Goal: Task Accomplishment & Management: Manage account settings

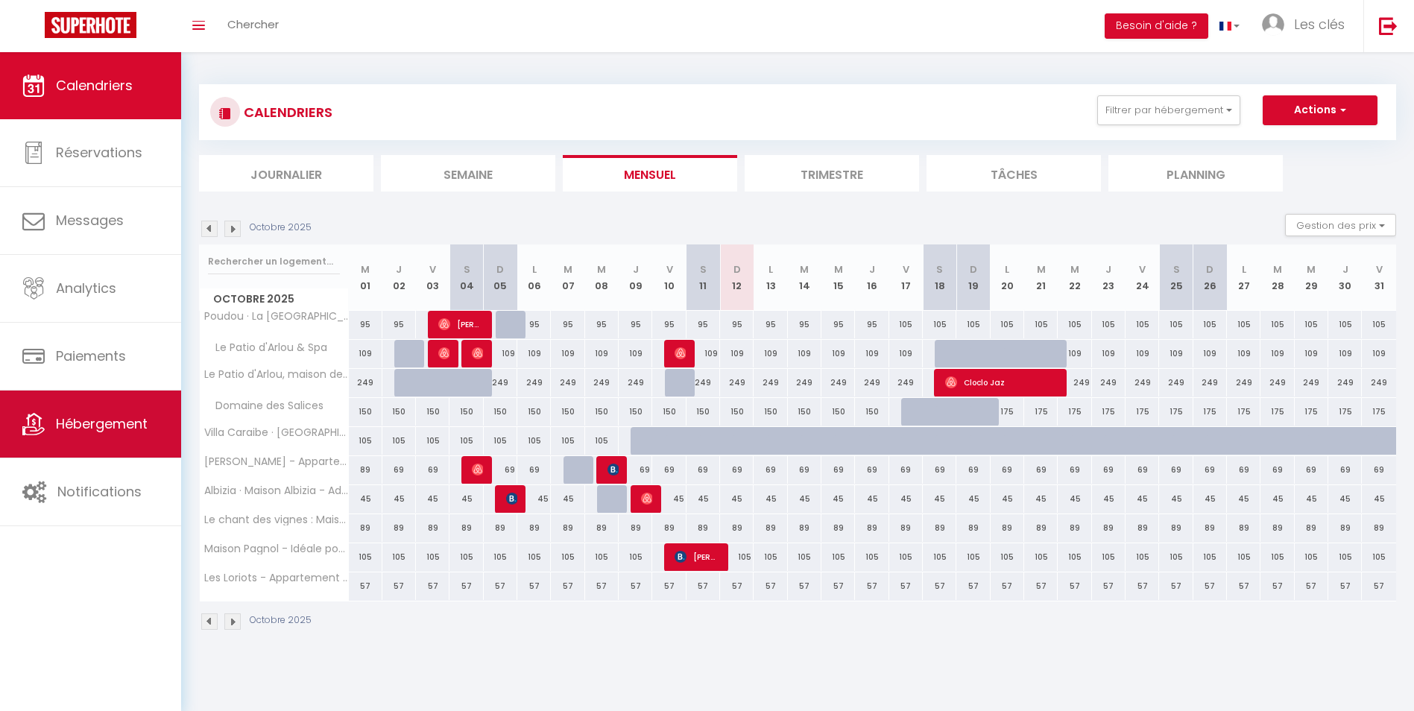
click at [107, 426] on span "Hébergement" at bounding box center [102, 423] width 92 height 19
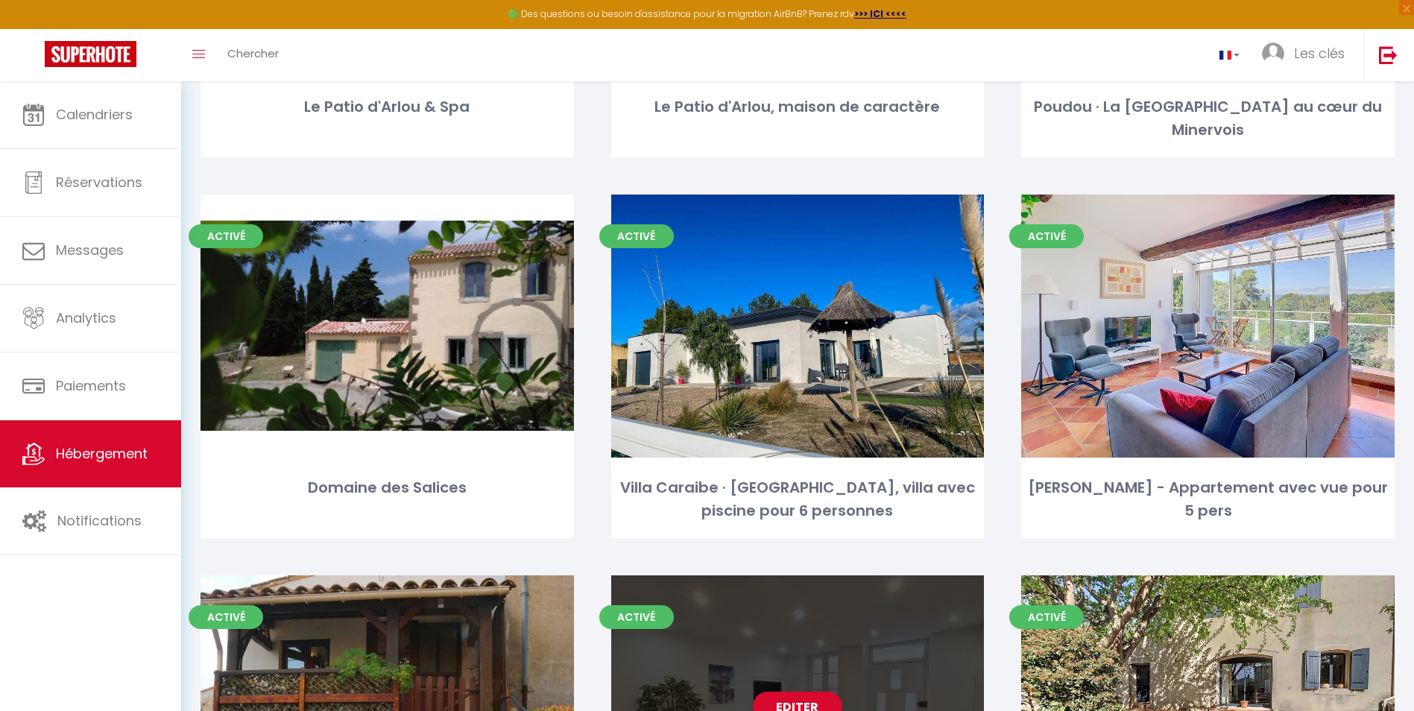
scroll to position [298, 0]
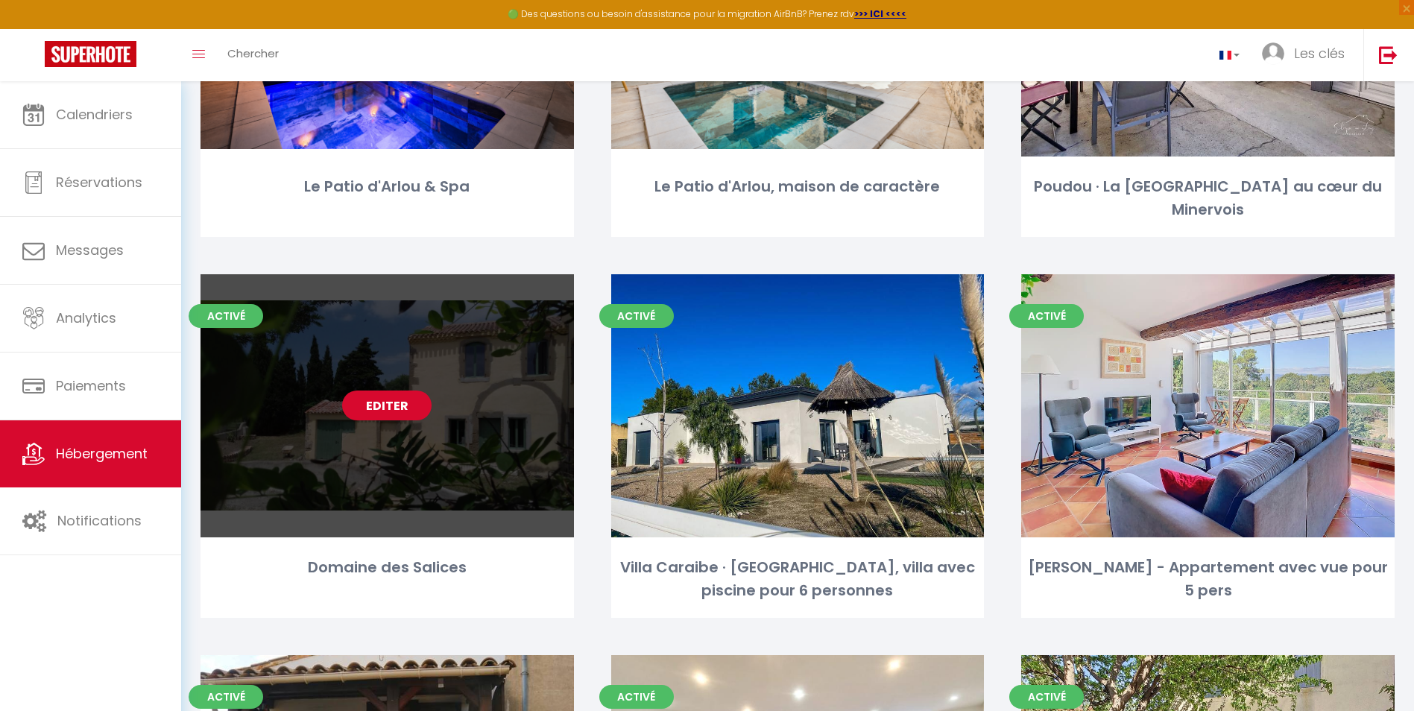
click at [387, 405] on link "Editer" at bounding box center [386, 405] width 89 height 30
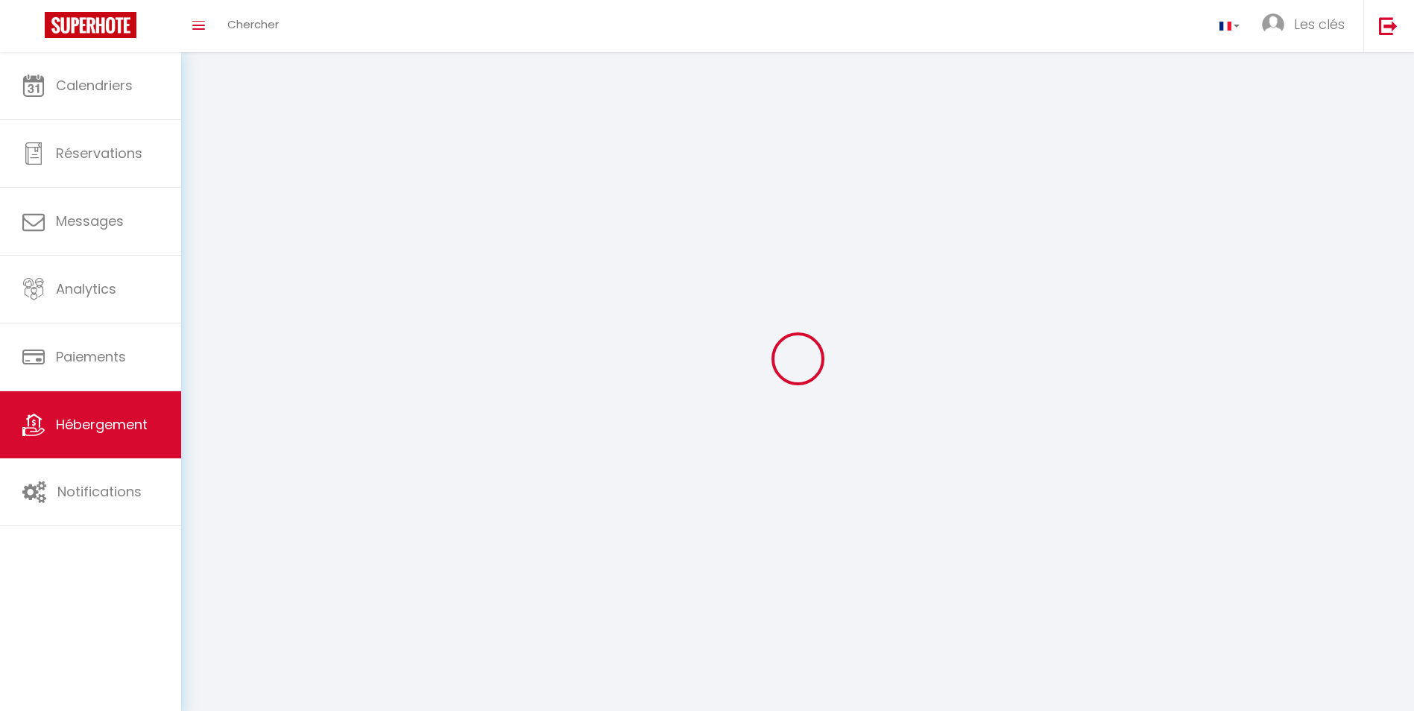
select select "1"
select select "28"
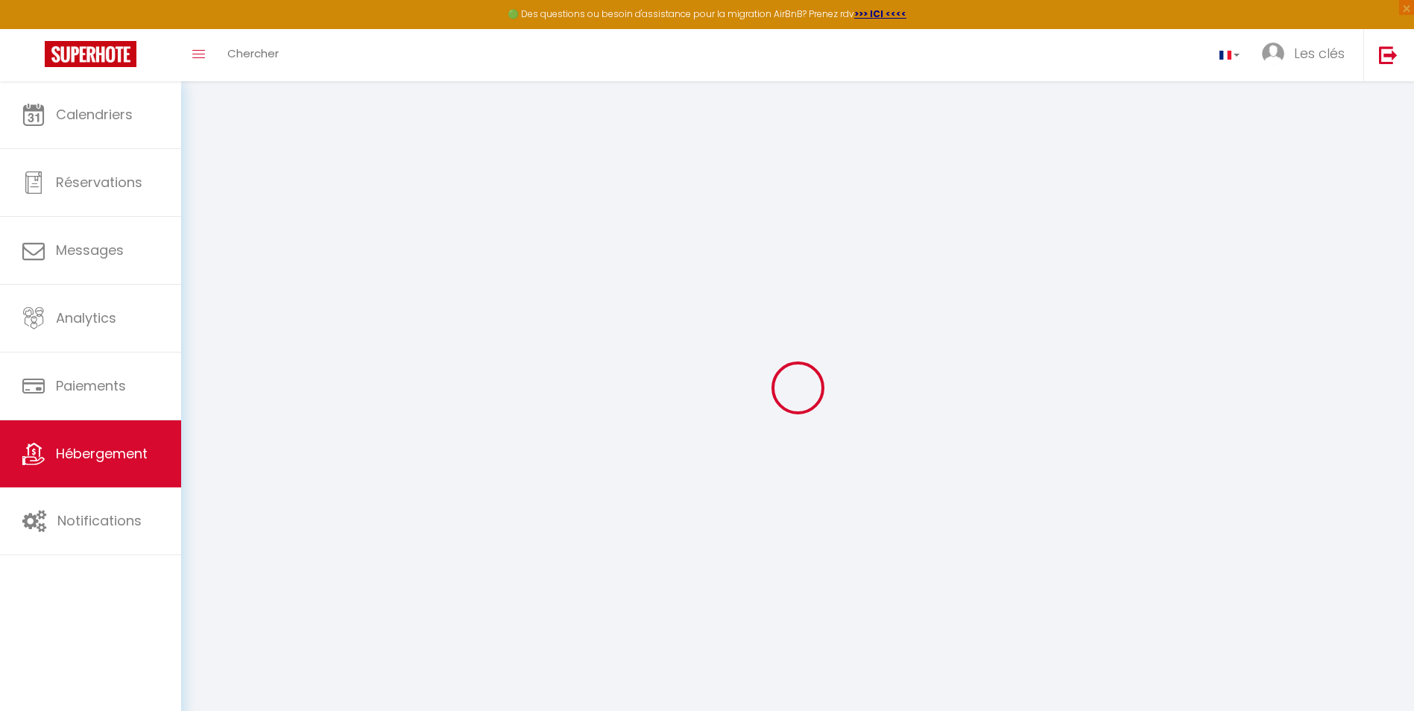
select select
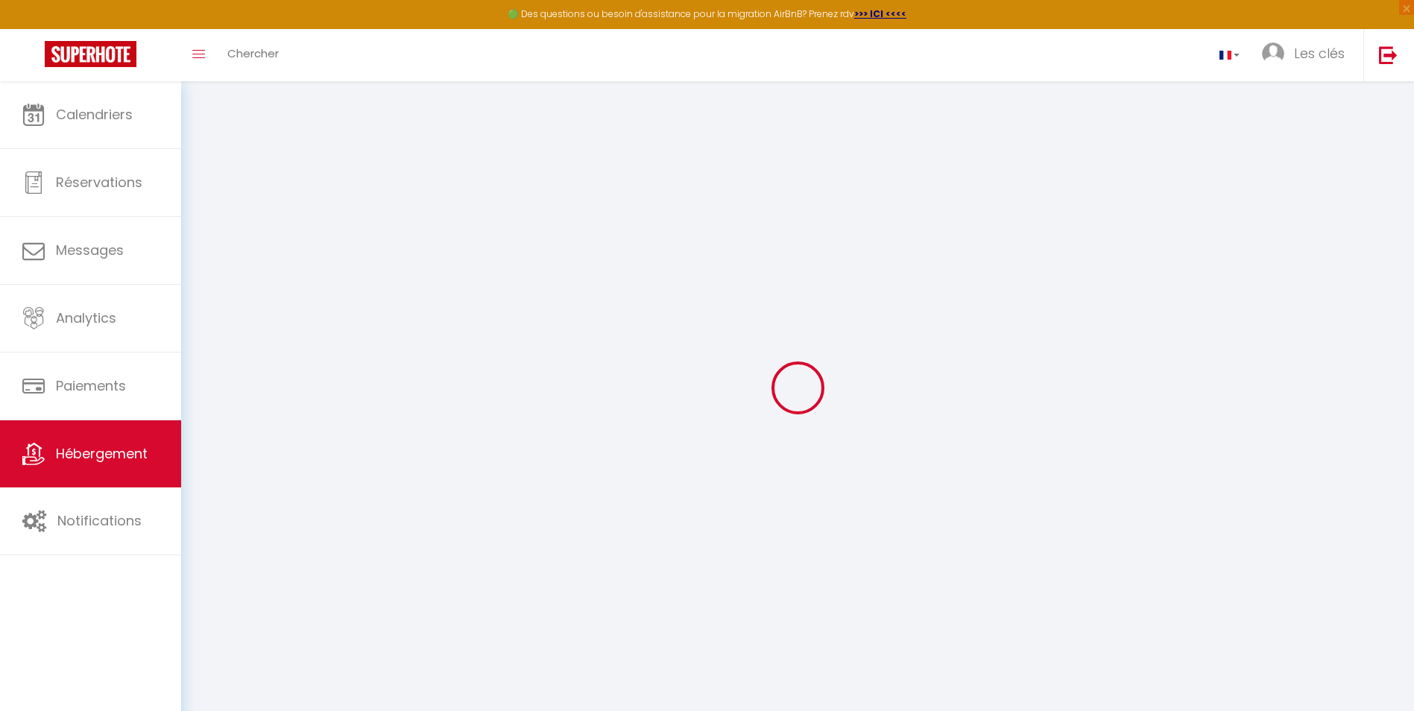
select select
checkbox input "false"
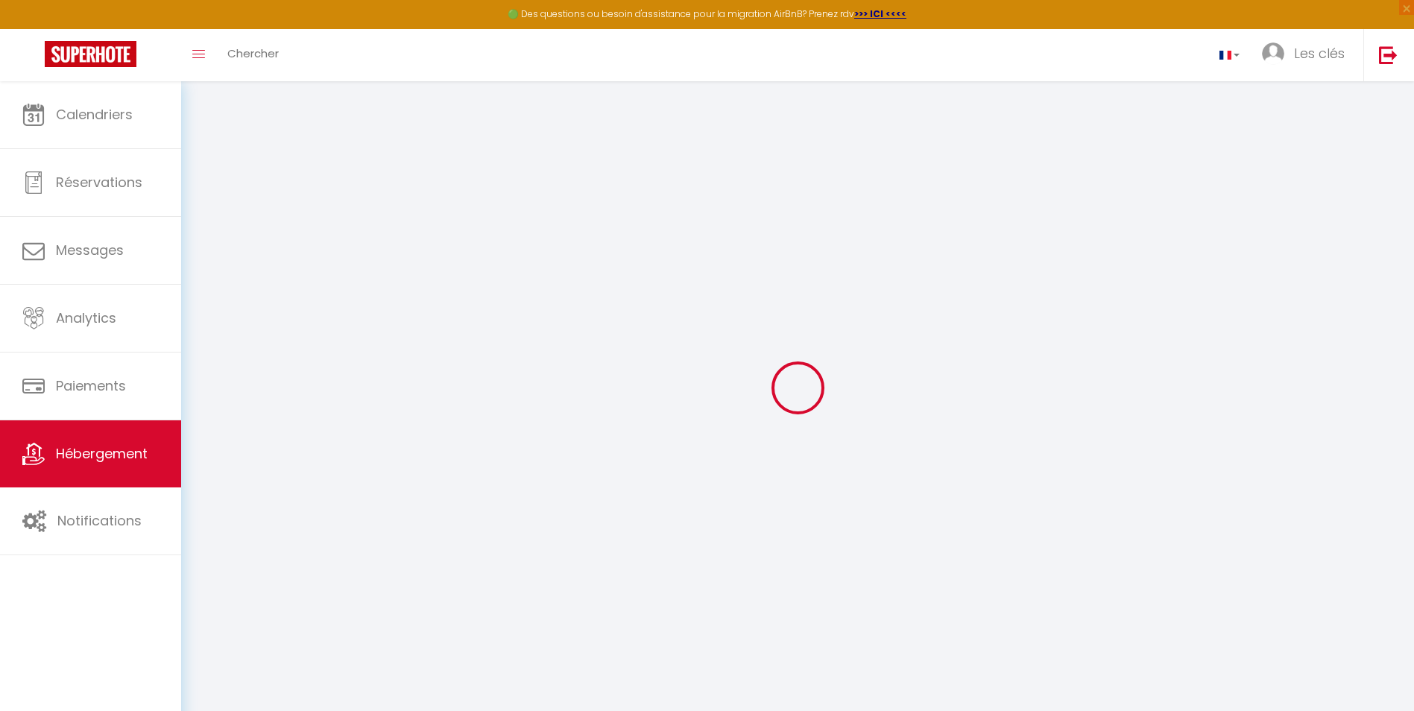
select select
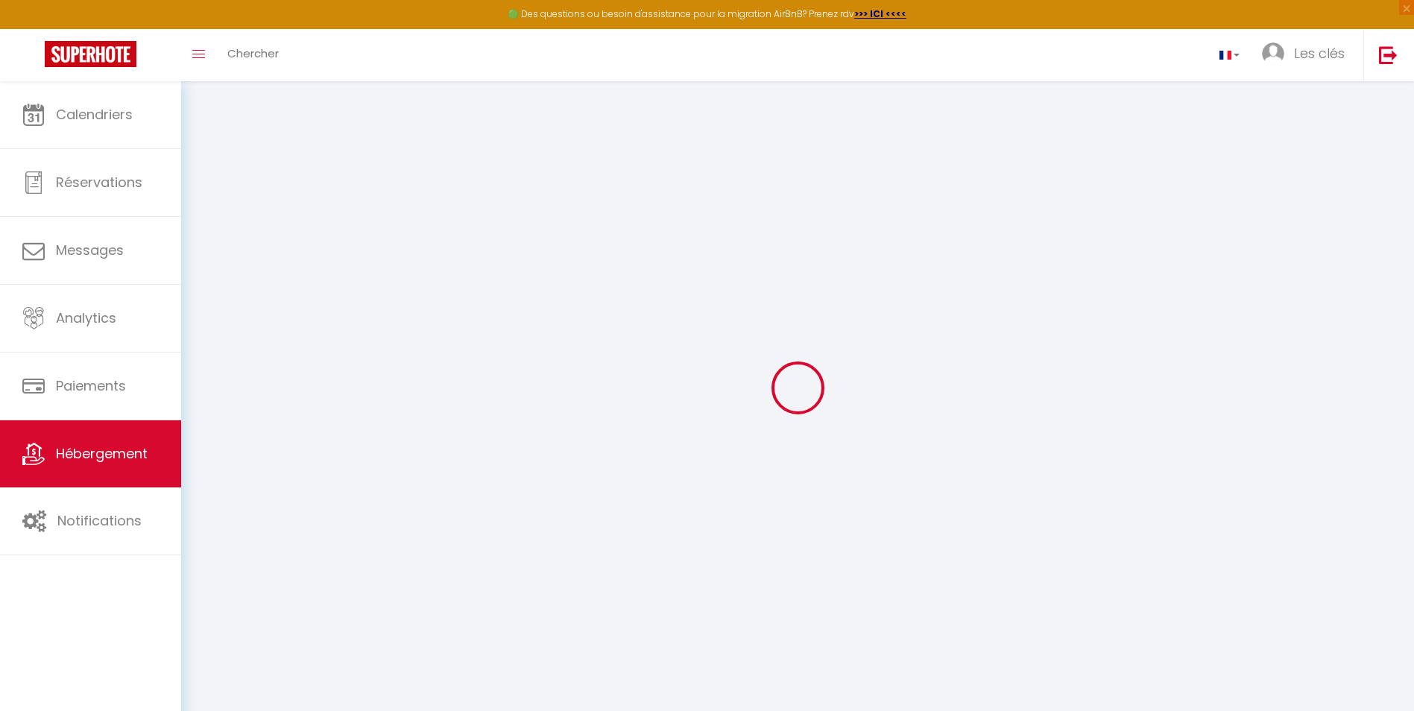
select select
checkbox input "false"
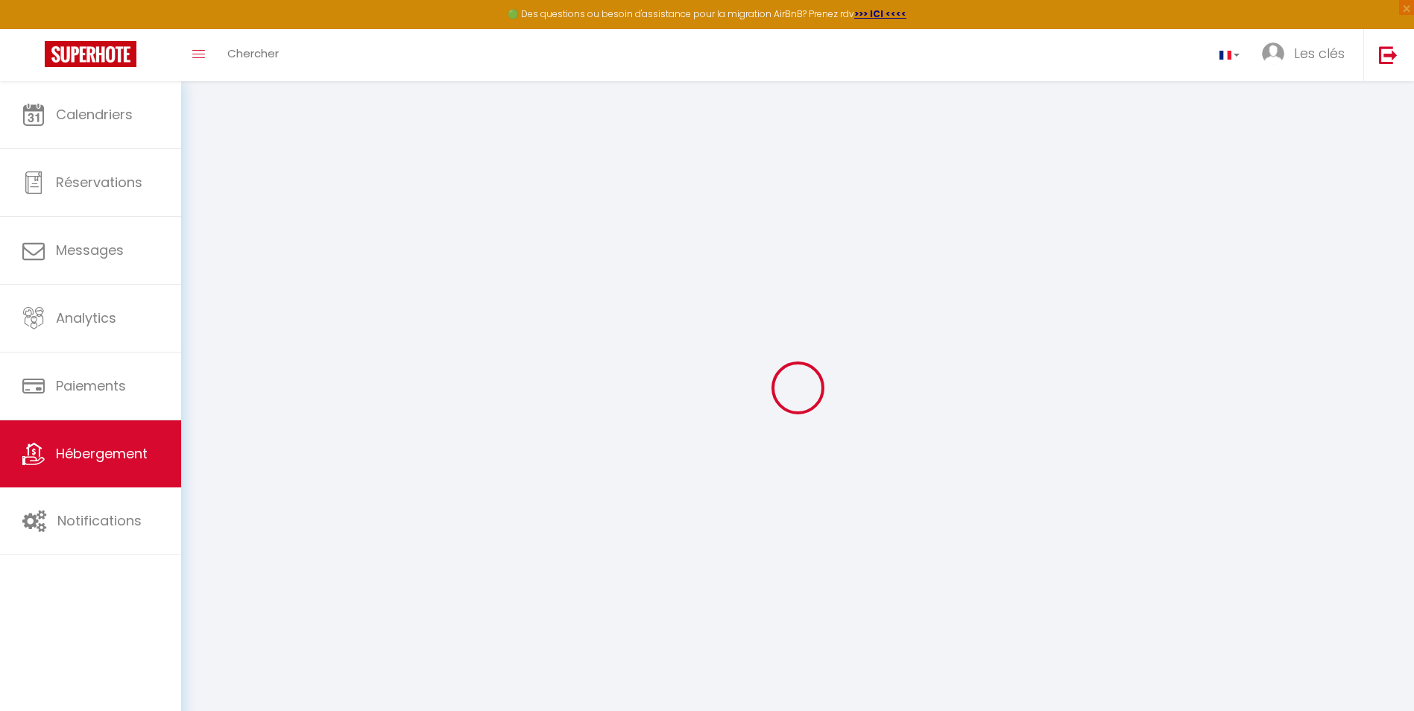
checkbox input "false"
select select
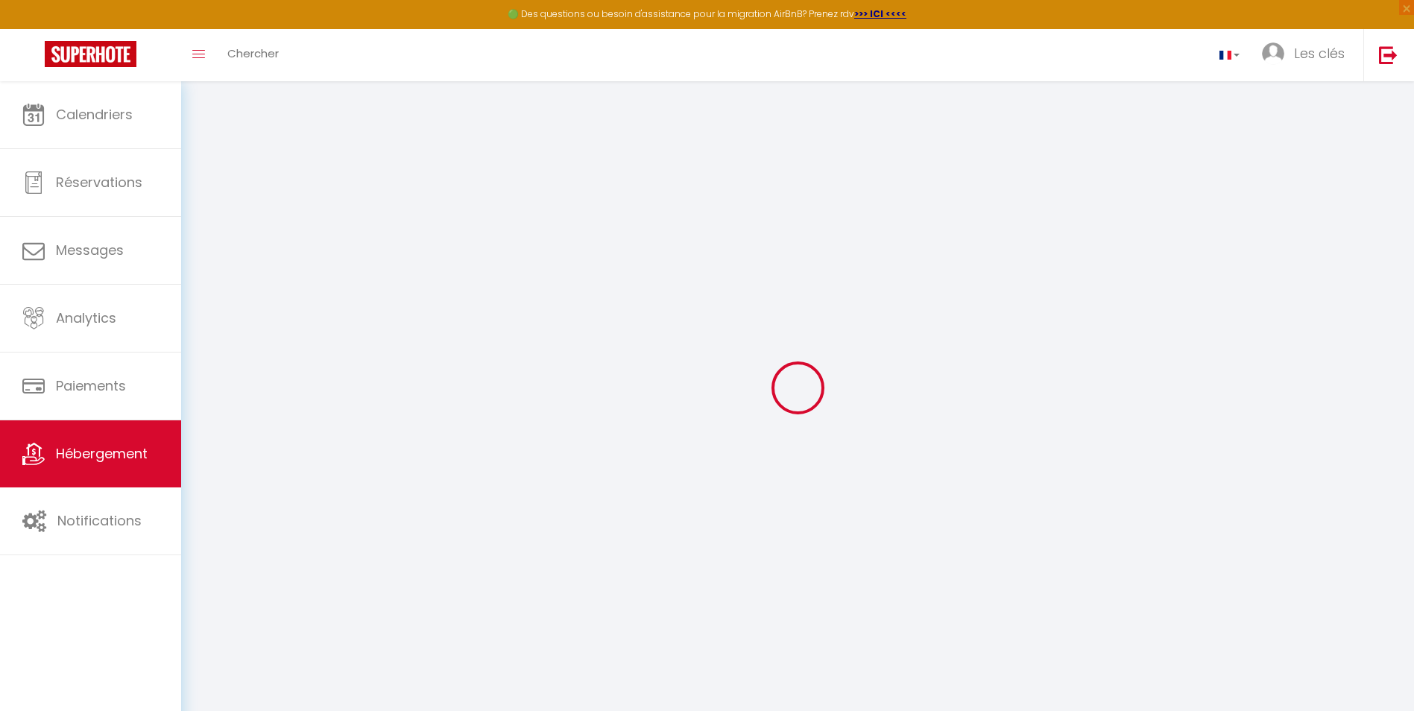
select select
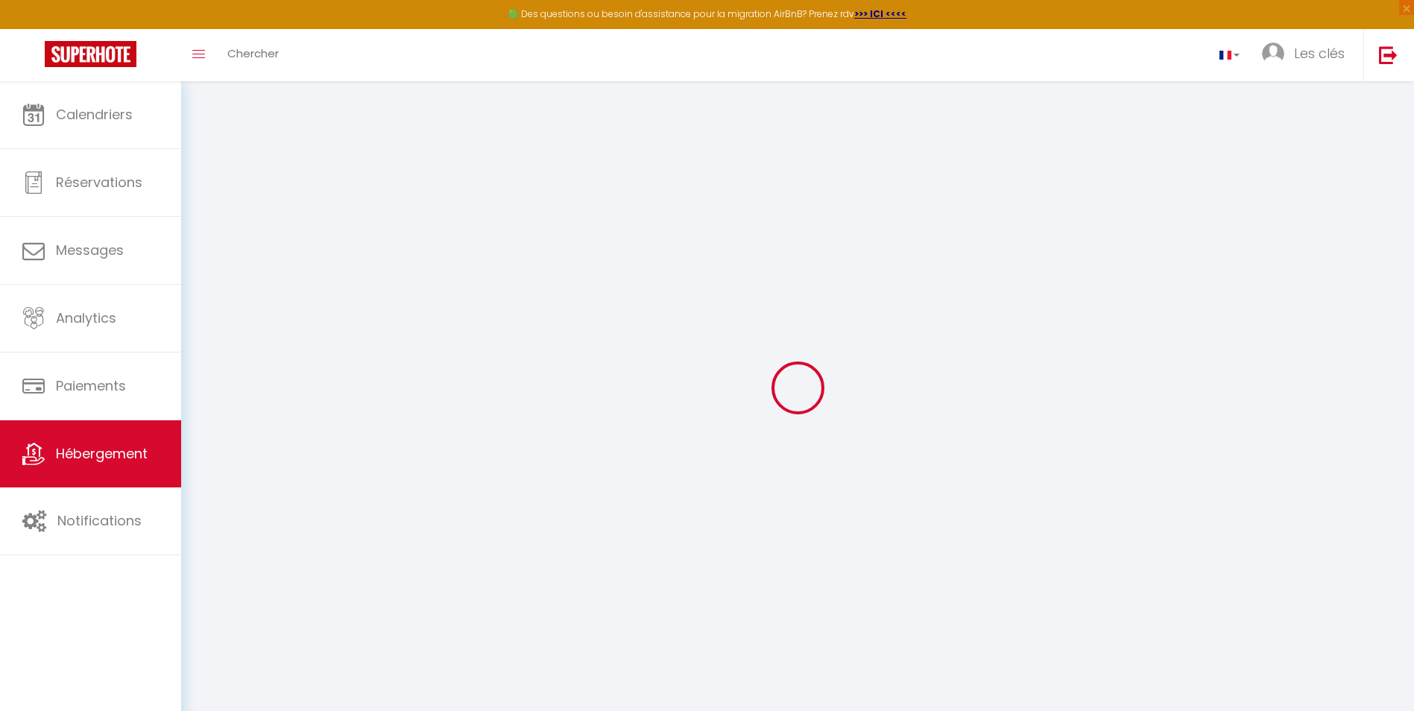
checkbox input "false"
select select
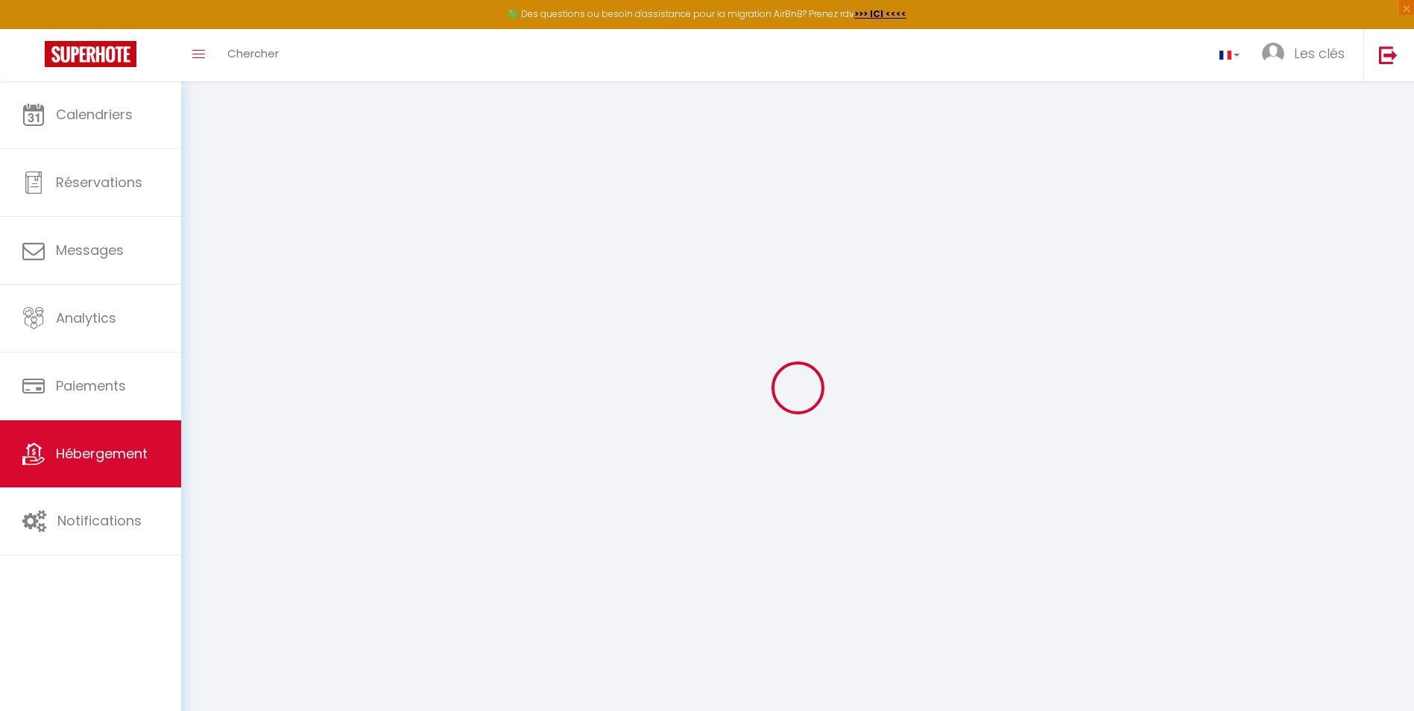
select select
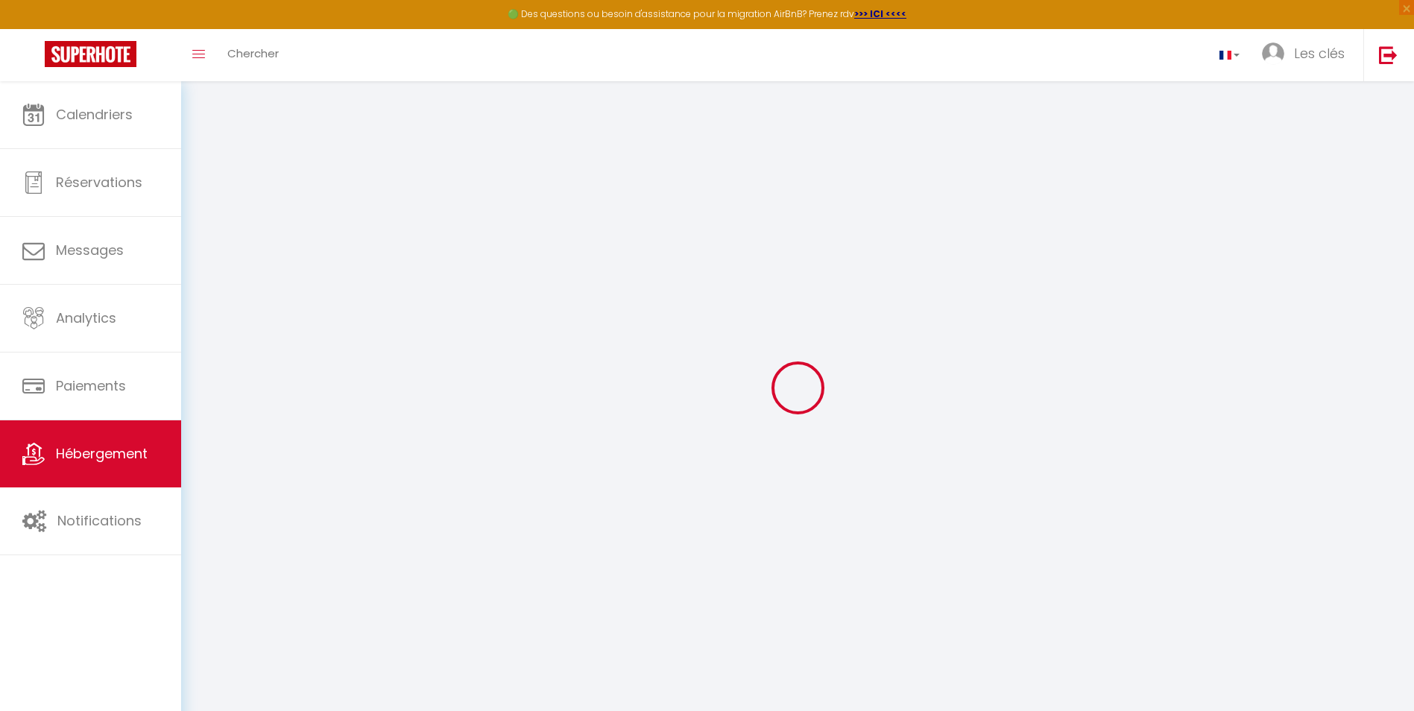
select select
checkbox input "false"
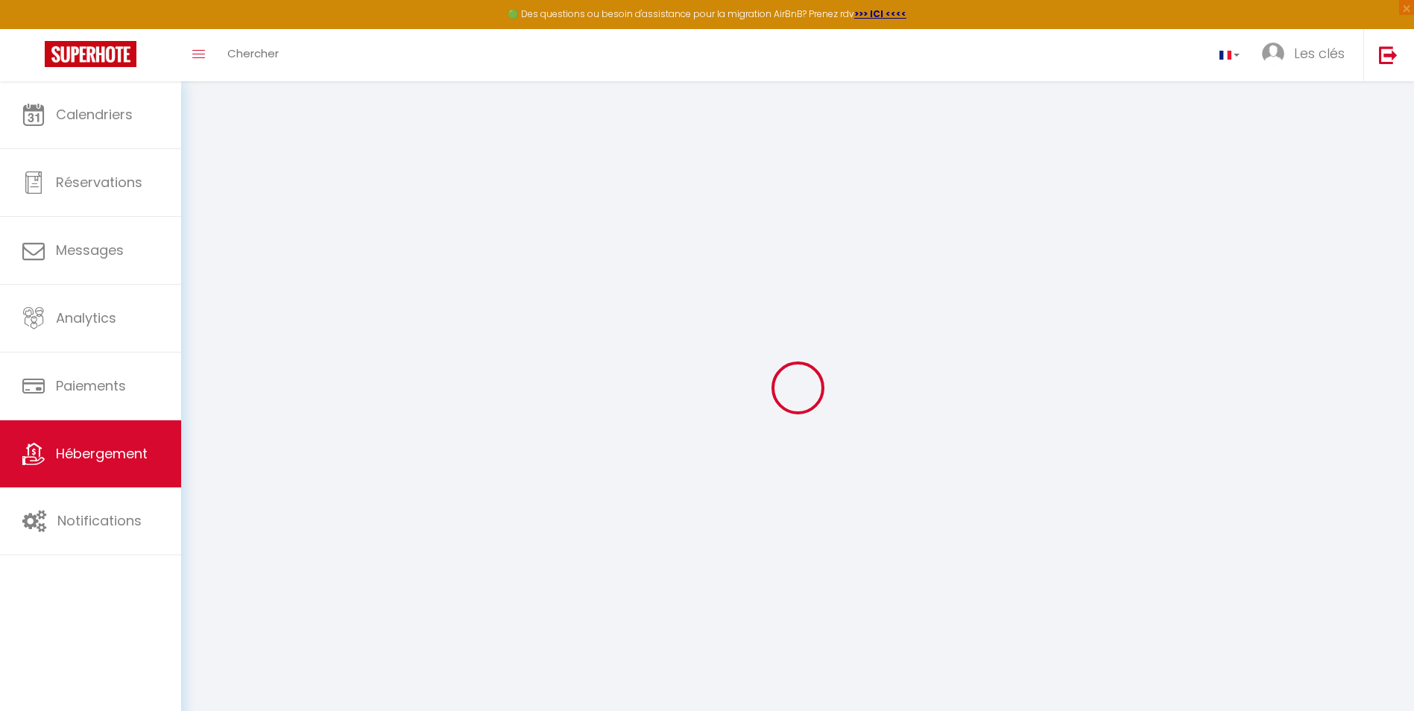
checkbox input "false"
select select
type input "Domaine des Salices"
type input "Maria"
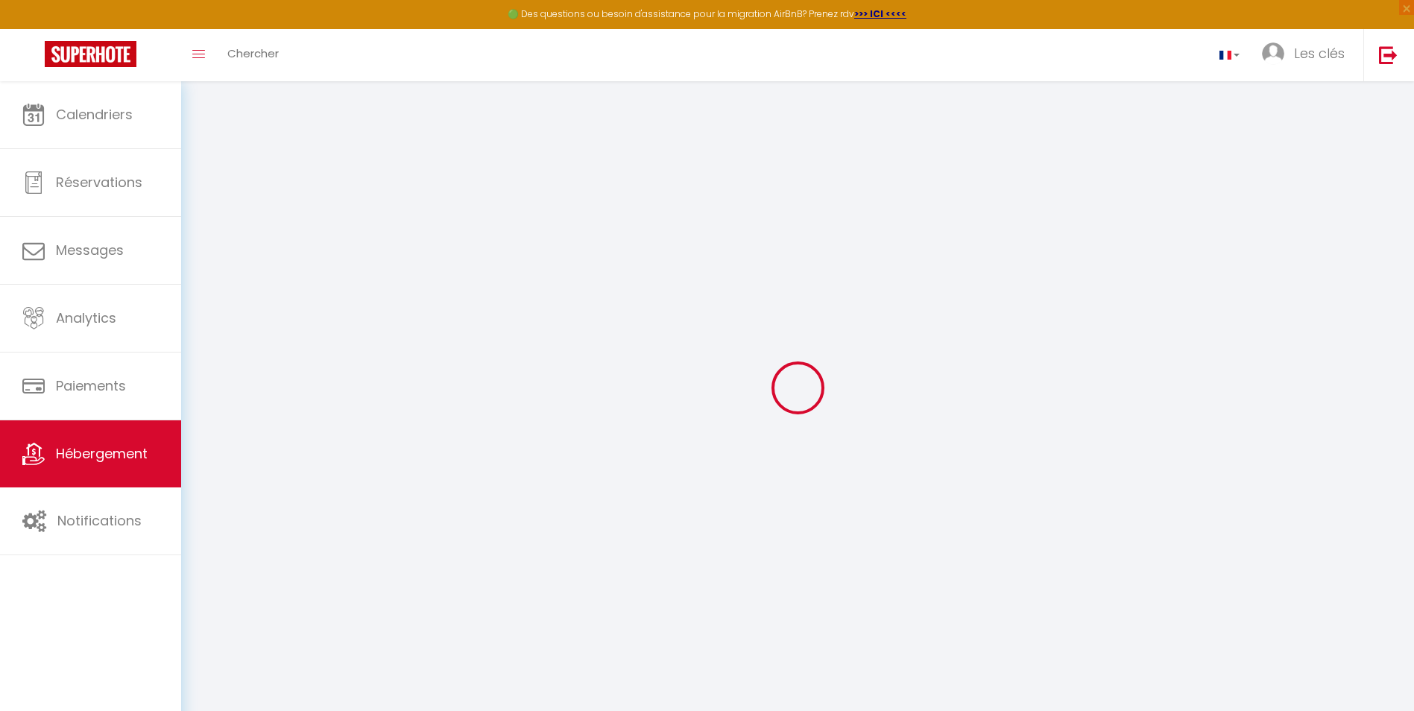
type input "PEETERS"
type input "Domaine des Salices"
type input "11700"
type input "AZILLE"
select select "houses"
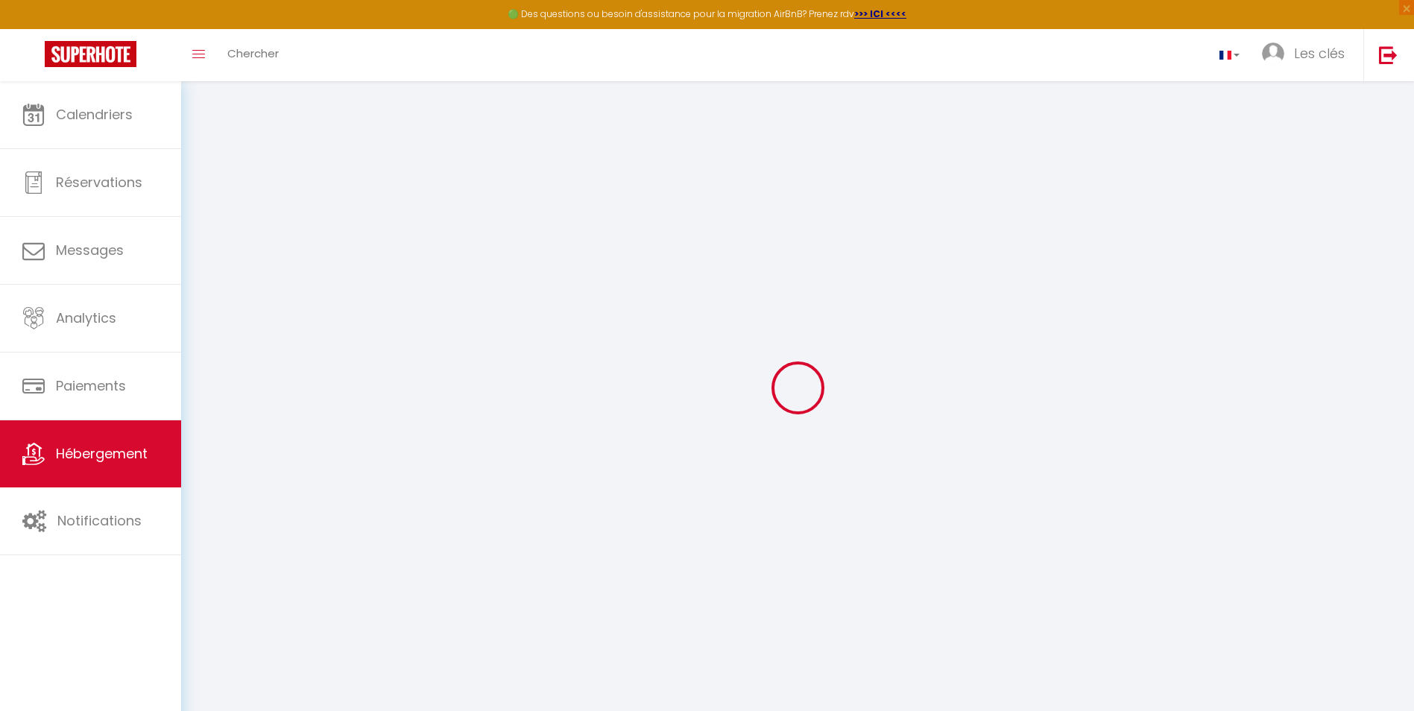
select select "9"
select select "4"
type input "220"
type input "500"
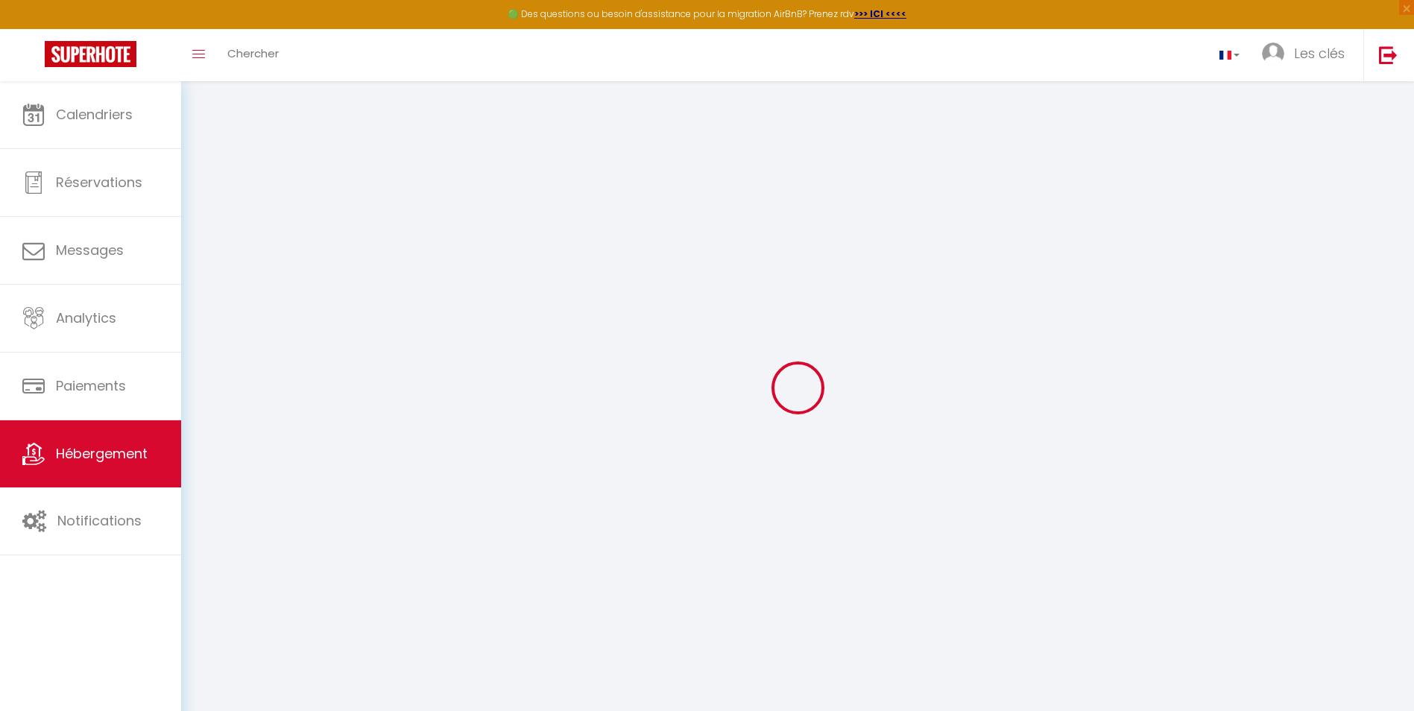
select select
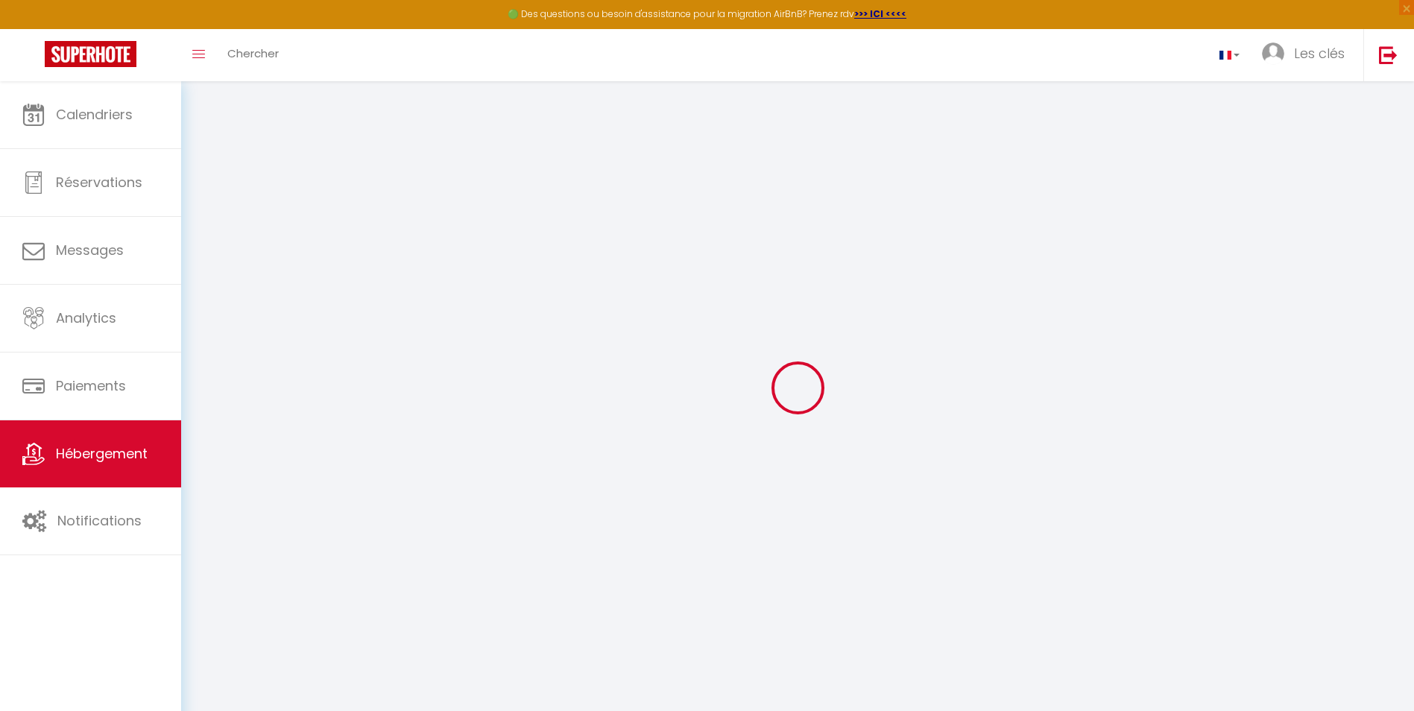
type input "Domaines des Salices"
type input "11700"
type input "AZILLE"
type input "[EMAIL_ADDRESS][DOMAIN_NAME]"
select select
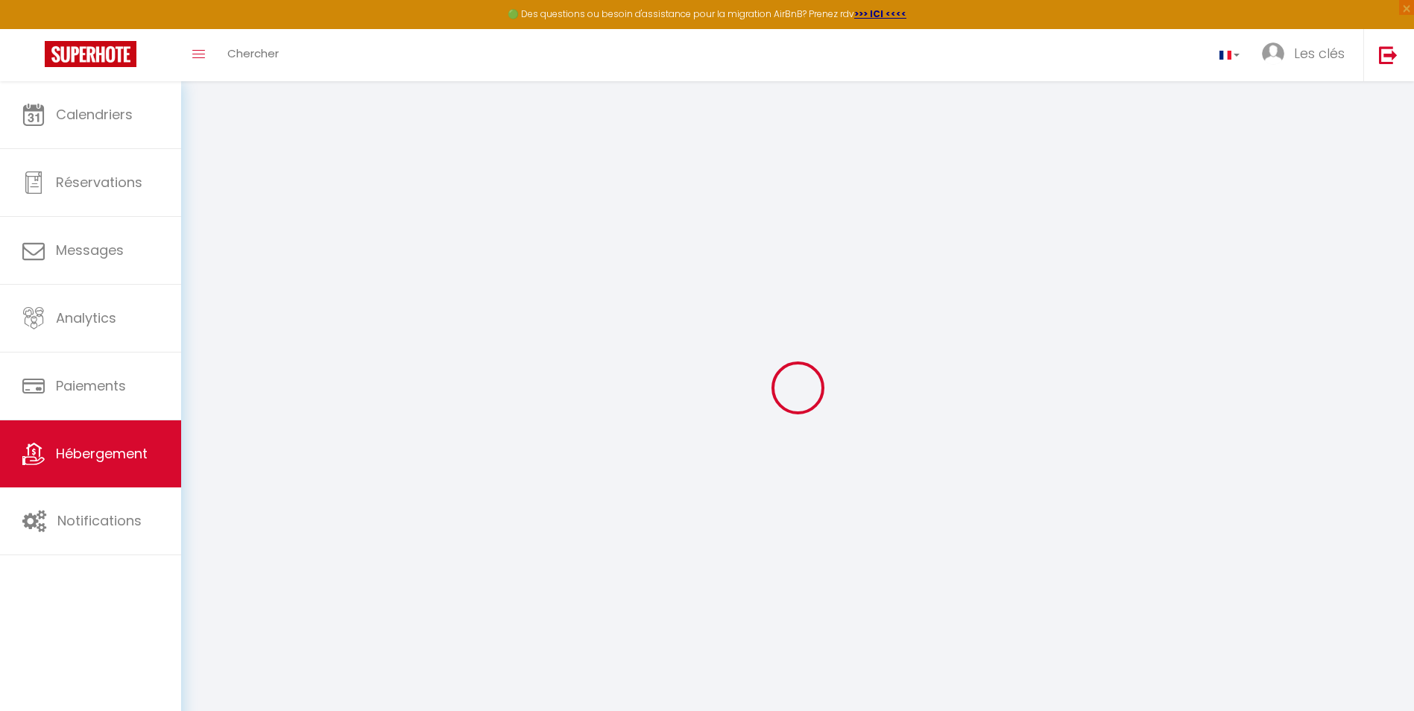
checkbox input "false"
type input "220"
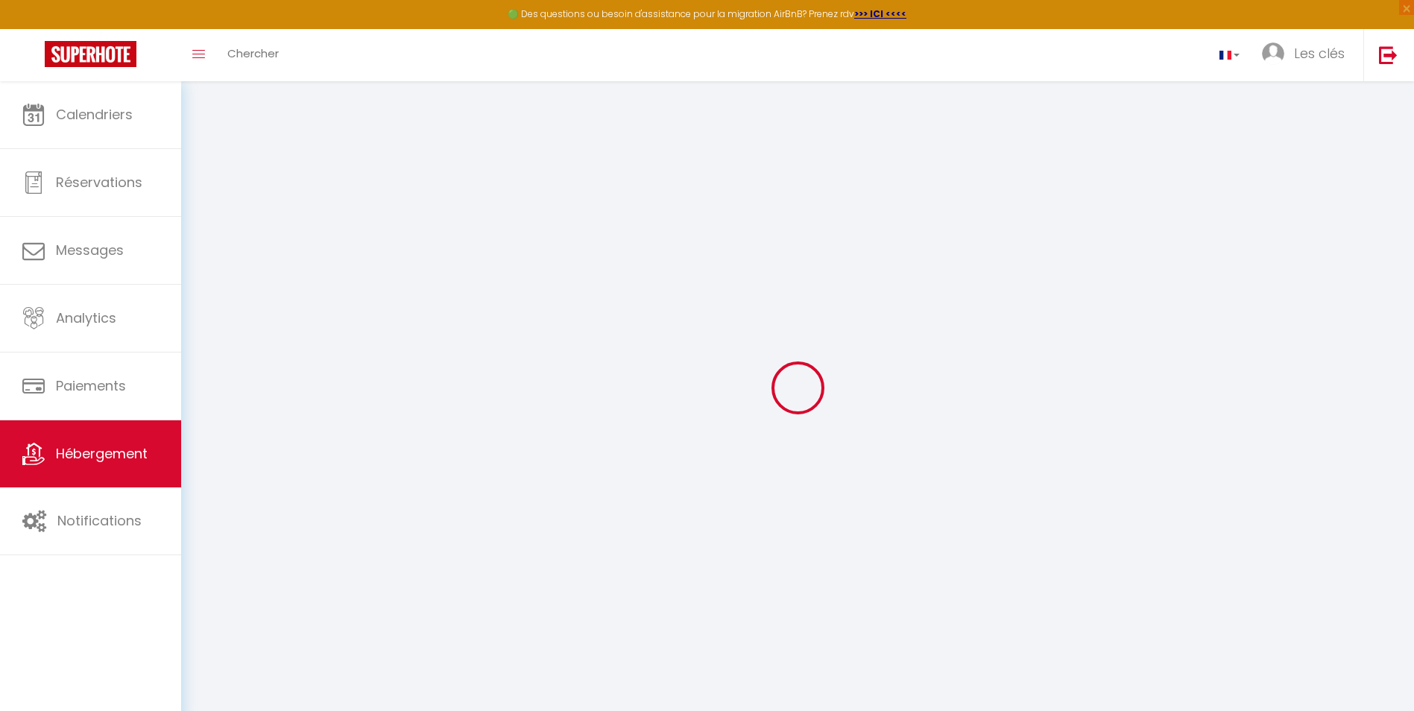
type input "0"
select select
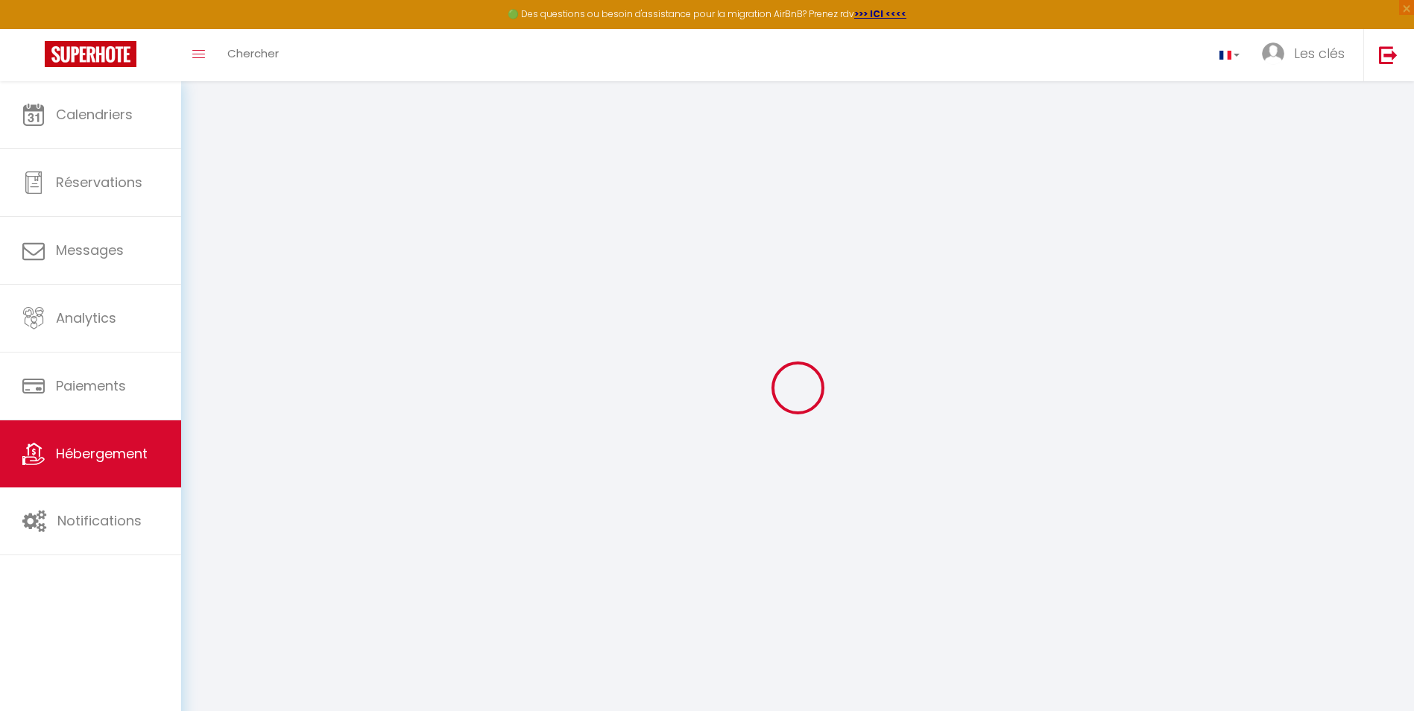
select select
checkbox input "false"
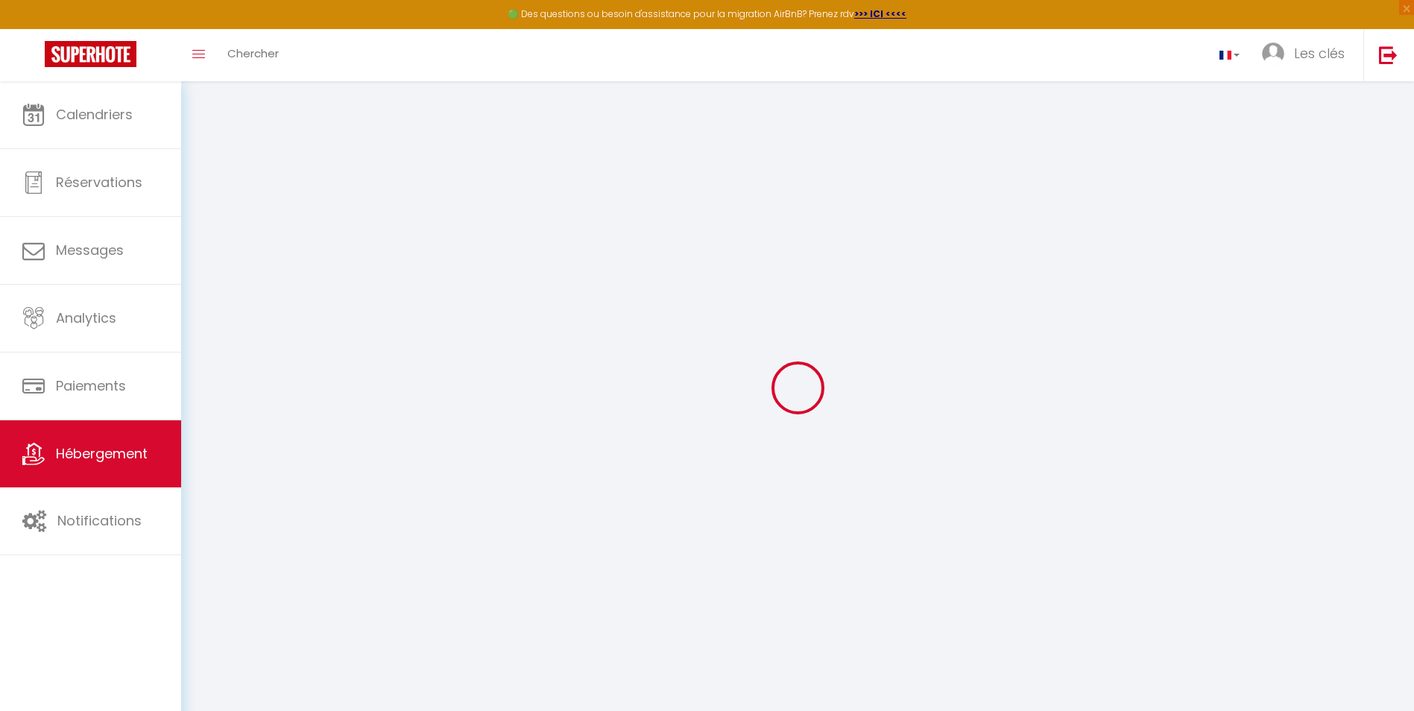
checkbox input "false"
select select
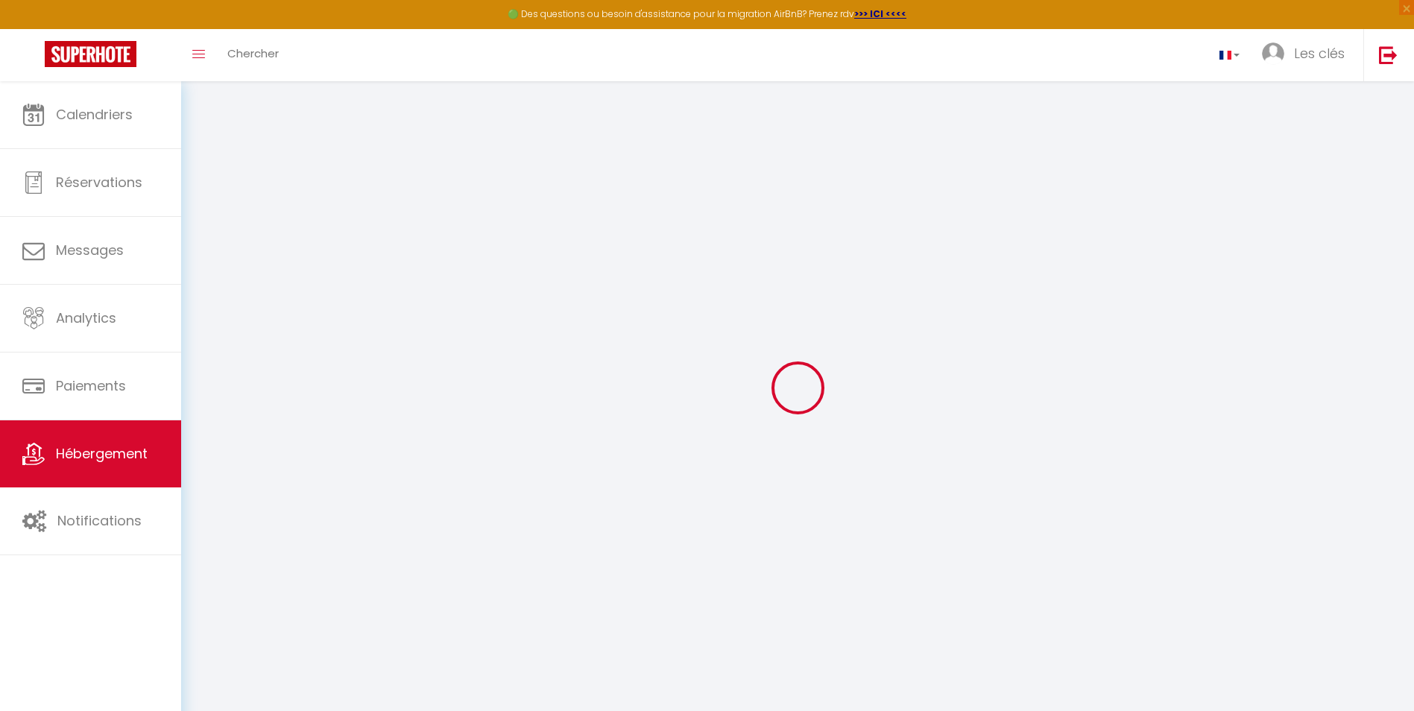
select select
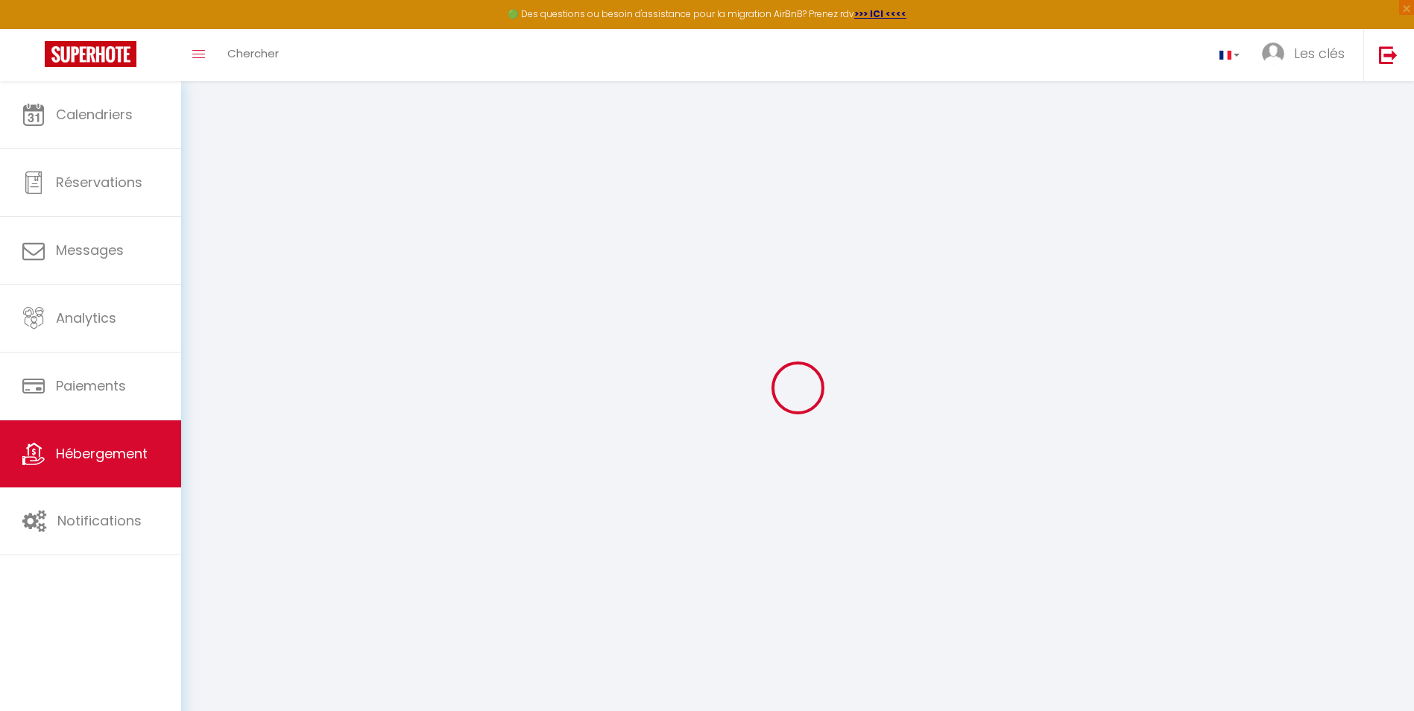
checkbox input "false"
select select
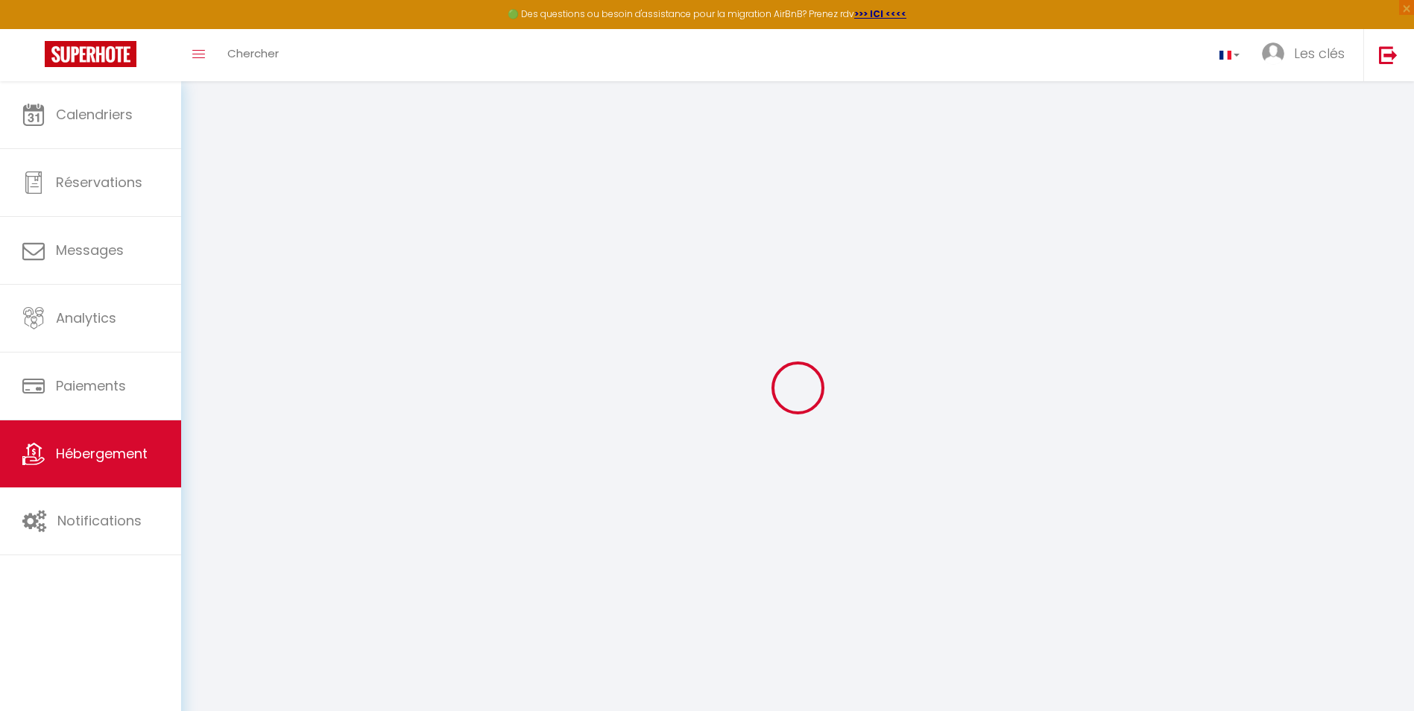
select select
checkbox input "false"
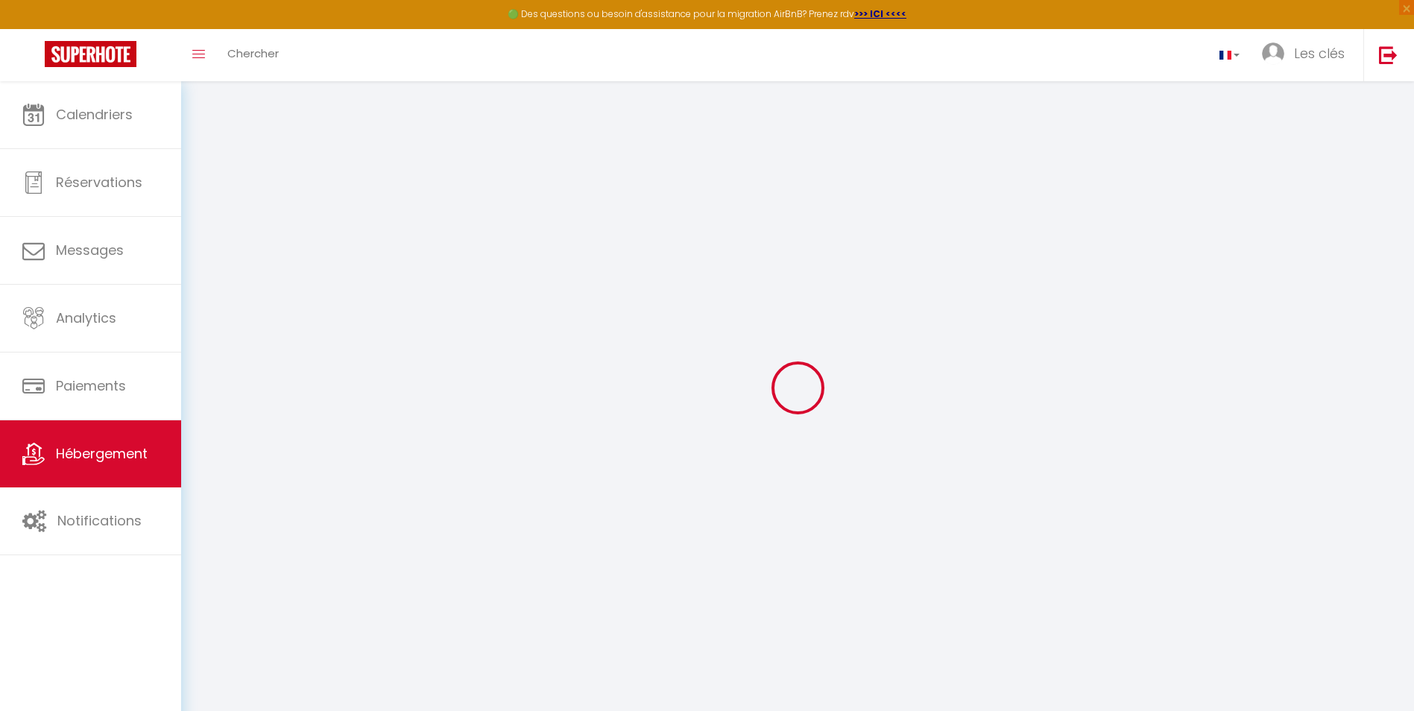
select select "17:00"
select select "23:45"
select select "10:00"
select select "30"
select select "120"
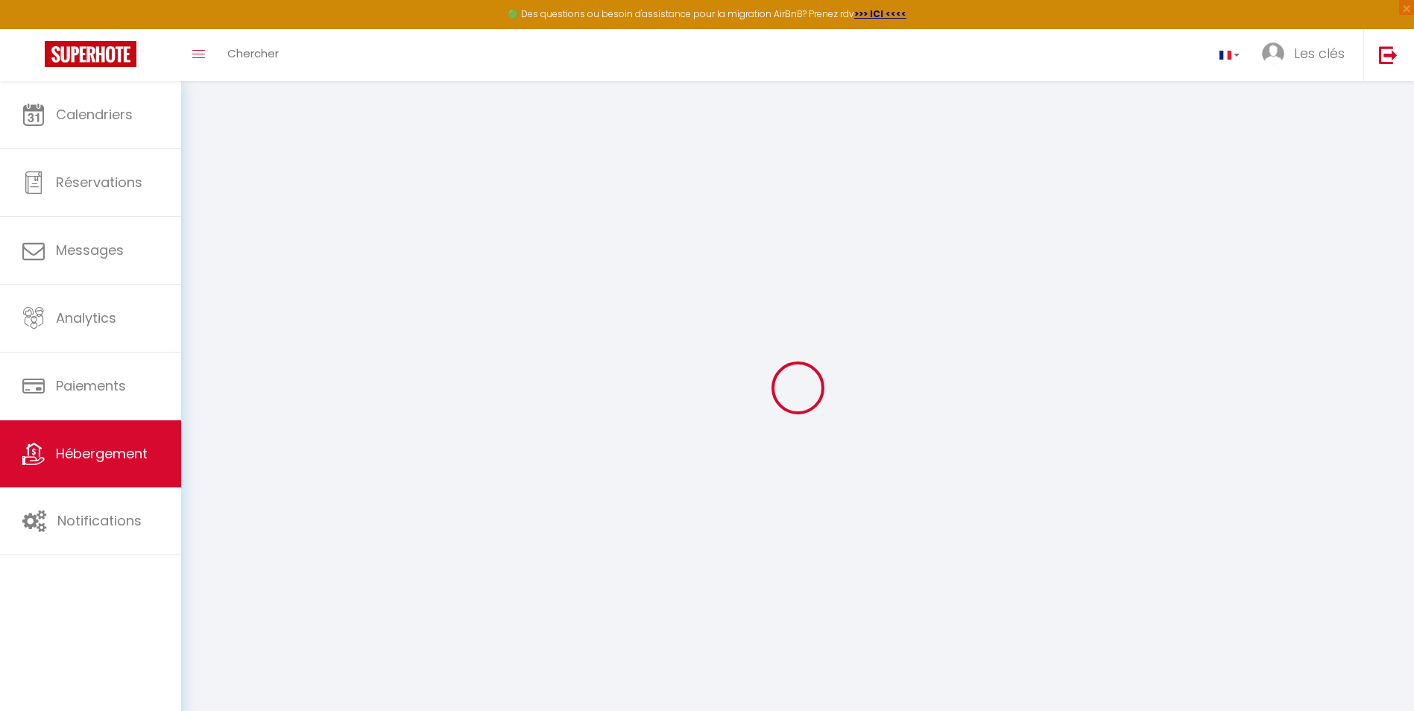
select select
checkbox input "false"
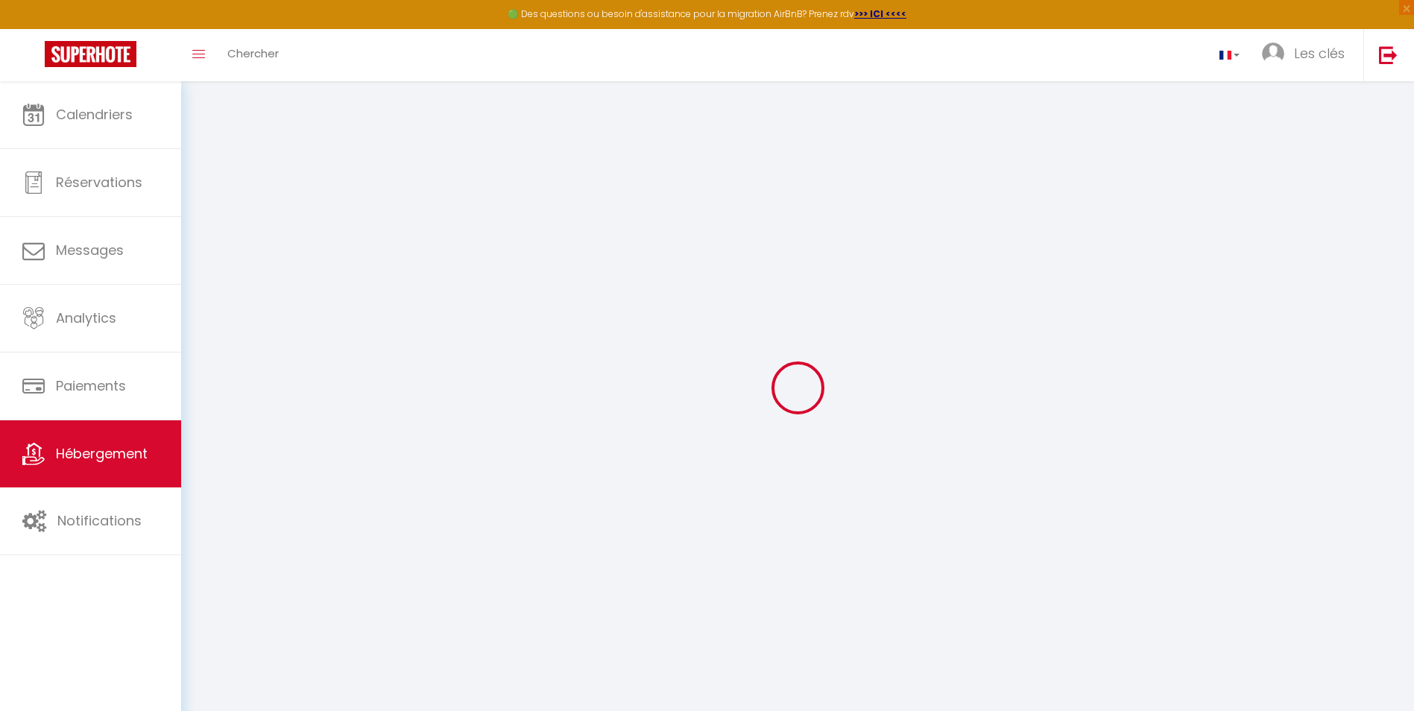
checkbox input "false"
select select
checkbox input "false"
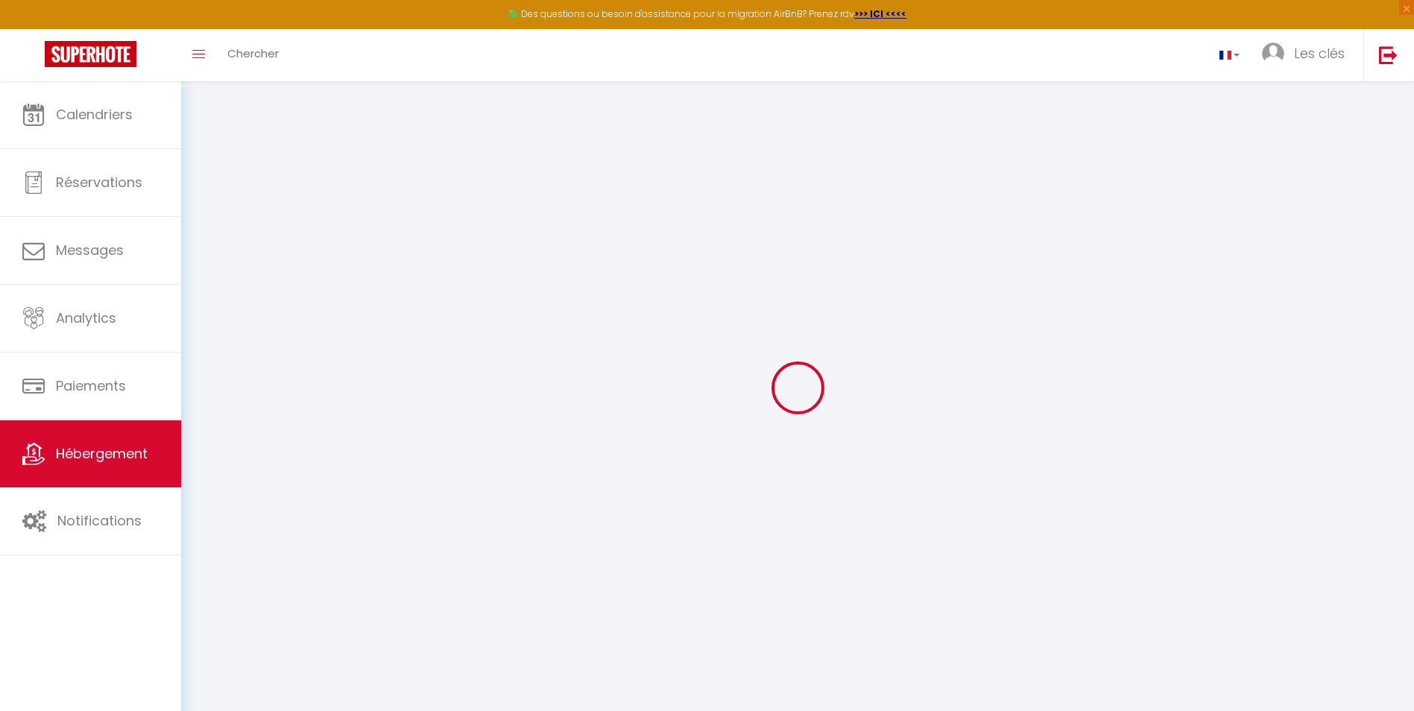
checkbox input "false"
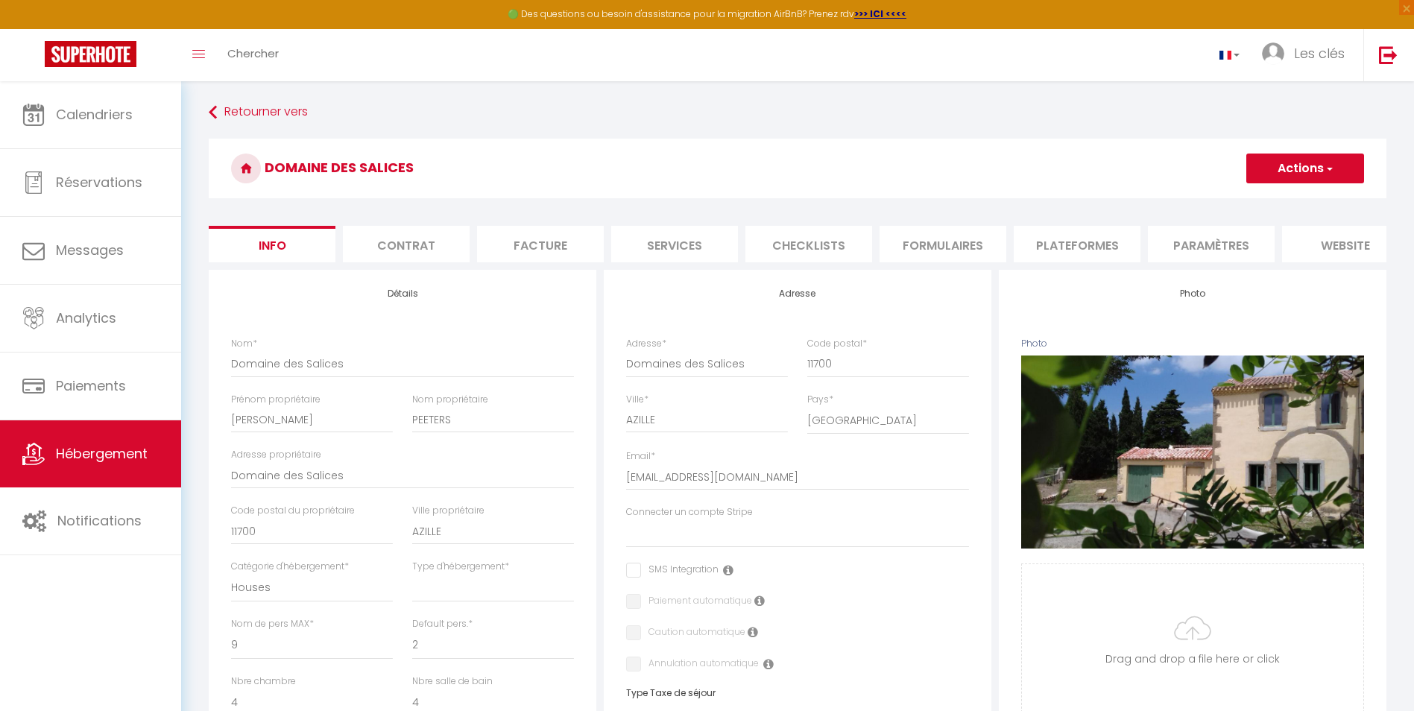
select select
checkbox input "false"
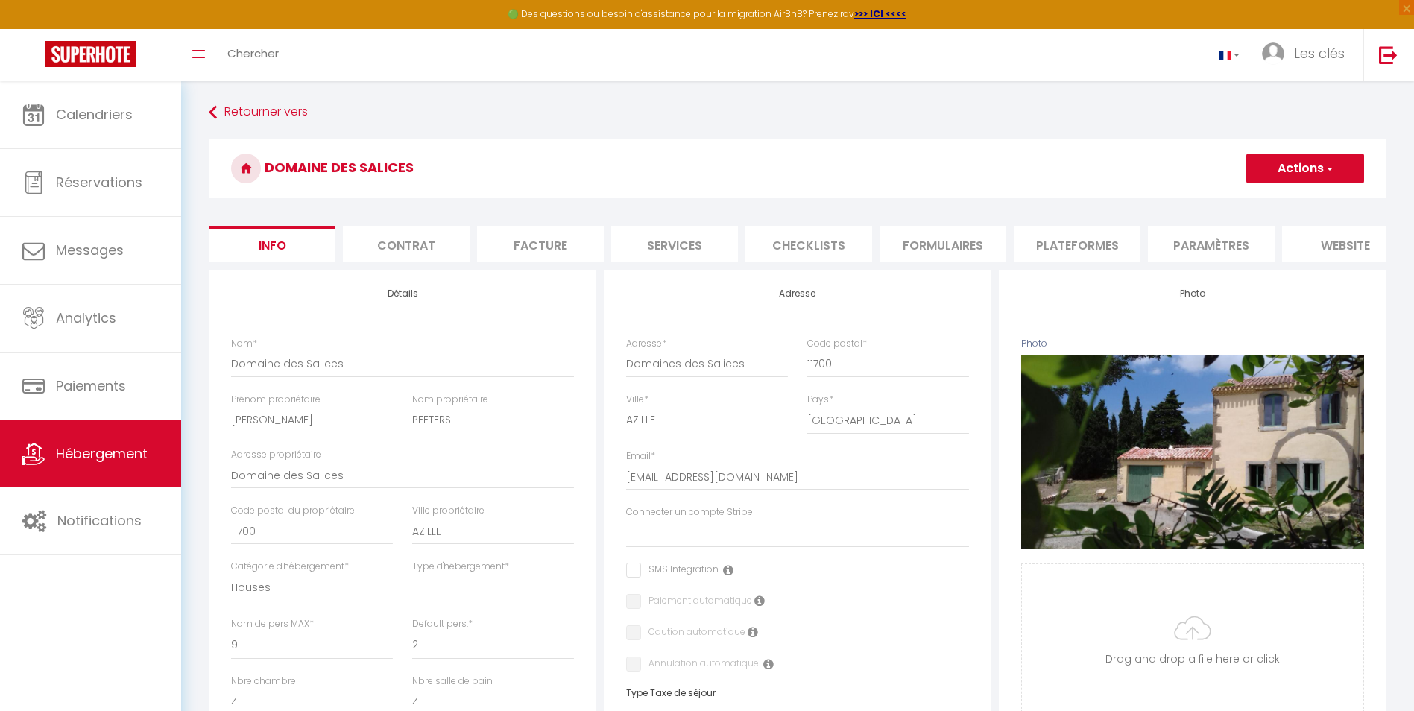
checkbox input "false"
click at [1107, 233] on li "Plateformes" at bounding box center [1076, 244] width 127 height 37
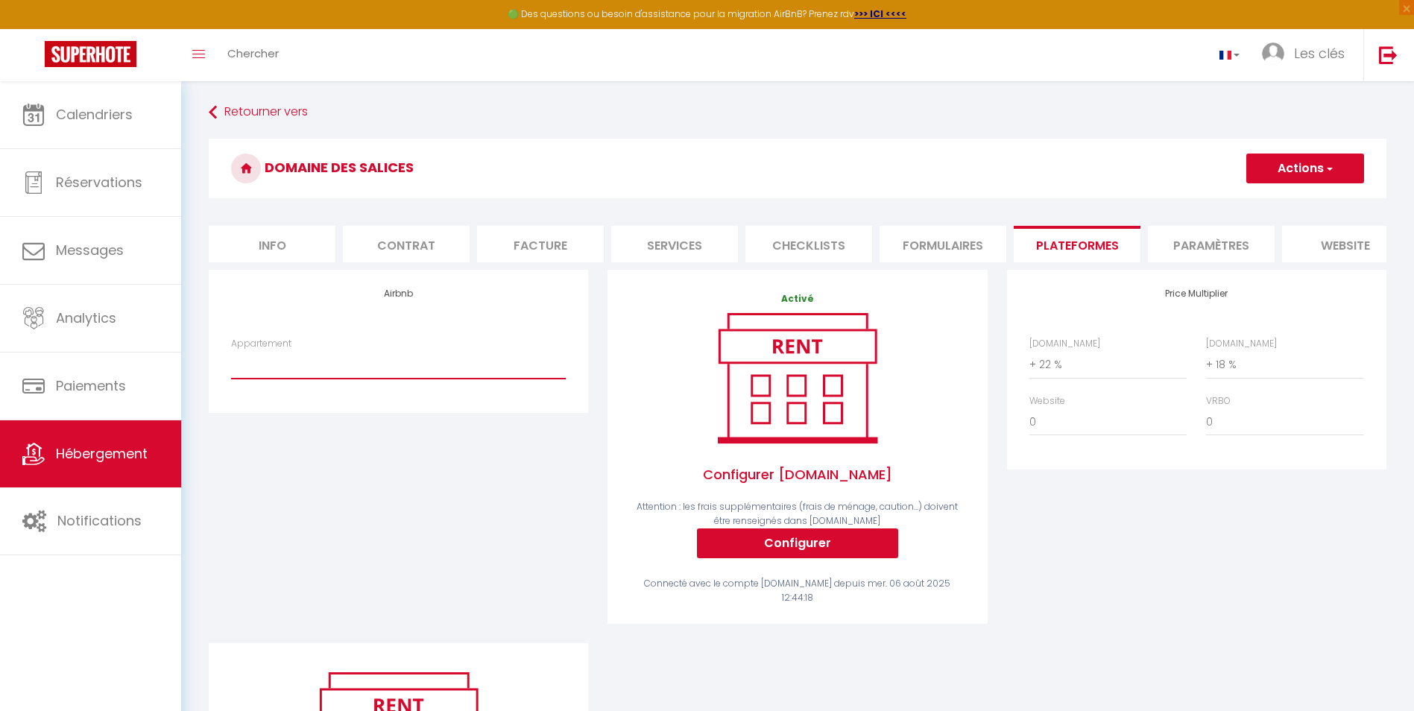
click at [324, 373] on select "Appartement" at bounding box center [398, 364] width 335 height 28
drag, startPoint x: 387, startPoint y: 489, endPoint x: 448, endPoint y: 443, distance: 75.6
click at [387, 489] on div "Airbnb Appartement" at bounding box center [398, 456] width 399 height 373
click at [1328, 171] on span "button" at bounding box center [1328, 168] width 10 height 15
drag, startPoint x: 501, startPoint y: 517, endPoint x: 513, endPoint y: 510, distance: 13.7
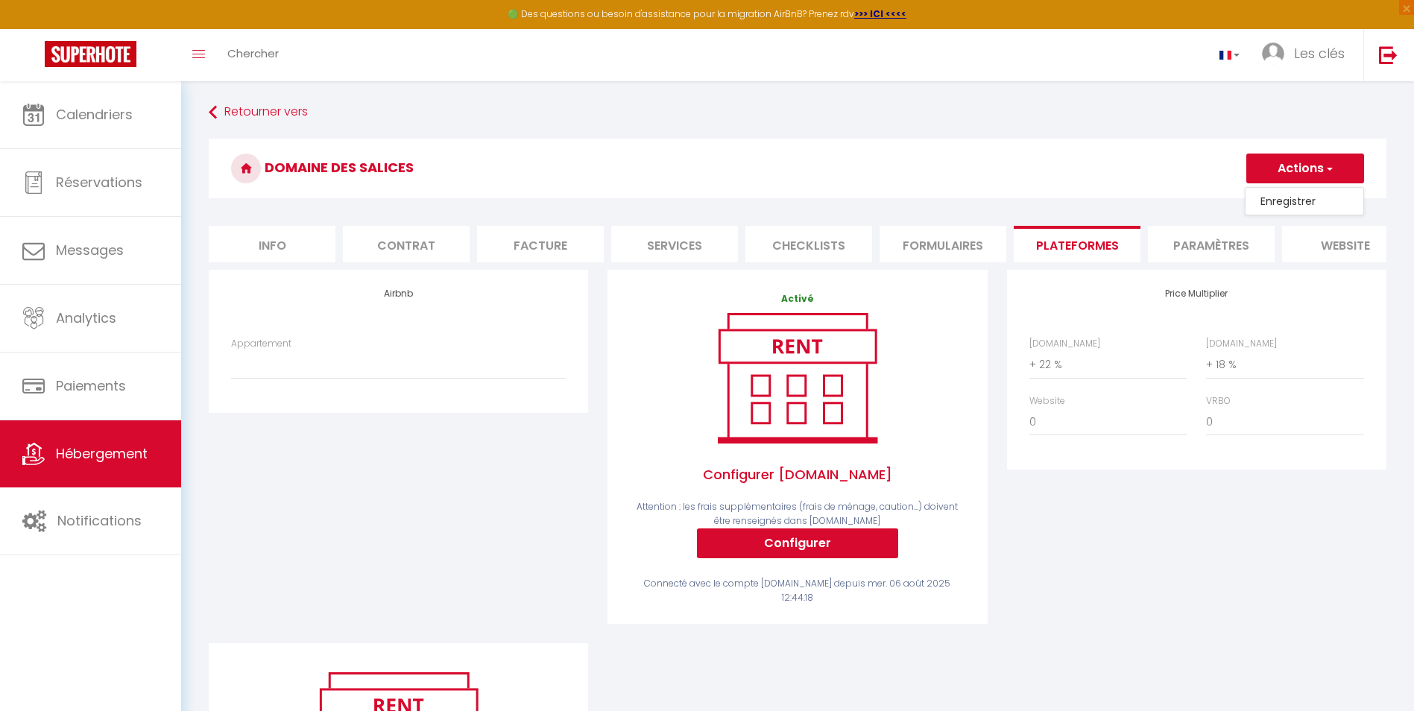
click at [501, 516] on div "Airbnb Appartement" at bounding box center [398, 456] width 399 height 373
click at [1304, 57] on span "Les clés" at bounding box center [1319, 53] width 51 height 19
click at [1384, 51] on img at bounding box center [1388, 54] width 19 height 19
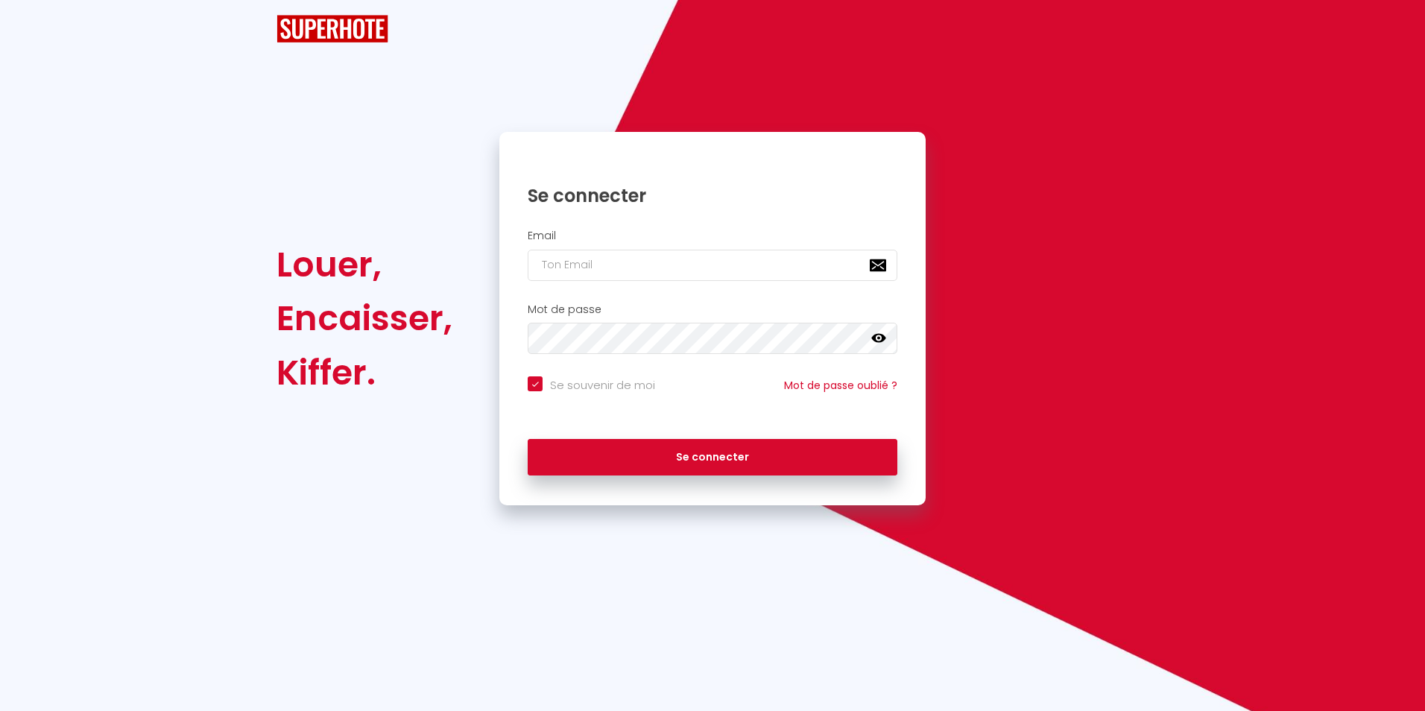
checkbox input "true"
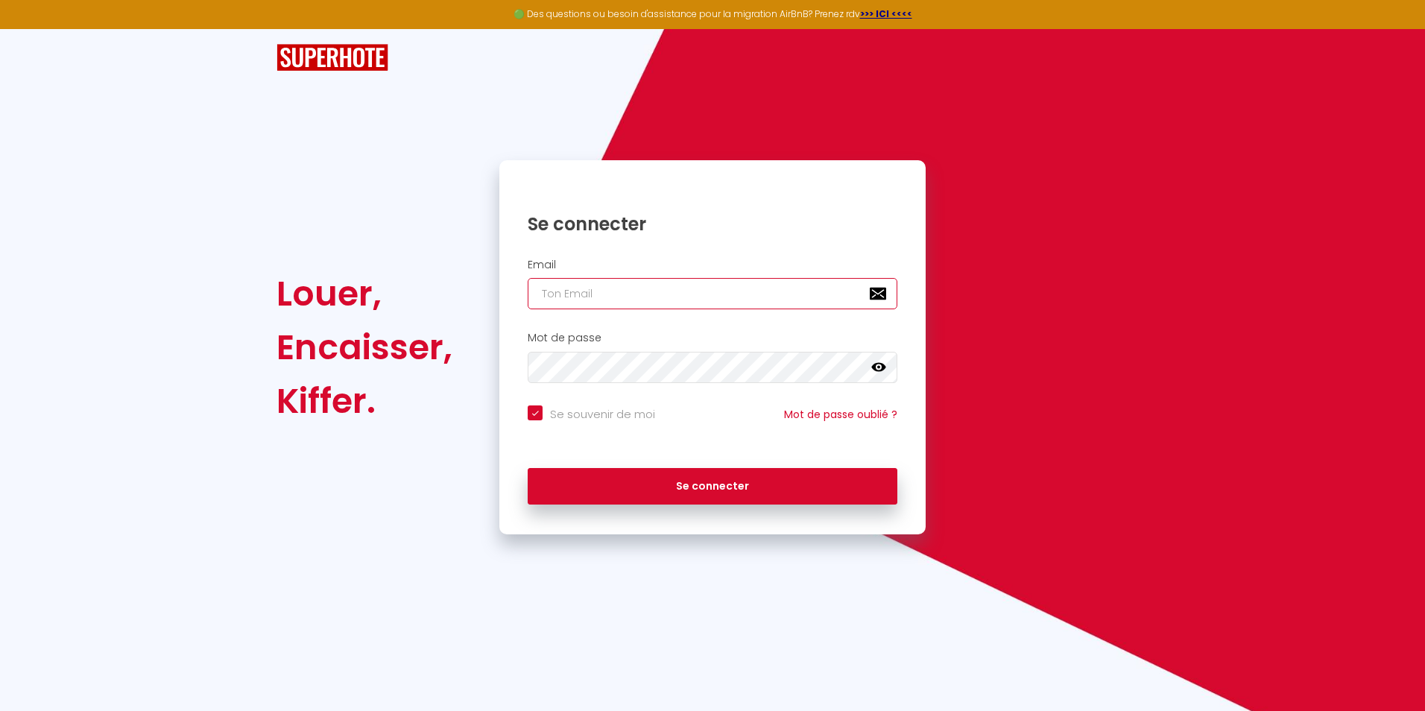
click at [589, 296] on input "email" at bounding box center [713, 293] width 370 height 31
type input "[EMAIL_ADDRESS][DOMAIN_NAME]"
click at [528, 468] on button "Se connecter" at bounding box center [713, 486] width 370 height 37
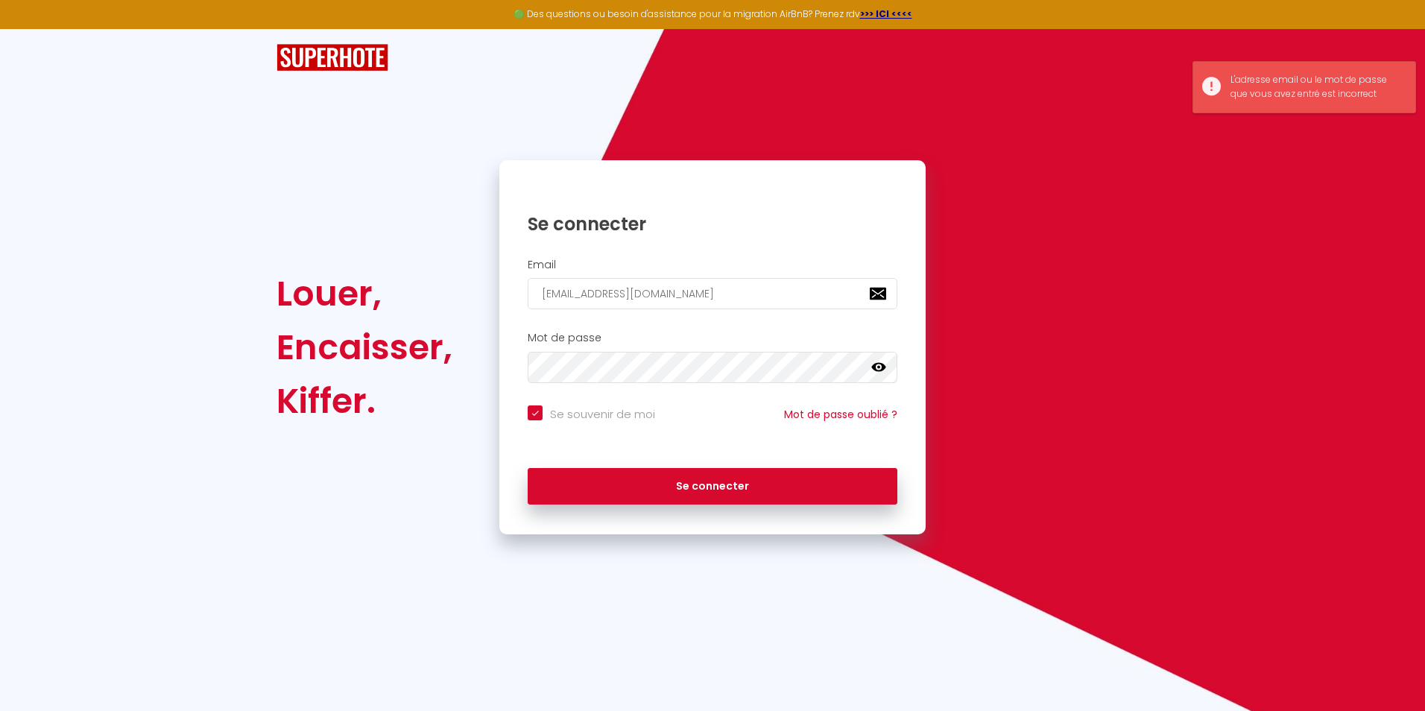
click at [878, 367] on icon at bounding box center [878, 367] width 15 height 9
click at [480, 370] on div "Louer, Encaisser, Kiffer. Se connecter Email conciergerie@lesclessereines.com M…" at bounding box center [712, 347] width 891 height 374
click at [528, 468] on button "Se connecter" at bounding box center [713, 486] width 370 height 37
checkbox input "true"
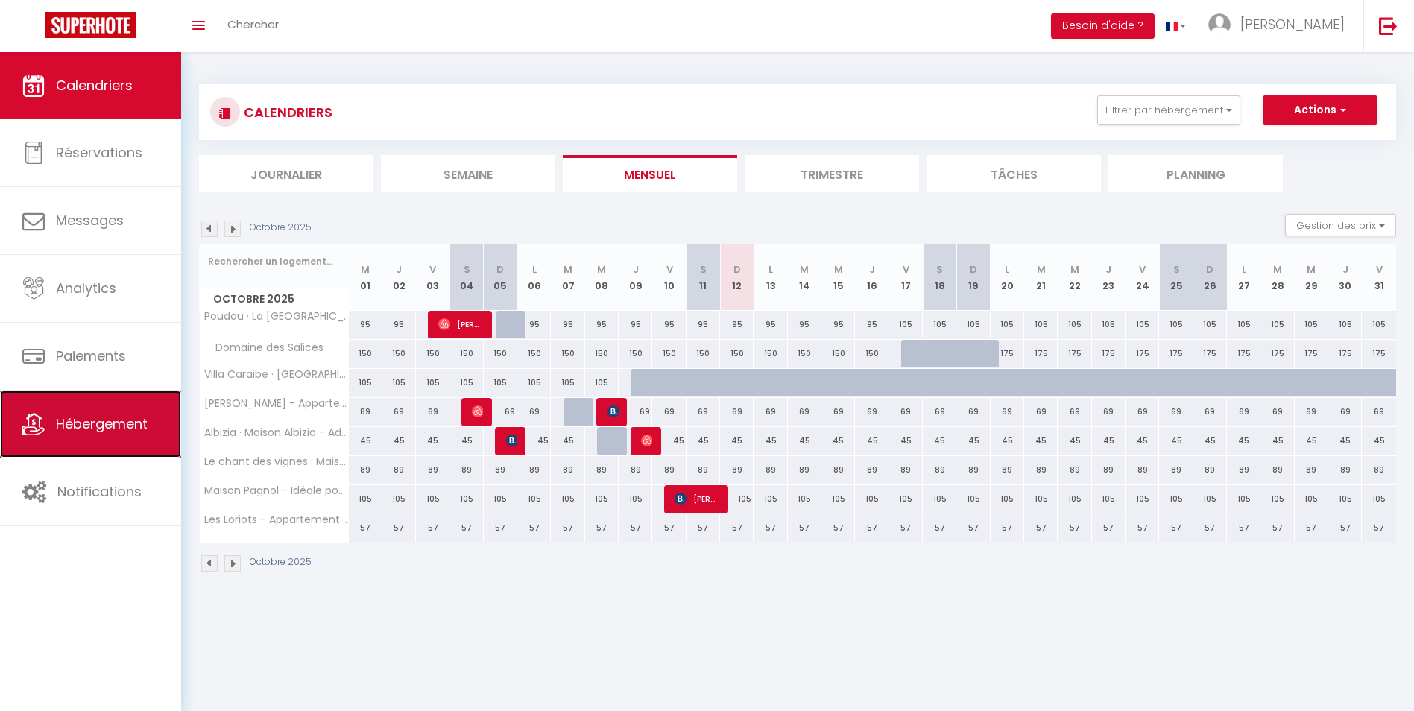
click at [136, 437] on link "Hébergement" at bounding box center [90, 423] width 181 height 67
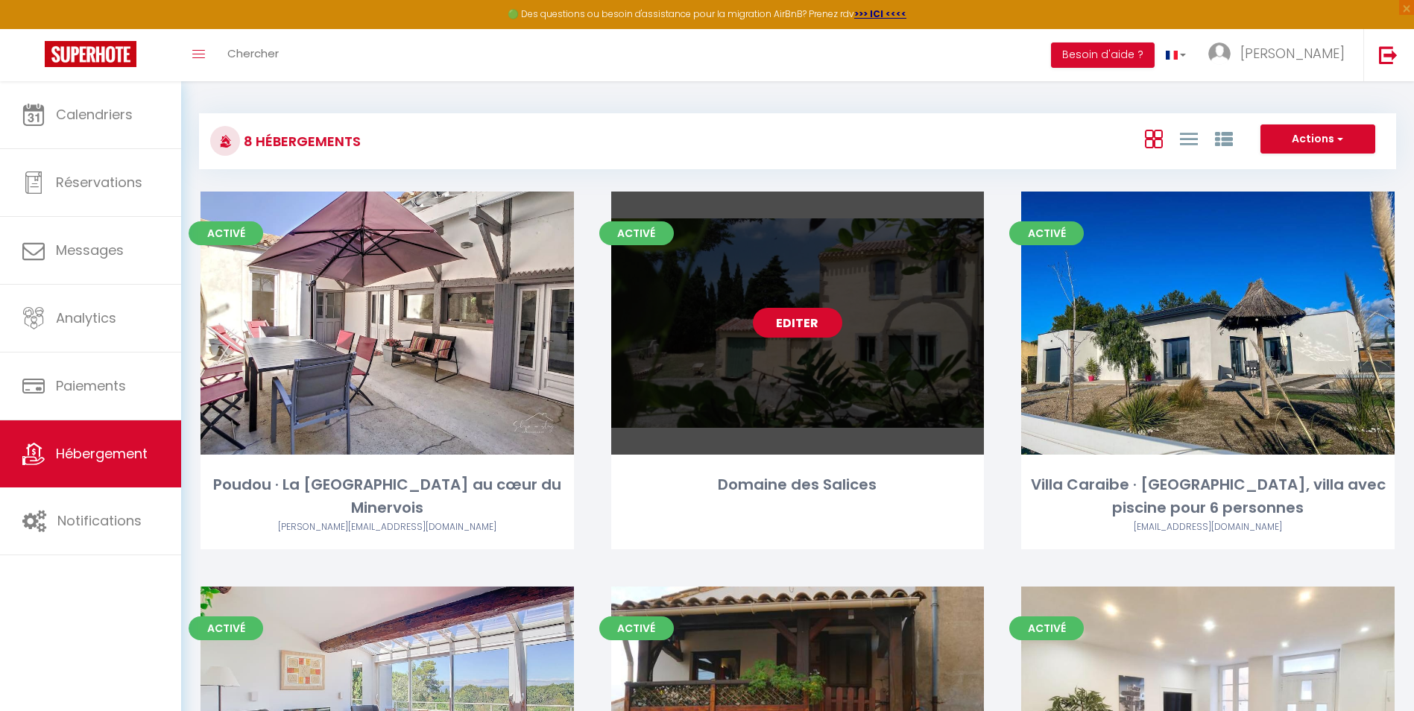
click at [794, 323] on link "Editer" at bounding box center [797, 323] width 89 height 30
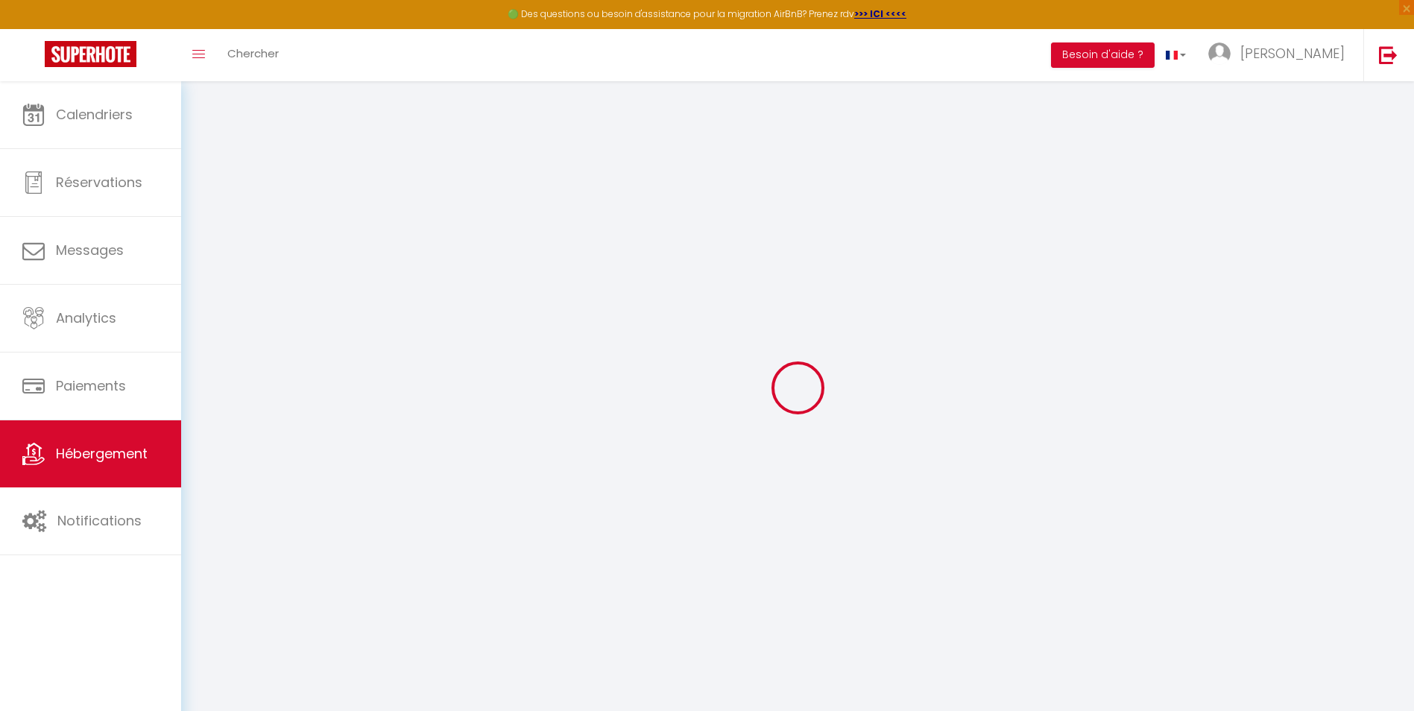
select select
checkbox input "false"
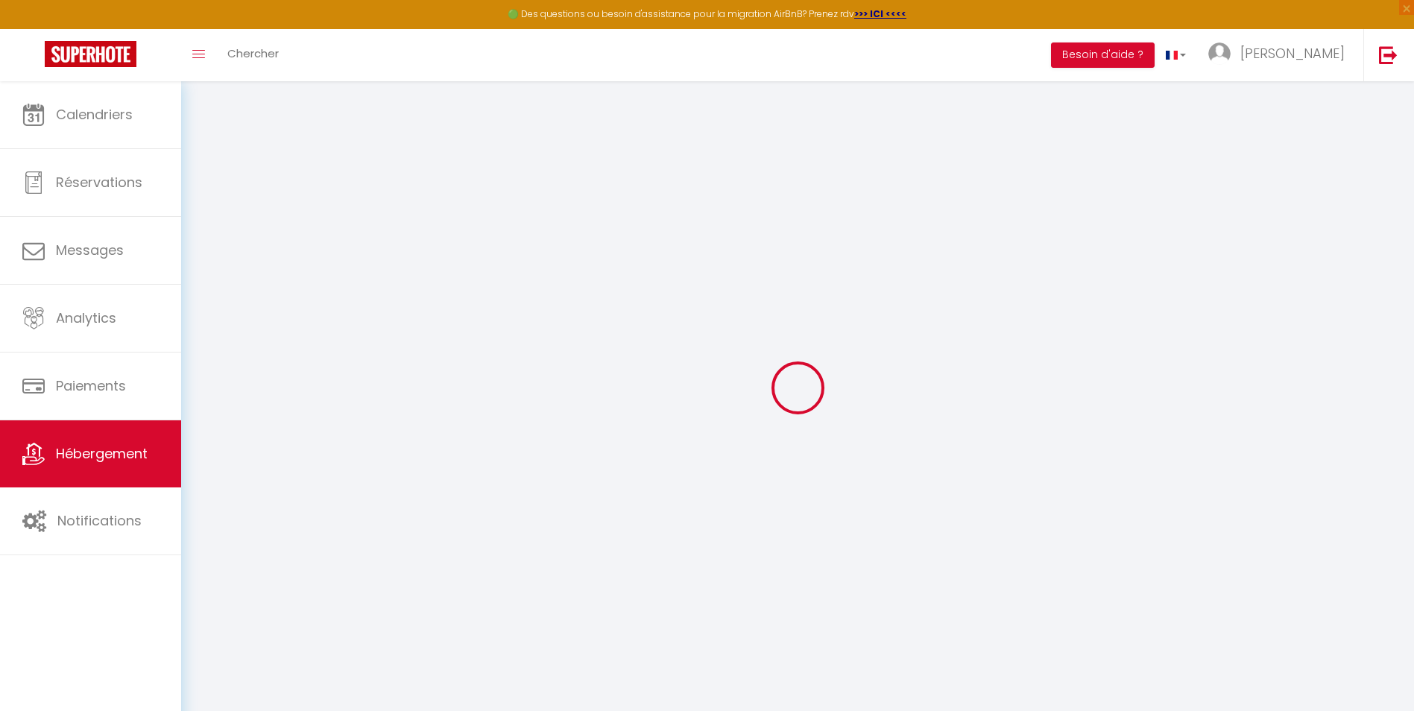
checkbox input "false"
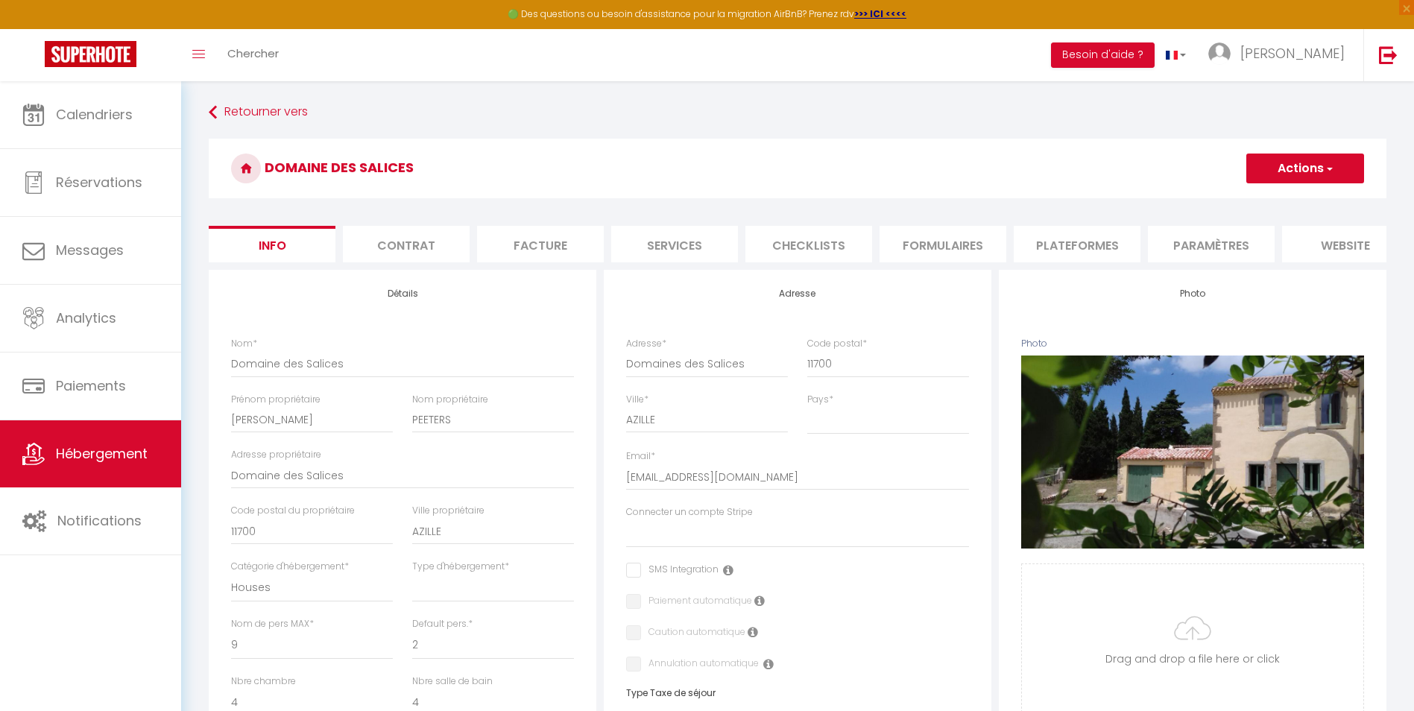
select select
checkbox input "false"
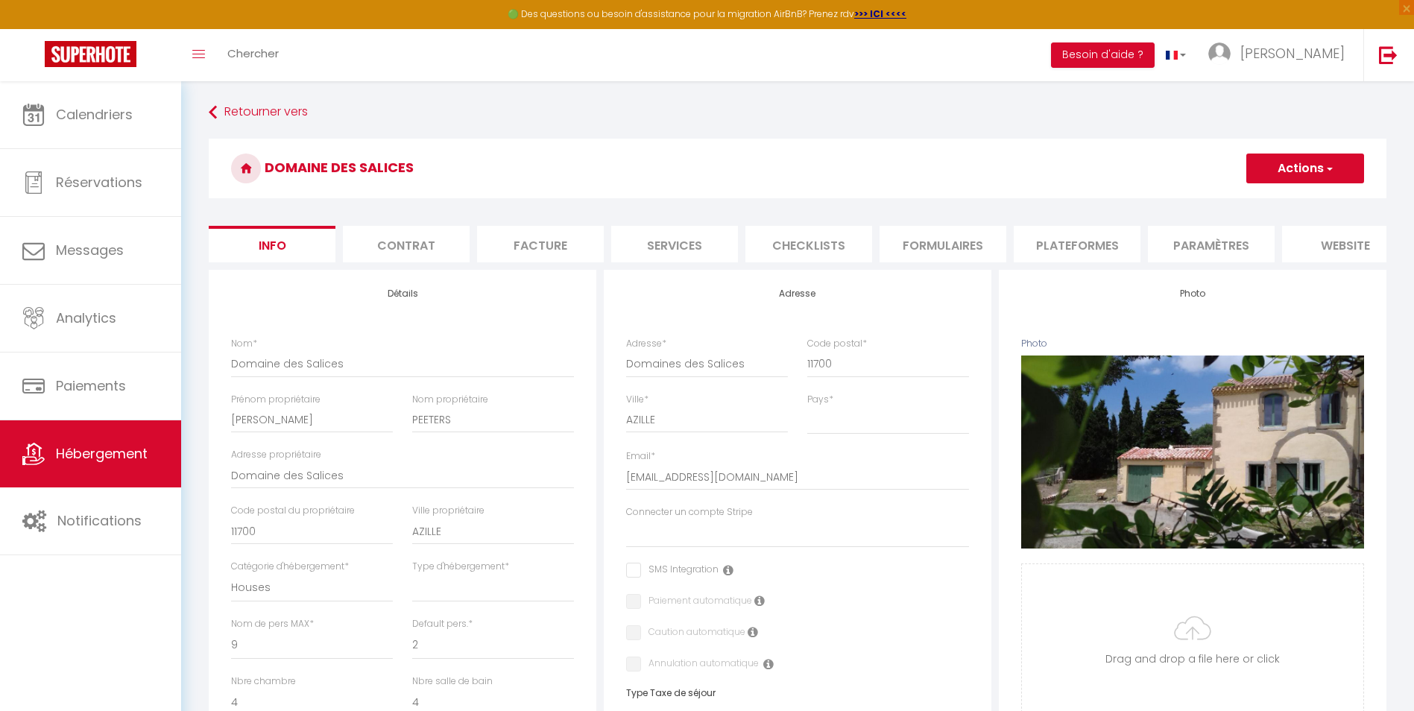
checkbox input "false"
click at [1069, 244] on li "Plateformes" at bounding box center [1076, 244] width 127 height 37
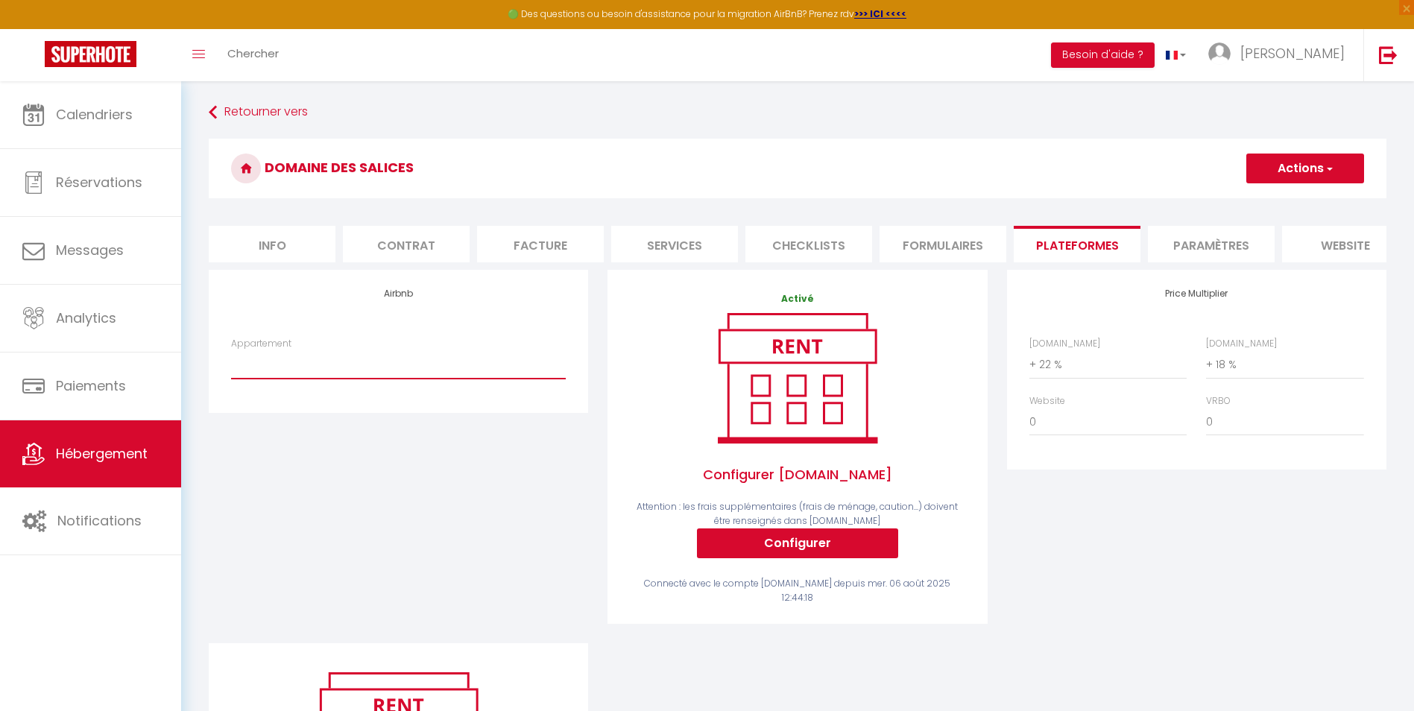
click at [334, 379] on select "Appartement" at bounding box center [398, 364] width 335 height 28
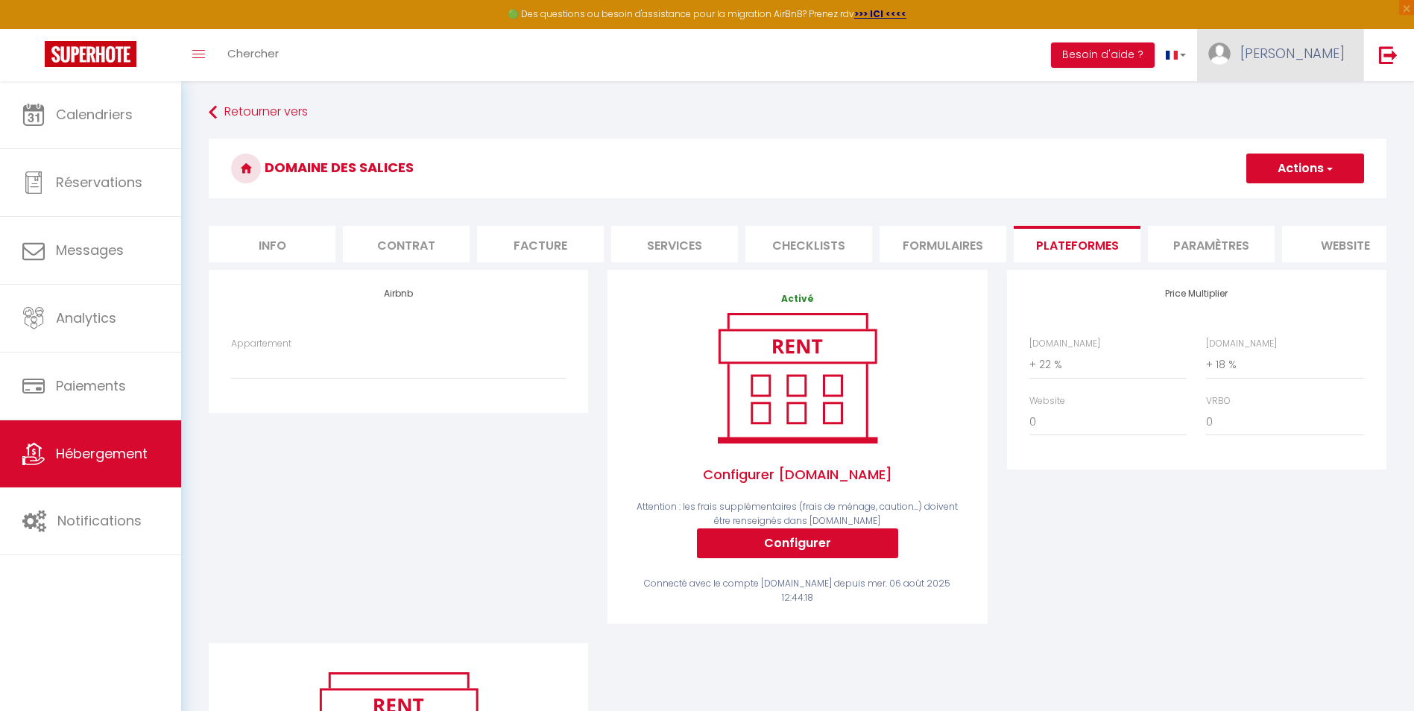
click at [1294, 51] on link "[PERSON_NAME]" at bounding box center [1280, 55] width 166 height 52
click at [1283, 104] on link "Paramètres" at bounding box center [1303, 103] width 110 height 25
select select "fr"
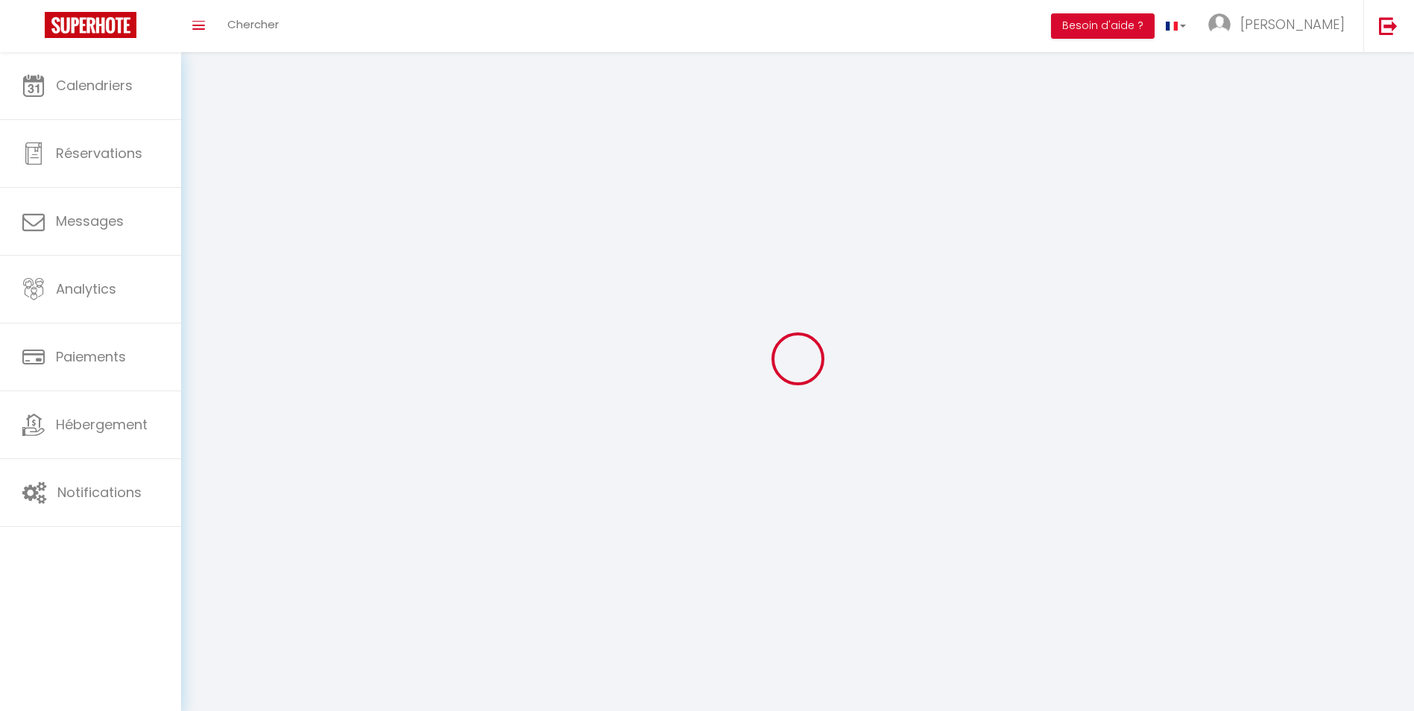
type input "[PERSON_NAME]"
type input "Allandrieu"
type input "0760304943"
type input "[STREET_ADDRESS]"
type input "11800"
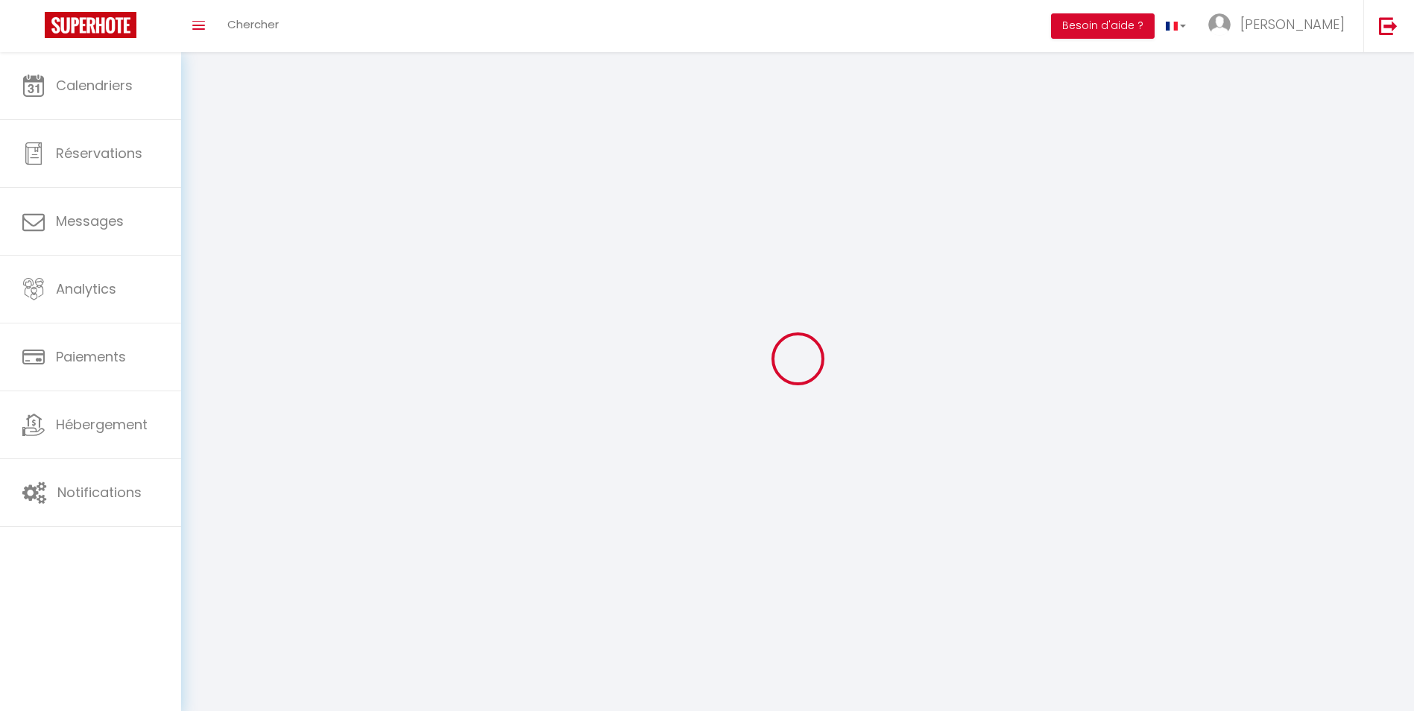
type input "BARBAIRA"
type input "sq4N31aGZhYm7gBoDqzlsKRjZ"
type input "8dnUbXaWuoNnn5nggQdvqcsTN"
type input "[URL][DOMAIN_NAME]"
select select "28"
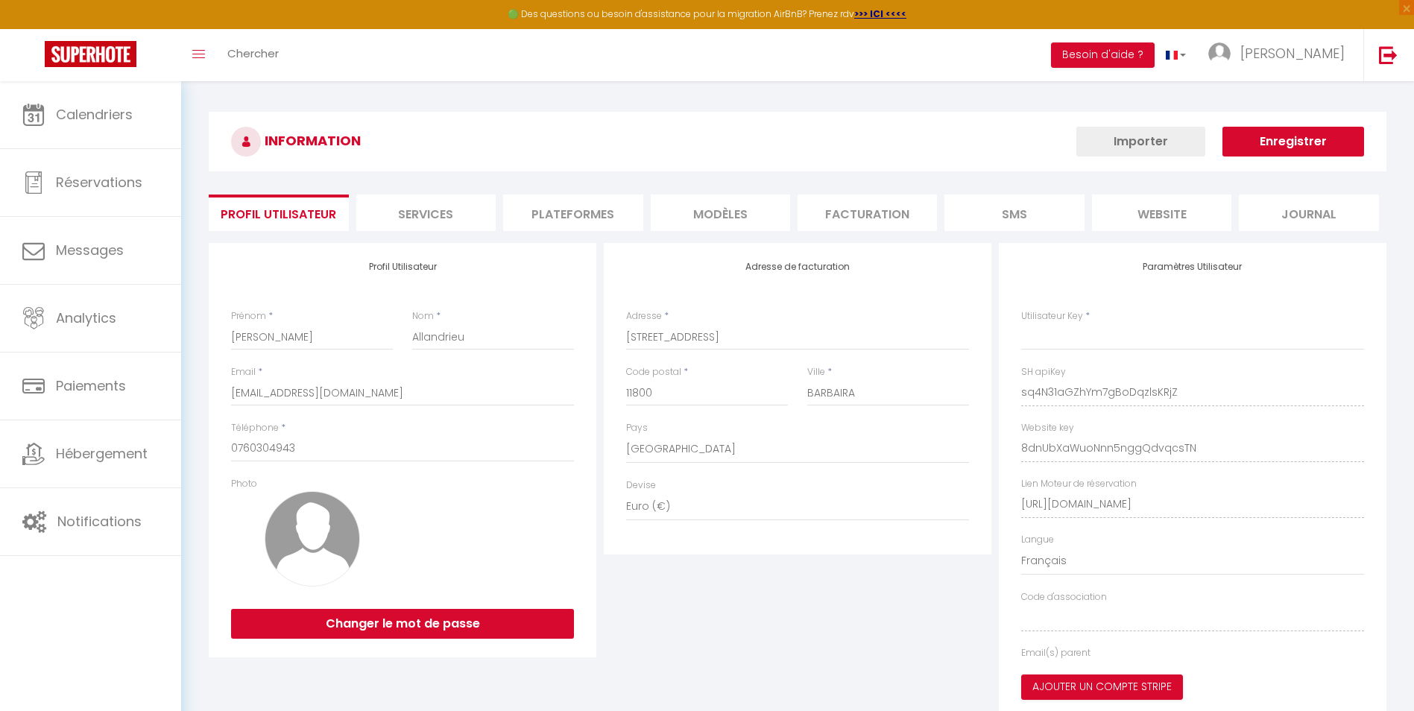
type input "sq4N31aGZhYm7gBoDqzlsKRjZ"
type input "8dnUbXaWuoNnn5nggQdvqcsTN"
type input "[URL][DOMAIN_NAME]"
select select "fr"
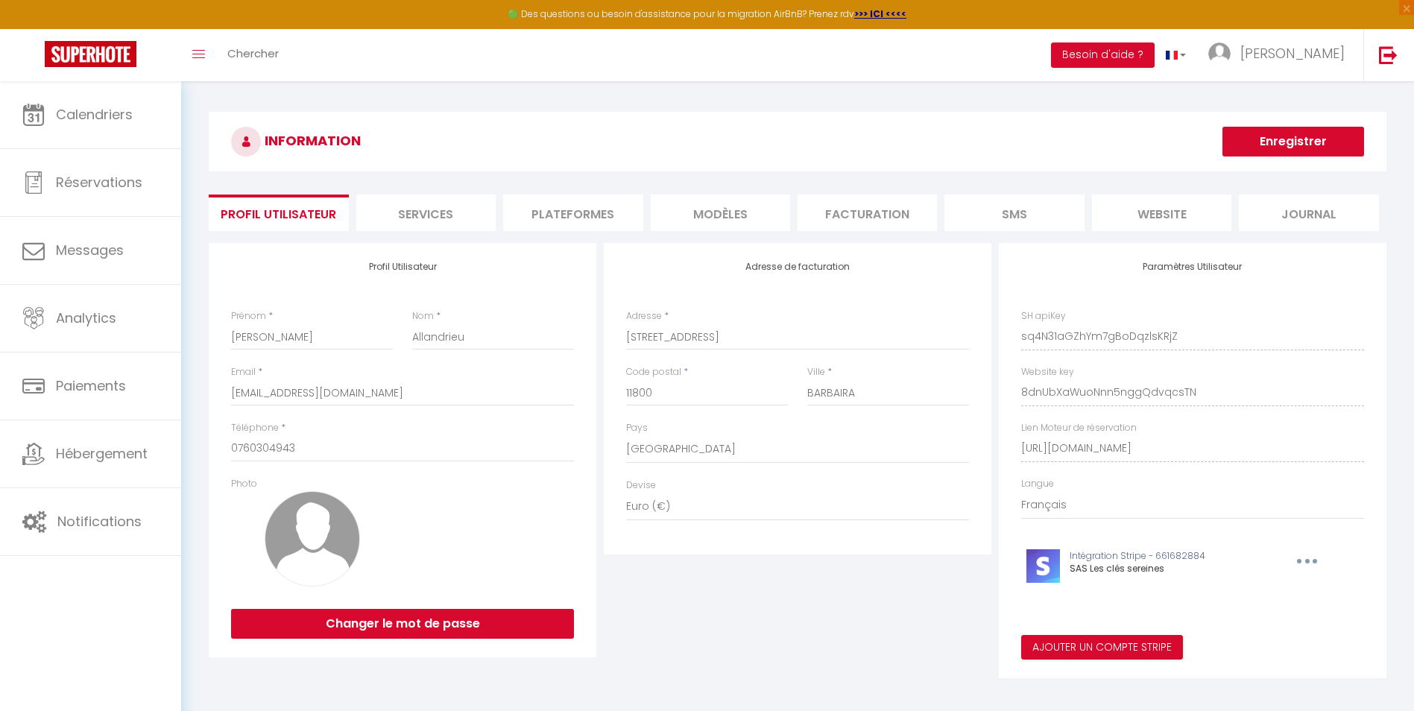
click at [588, 217] on li "Plateformes" at bounding box center [572, 212] width 139 height 37
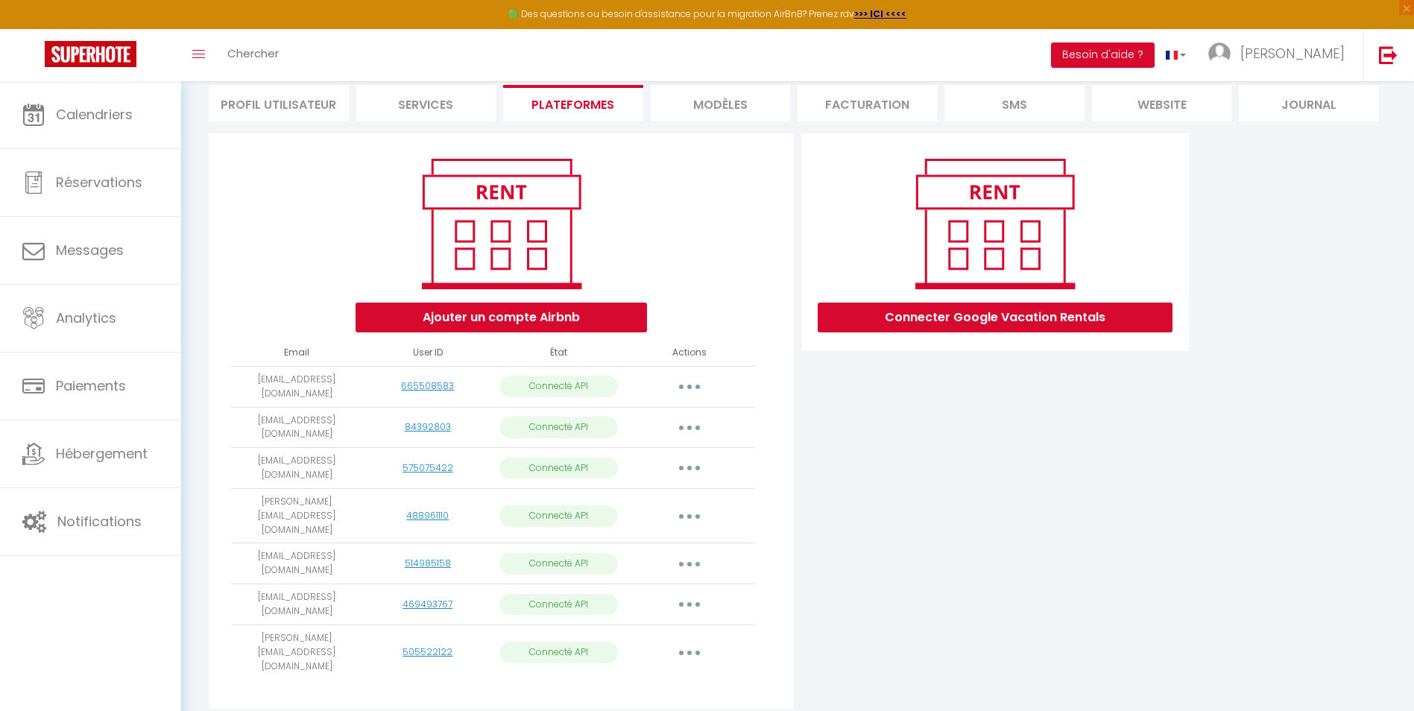
scroll to position [112, 0]
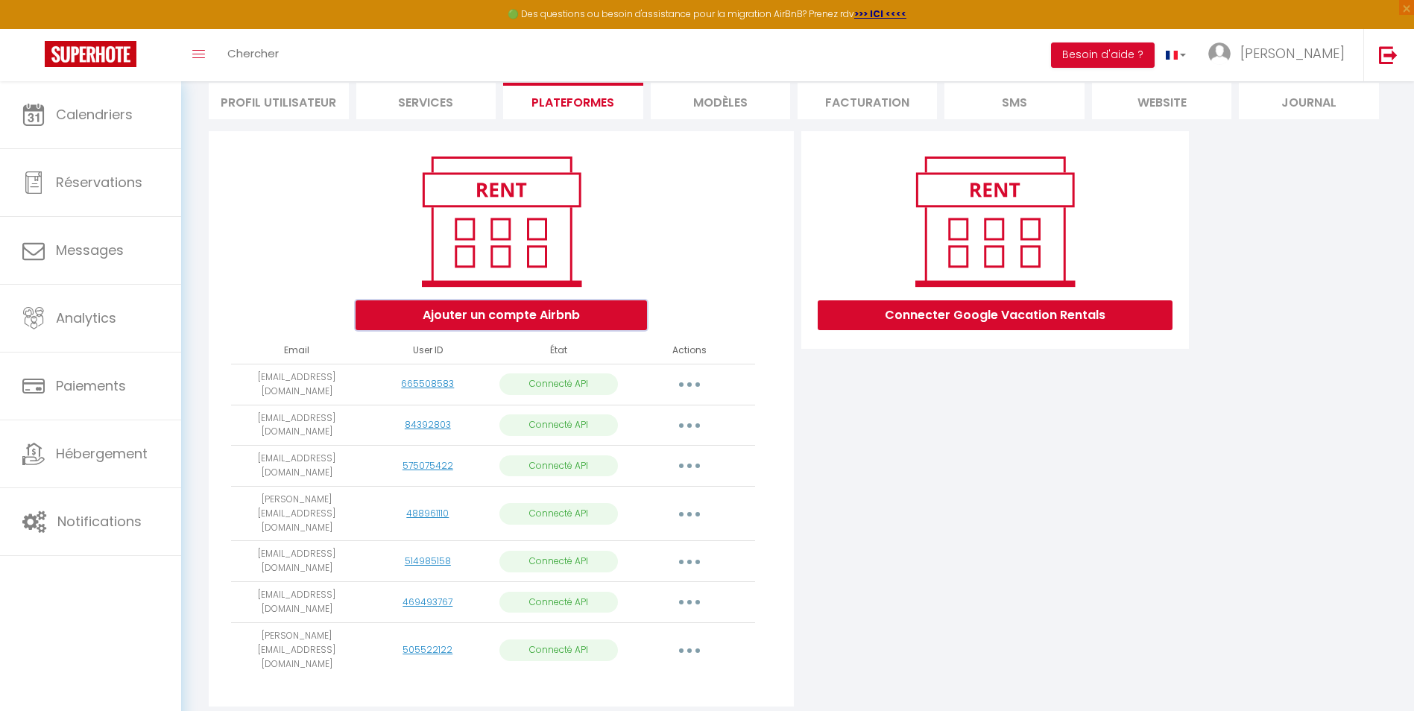
click at [578, 314] on button "Ajouter un compte Airbnb" at bounding box center [500, 315] width 291 height 30
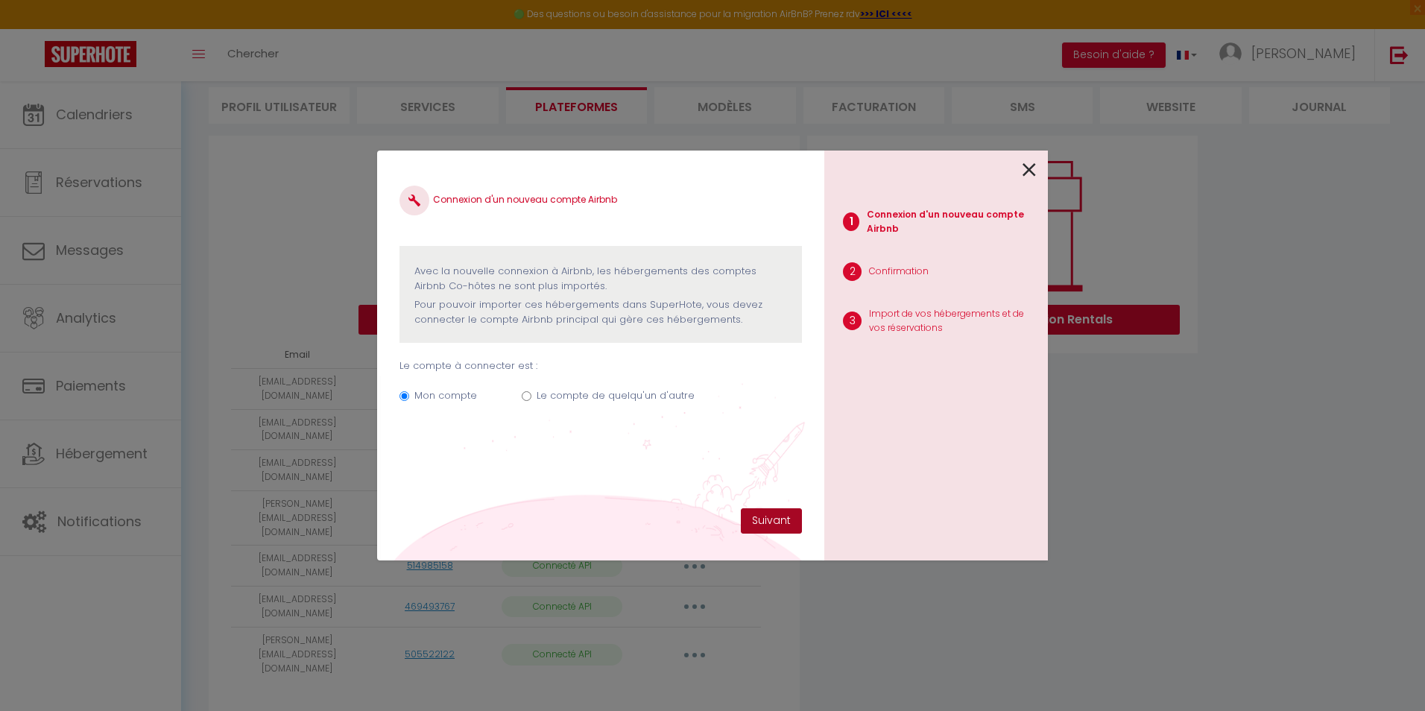
click at [773, 521] on button "Suivant" at bounding box center [771, 520] width 61 height 25
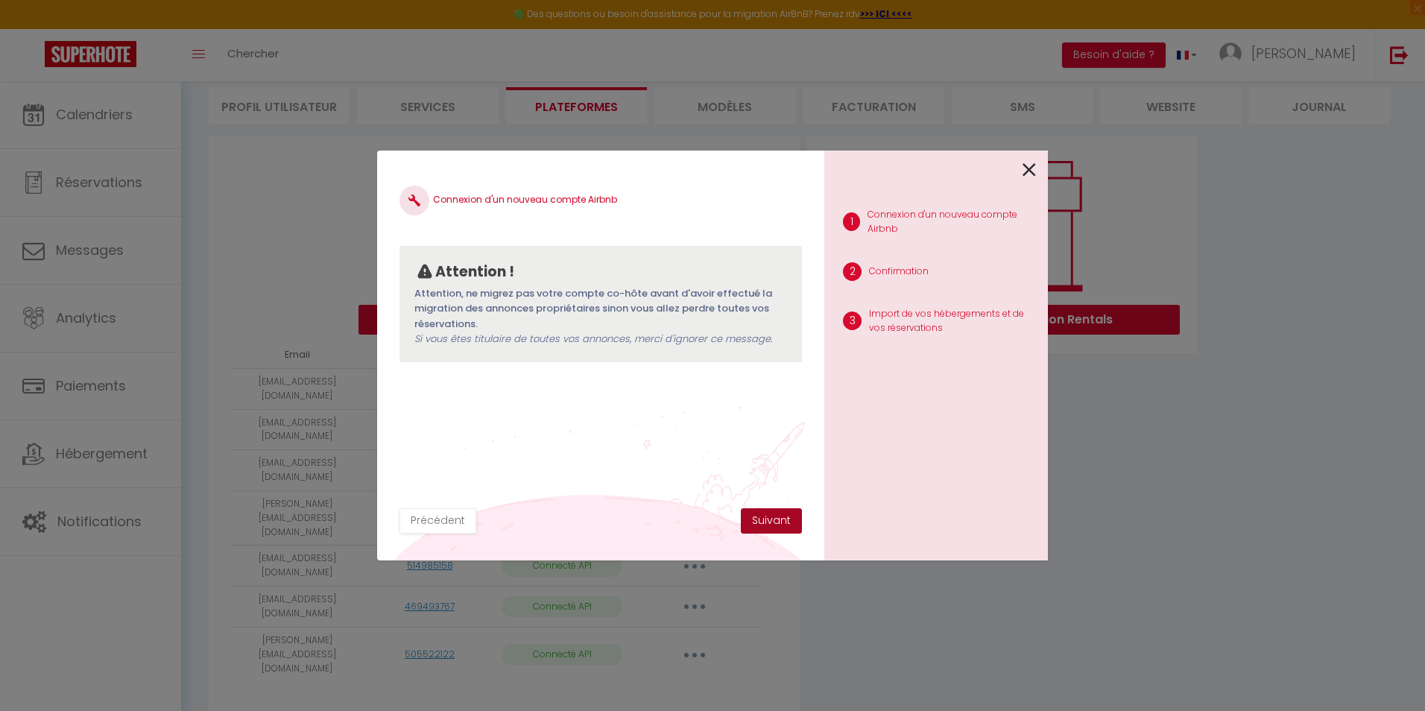
click at [773, 521] on button "Suivant" at bounding box center [771, 520] width 61 height 25
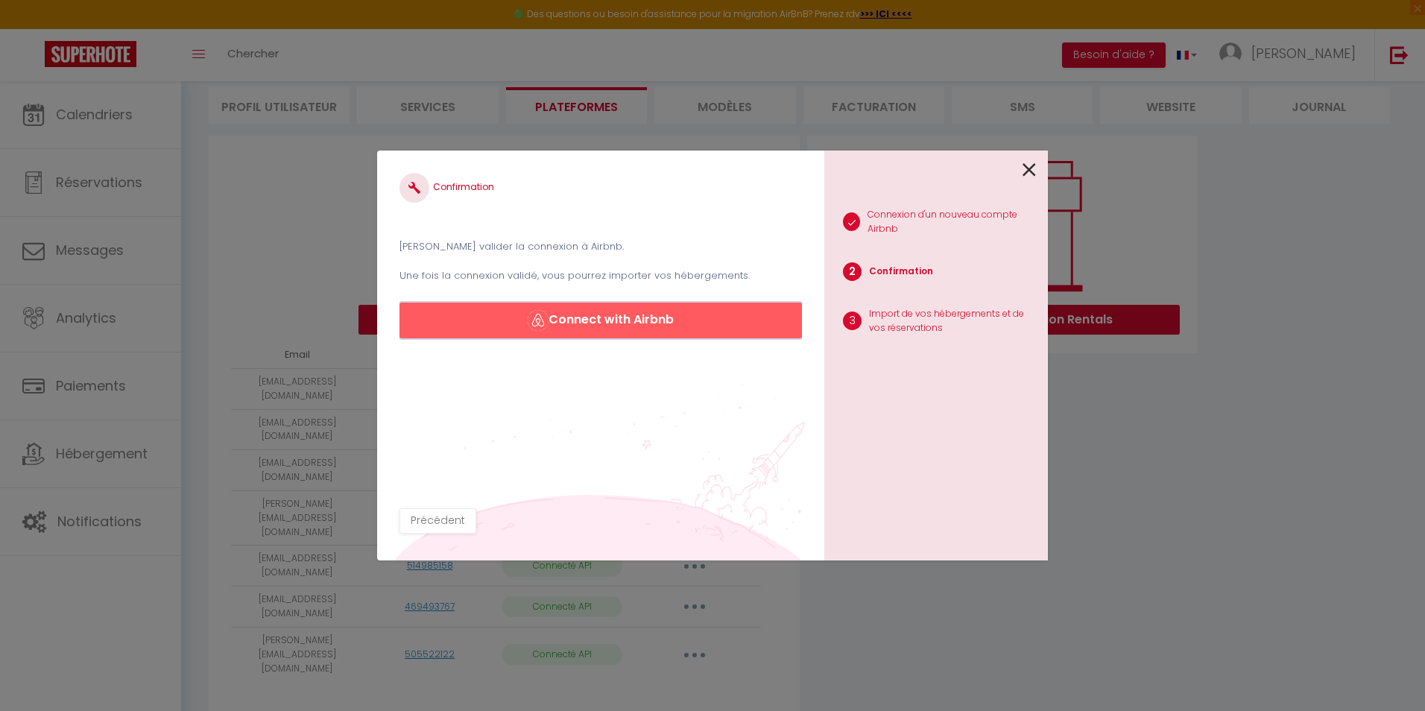
click at [642, 320] on button "Connect with Airbnb" at bounding box center [600, 321] width 402 height 36
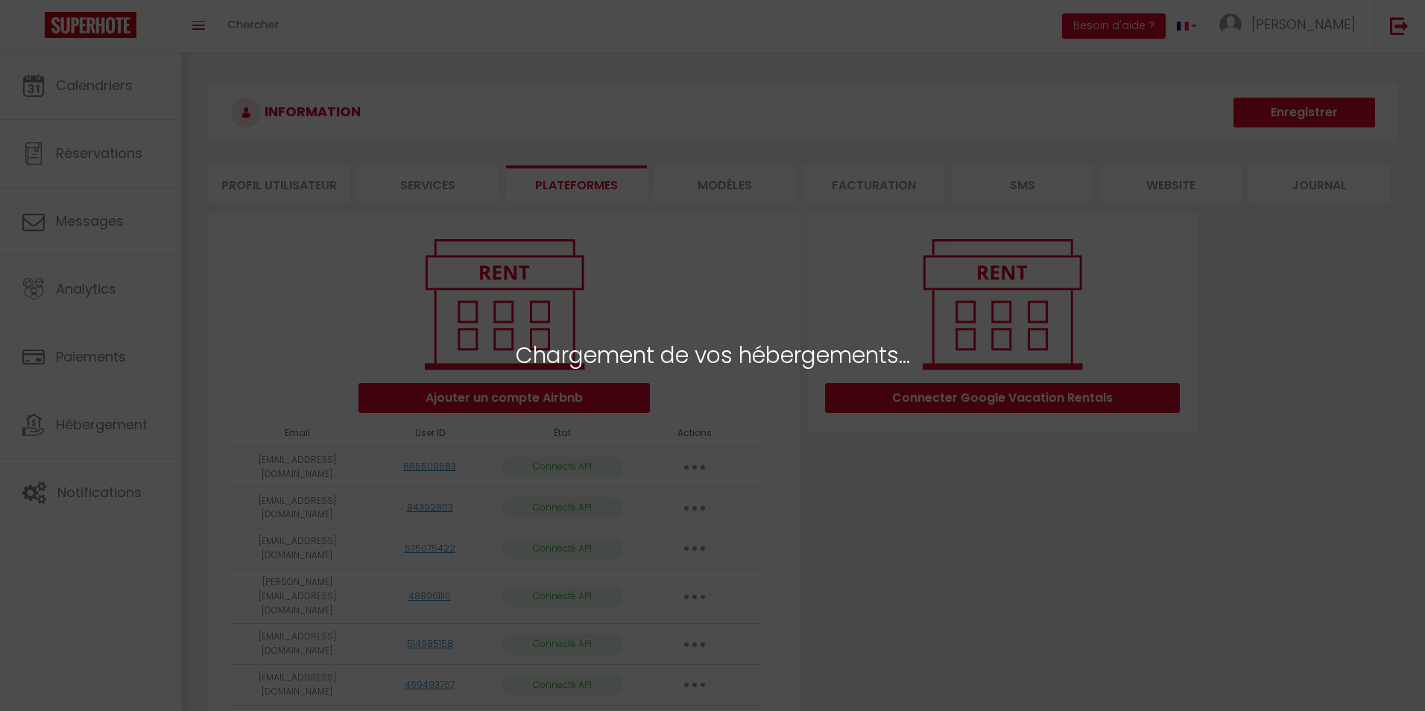
select select "57392"
select select "69624"
select select "57214"
select select "58373"
select select "57212"
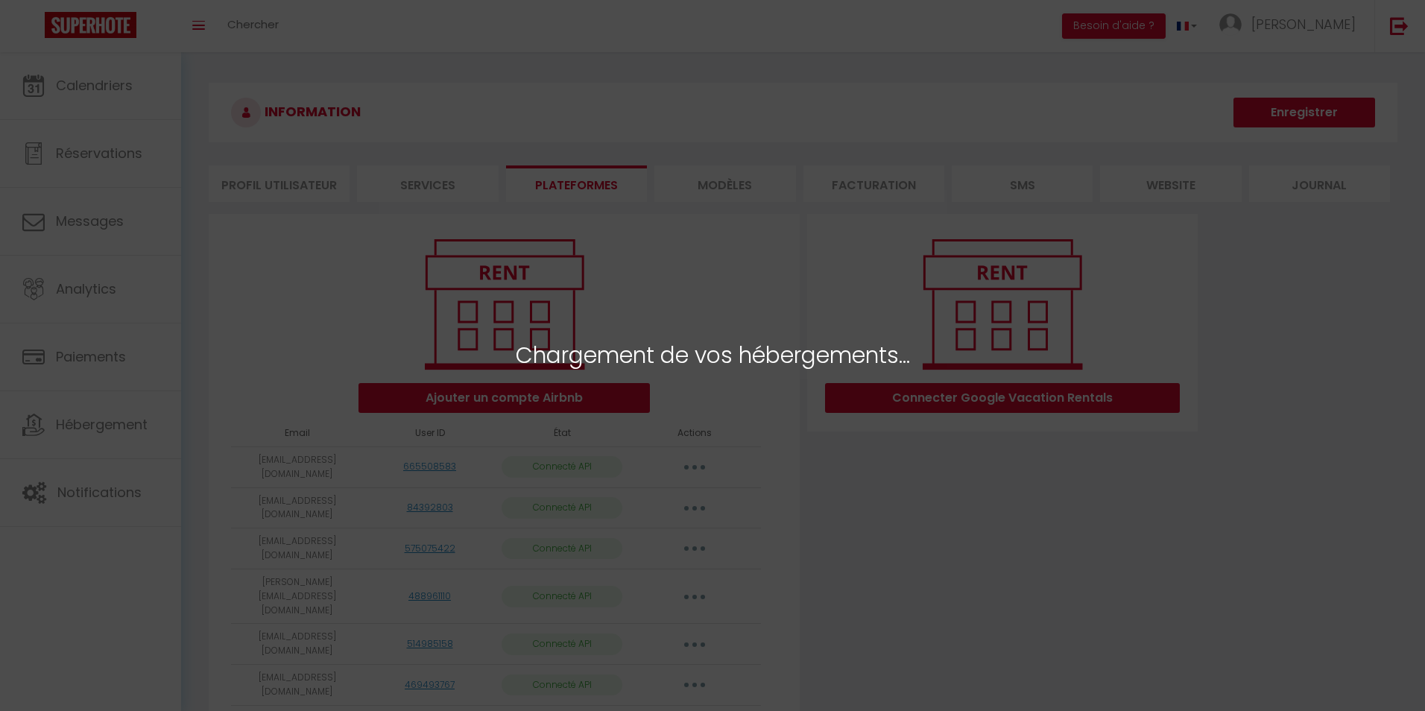
select select "59040"
select select "57413"
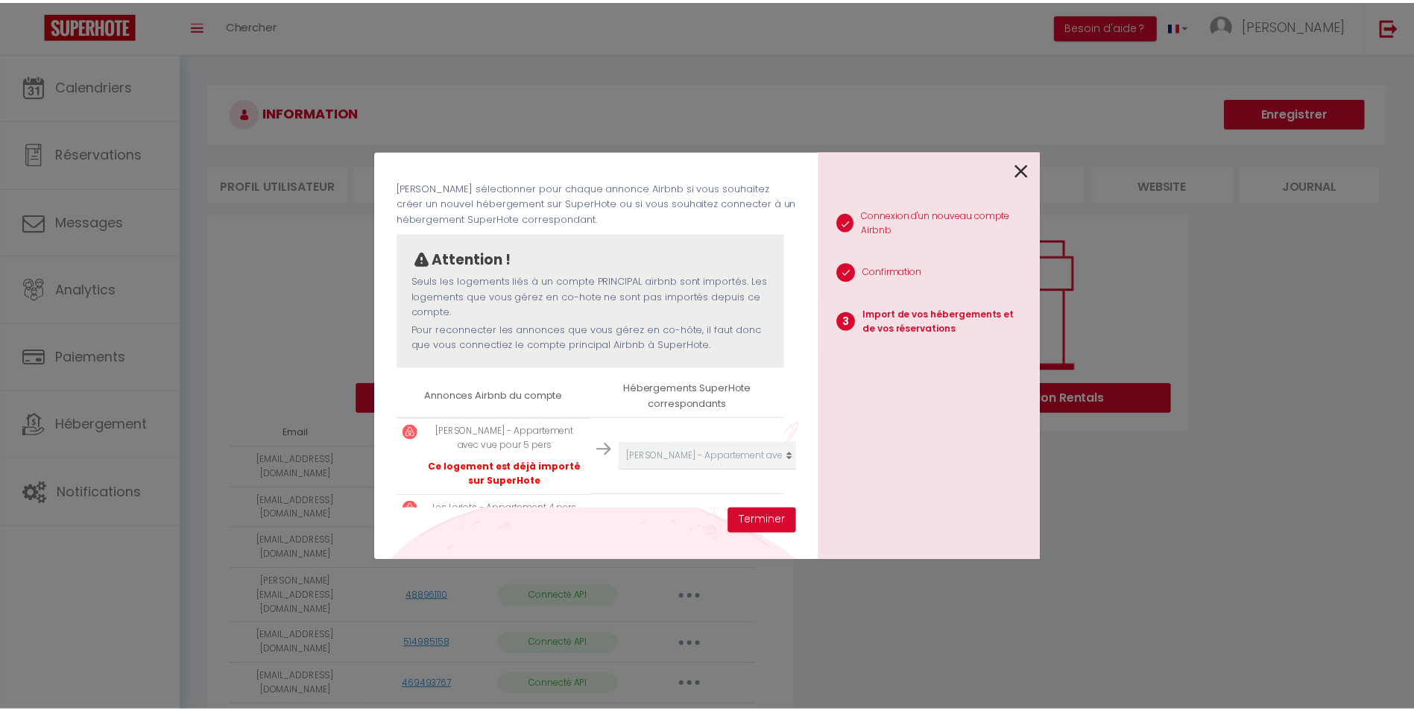
scroll to position [57, 0]
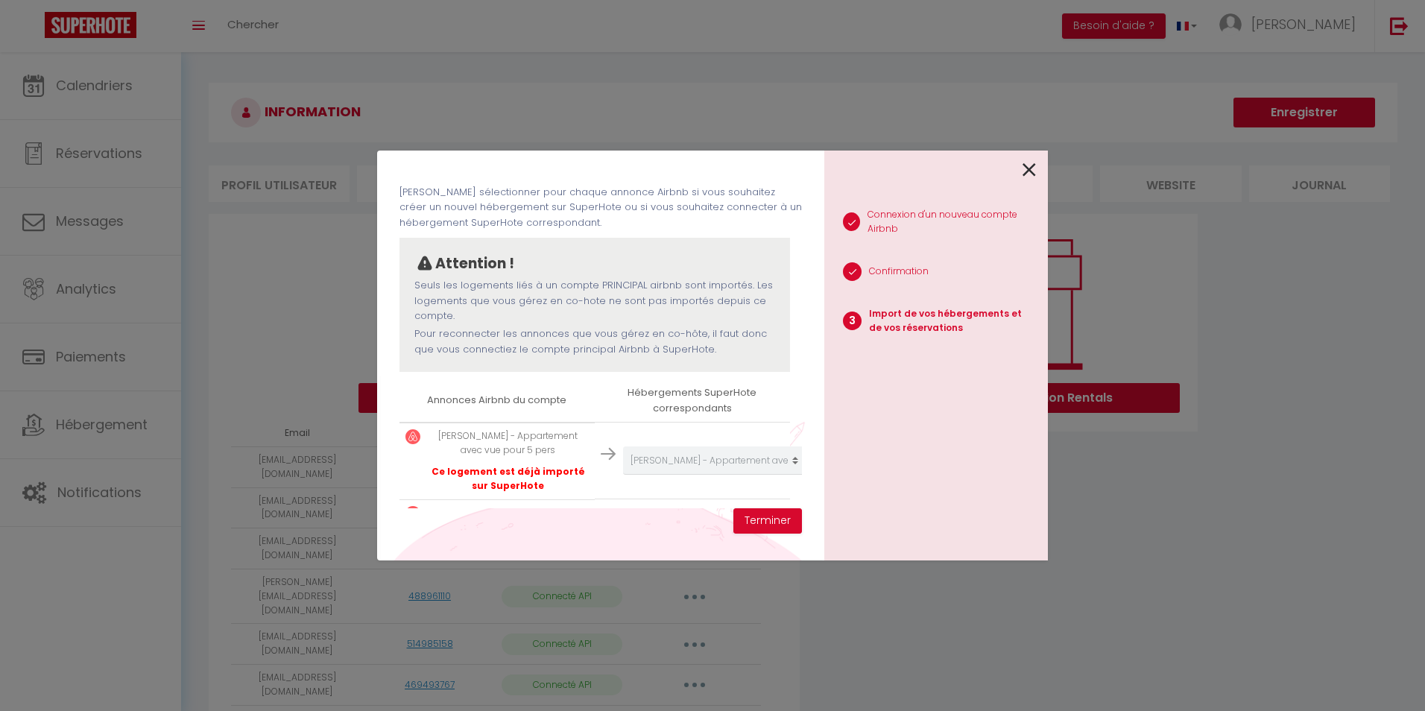
click at [1021, 168] on div at bounding box center [930, 168] width 212 height 35
click at [1026, 171] on icon at bounding box center [1028, 170] width 13 height 22
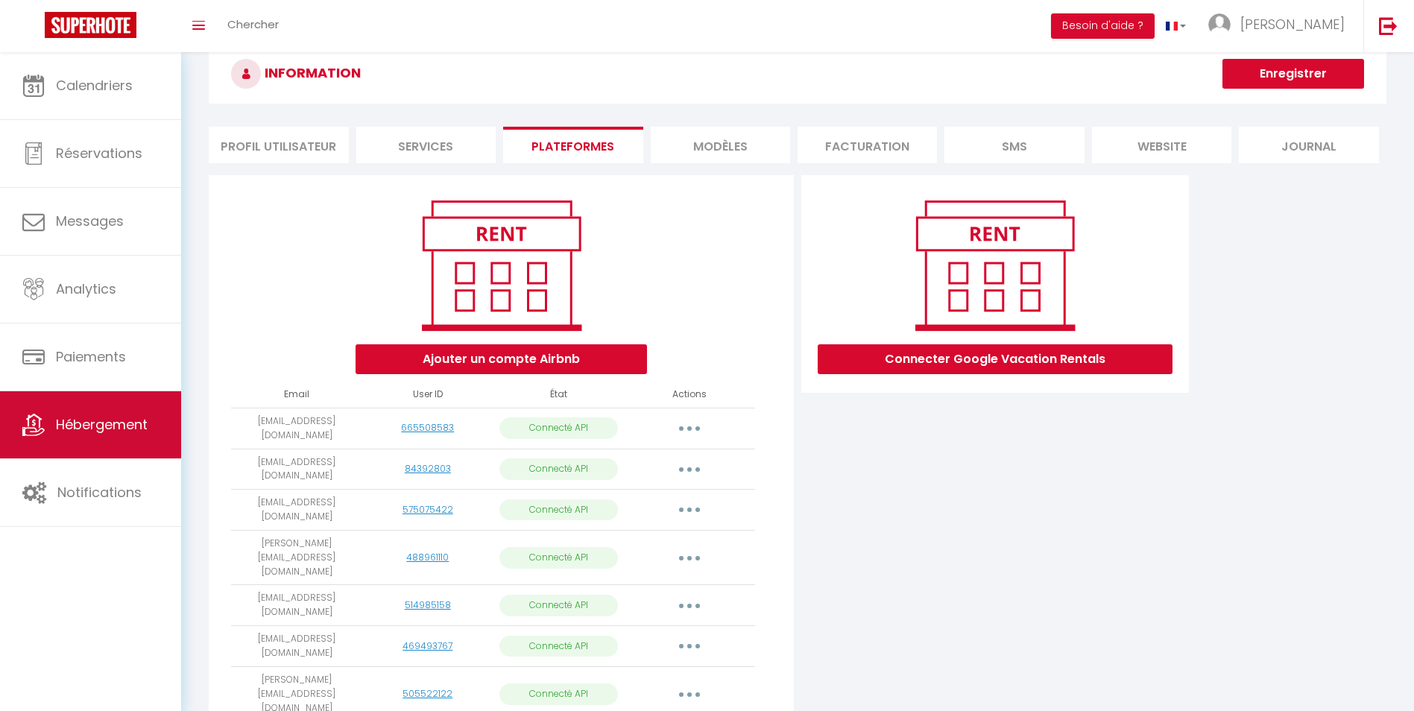
scroll to position [0, 0]
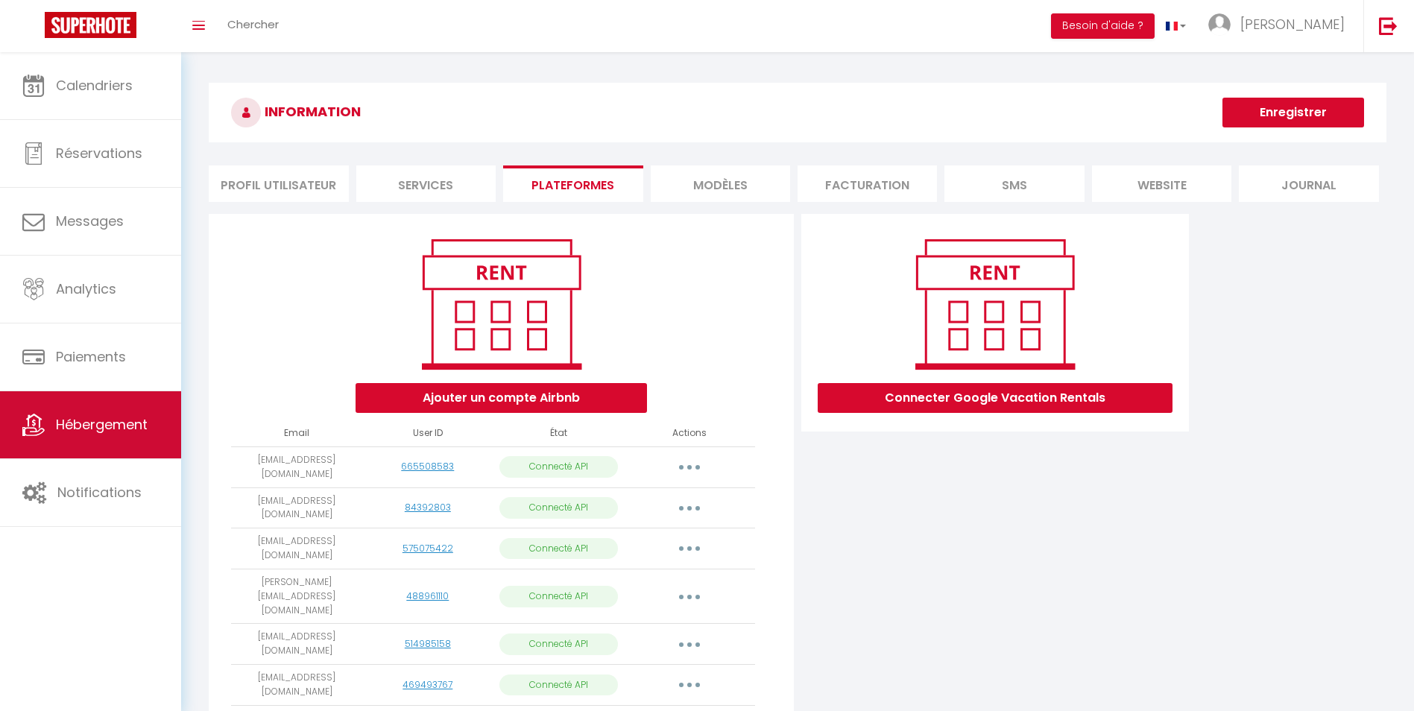
click at [56, 426] on span "Hébergement" at bounding box center [102, 424] width 92 height 19
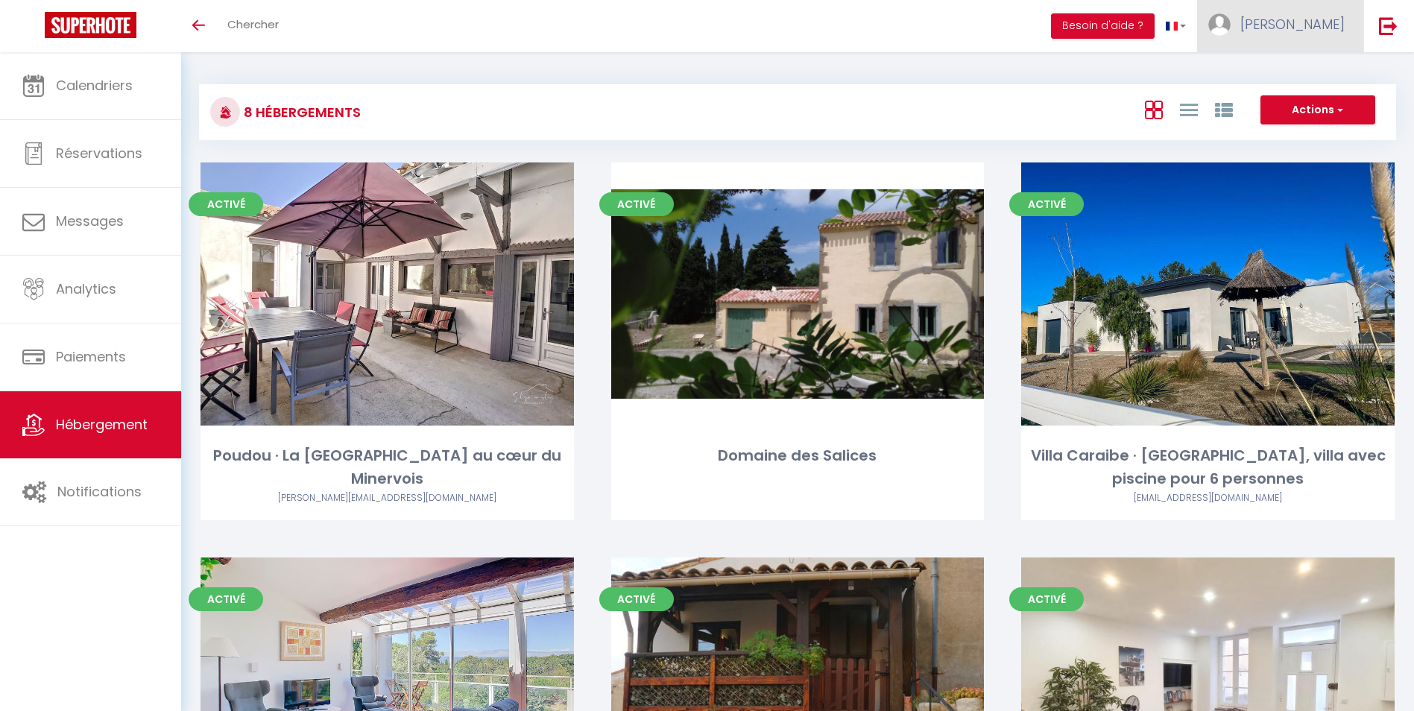
click at [1312, 28] on span "Audrey" at bounding box center [1292, 24] width 104 height 19
click at [1285, 75] on link "Paramètres" at bounding box center [1303, 74] width 110 height 25
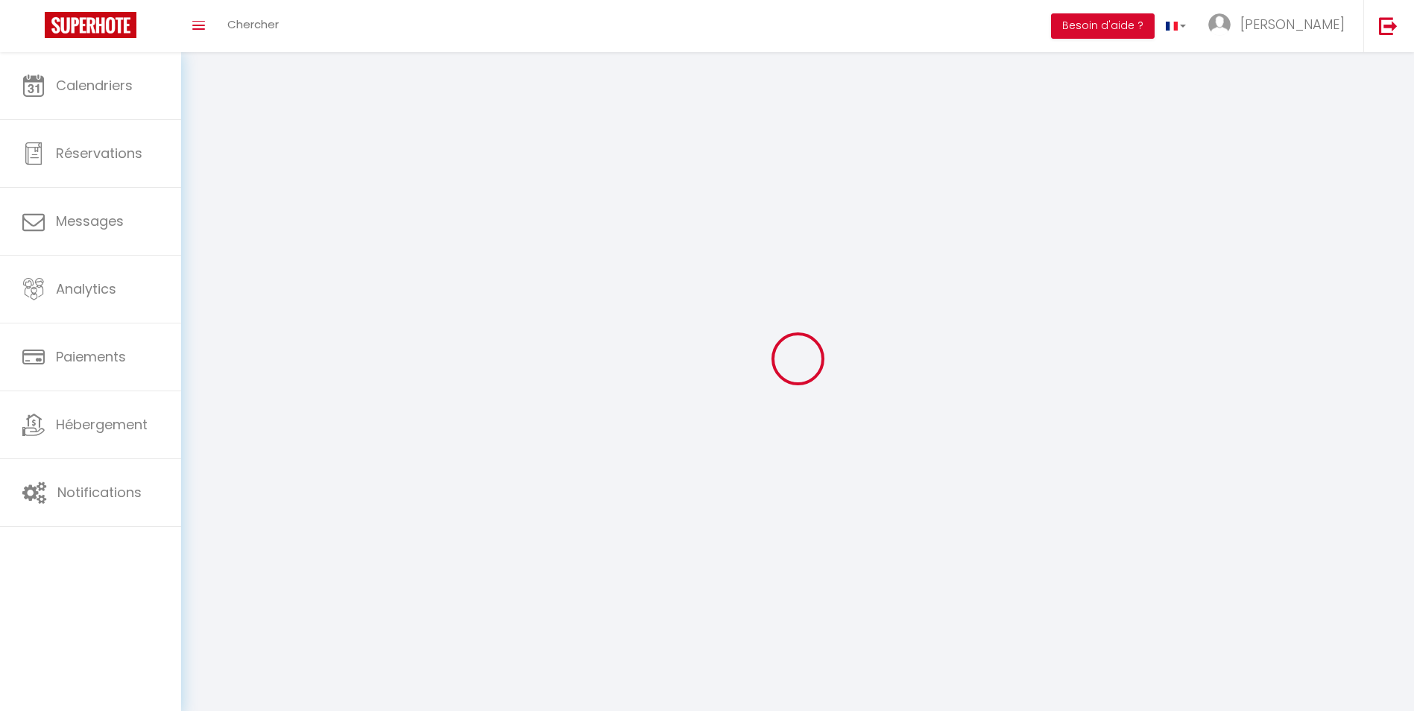
type input "Audrey"
type input "Allandrieu"
type input "0760304943"
type input "32 route de Carcassonne"
type input "11800"
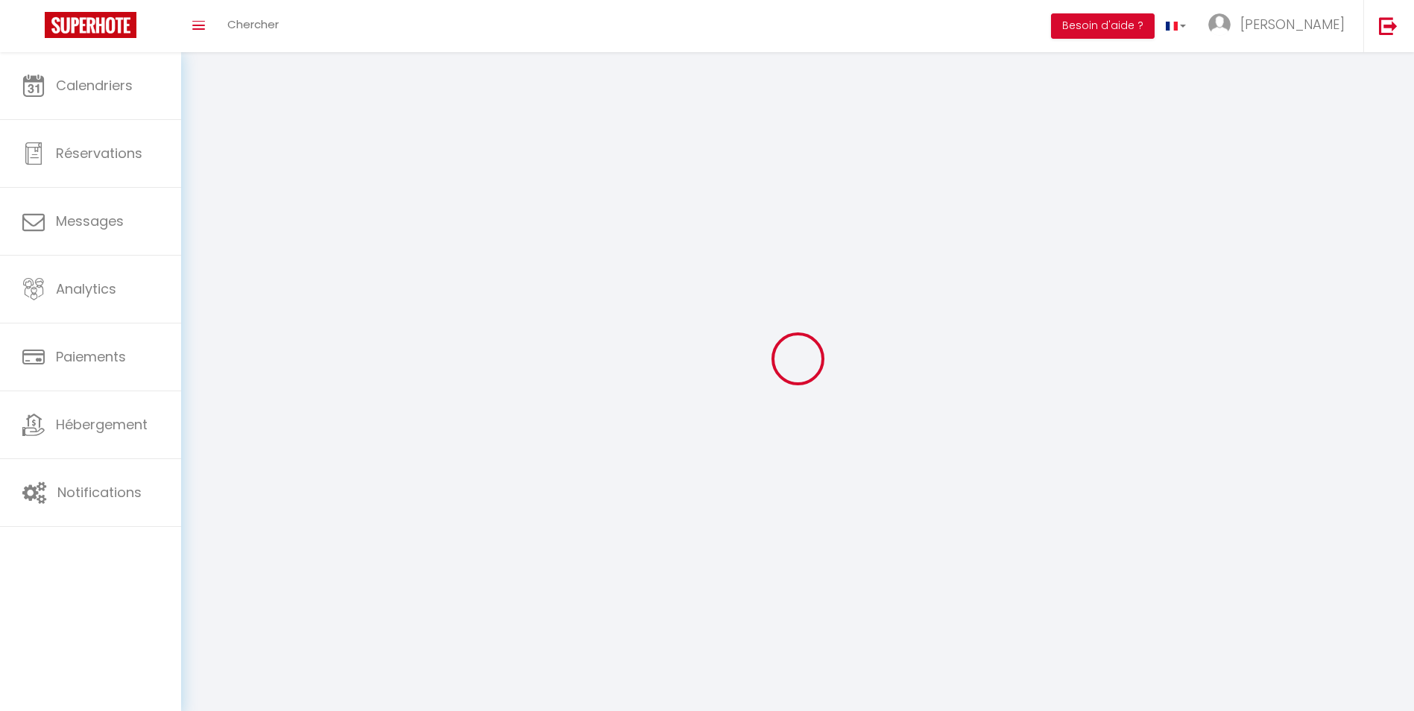
type input "BARBAIRA"
type input "sq4N31aGZhYm7gBoDqzlsKRjZ"
type input "8dnUbXaWuoNnn5nggQdvqcsTN"
type input "https://app.superhote.com/#/get-available-rentals/8dnUbXaWuoNnn5nggQdvqcsTN"
select select "28"
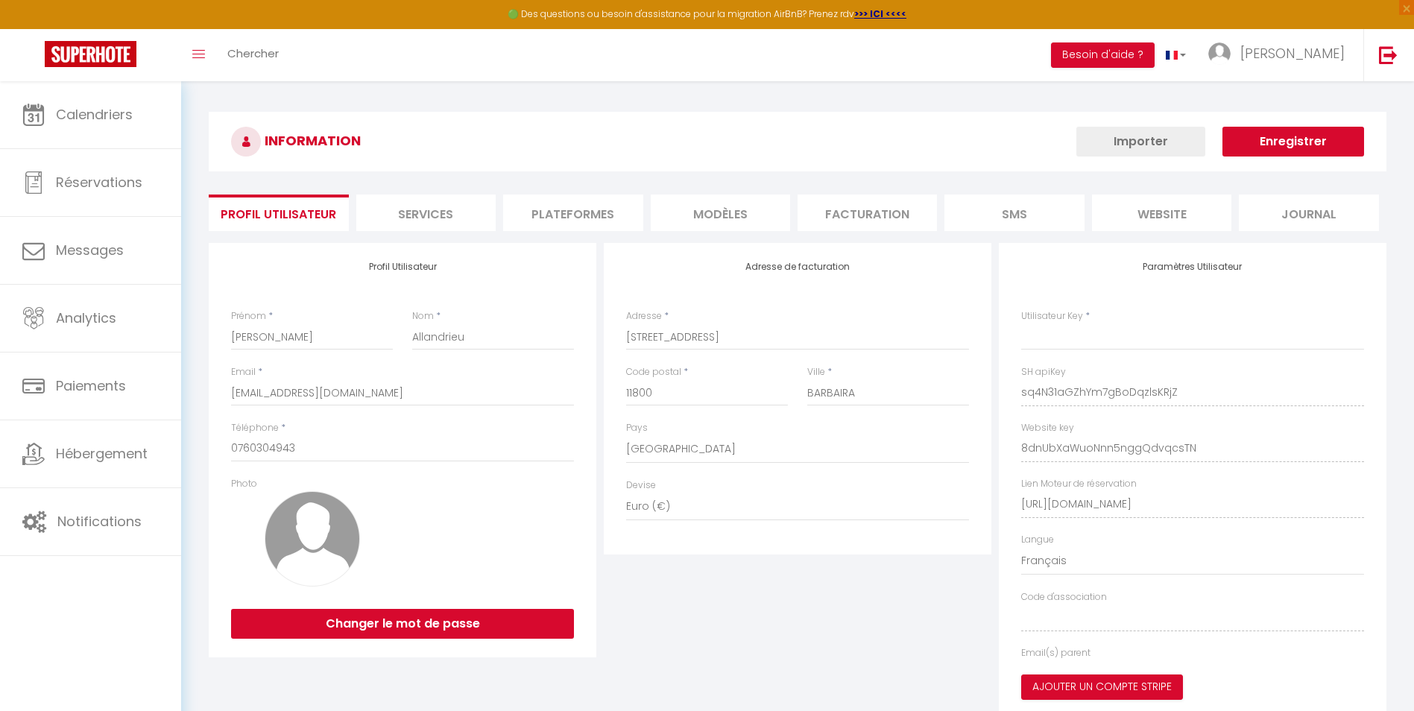
type input "sq4N31aGZhYm7gBoDqzlsKRjZ"
type input "8dnUbXaWuoNnn5nggQdvqcsTN"
type input "https://app.superhote.com/#/get-available-rentals/8dnUbXaWuoNnn5nggQdvqcsTN"
select select "fr"
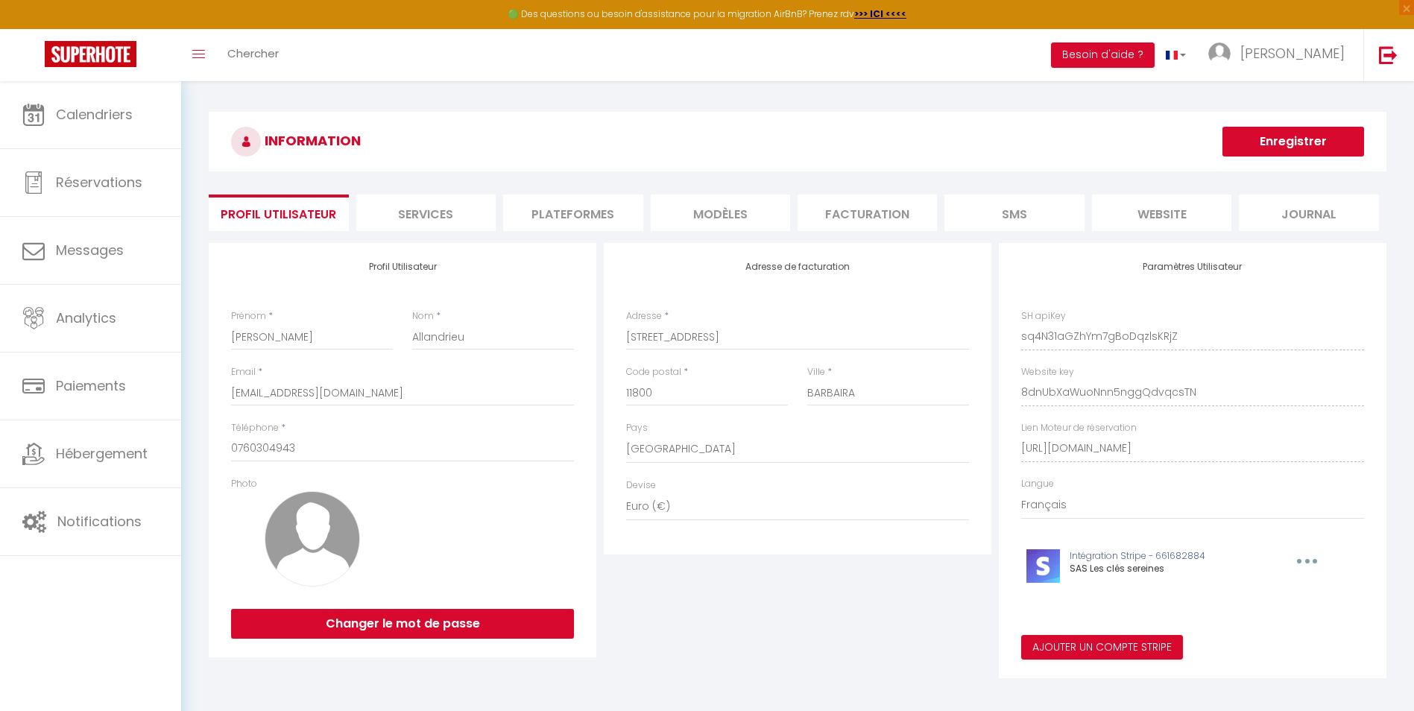
click at [611, 211] on li "Plateformes" at bounding box center [572, 212] width 139 height 37
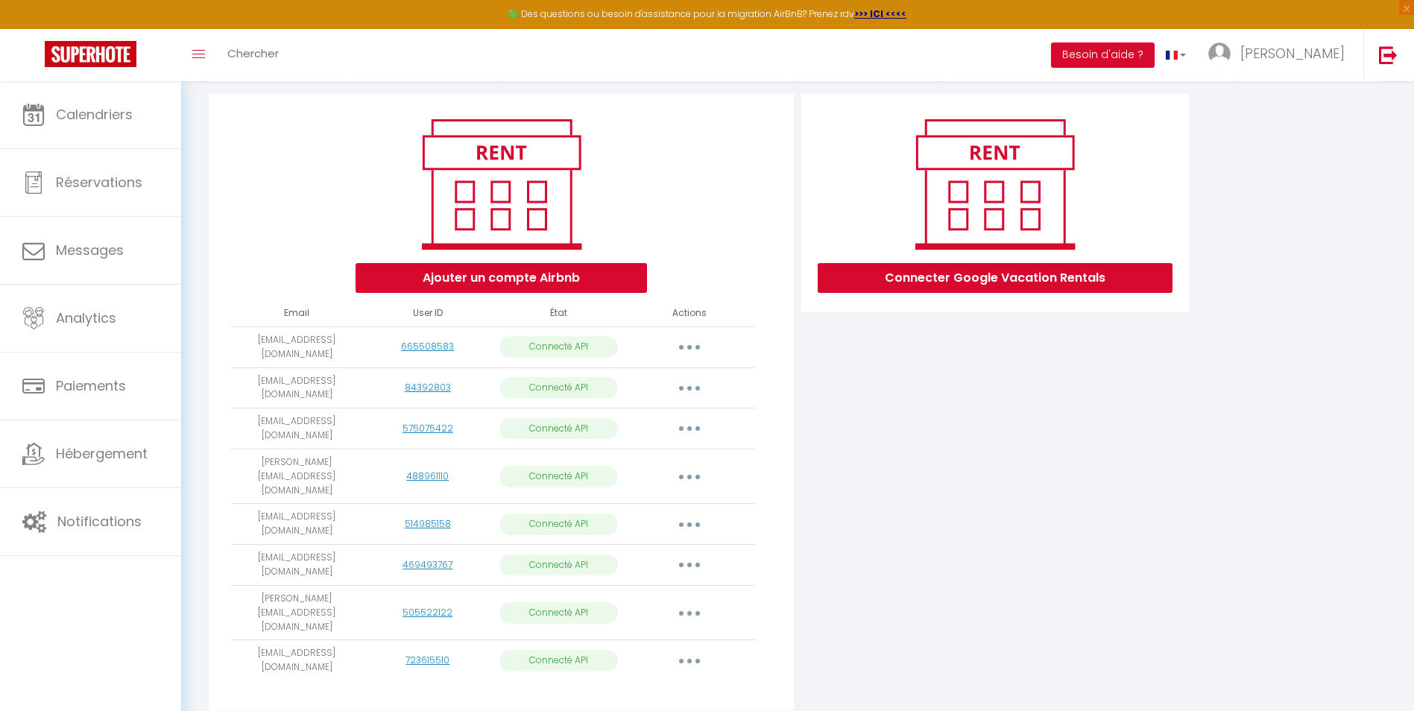
scroll to position [153, 0]
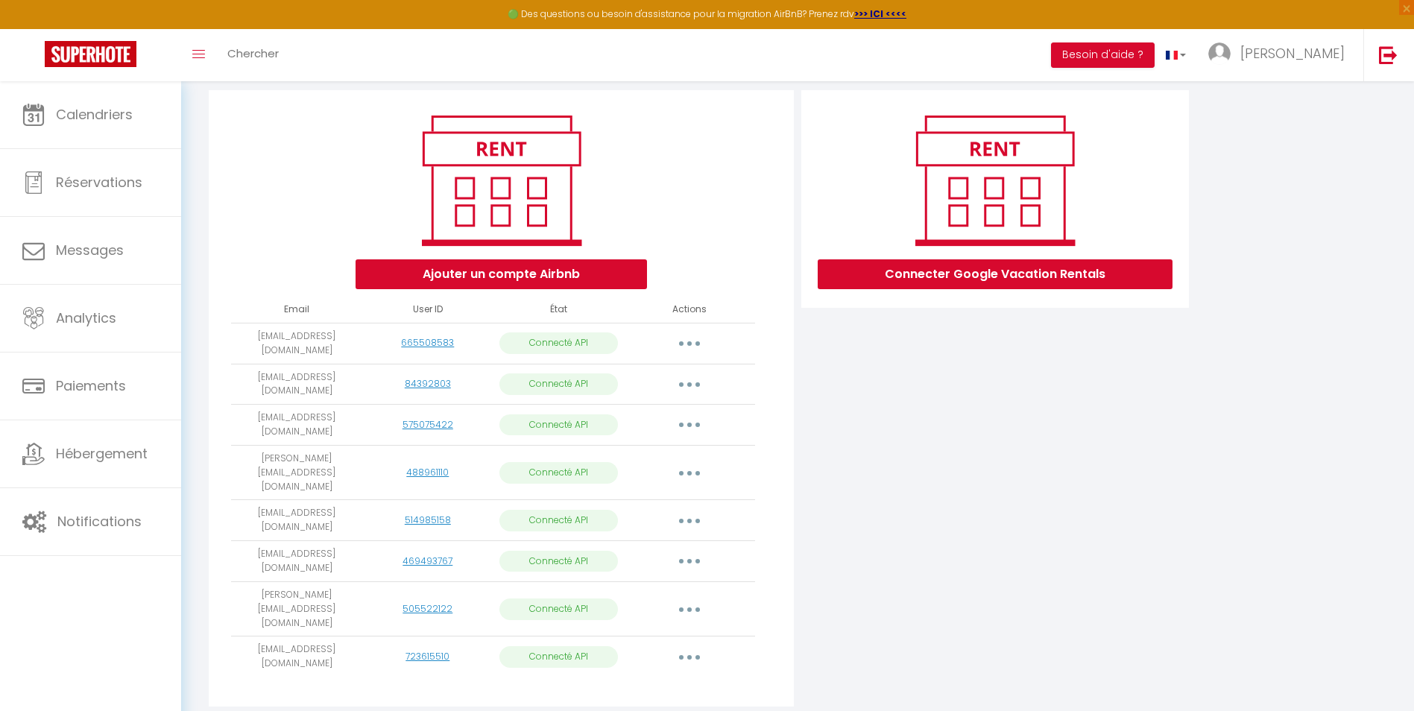
click at [686, 342] on button "button" at bounding box center [689, 344] width 42 height 24
click at [662, 377] on link "Importer les appartements" at bounding box center [623, 376] width 165 height 25
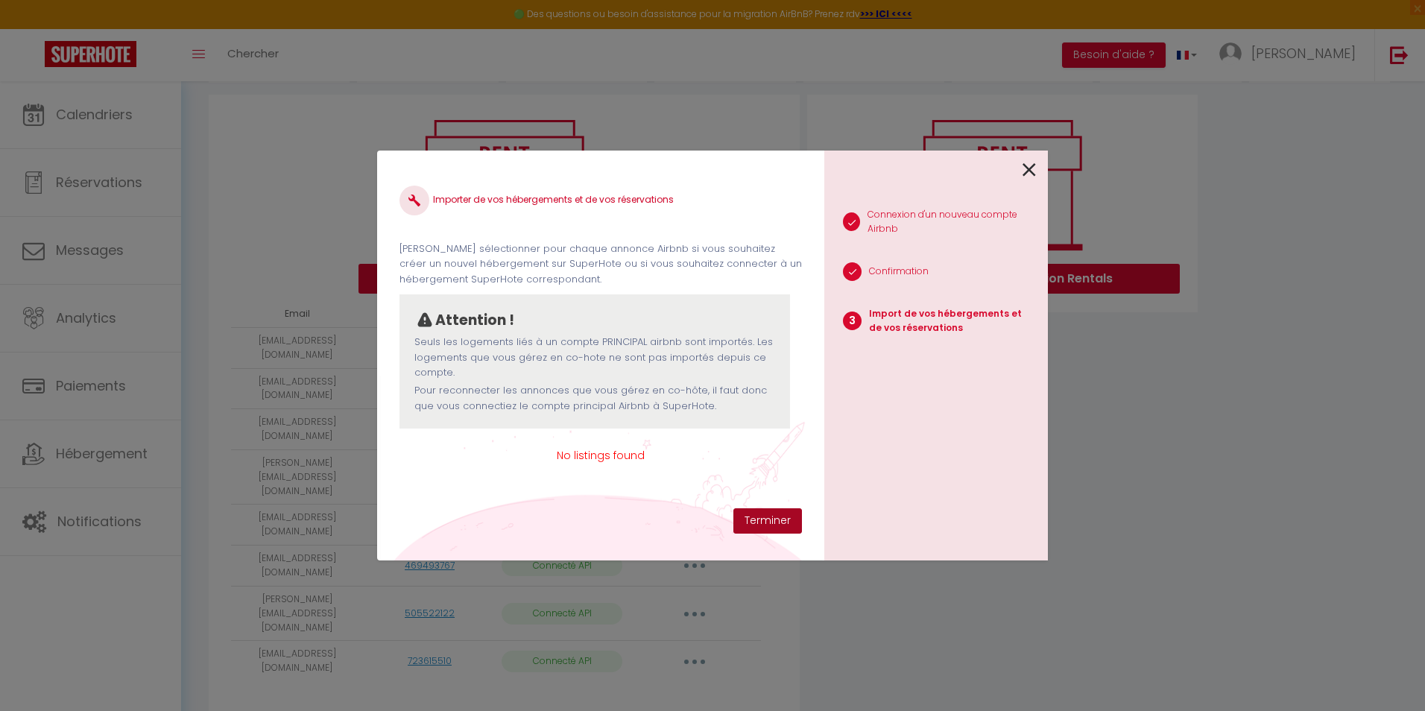
click at [761, 519] on button "Terminer" at bounding box center [767, 520] width 69 height 25
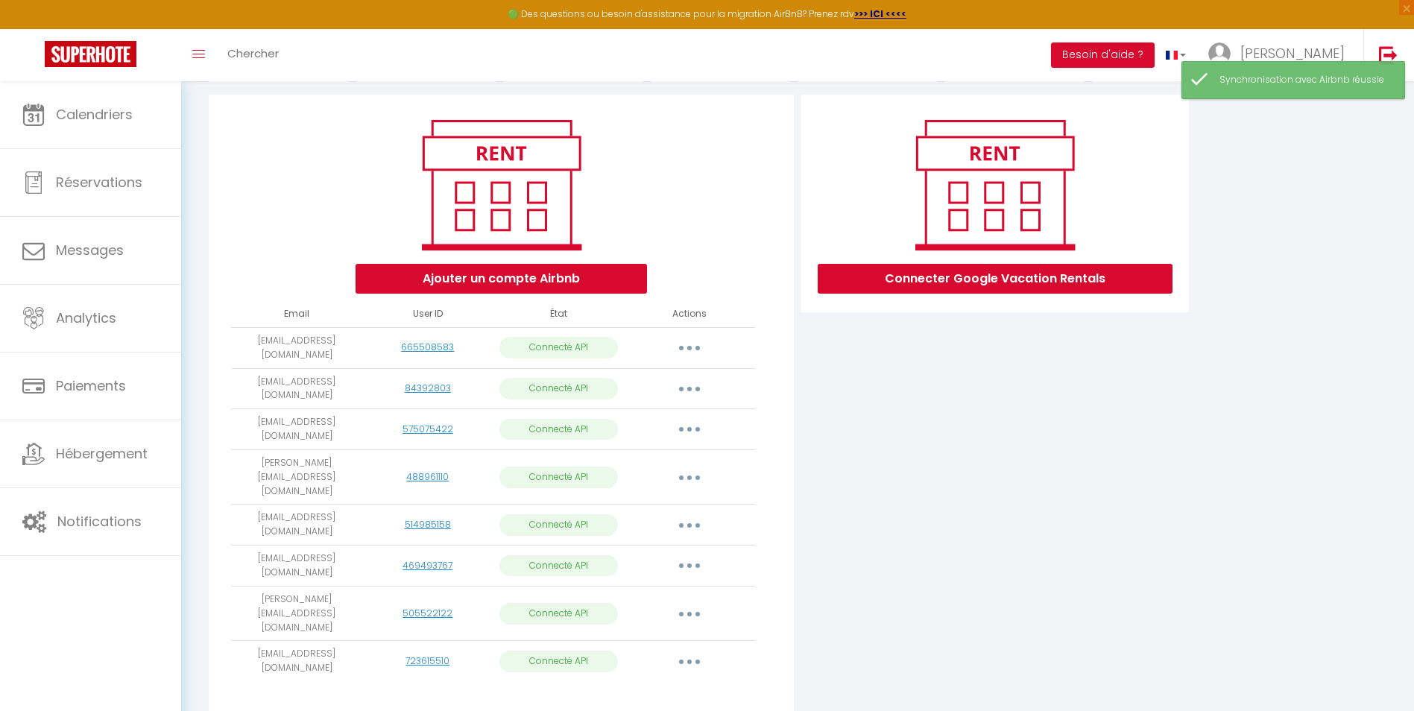
scroll to position [153, 0]
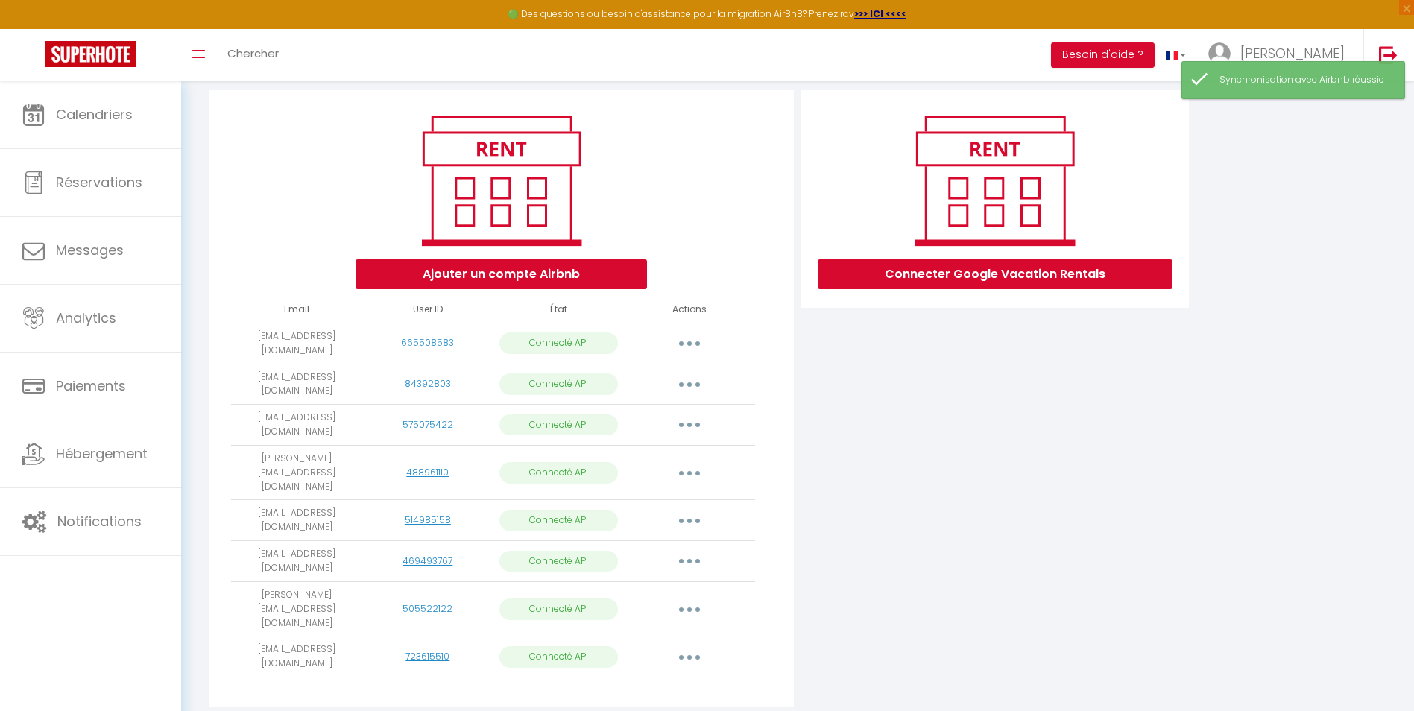
click at [688, 655] on icon "button" at bounding box center [689, 657] width 4 height 4
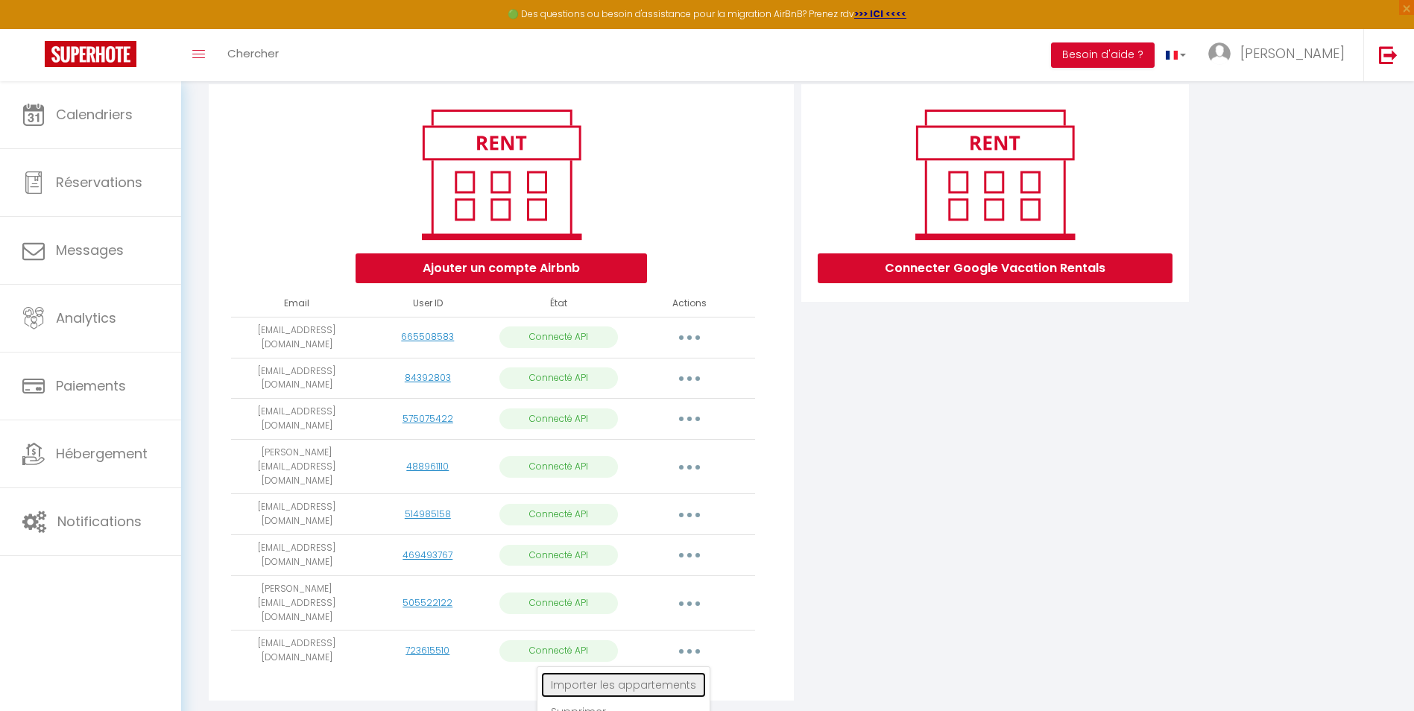
click at [659, 672] on link "Importer les appartements" at bounding box center [623, 684] width 165 height 25
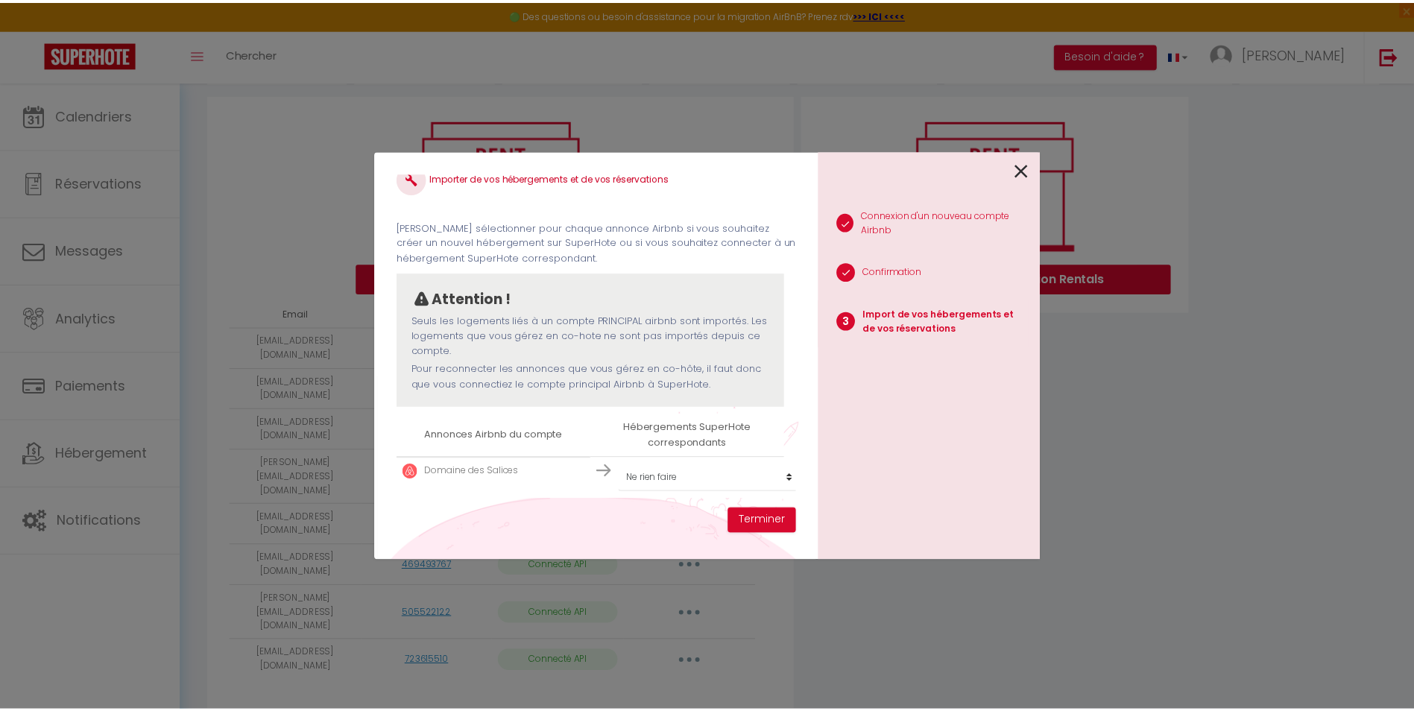
scroll to position [34, 0]
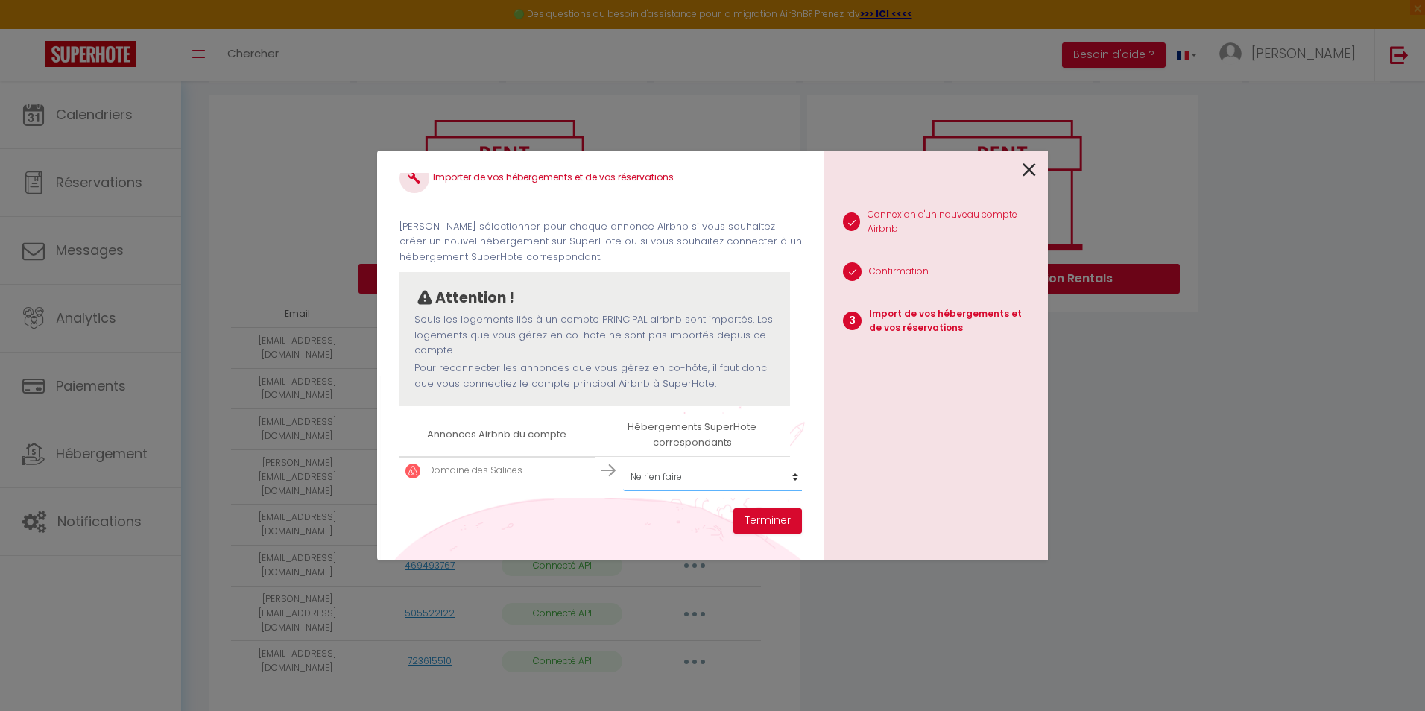
click at [703, 473] on select "Créer un nouvel hébergement Ne rien faire Poudou · La Ménandière - Maison au cœ…" at bounding box center [714, 477] width 183 height 28
select select "75094"
click at [623, 463] on select "Créer un nouvel hébergement Ne rien faire Poudou · La Ménandière - Maison au cœ…" at bounding box center [714, 477] width 183 height 28
click at [768, 527] on button "Terminer" at bounding box center [767, 520] width 69 height 25
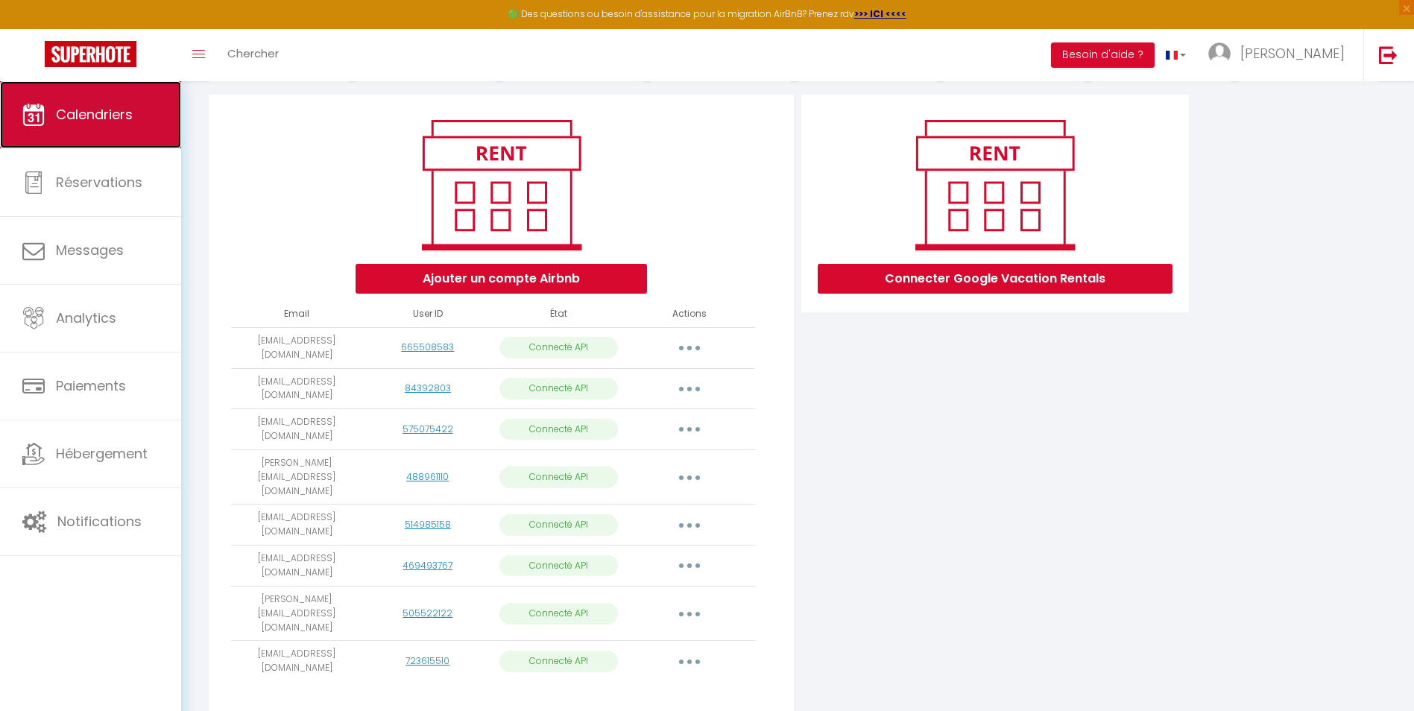
click at [69, 107] on span "Calendriers" at bounding box center [94, 114] width 77 height 19
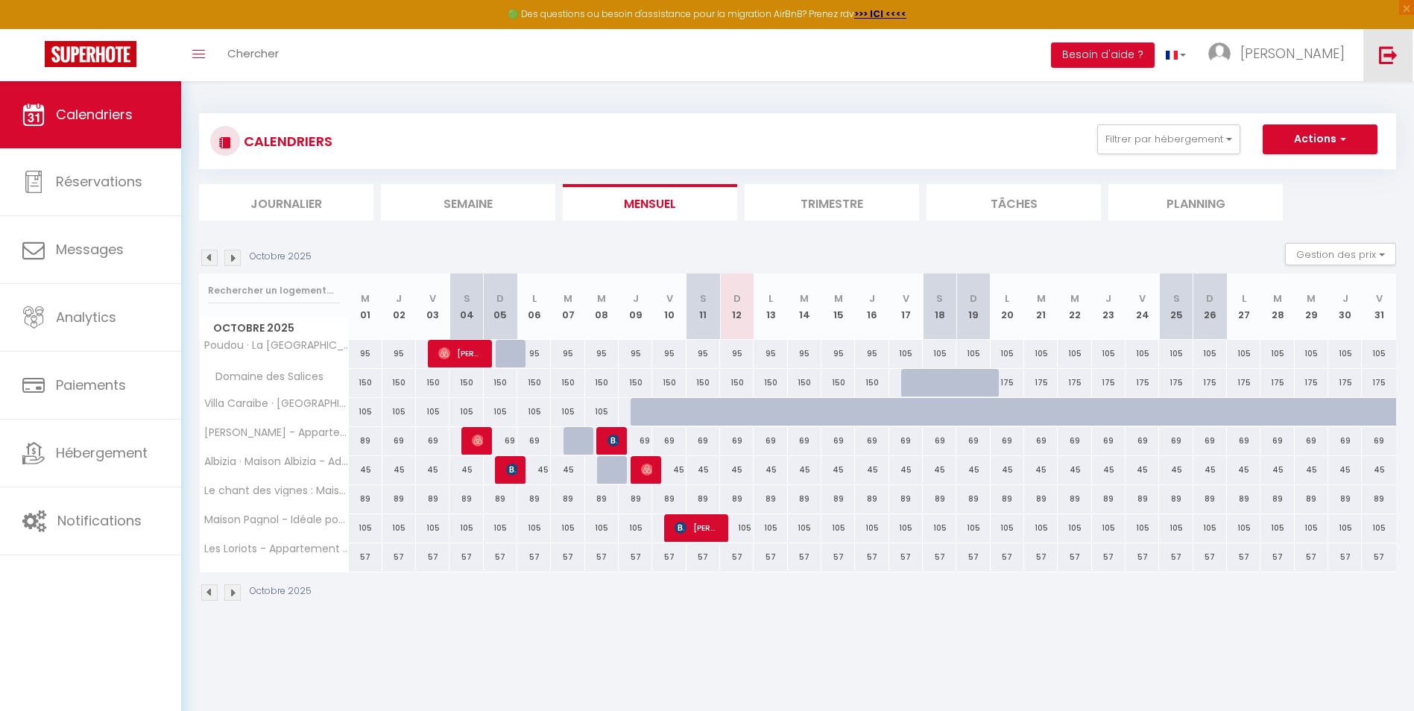
click at [1388, 52] on img at bounding box center [1388, 54] width 19 height 19
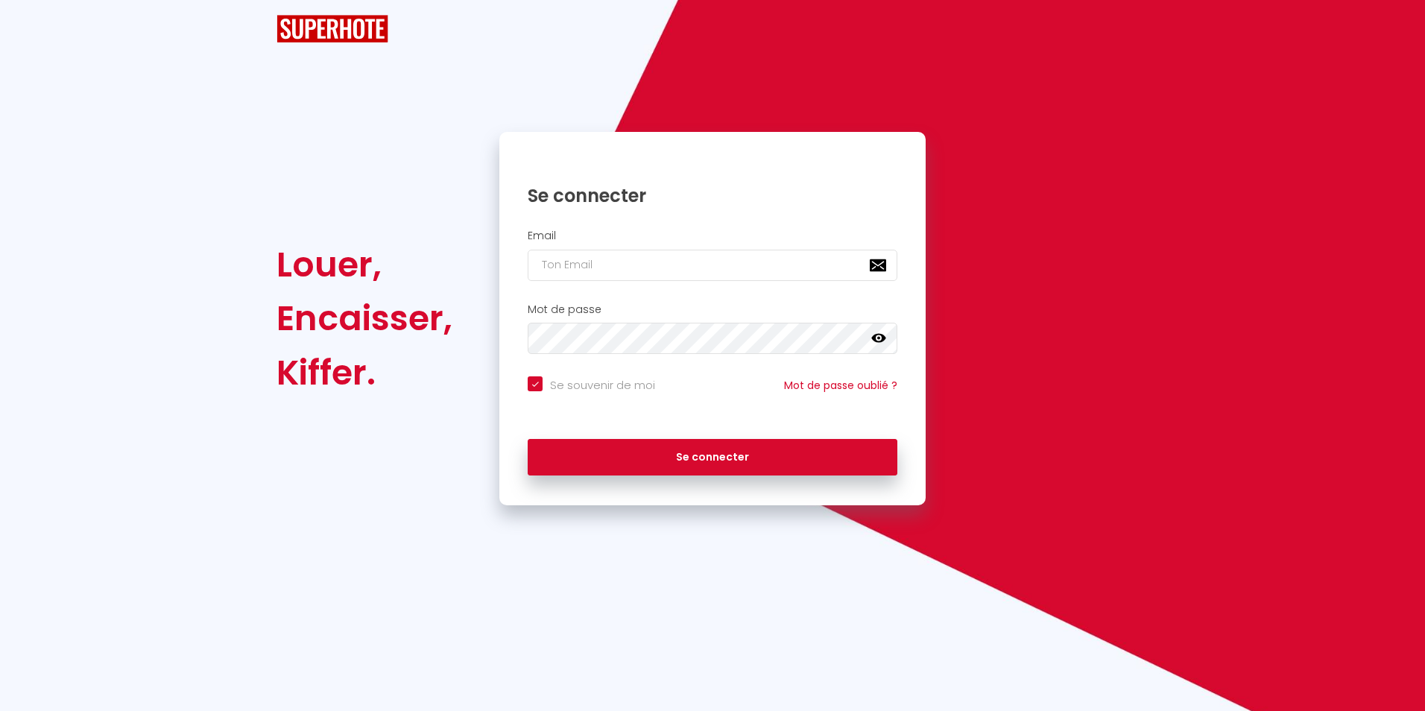
checkbox input "true"
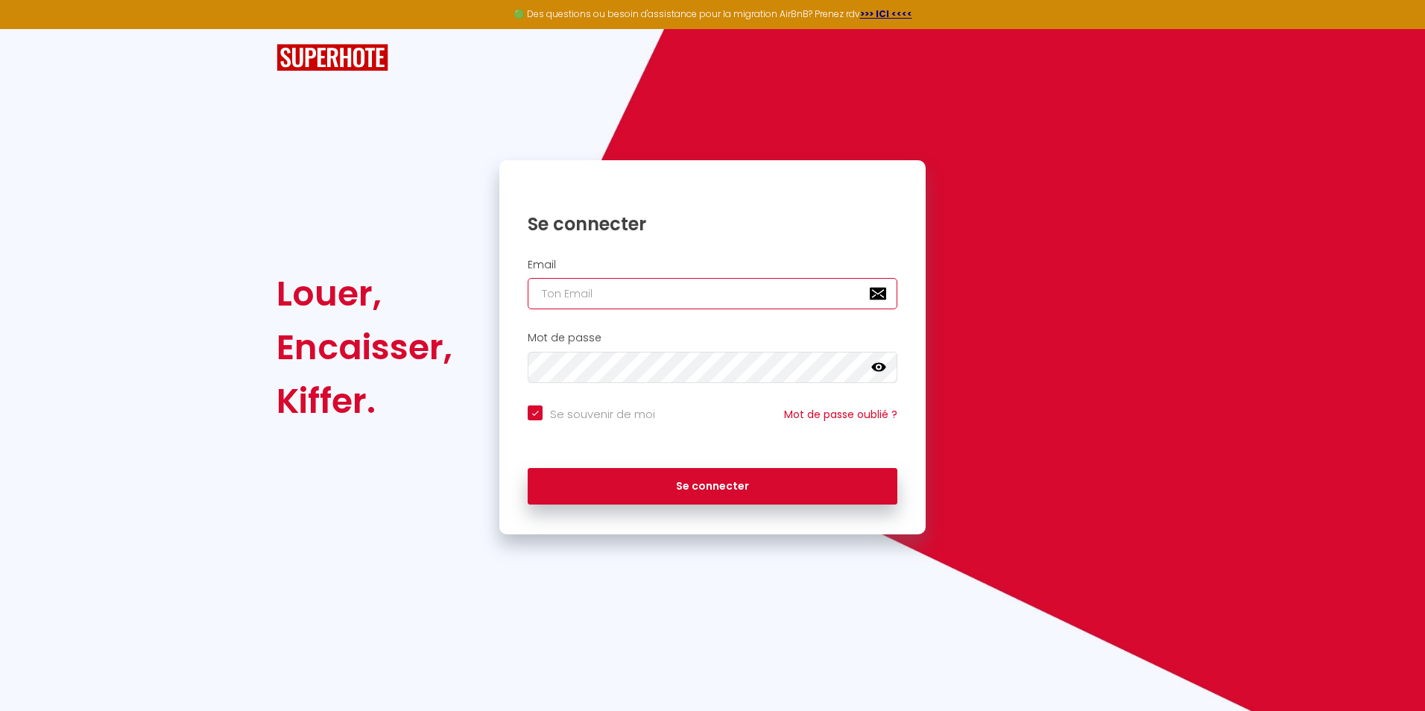
click at [710, 293] on input "email" at bounding box center [713, 293] width 370 height 31
type input "conciergerie+alias@lesclessereines.com"
click at [528, 468] on button "Se connecter" at bounding box center [713, 486] width 370 height 37
checkbox input "true"
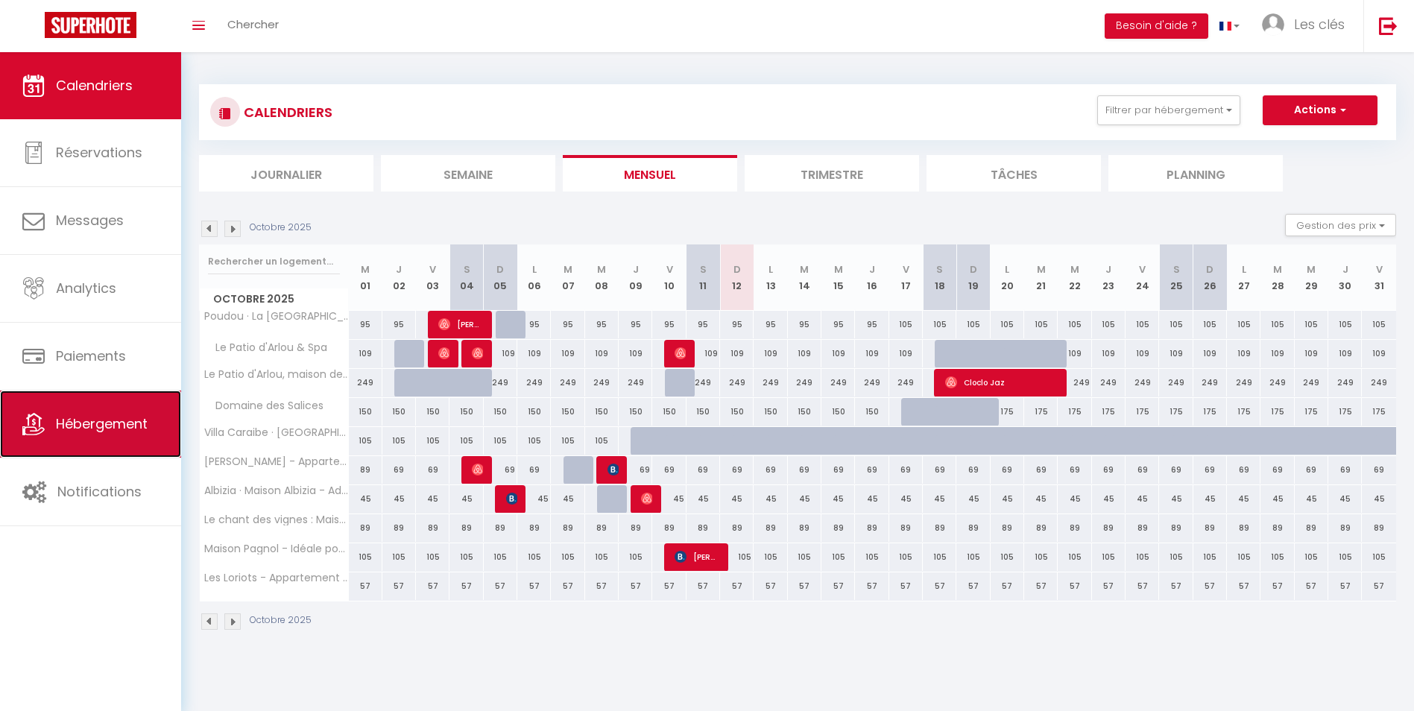
click at [86, 428] on span "Hébergement" at bounding box center [102, 423] width 92 height 19
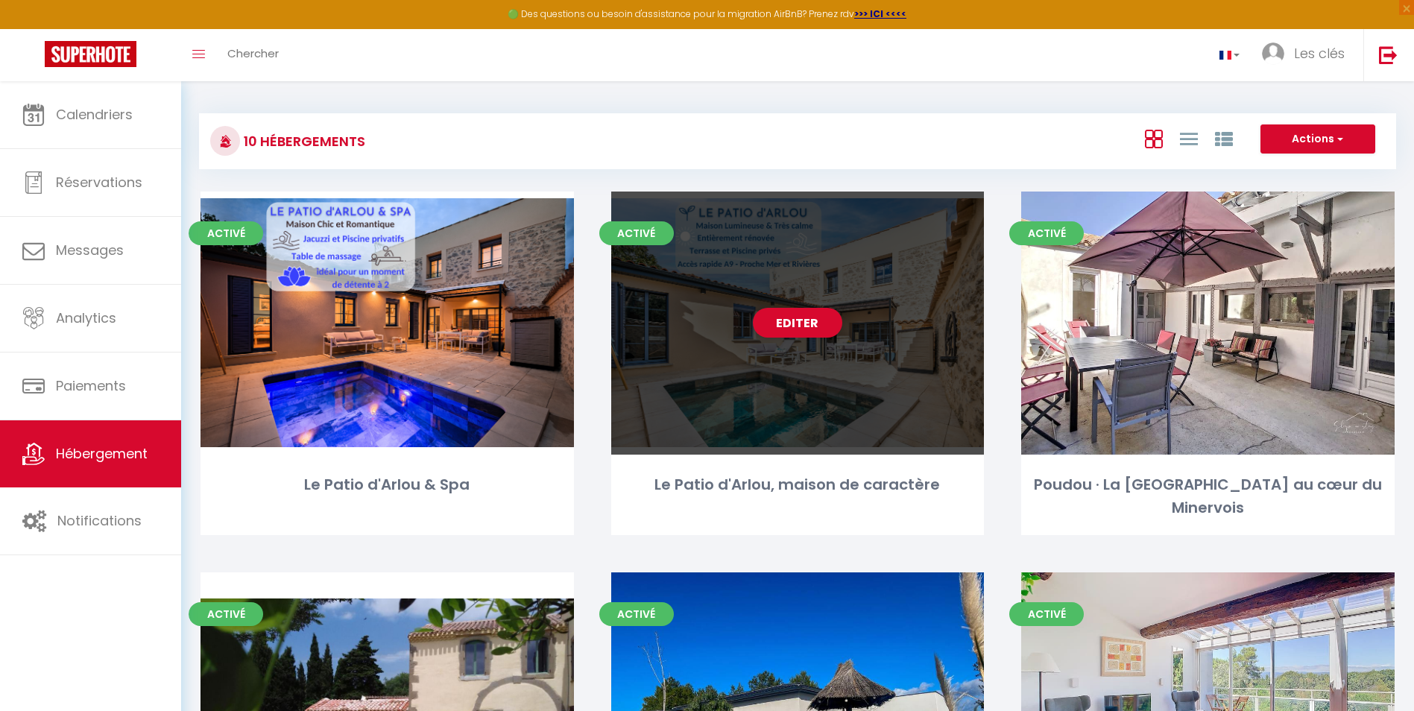
scroll to position [373, 0]
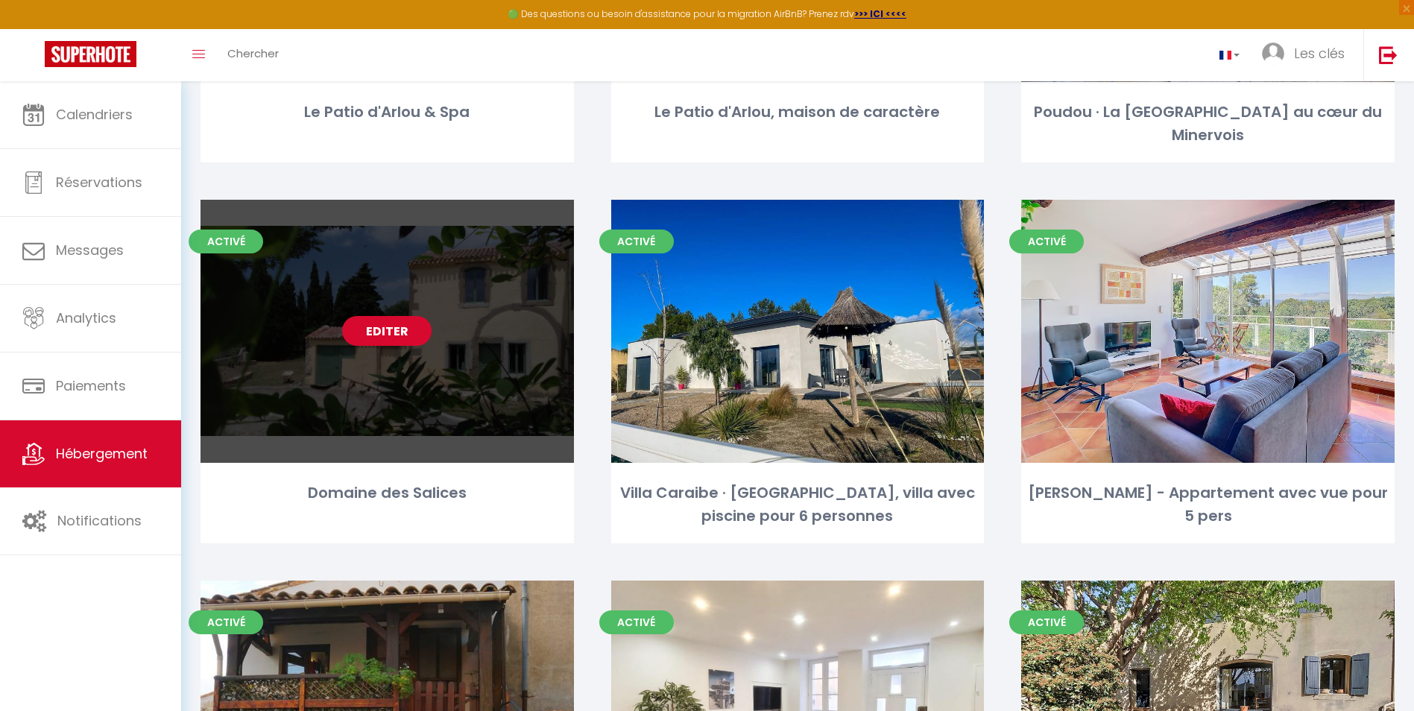
click at [403, 341] on link "Editer" at bounding box center [386, 331] width 89 height 30
select select "3"
select select "2"
select select "1"
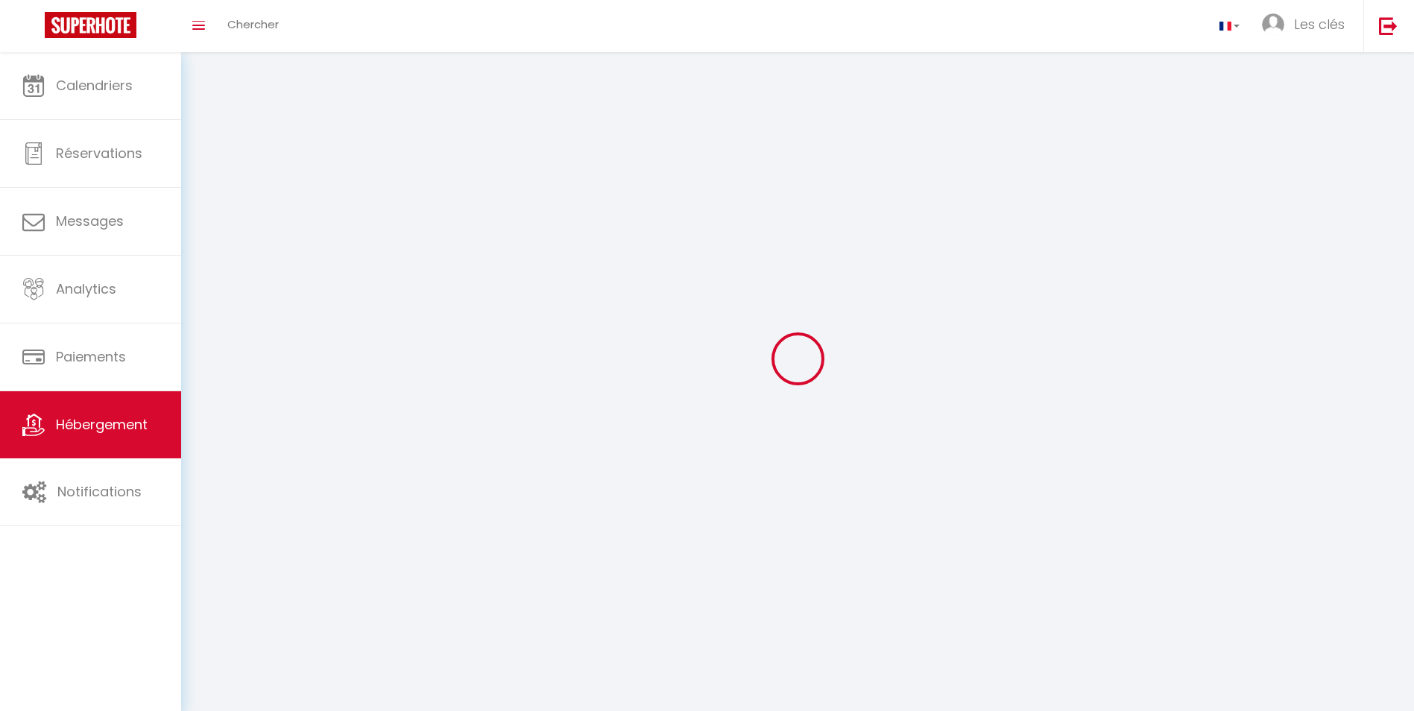
select select
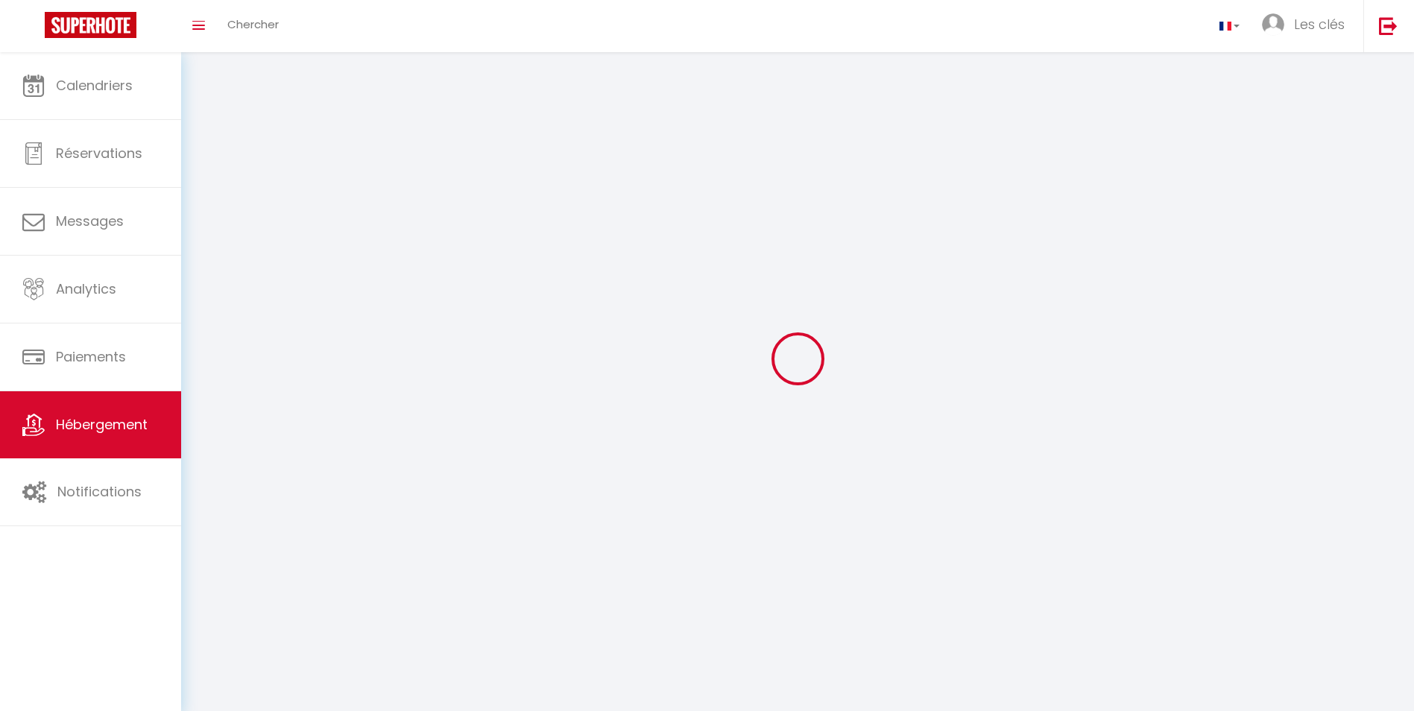
select select
checkbox input "false"
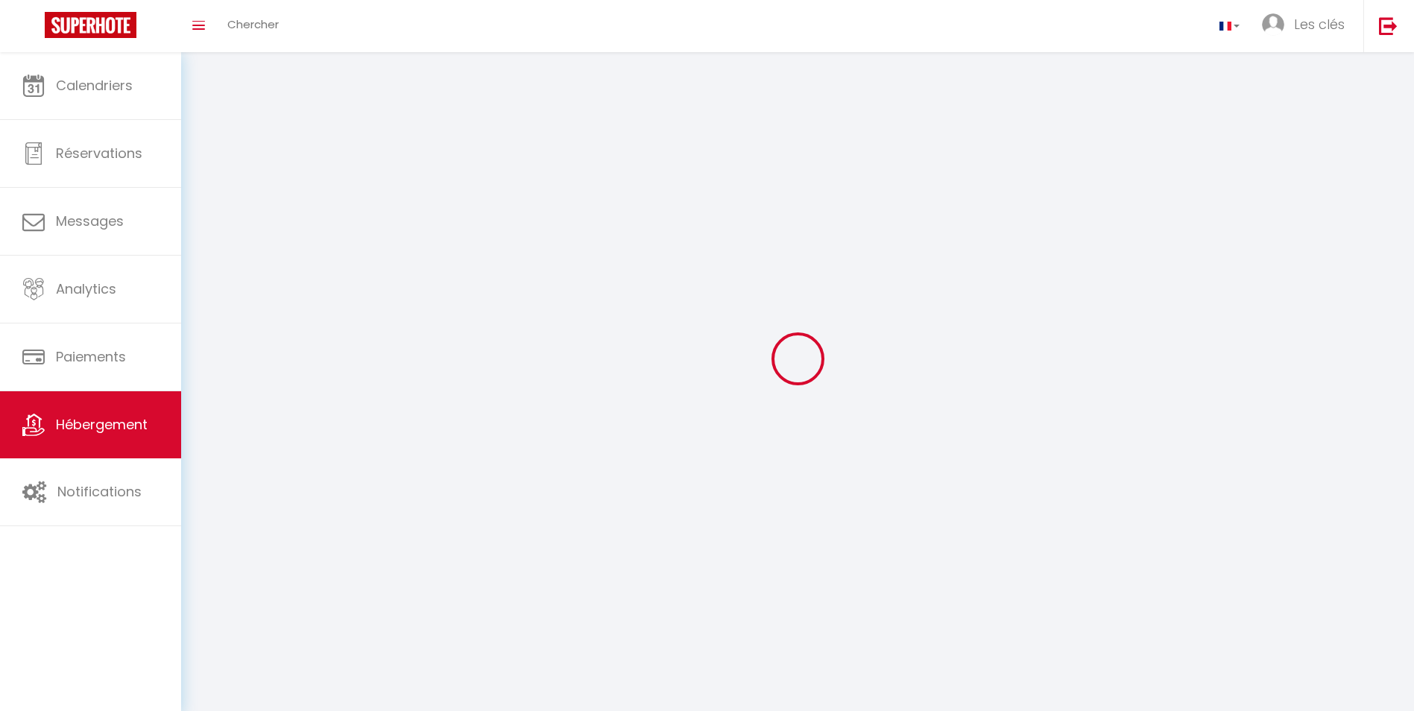
checkbox input "false"
select select
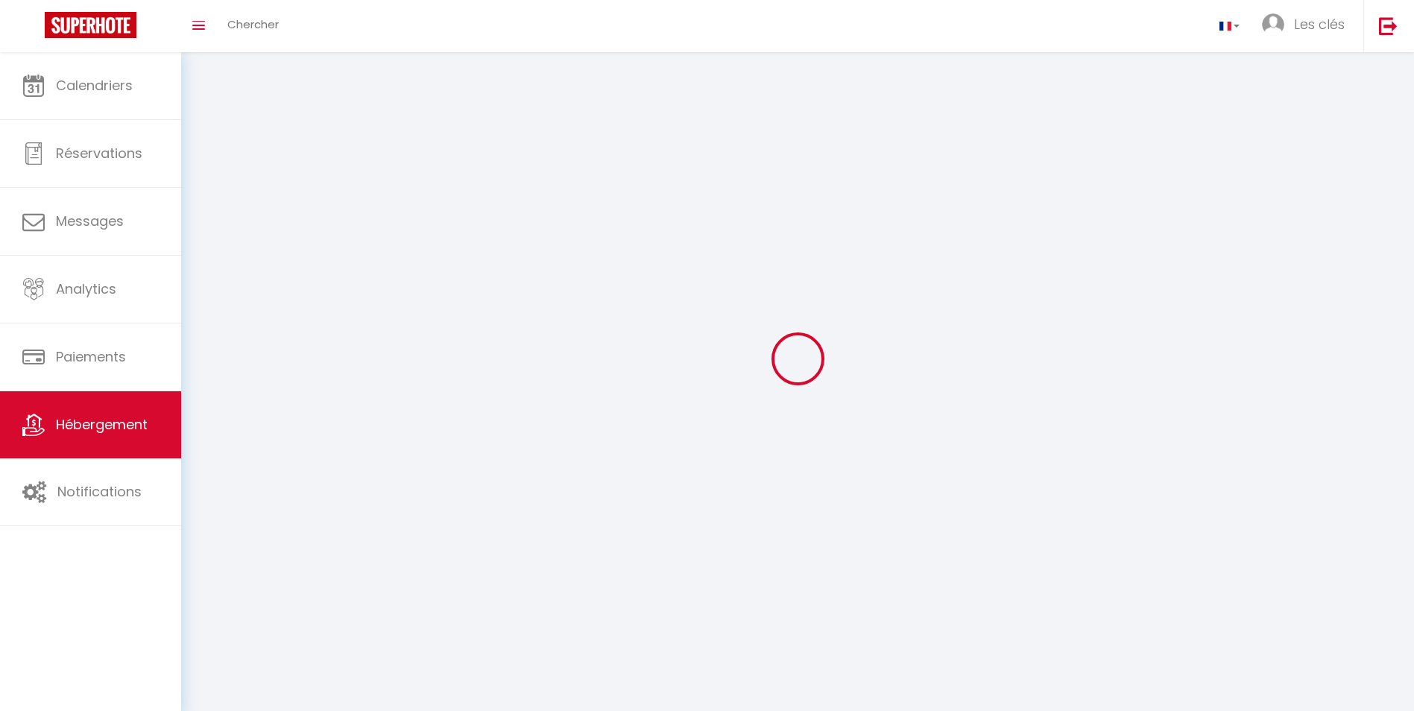
select select
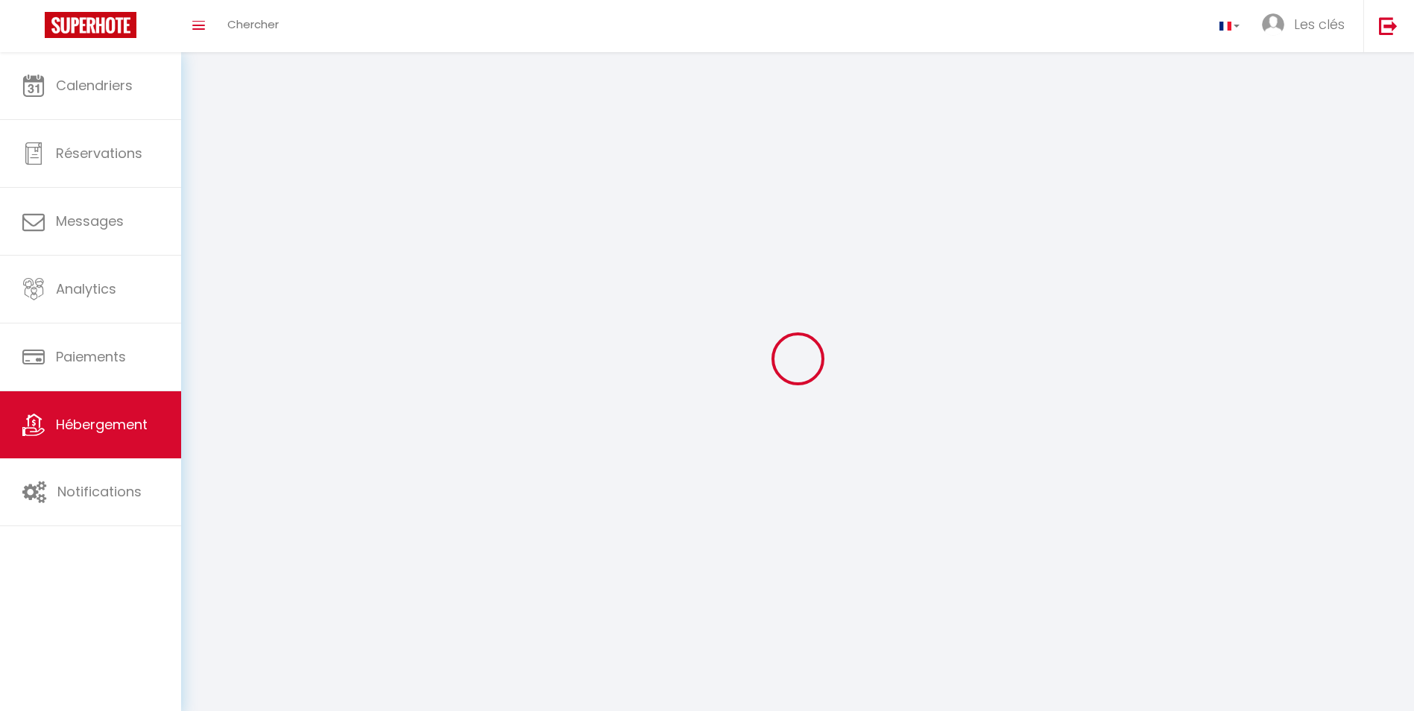
checkbox input "false"
select select
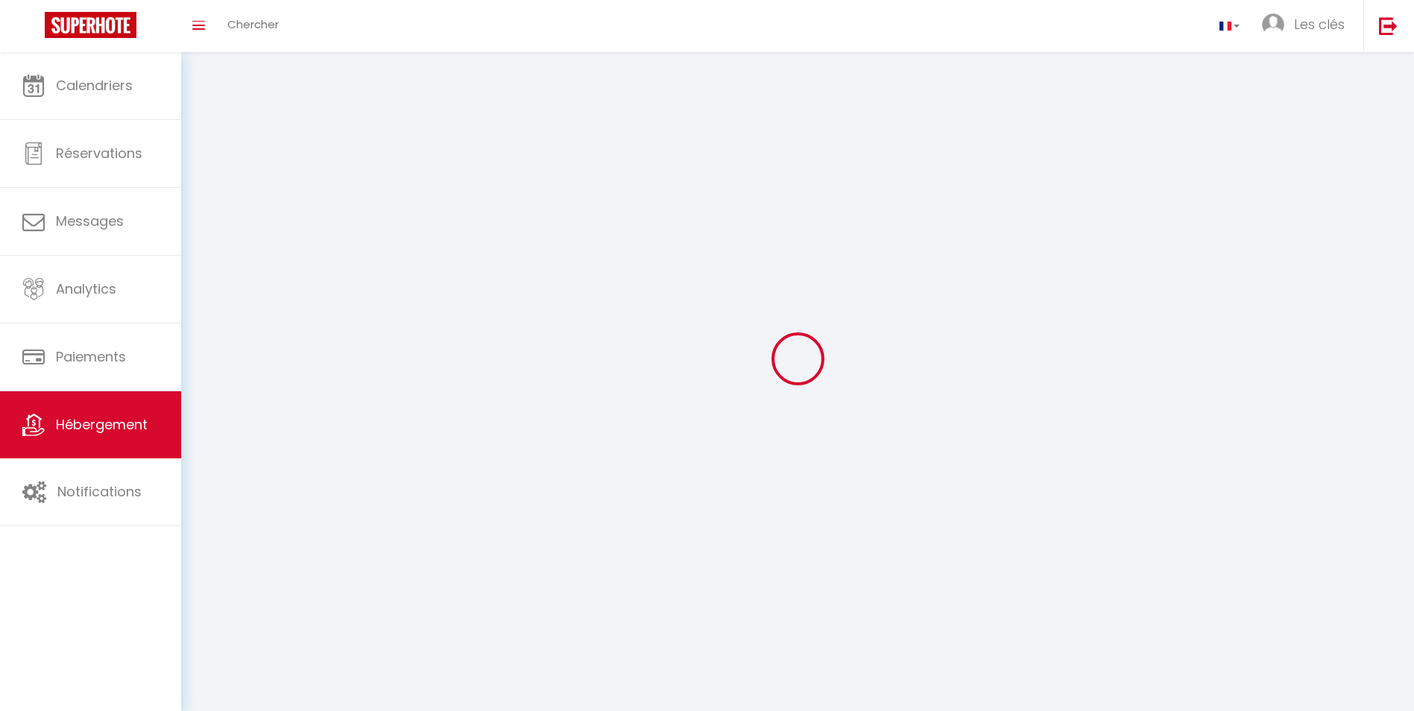
select select
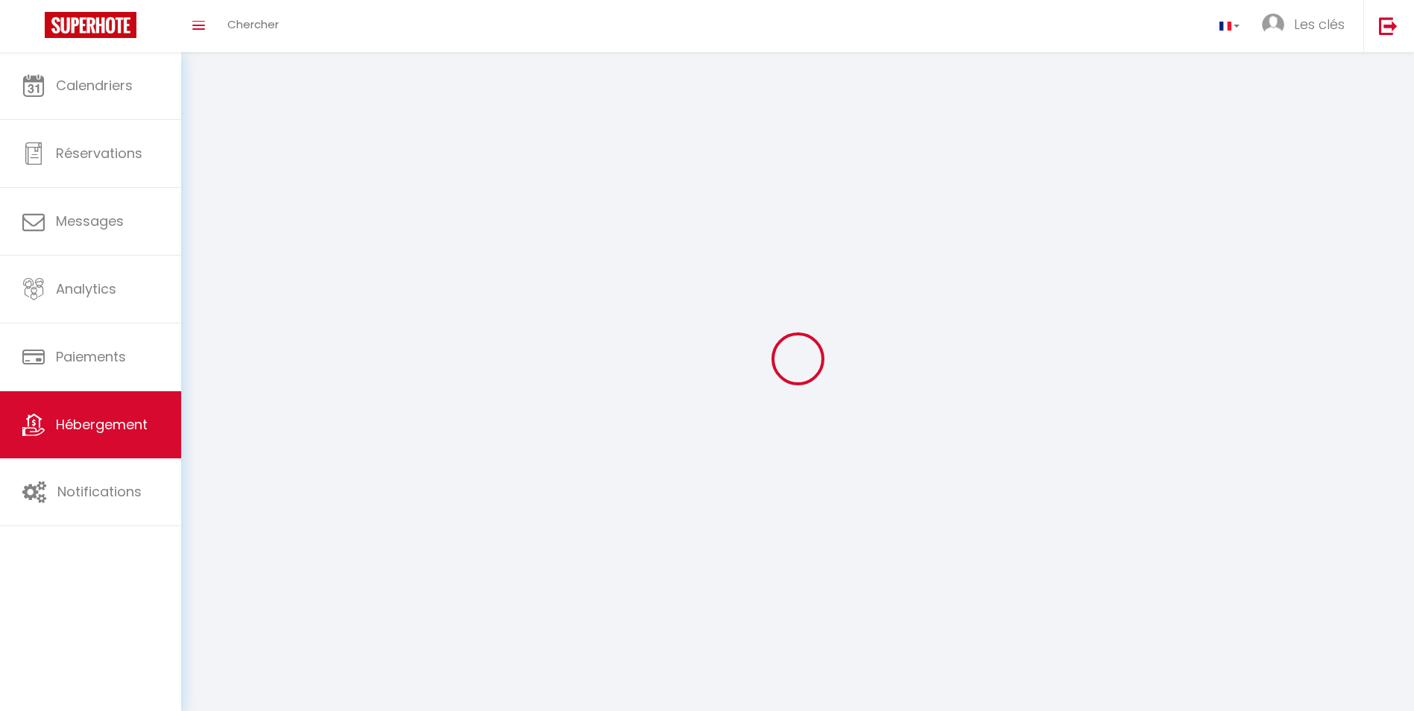
select select
checkbox input "false"
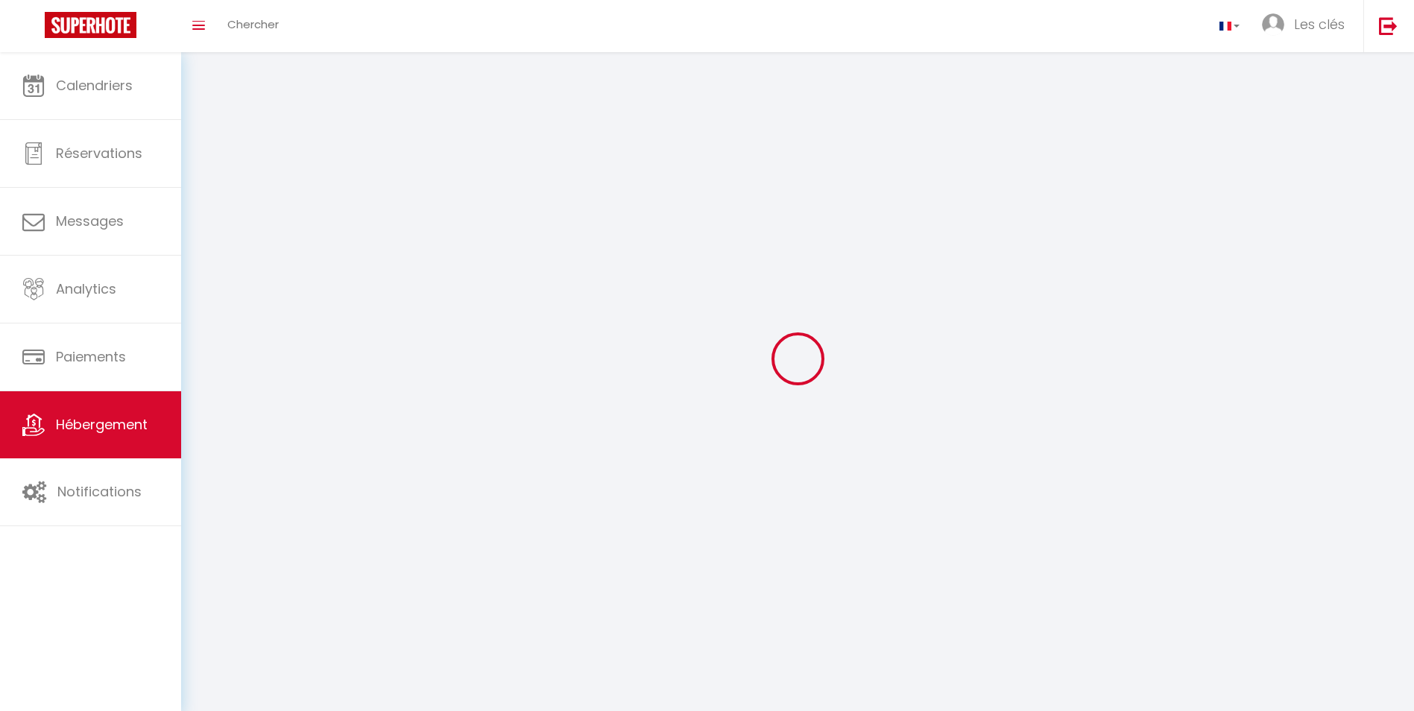
checkbox input "false"
select select
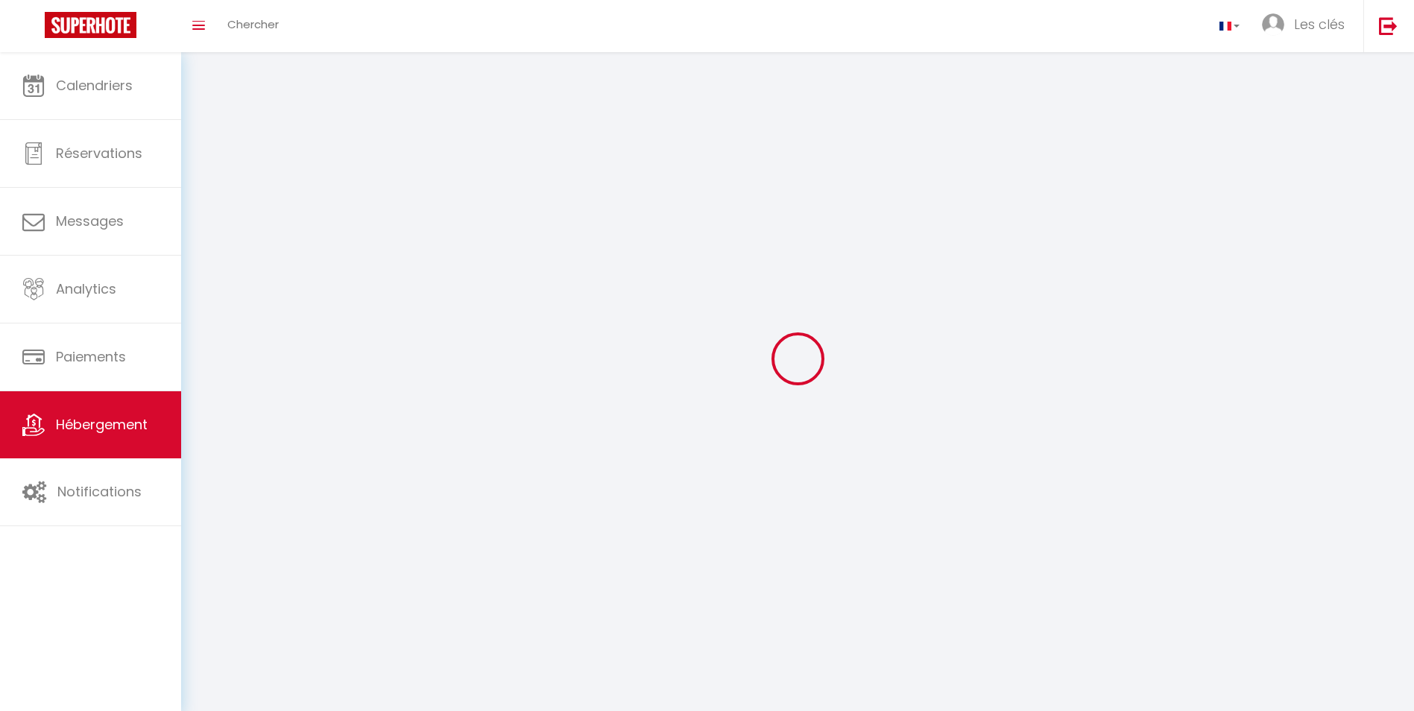
select select
checkbox input "false"
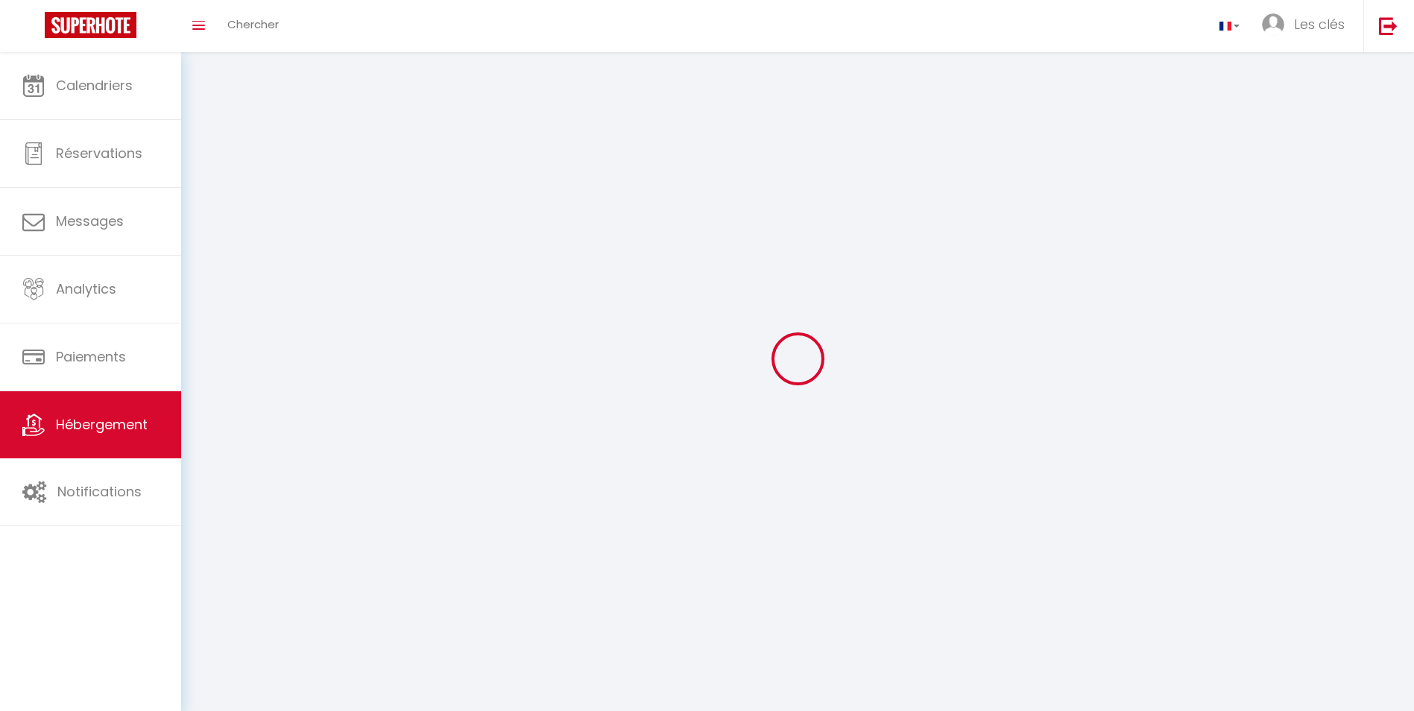
checkbox input "false"
select select
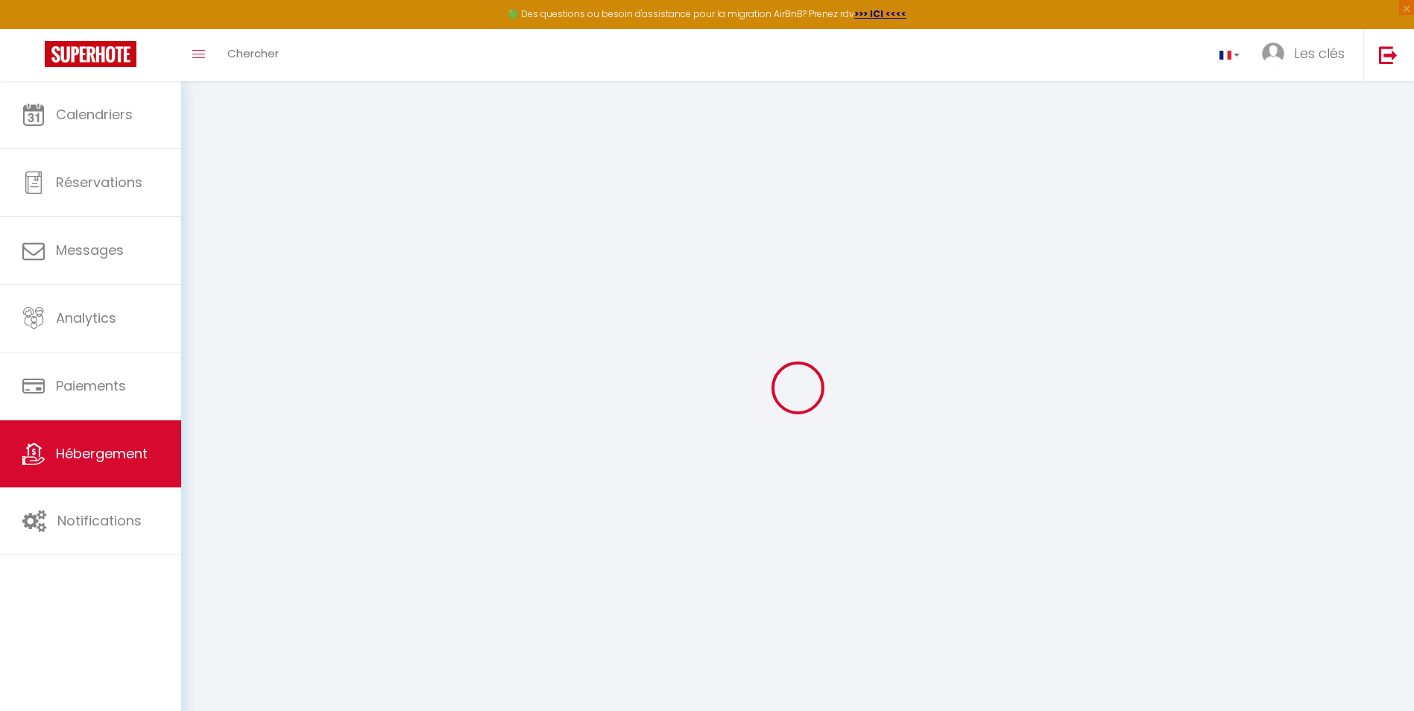
select select "+ 22 %"
select select "+ 18 %"
select select
checkbox input "false"
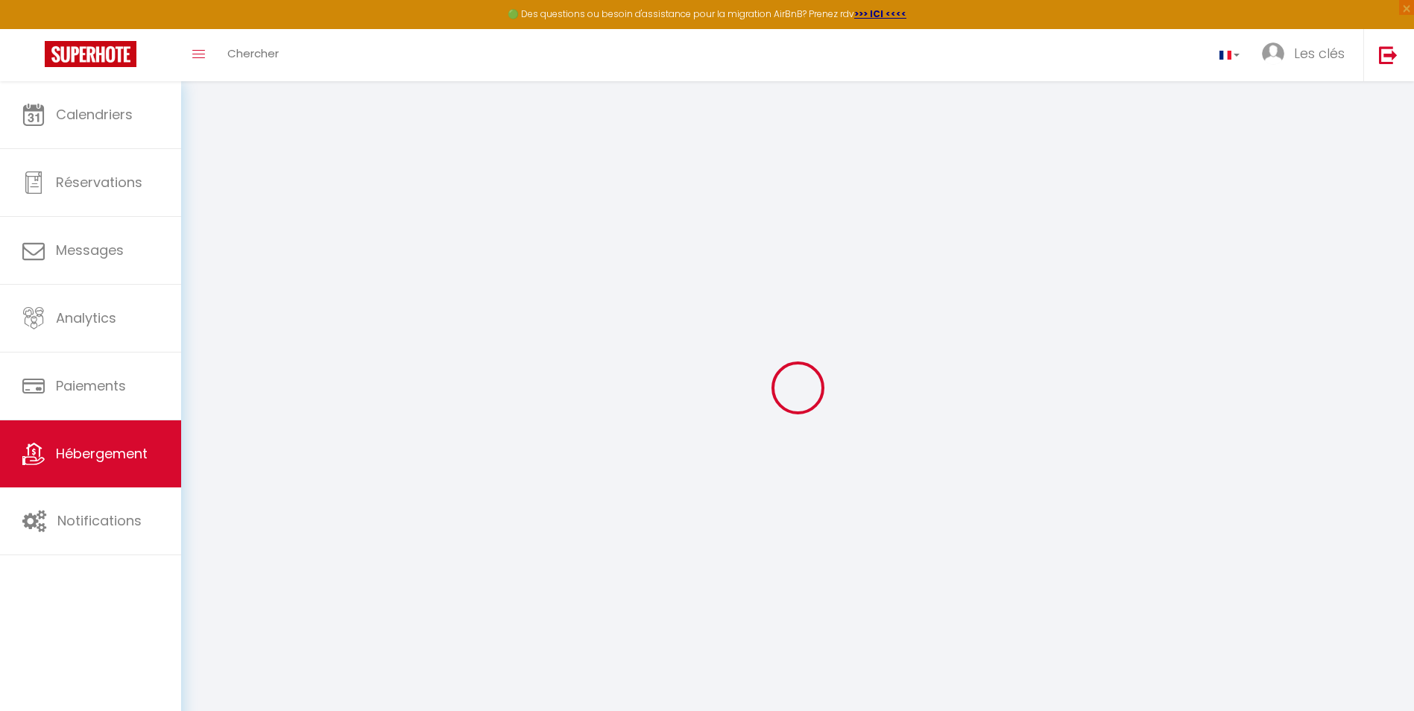
checkbox input "false"
select select "EUR"
select select
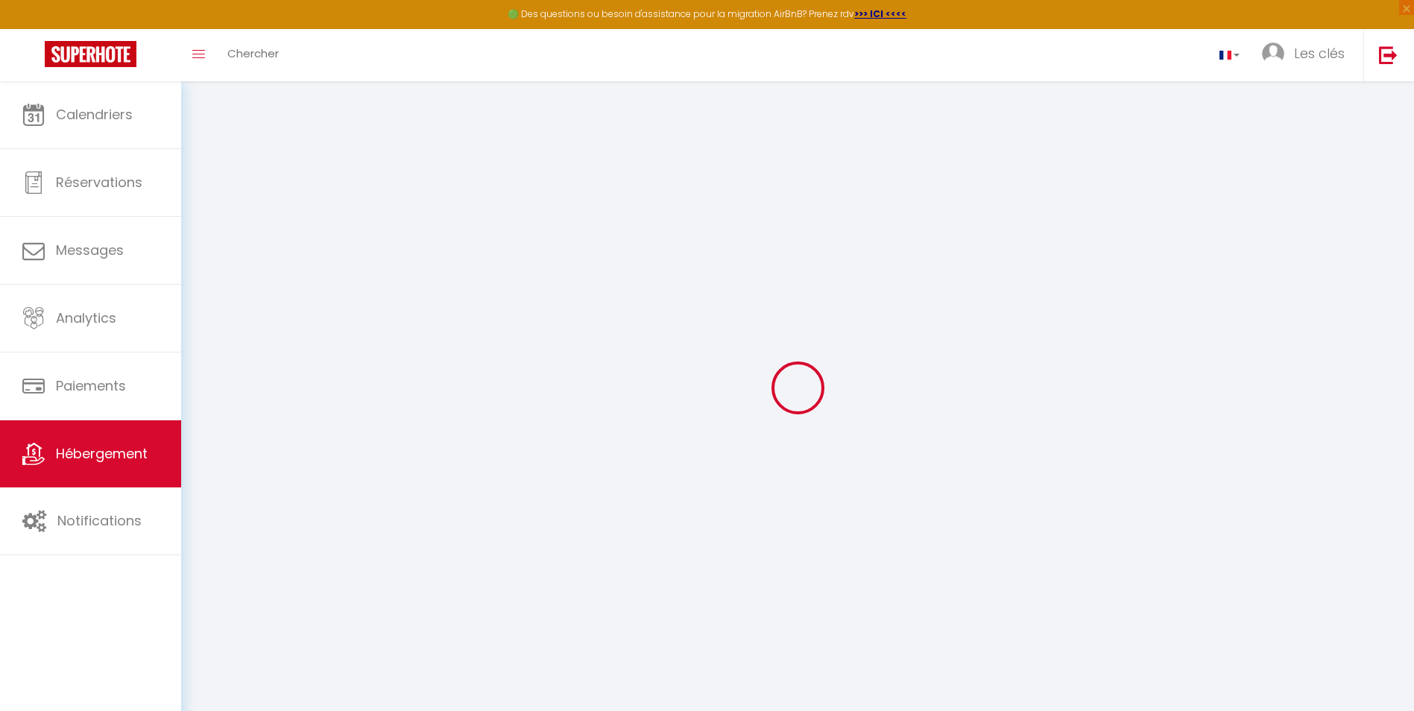
select select "22924-1530391424037360228"
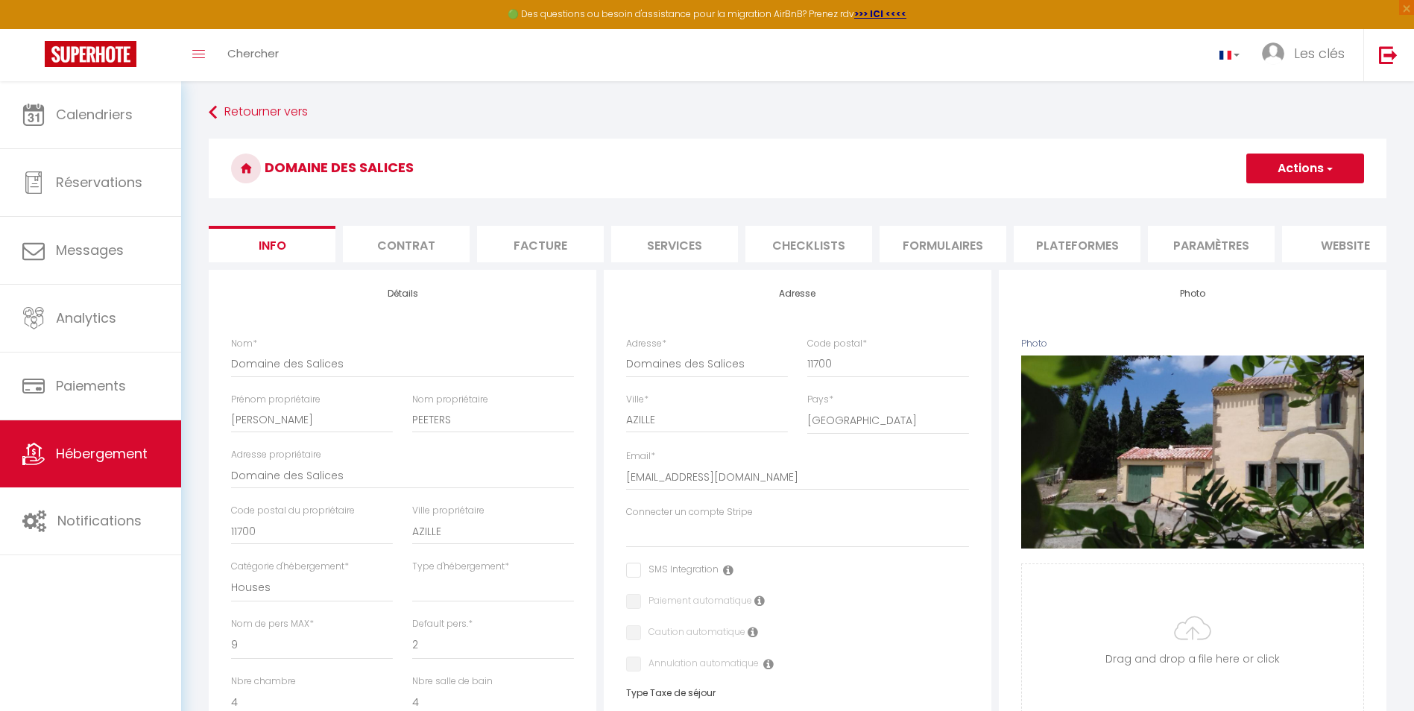
click at [1069, 250] on li "Plateformes" at bounding box center [1076, 244] width 127 height 37
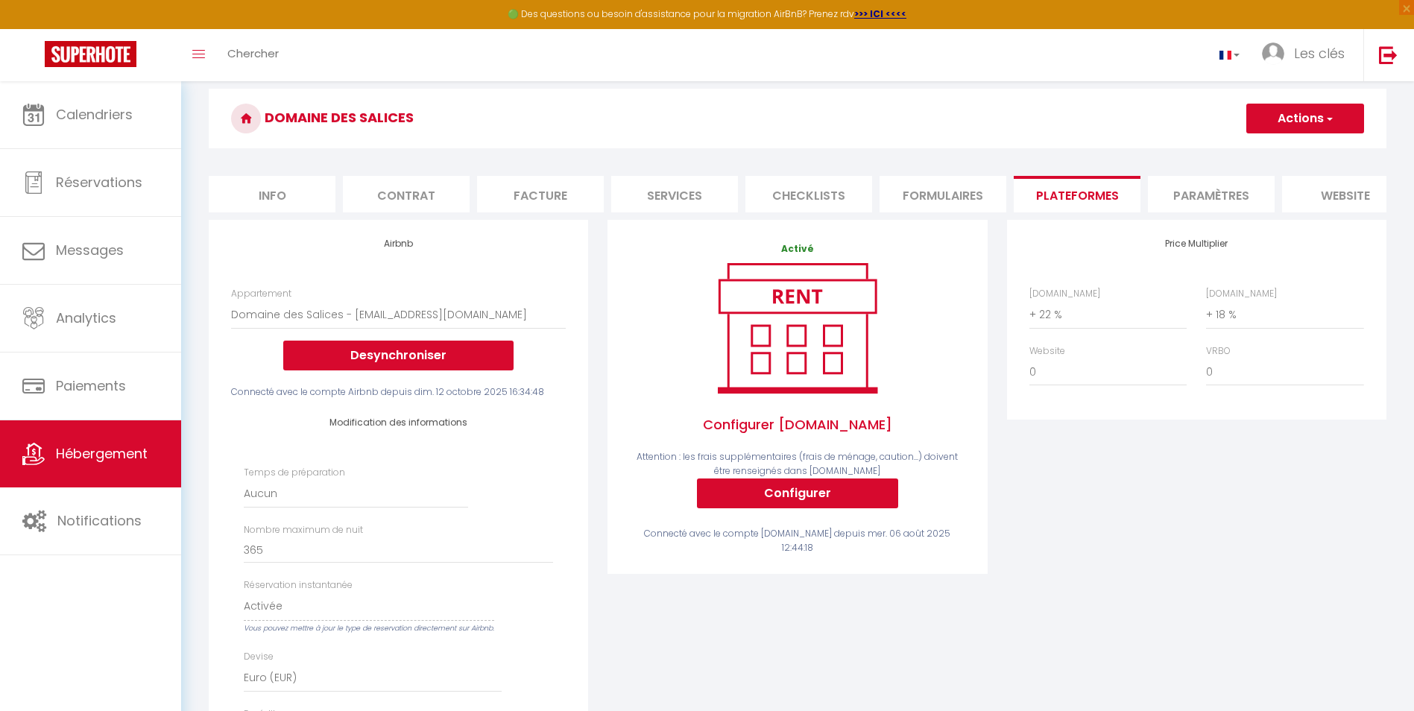
scroll to position [298, 0]
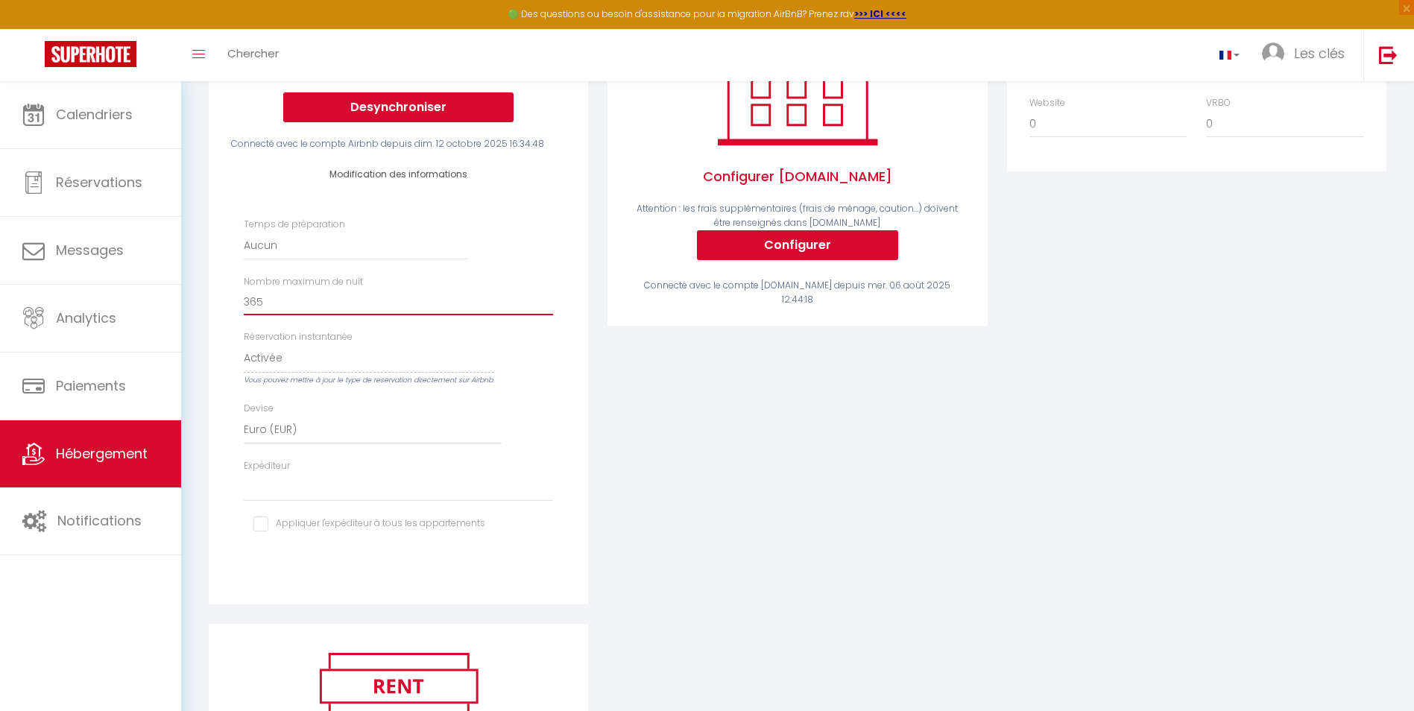
click at [284, 315] on input "365" at bounding box center [398, 301] width 309 height 27
click at [273, 501] on select "conciergerie@lesclessereines.com carolecummings@me.com e.gautrand@yahoo.fr cole…" at bounding box center [398, 487] width 309 height 28
select select "7180"
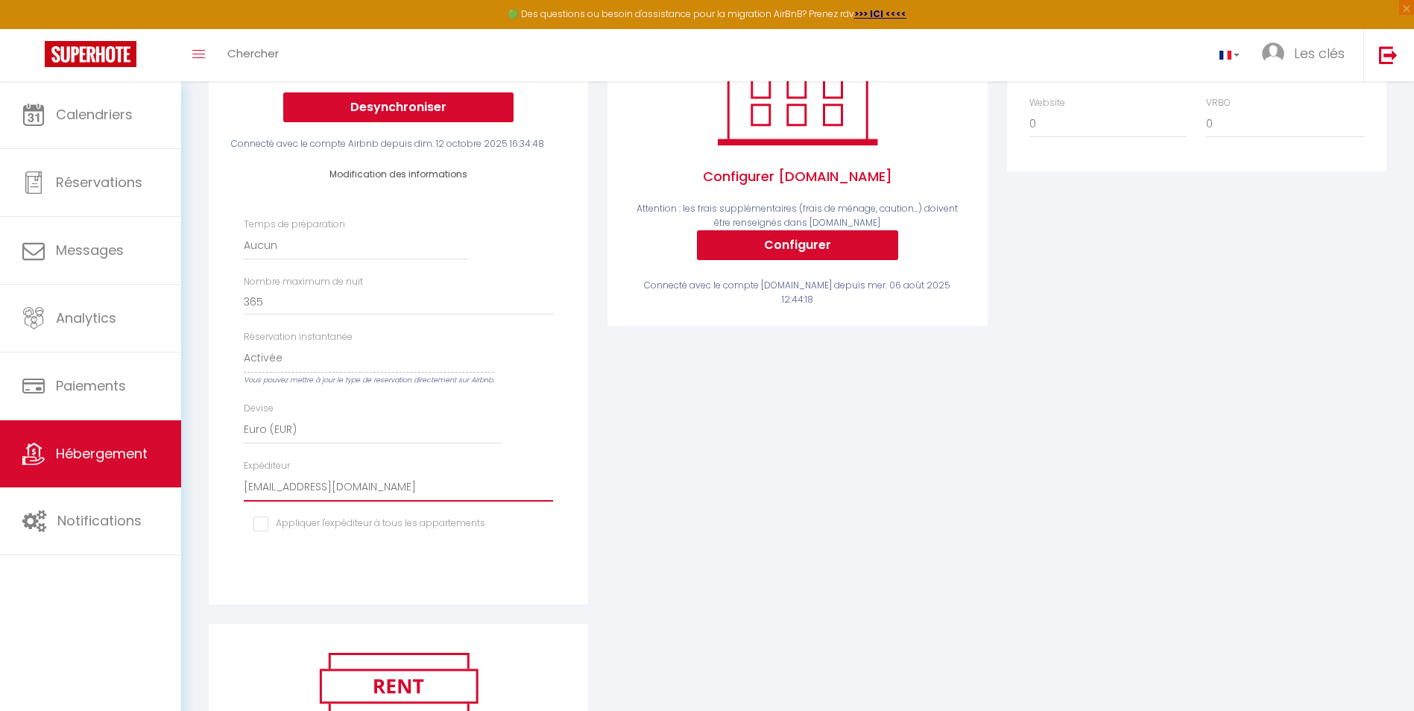
click at [244, 484] on select "conciergerie@lesclessereines.com carolecummings@me.com e.gautrand@yahoo.fr cole…" at bounding box center [398, 487] width 309 height 28
drag, startPoint x: 256, startPoint y: 535, endPoint x: 265, endPoint y: 535, distance: 8.2
click at [258, 531] on input "checkbox" at bounding box center [369, 523] width 232 height 15
checkbox input "true"
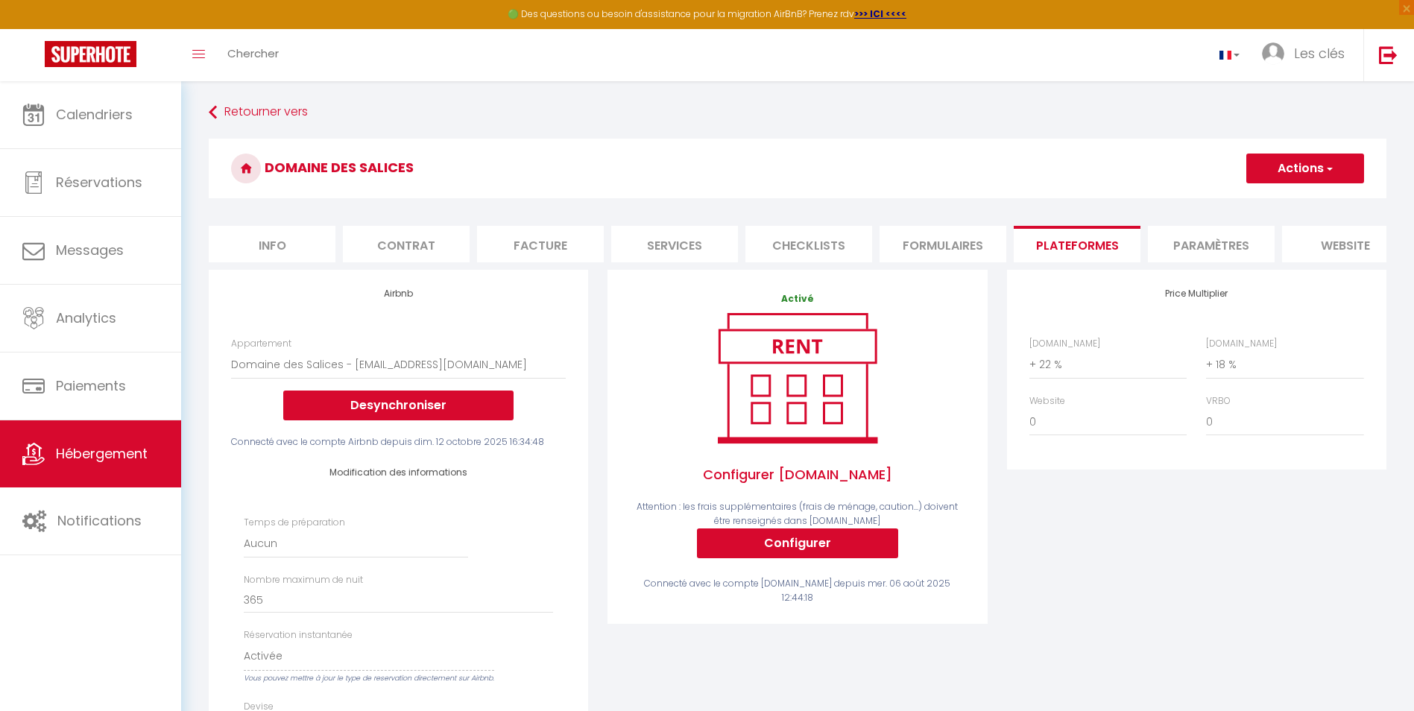
click at [1325, 156] on button "Actions" at bounding box center [1305, 169] width 118 height 30
click at [1289, 201] on link "Enregistrer" at bounding box center [1304, 201] width 118 height 19
select select "EUR"
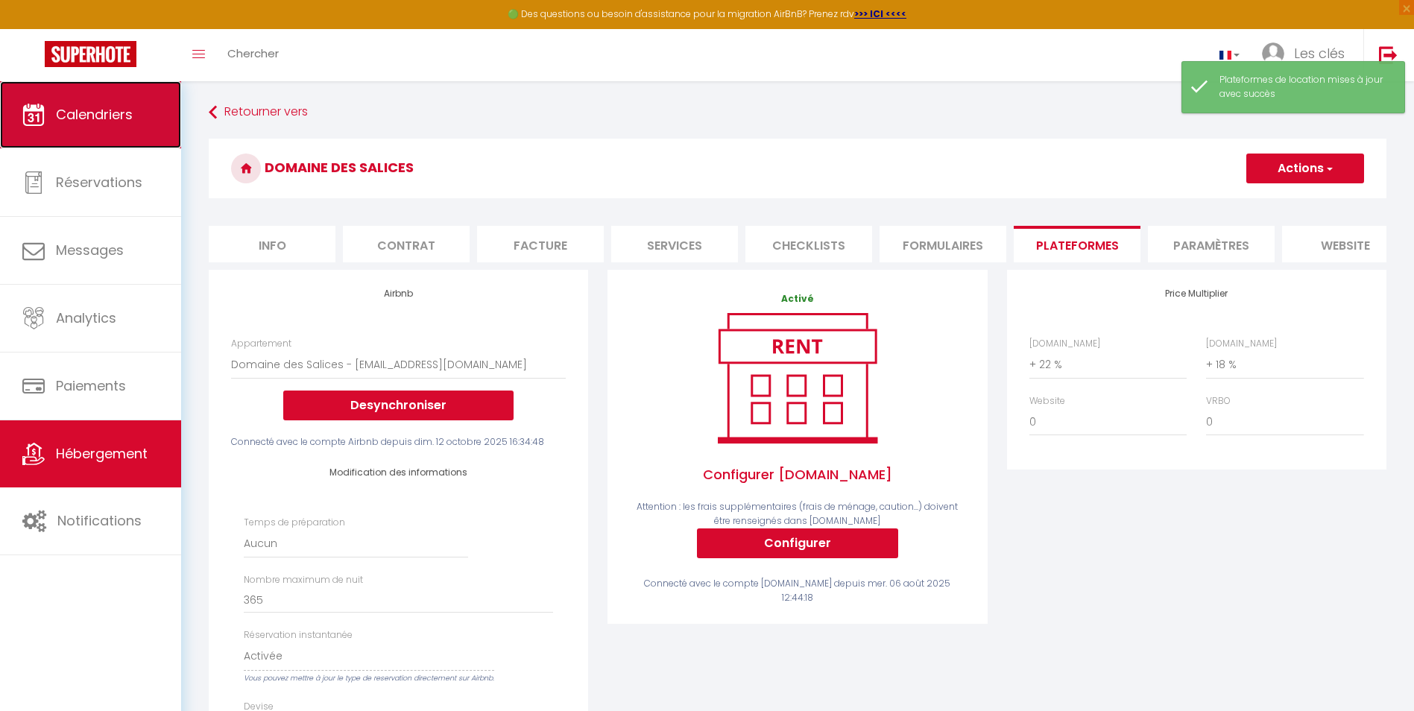
click at [27, 126] on link "Calendriers" at bounding box center [90, 114] width 181 height 67
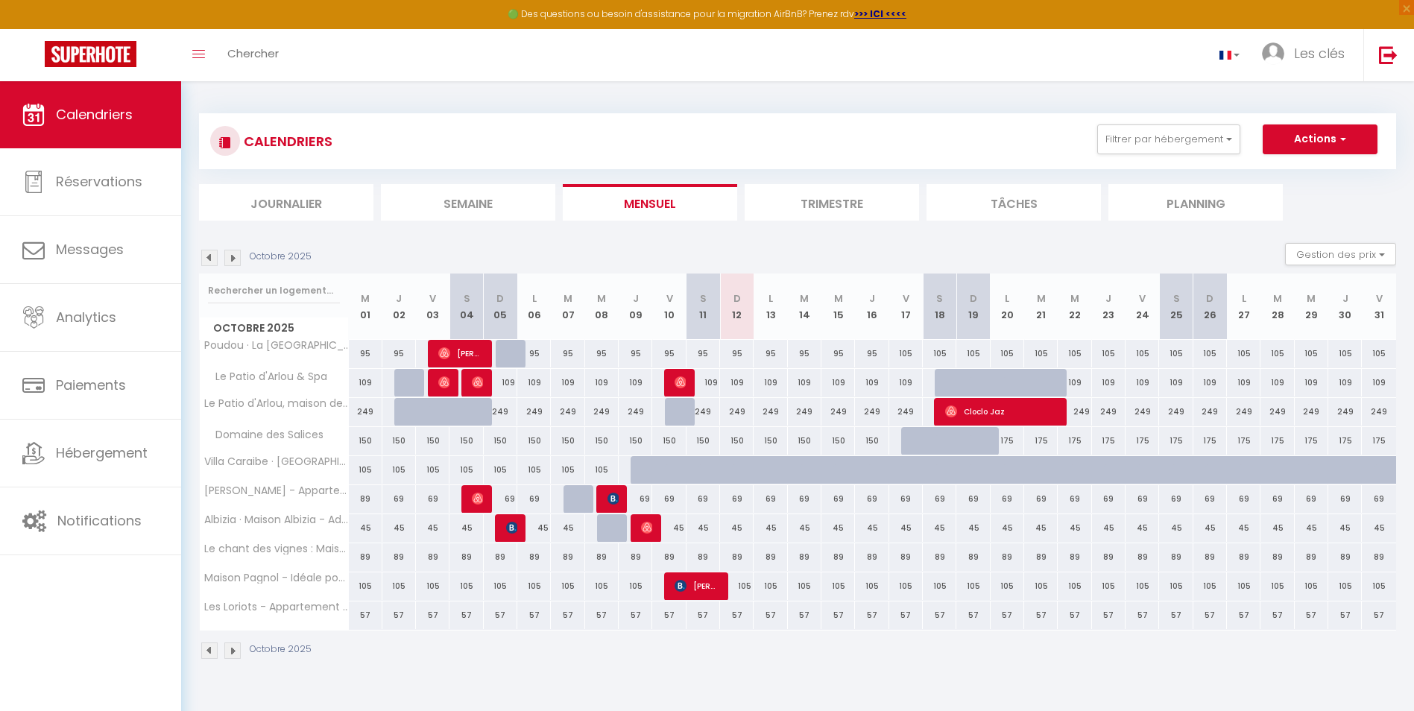
click at [738, 446] on div "150" at bounding box center [737, 441] width 34 height 28
type input "150"
type input "Dim 12 Octobre 2025"
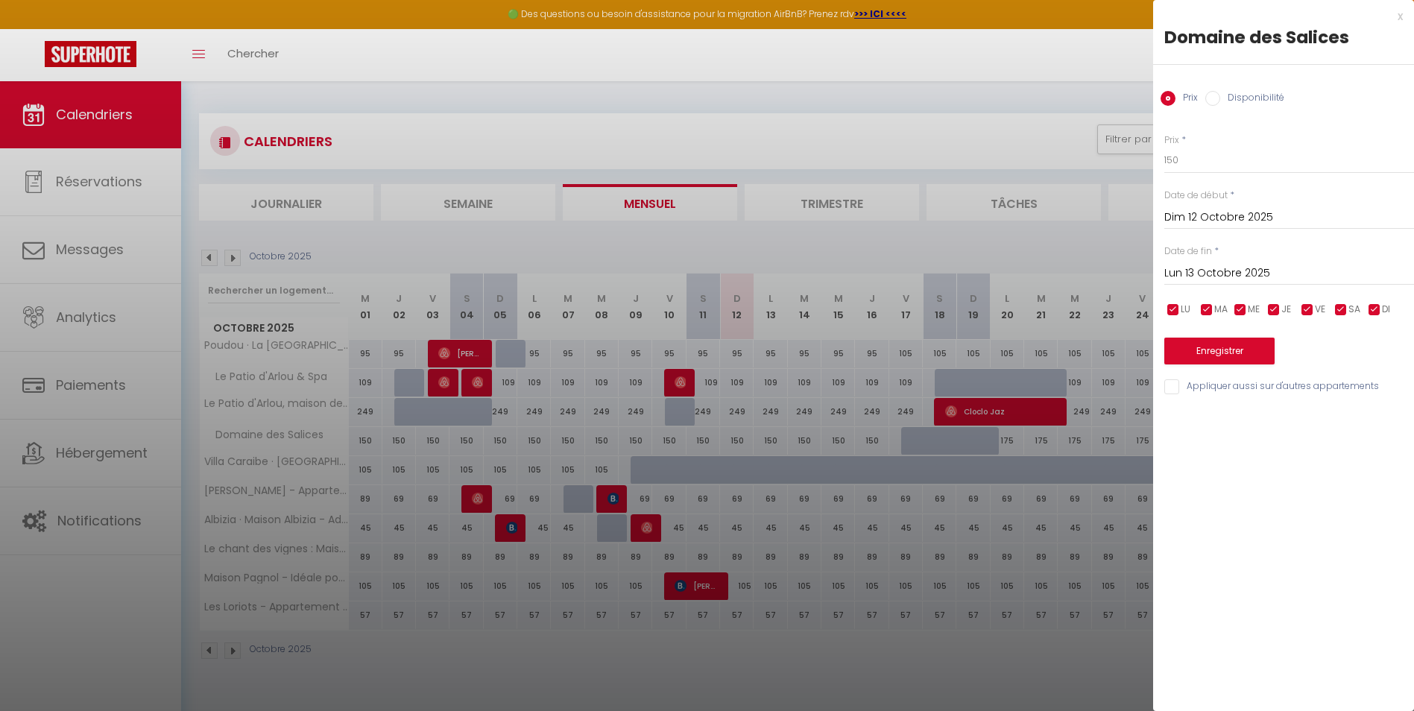
click at [1230, 271] on input "Lun 13 Octobre 2025" at bounding box center [1289, 273] width 250 height 19
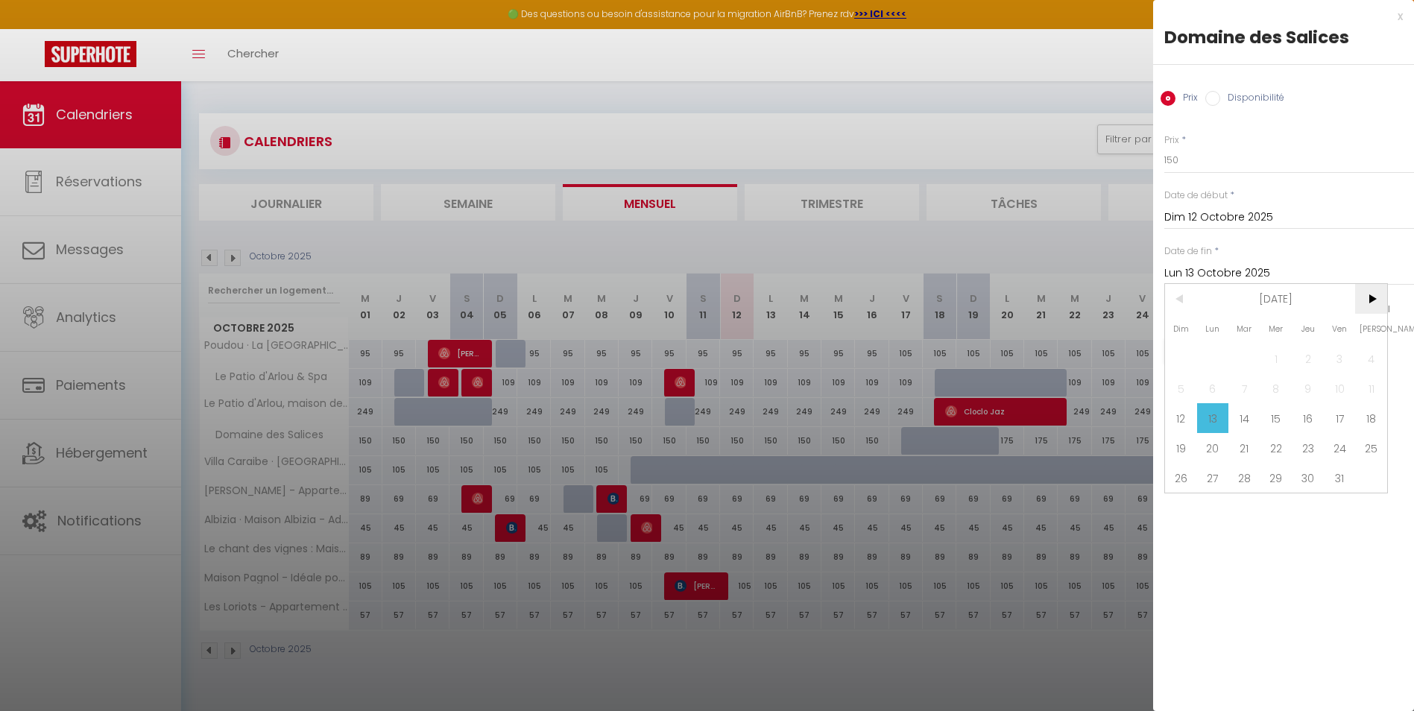
click at [1370, 300] on span ">" at bounding box center [1371, 299] width 32 height 30
click at [1179, 390] on span "4" at bounding box center [1181, 388] width 32 height 30
type input "Dim 04 Janvier 2026"
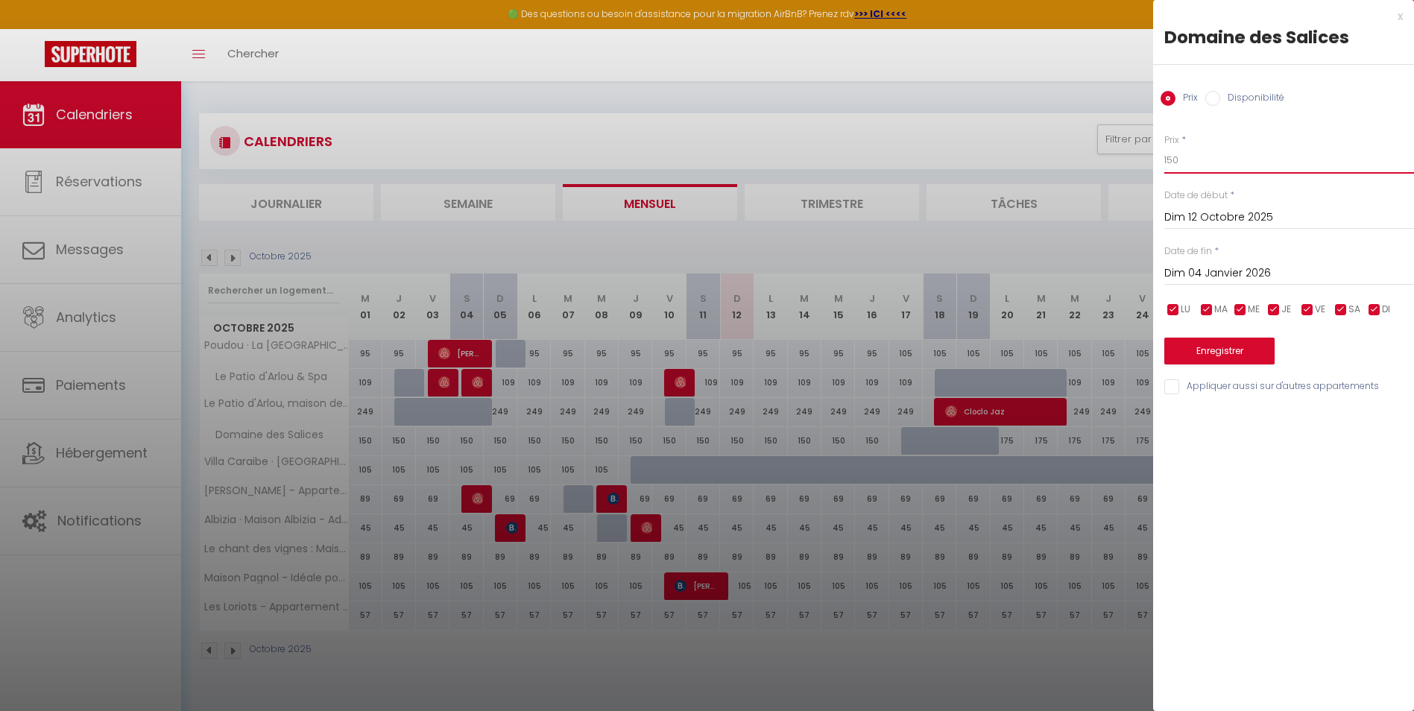
click at [1186, 167] on input "150" at bounding box center [1289, 160] width 250 height 27
type input "130"
click at [1200, 350] on button "Enregistrer" at bounding box center [1219, 351] width 110 height 27
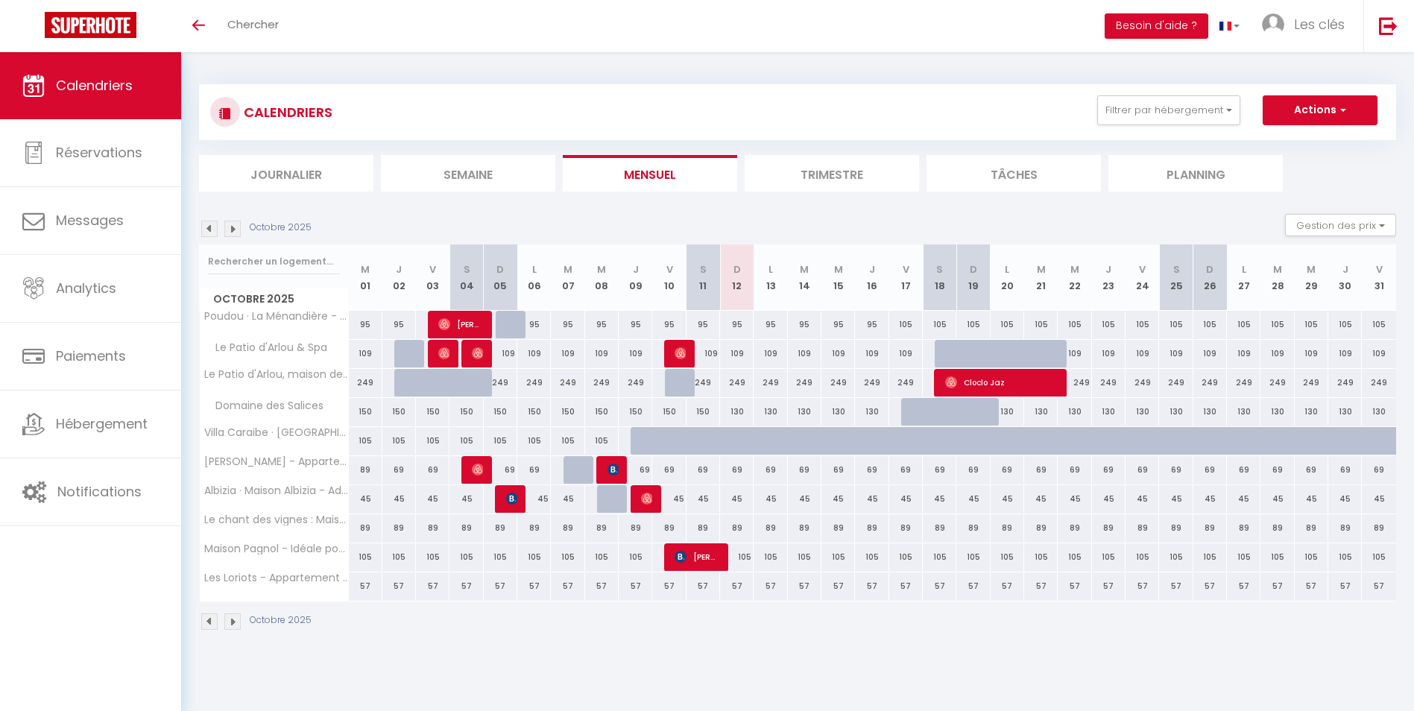
click at [909, 417] on div at bounding box center [918, 412] width 34 height 28
type input "130"
type input "Ven 17 Octobre 2025"
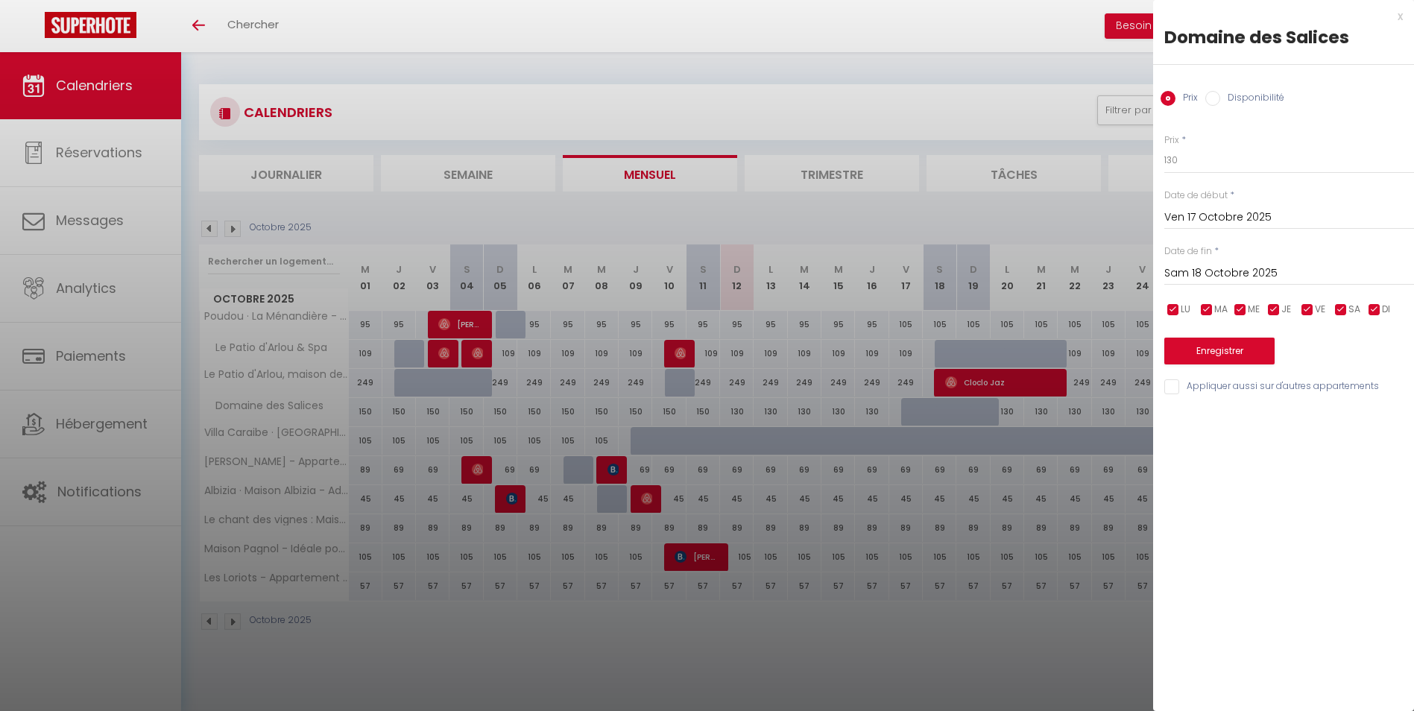
click at [1230, 282] on input "Sam 18 Octobre 2025" at bounding box center [1289, 273] width 250 height 19
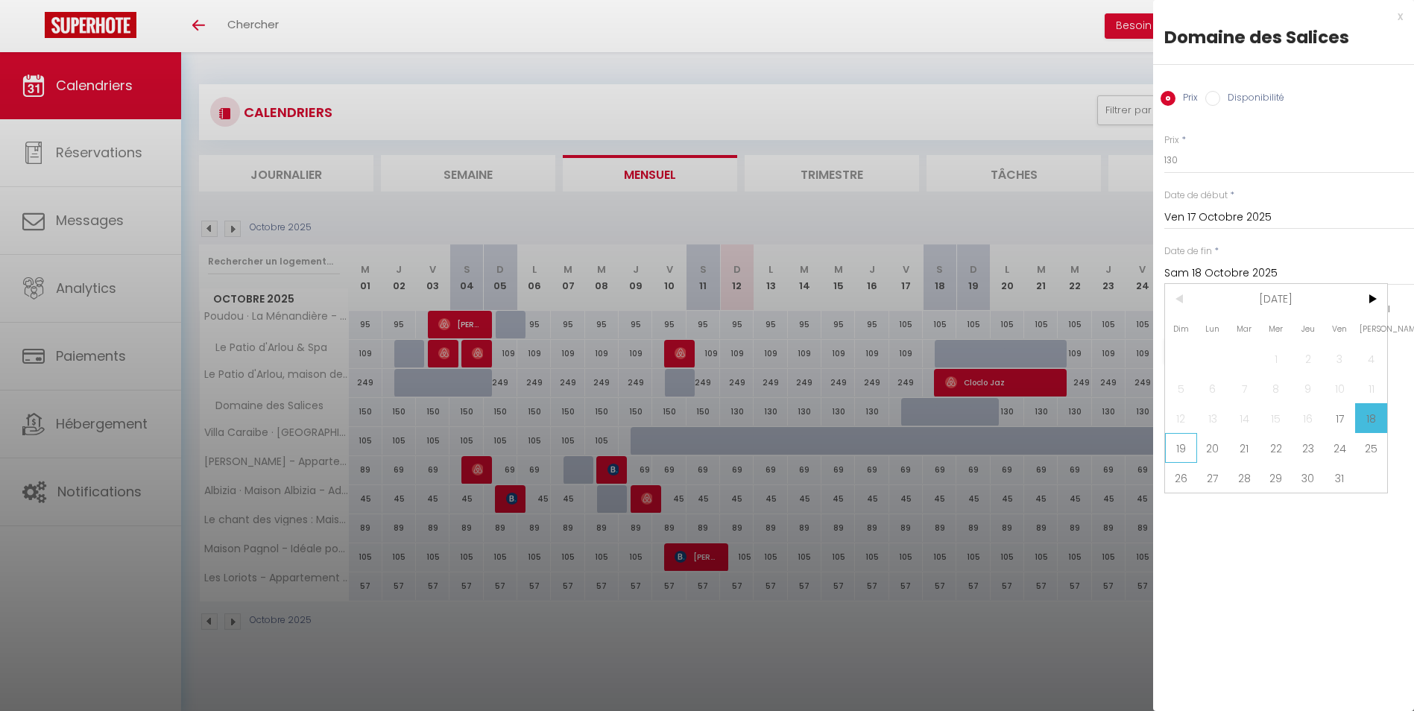
click at [1186, 446] on span "19" at bounding box center [1181, 448] width 32 height 30
type input "Dim 19 Octobre 2025"
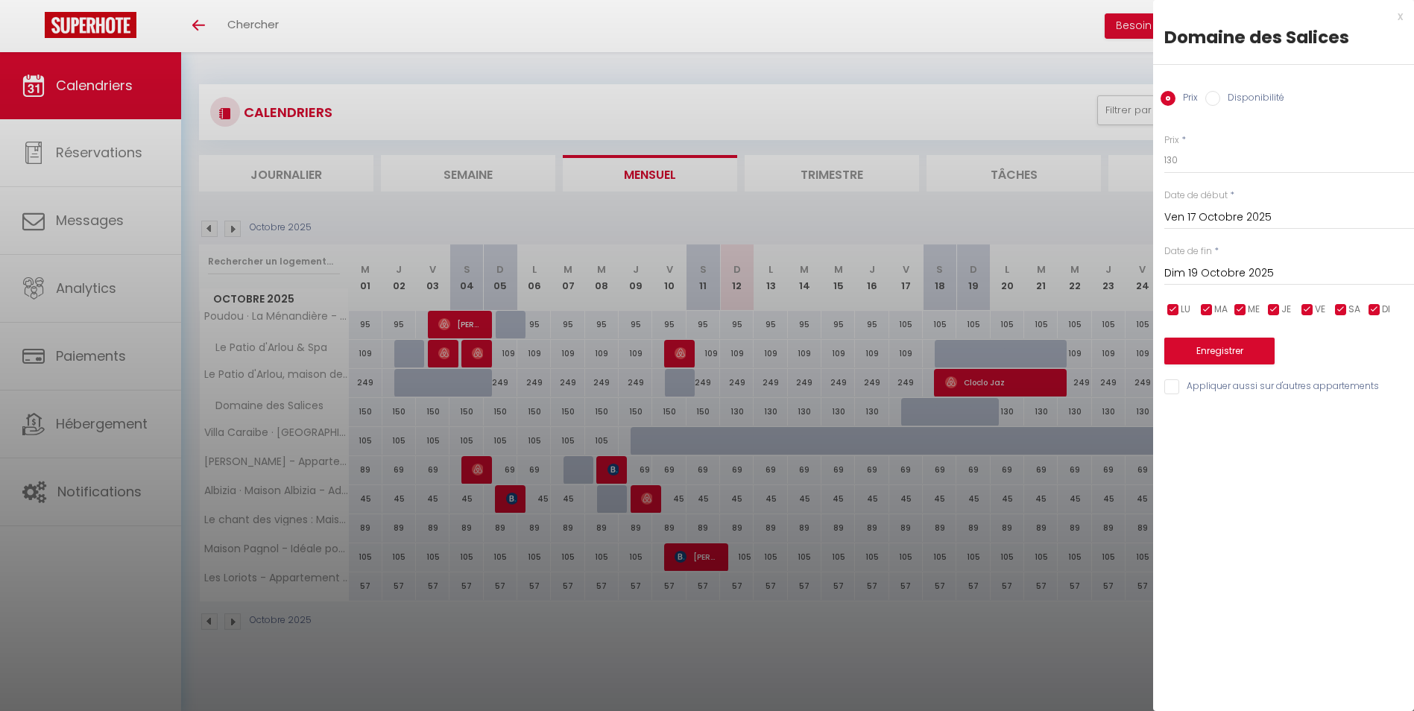
click at [1212, 102] on input "Disponibilité" at bounding box center [1212, 98] width 15 height 15
radio input "true"
radio input "false"
click at [1195, 159] on select "Disponible Indisponible" at bounding box center [1289, 161] width 250 height 28
select select "0"
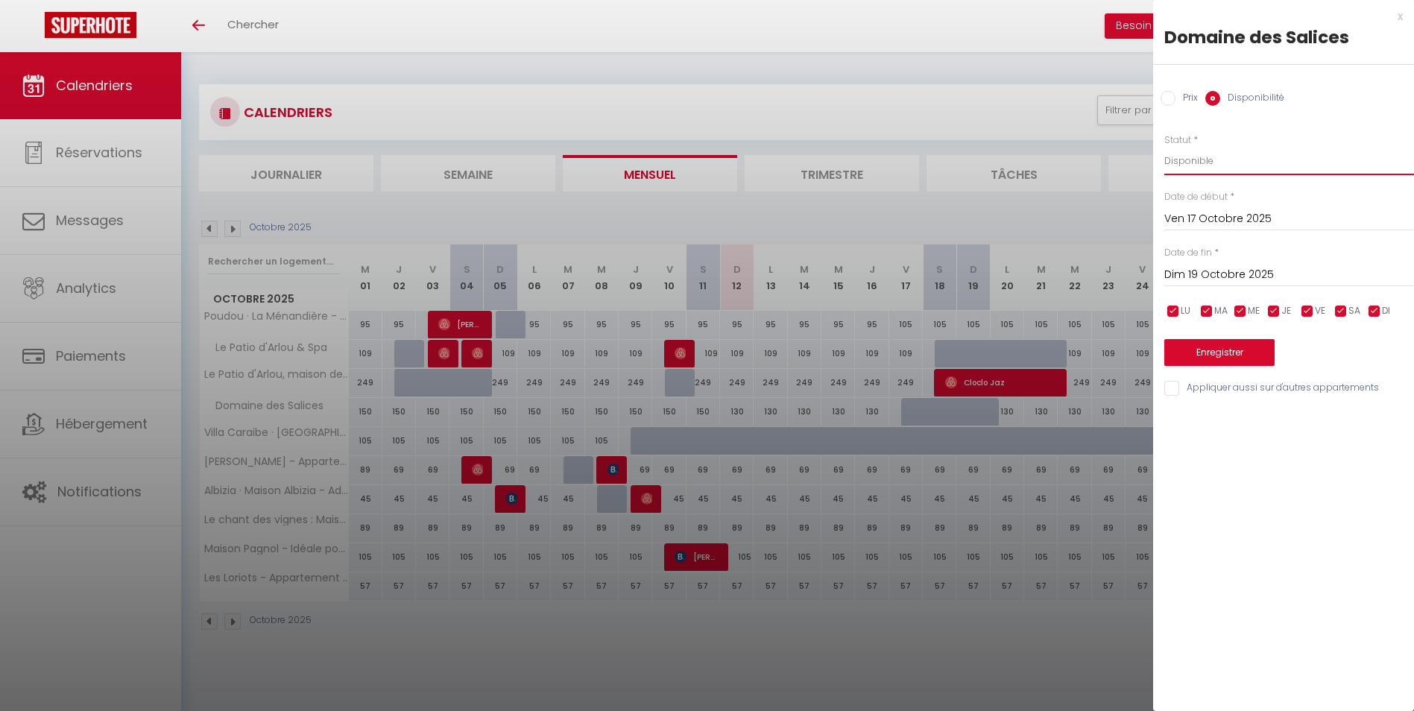
click at [1164, 147] on select "Disponible Indisponible" at bounding box center [1289, 161] width 250 height 28
click at [1244, 355] on button "Enregistrer" at bounding box center [1219, 352] width 110 height 27
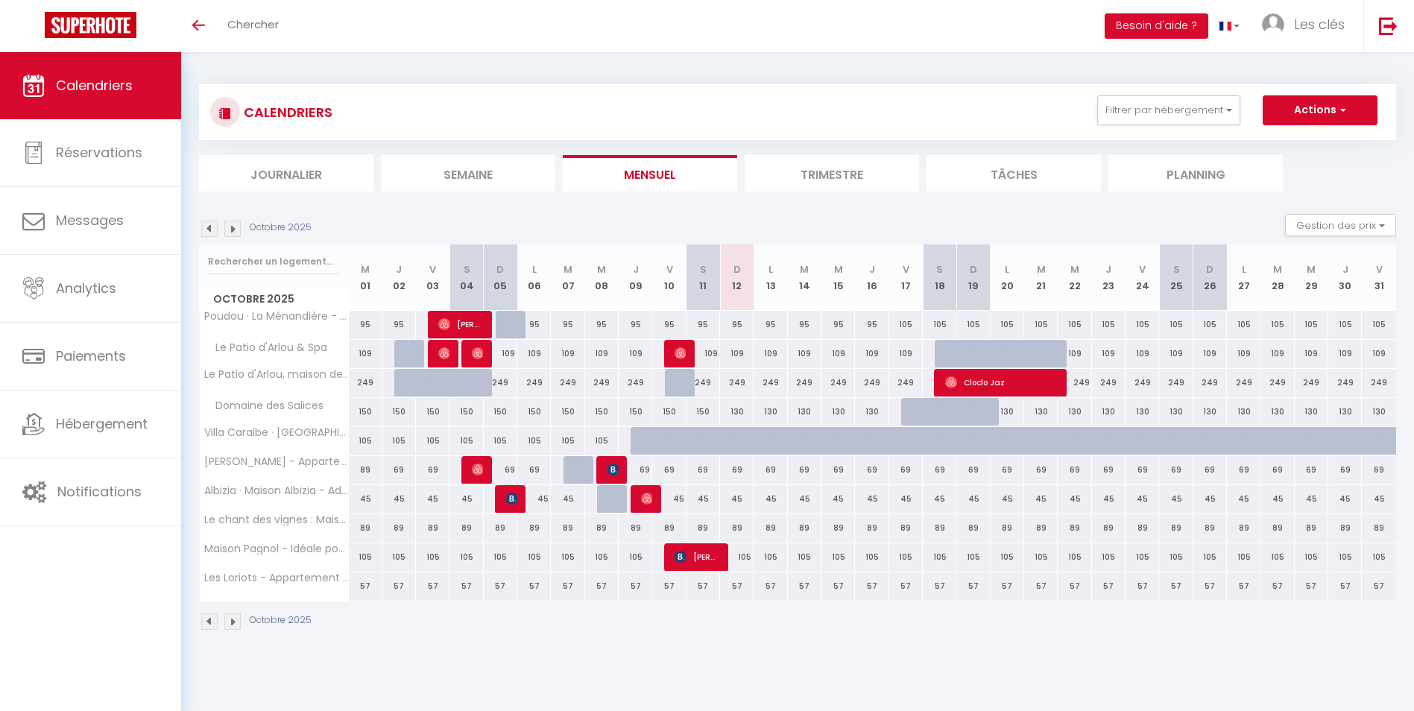
click at [357, 410] on div "150" at bounding box center [366, 412] width 34 height 28
select select "1"
type input "Mer 01 Octobre 2025"
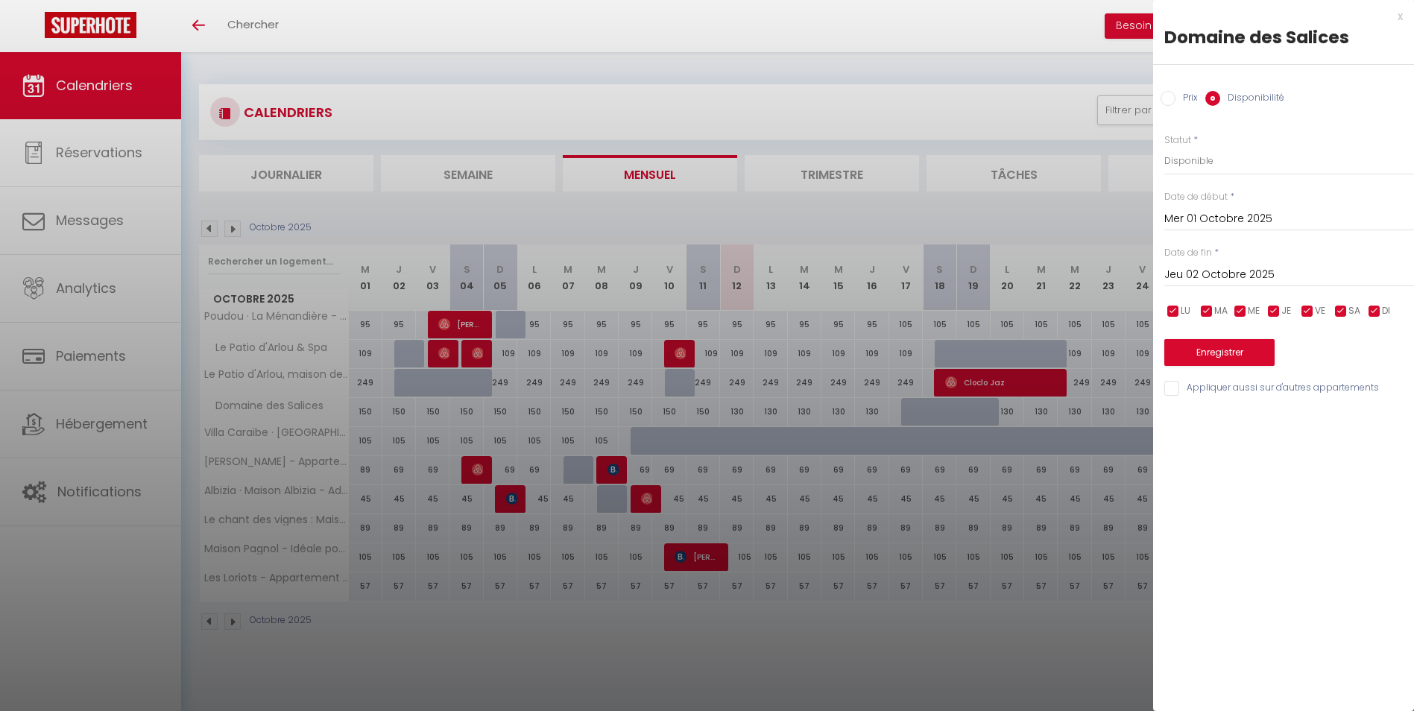
click at [1199, 276] on input "Jeu 02 Octobre 2025" at bounding box center [1289, 274] width 250 height 19
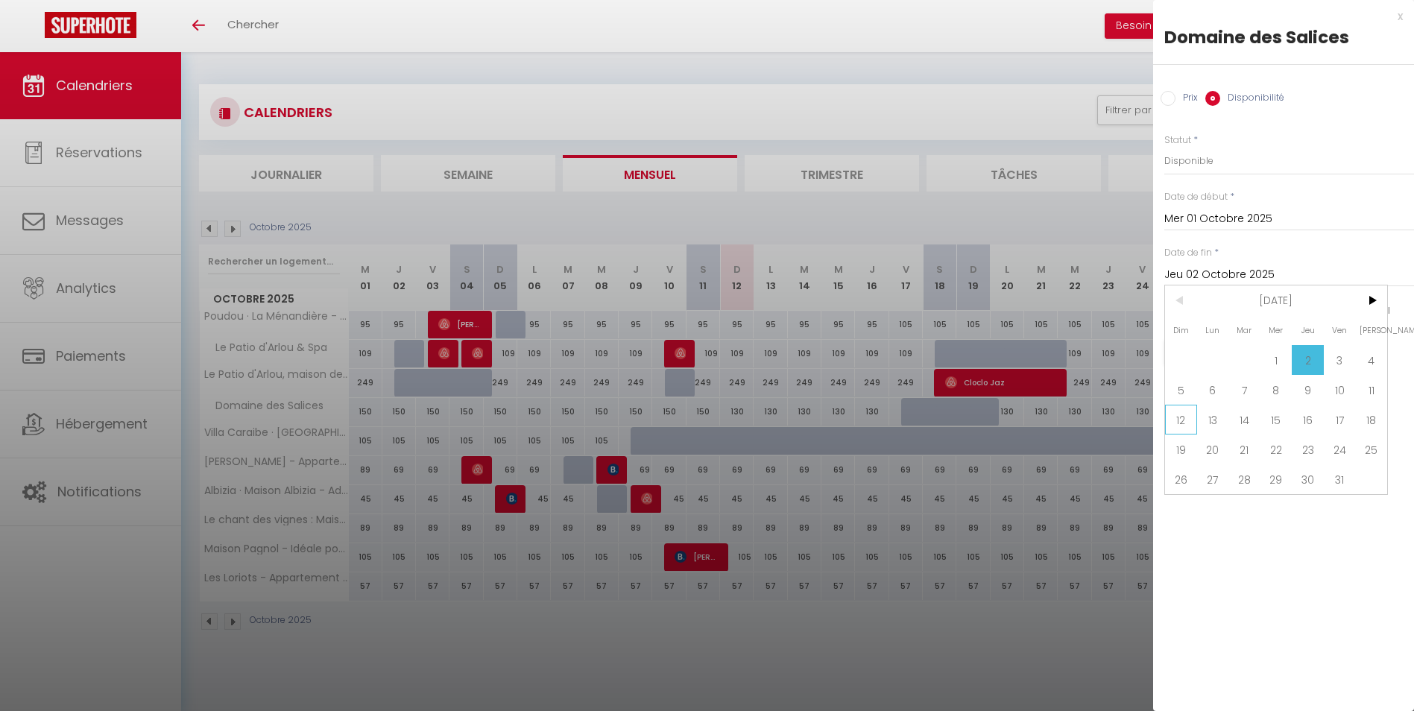
click at [1180, 427] on span "12" at bounding box center [1181, 420] width 32 height 30
type input "Dim 12 Octobre 2025"
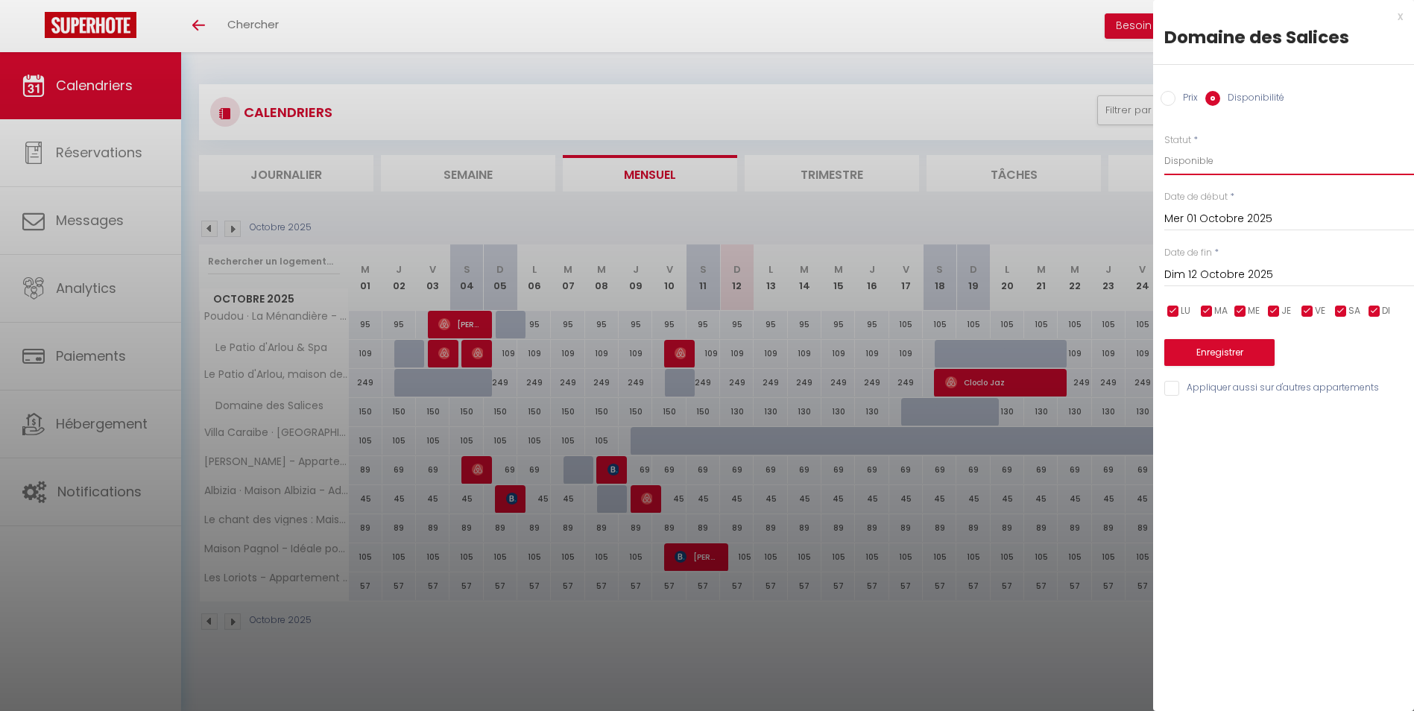
click at [1224, 162] on select "Disponible Indisponible" at bounding box center [1289, 161] width 250 height 28
select select "0"
click at [1164, 147] on select "Disponible Indisponible" at bounding box center [1289, 161] width 250 height 28
click at [1230, 355] on button "Enregistrer" at bounding box center [1219, 352] width 110 height 27
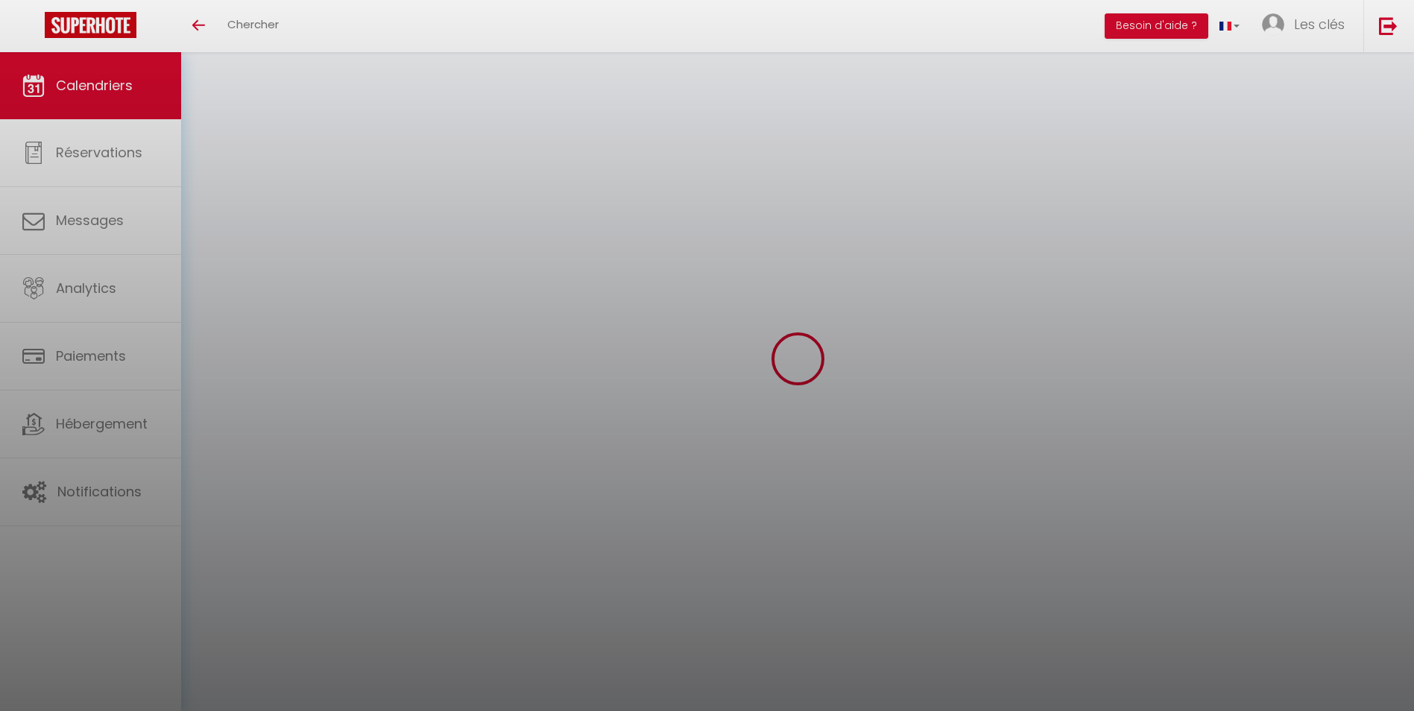
select select "0"
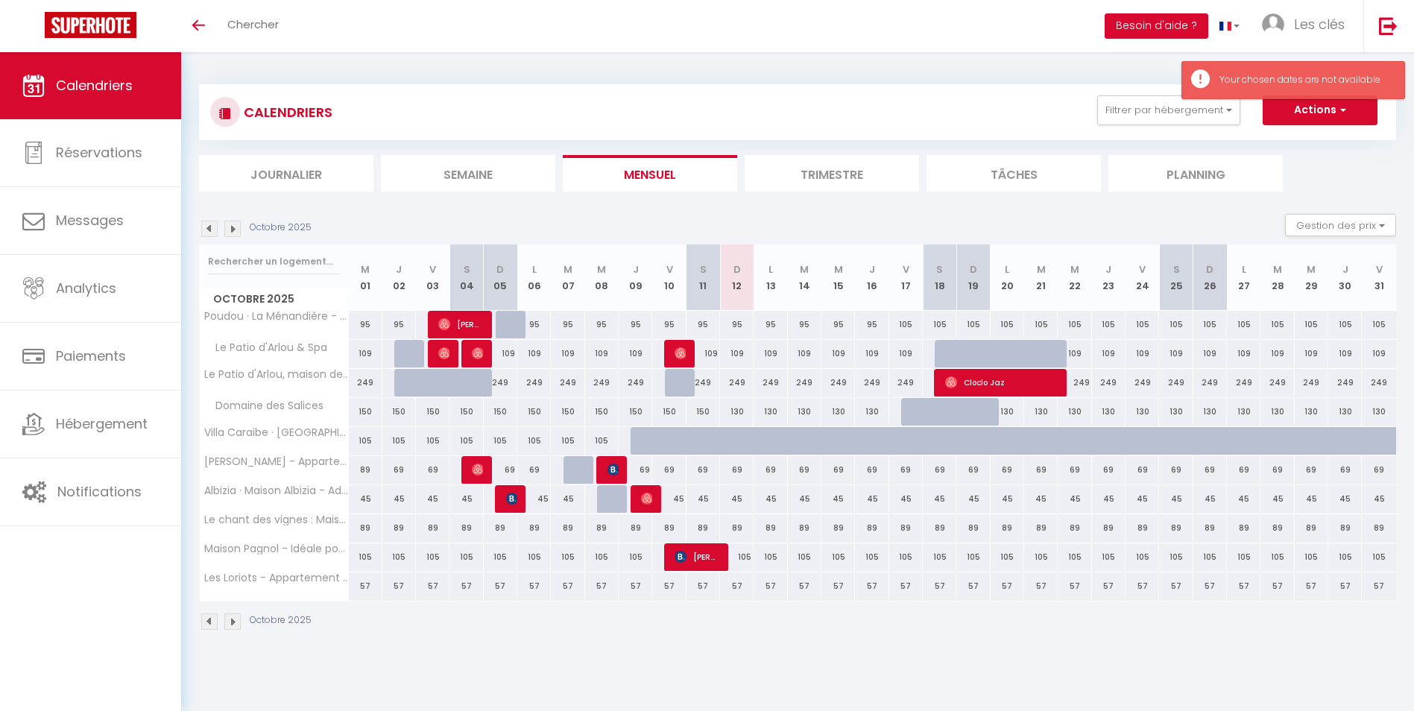
click at [233, 227] on img at bounding box center [232, 229] width 16 height 16
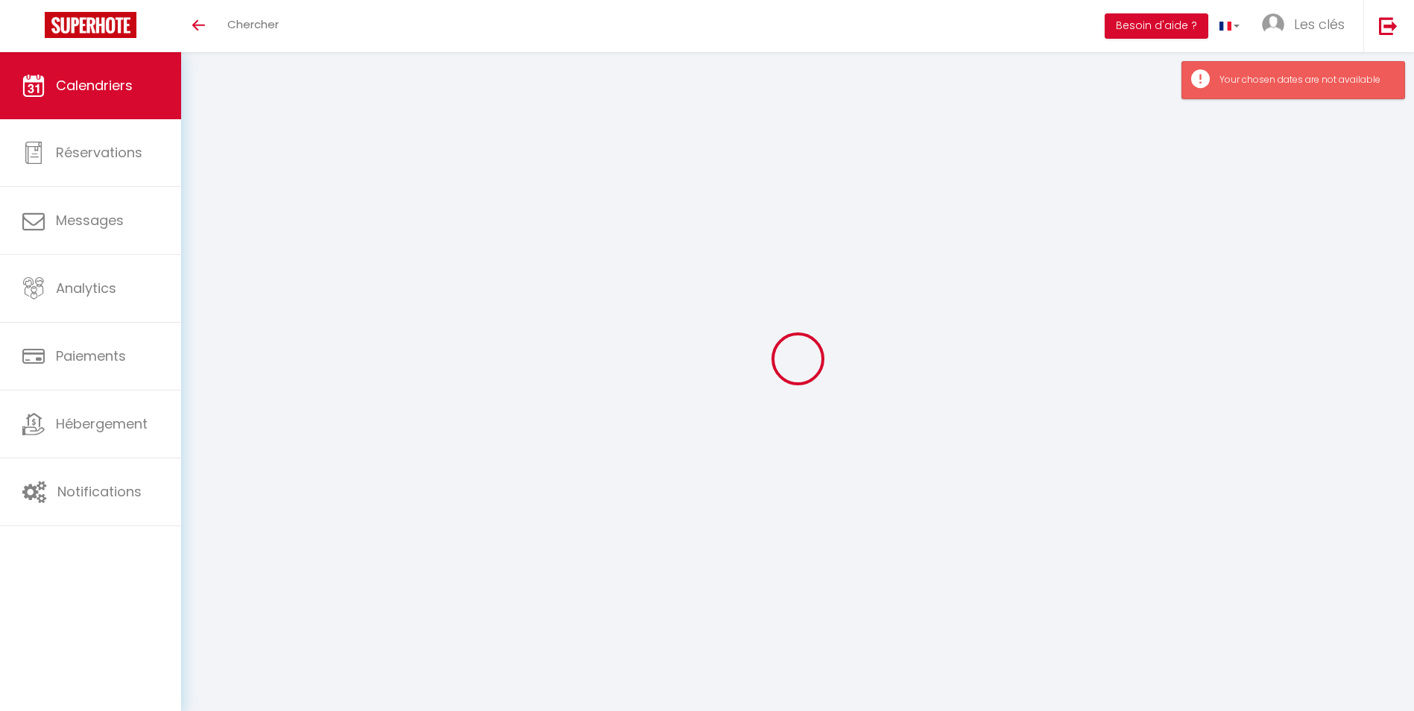
select select "0"
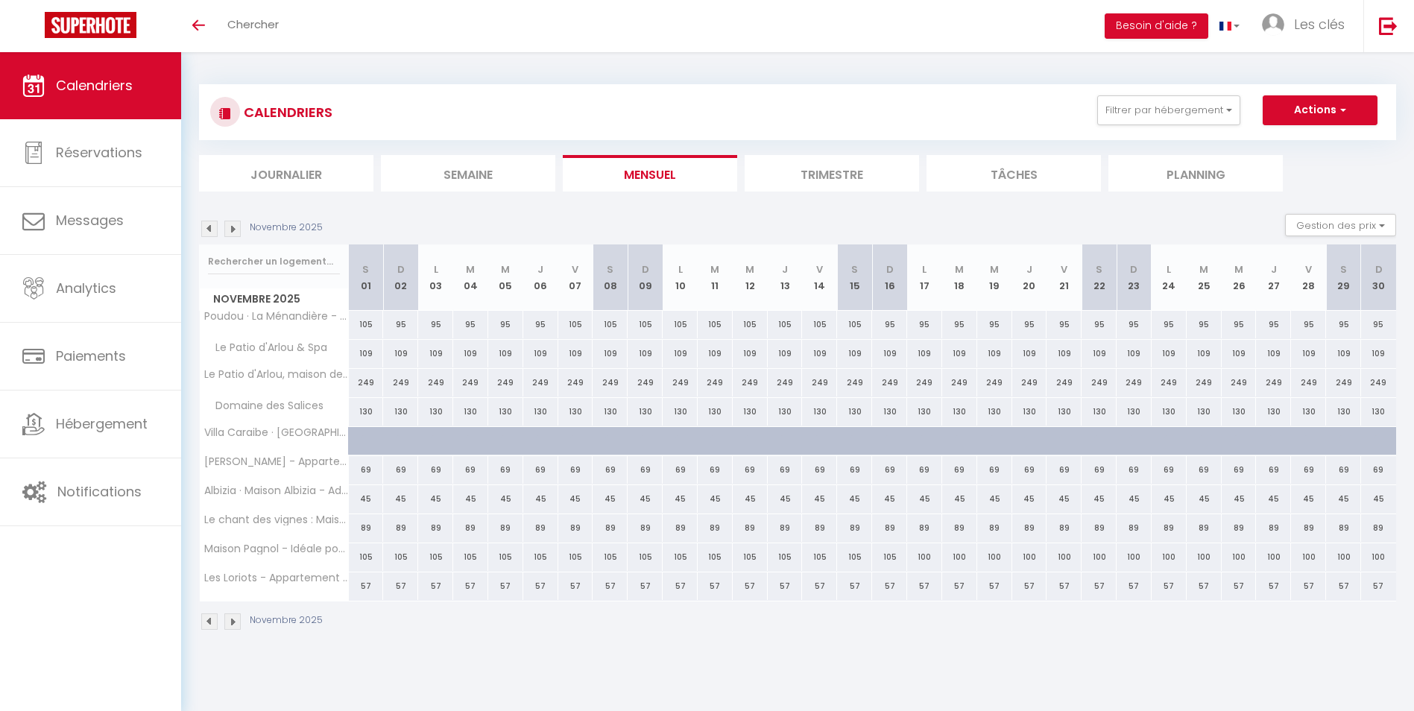
click at [233, 227] on img at bounding box center [232, 229] width 16 height 16
select select "0"
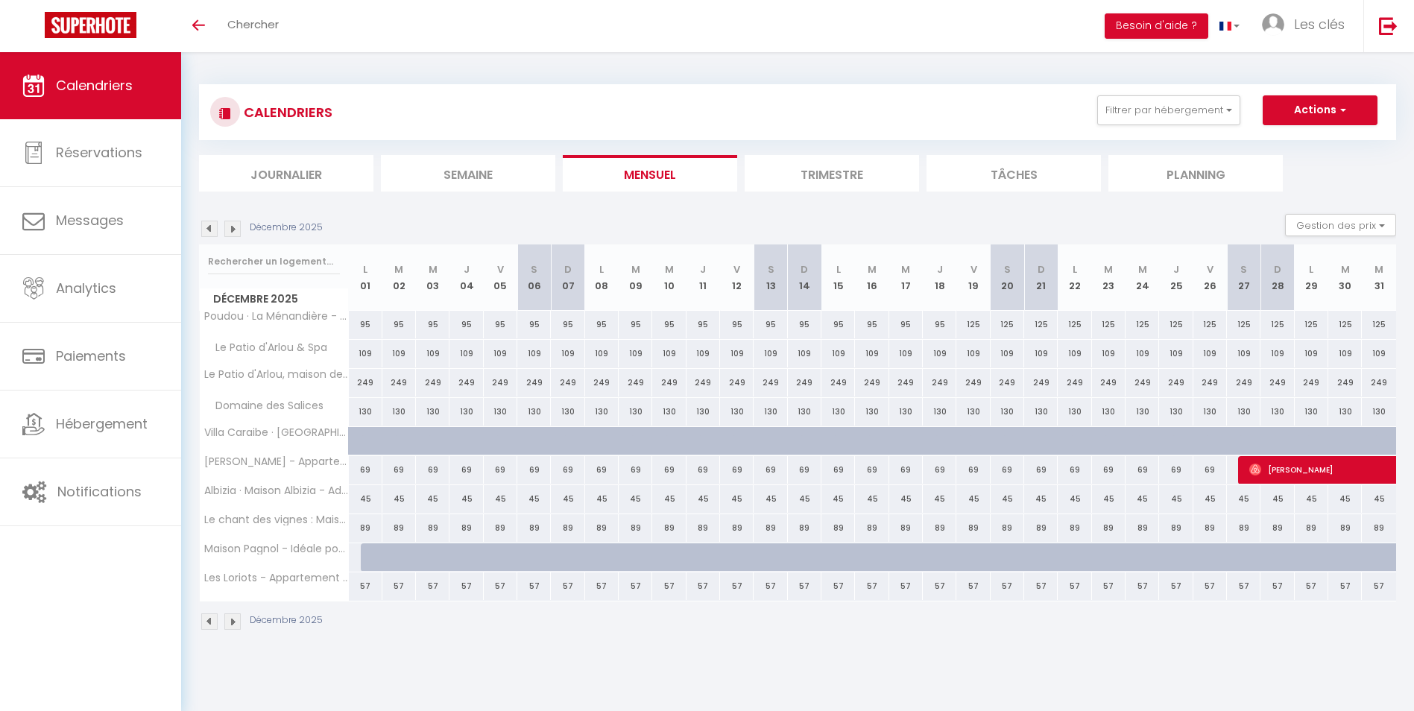
click at [233, 227] on img at bounding box center [232, 229] width 16 height 16
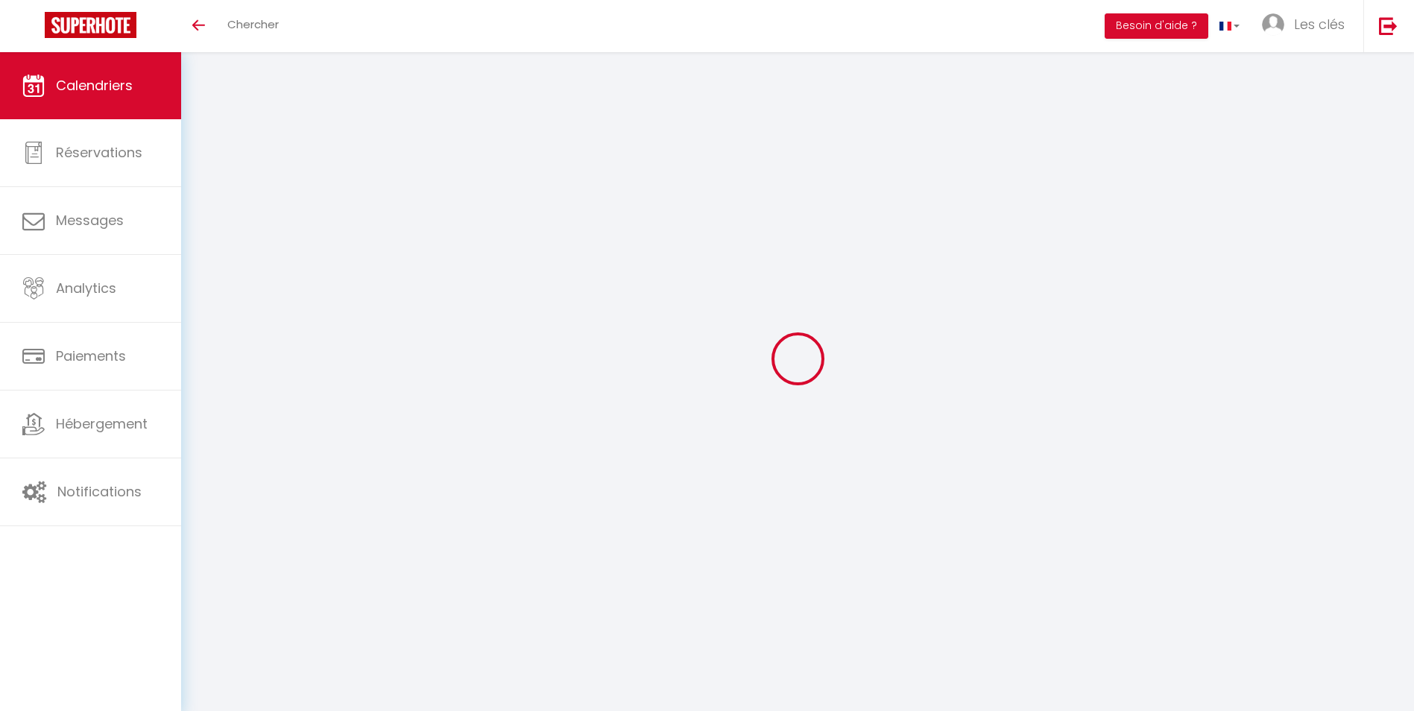
select select "0"
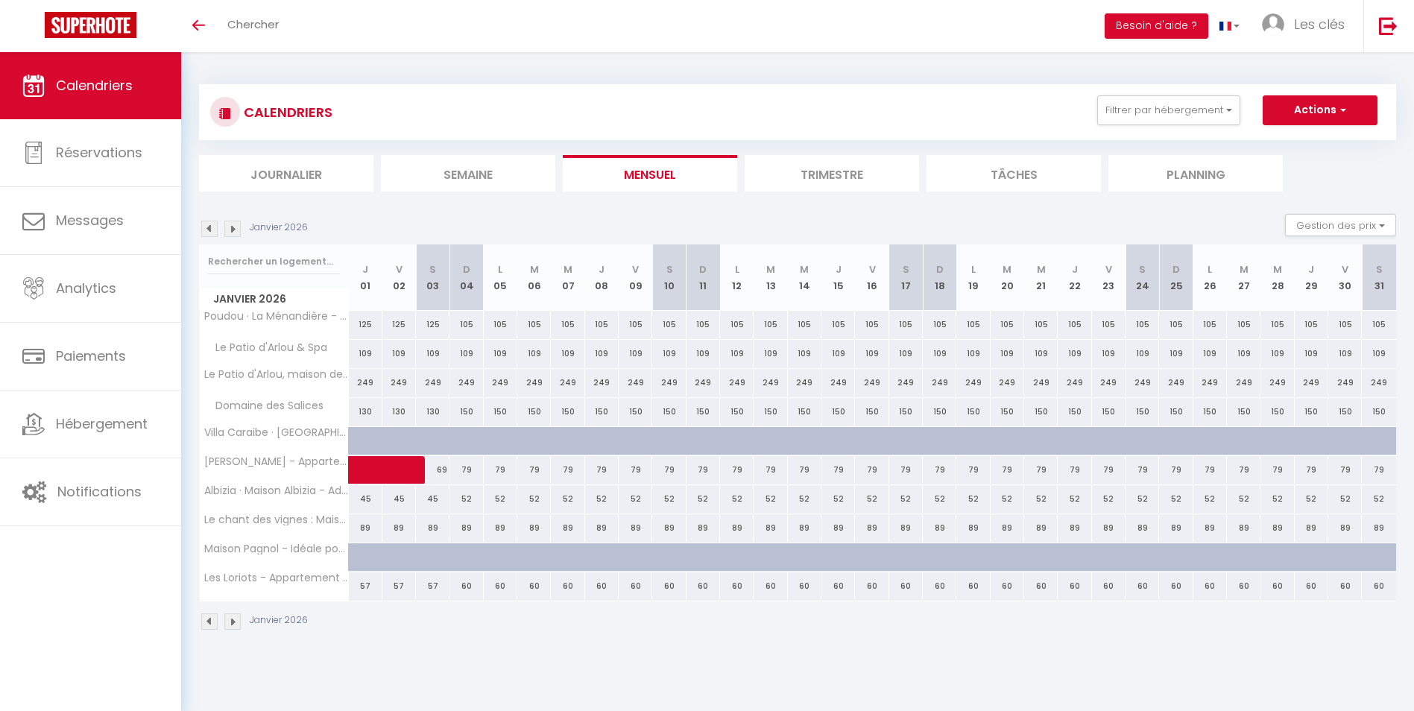
click at [210, 232] on img at bounding box center [209, 229] width 16 height 16
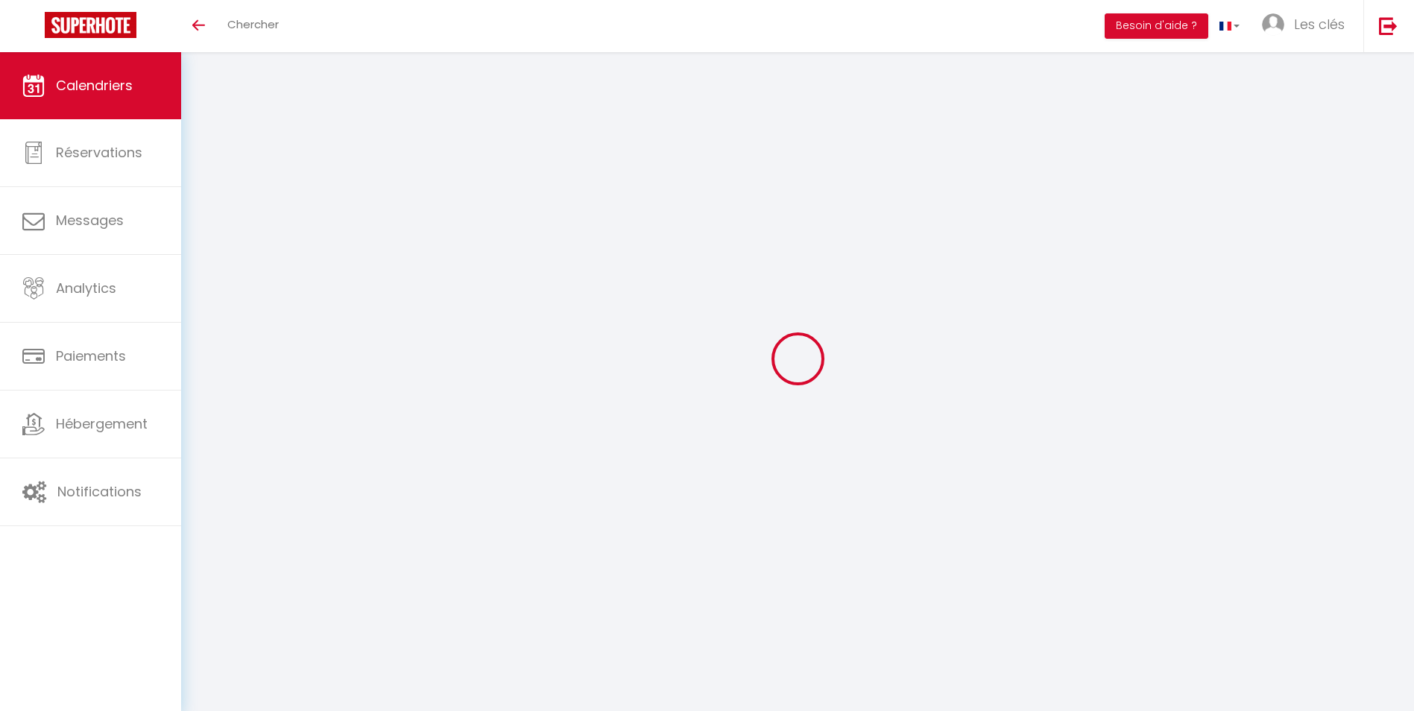
select select "0"
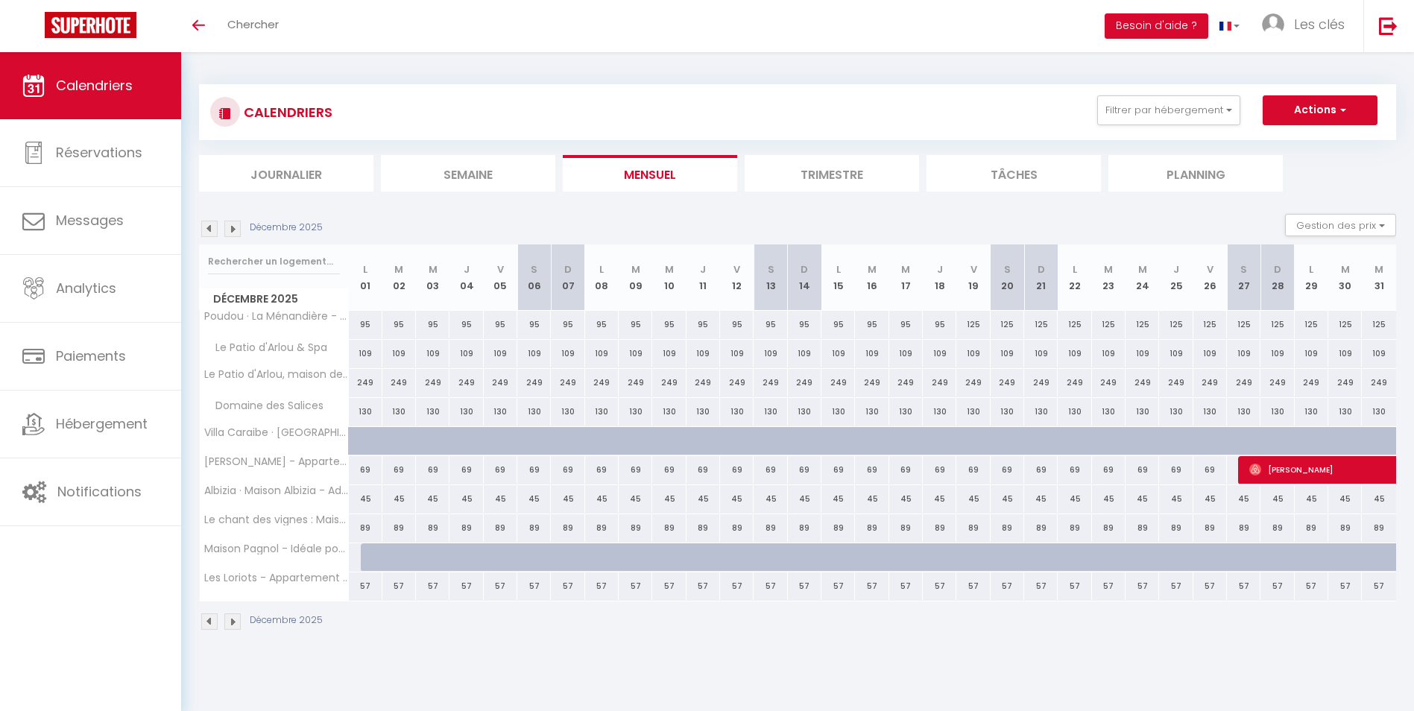
click at [209, 228] on img at bounding box center [209, 229] width 16 height 16
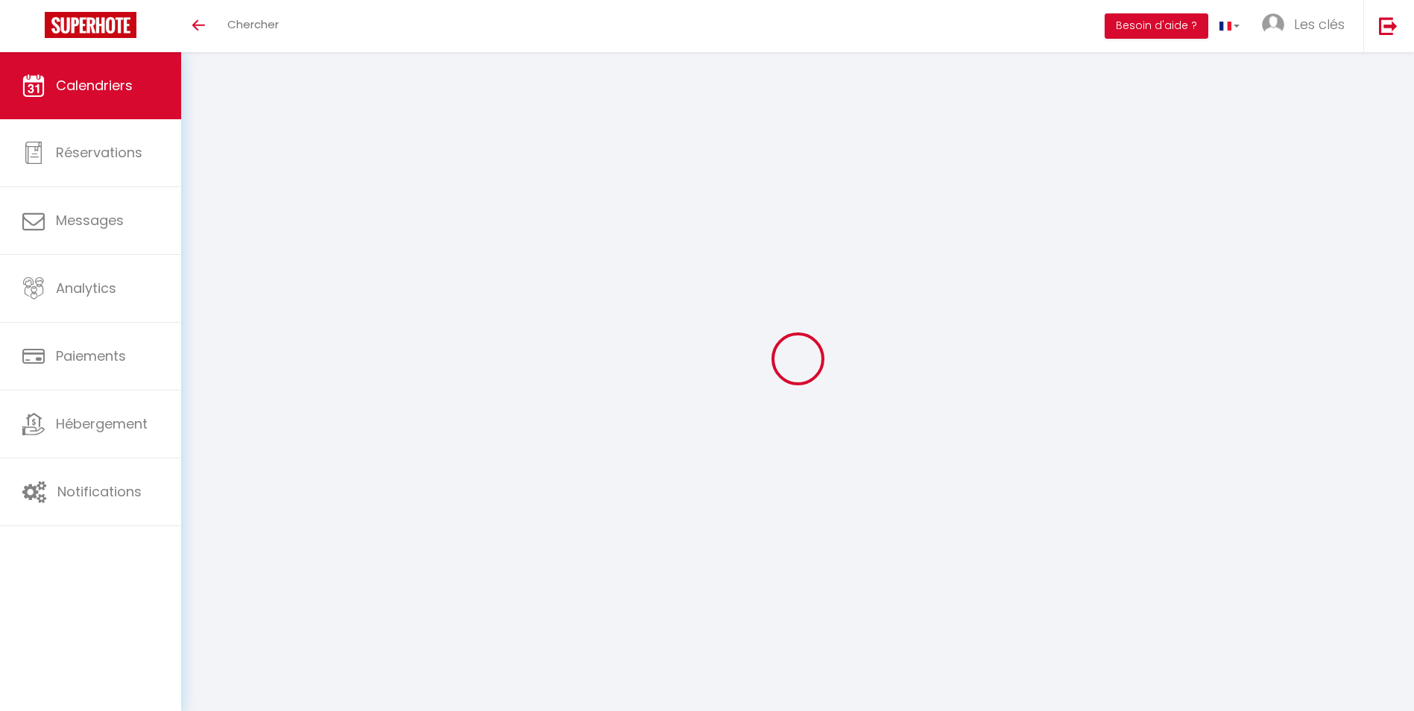
select select "0"
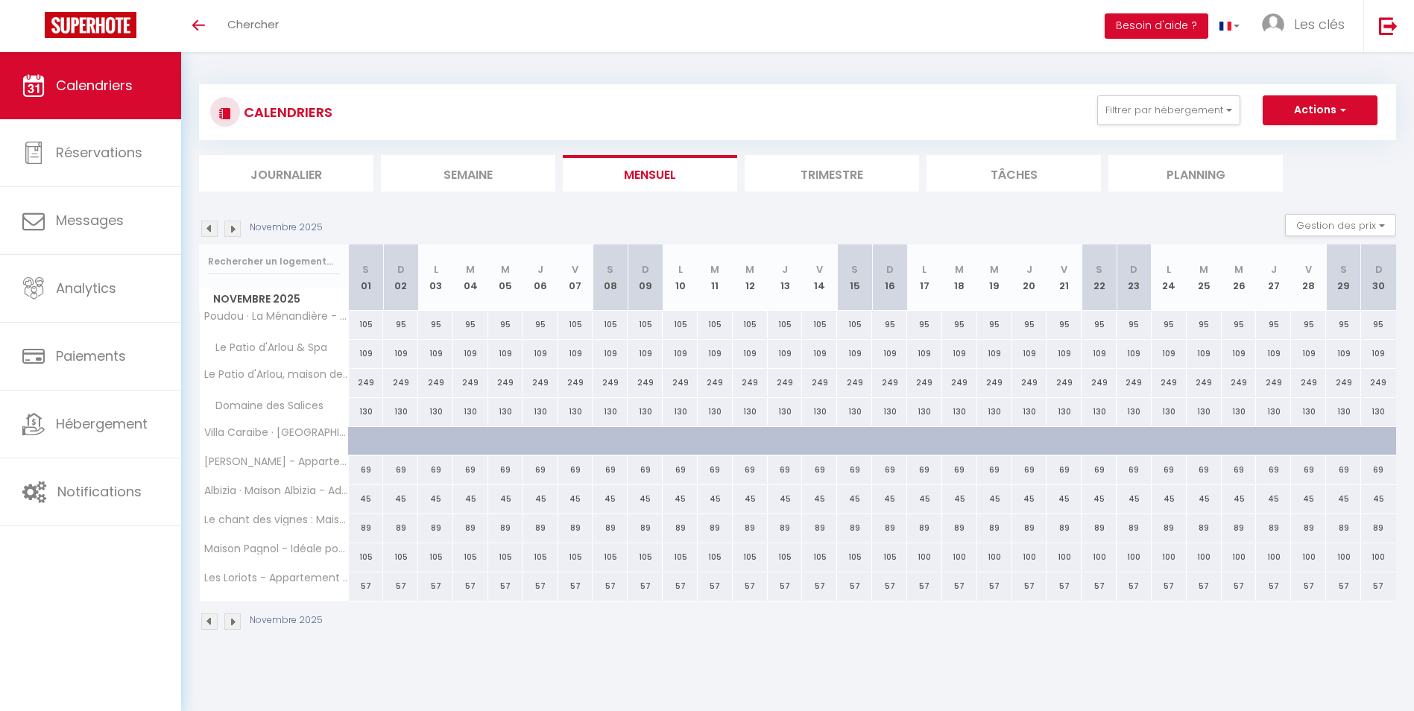
click at [209, 228] on img at bounding box center [209, 229] width 16 height 16
select select "0"
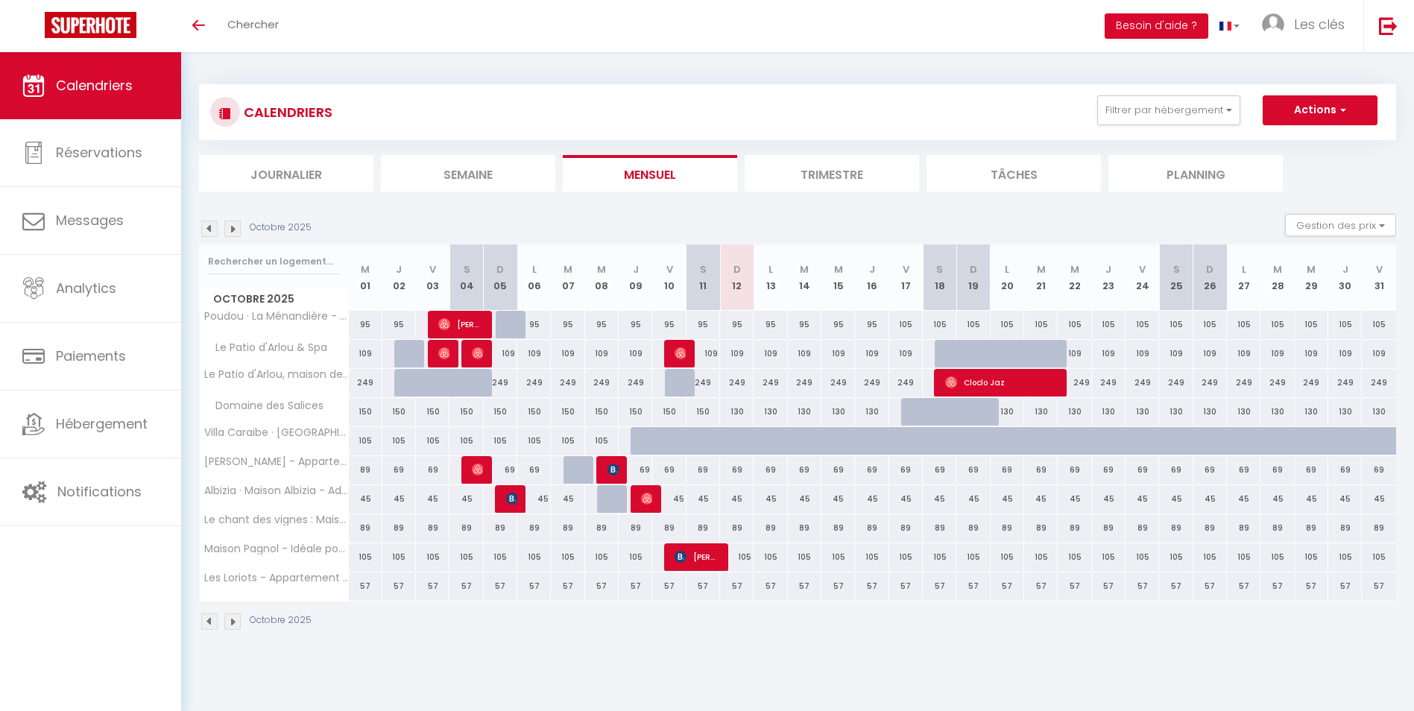
drag, startPoint x: 767, startPoint y: 414, endPoint x: 882, endPoint y: 415, distance: 114.8
click at [882, 415] on tr "Domaine des Salices 150 150 150 150 150 150 150 150 150 150 150" at bounding box center [798, 411] width 1197 height 29
click at [885, 659] on div "CALENDRIERS Filtrer par hébergement Tous Poudou · La Ménandière - Maison au cœu…" at bounding box center [797, 357] width 1233 height 611
click at [1010, 414] on div "130" at bounding box center [1007, 412] width 34 height 28
type input "Lun 20 Octobre 2025"
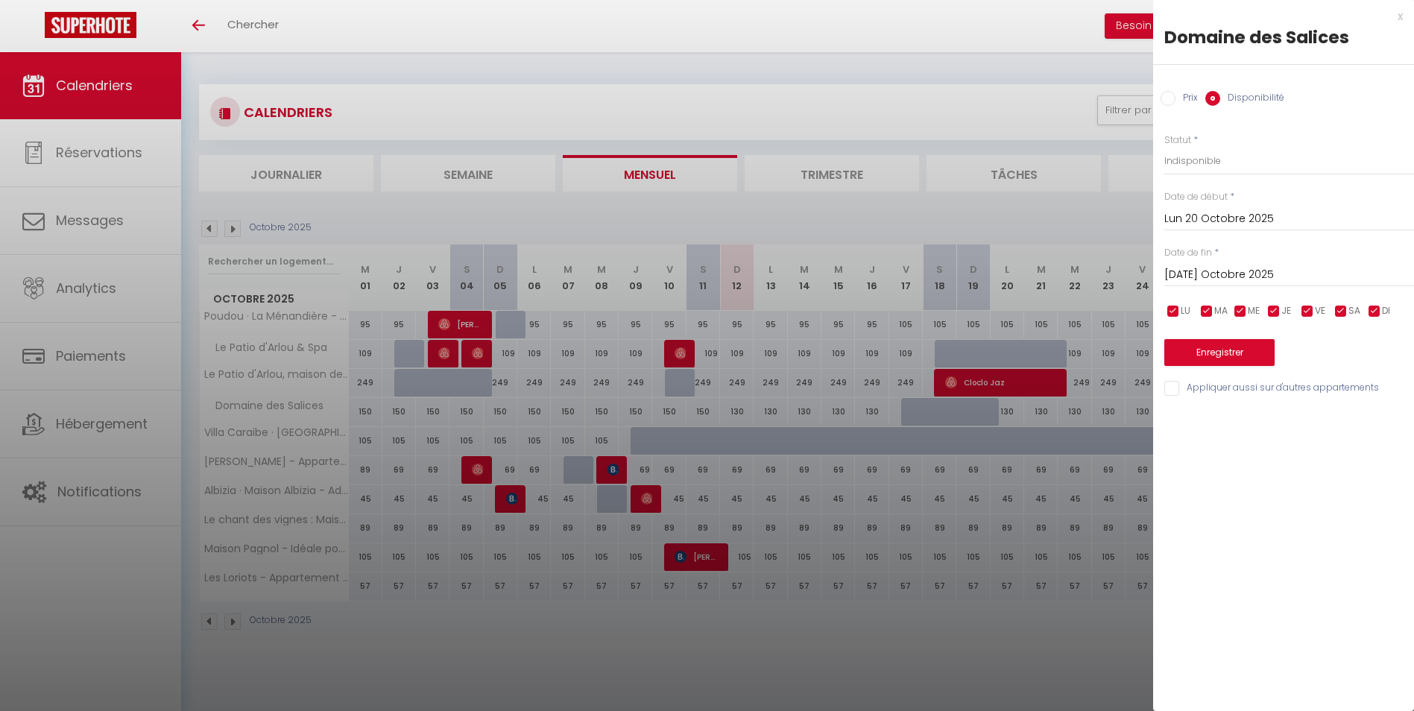
click at [1194, 271] on input "Mar 21 Octobre 2025" at bounding box center [1289, 274] width 250 height 19
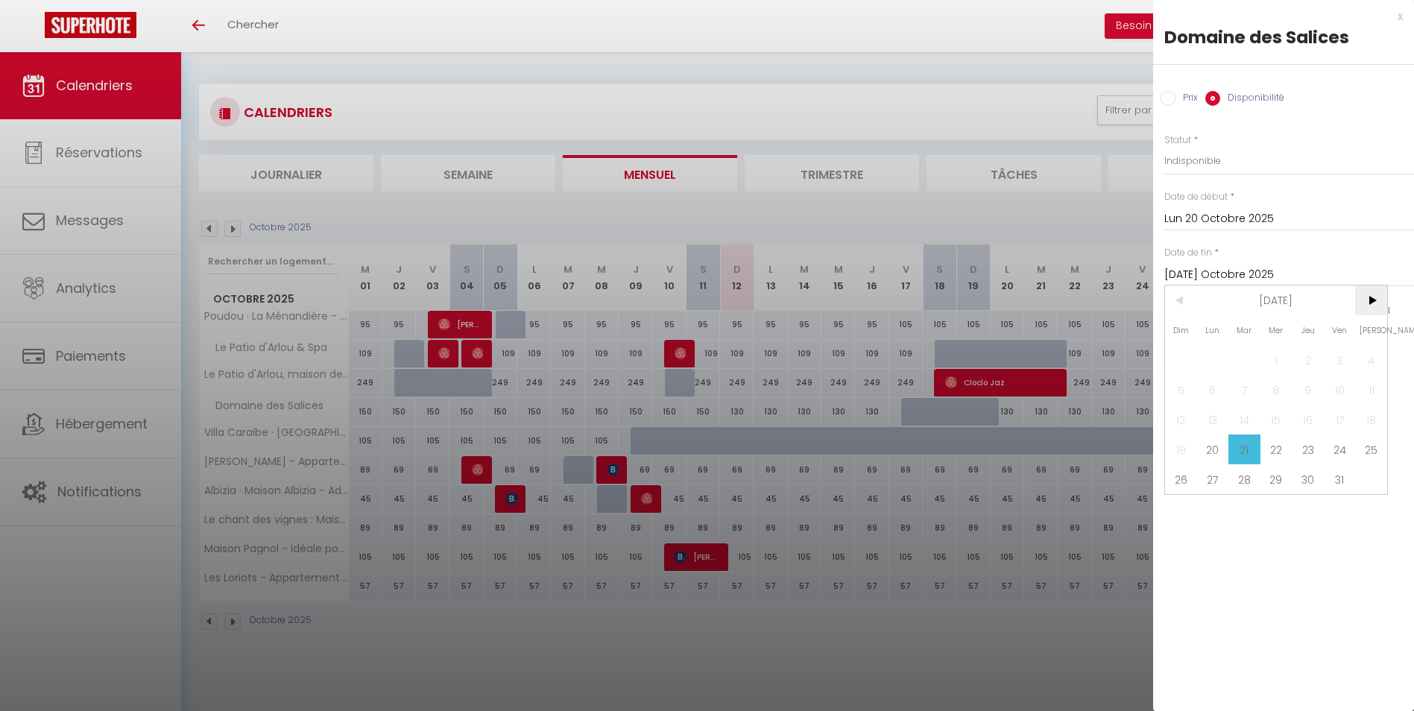
click at [1370, 303] on span ">" at bounding box center [1371, 300] width 32 height 30
click at [1370, 302] on span ">" at bounding box center [1371, 300] width 32 height 30
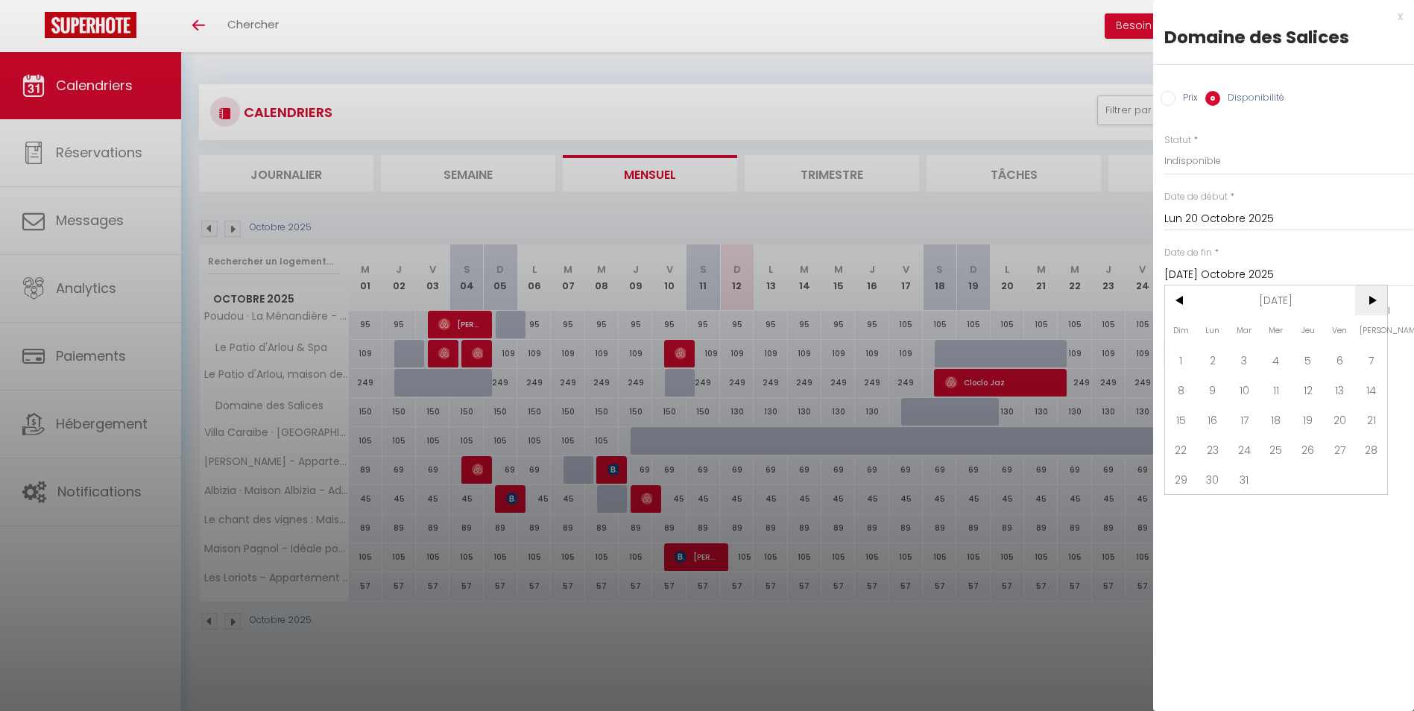
click at [1370, 301] on span ">" at bounding box center [1371, 300] width 32 height 30
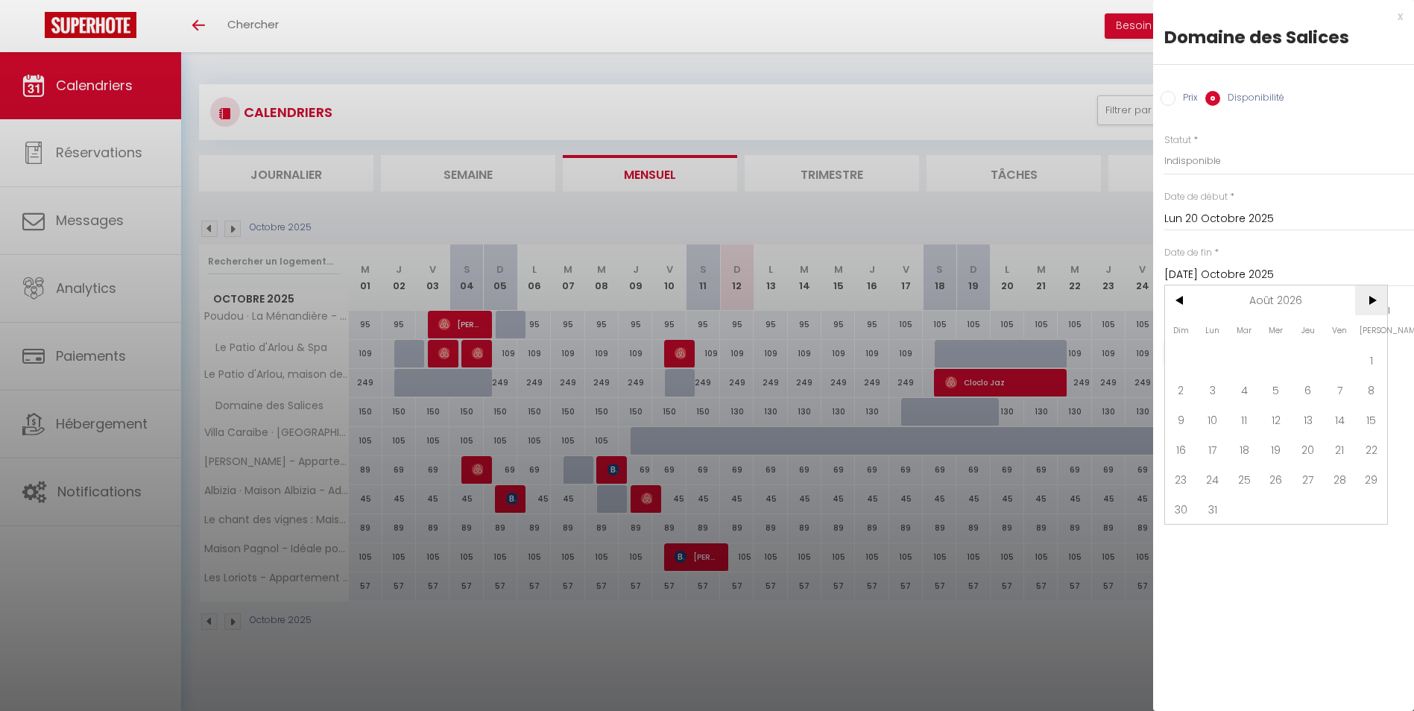
click at [1370, 301] on span ">" at bounding box center [1371, 300] width 32 height 30
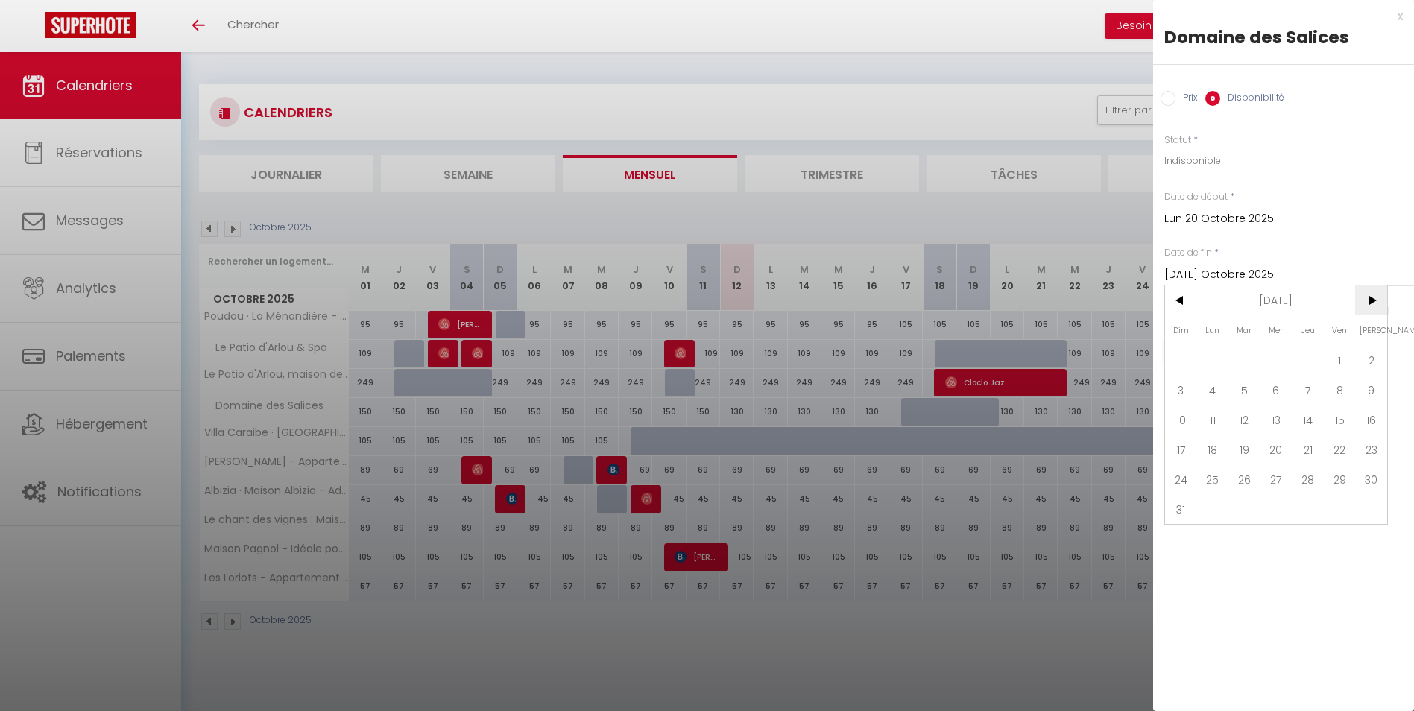
click at [1370, 301] on span ">" at bounding box center [1371, 300] width 32 height 30
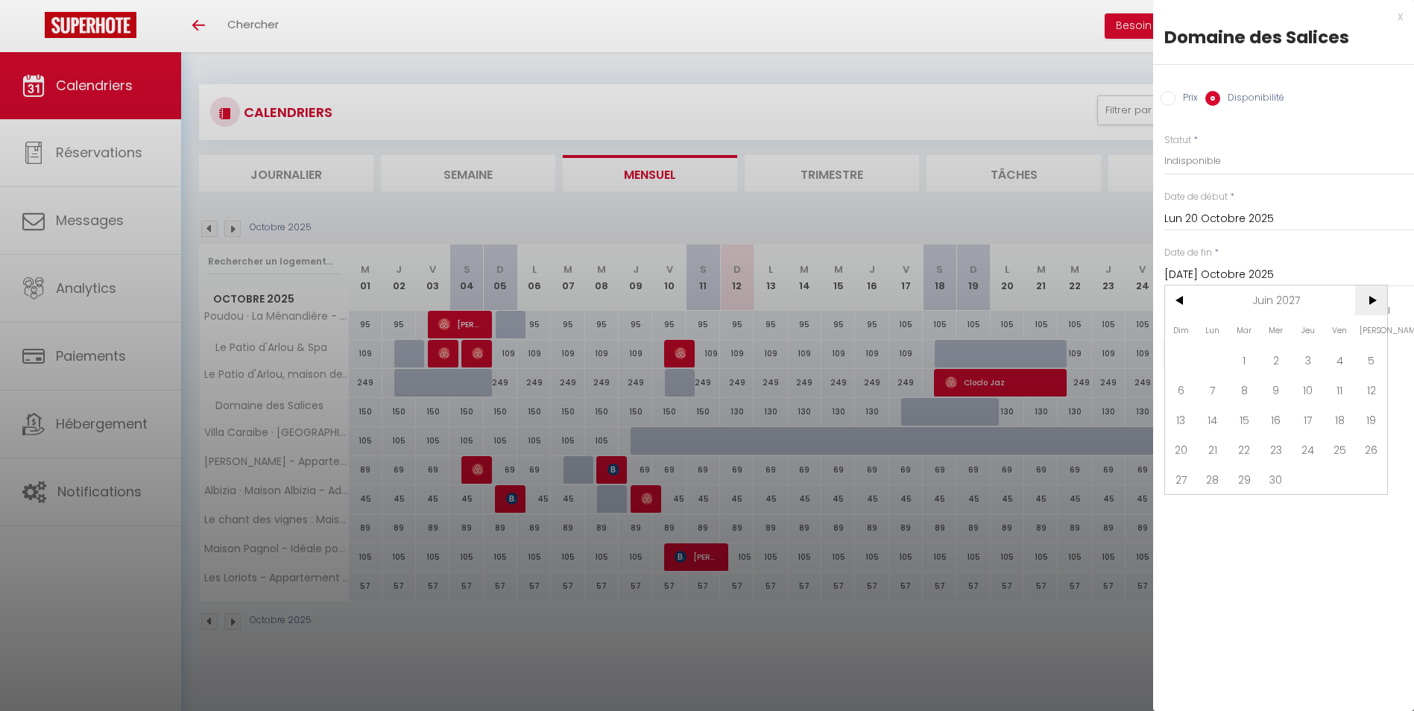
click at [1370, 301] on span ">" at bounding box center [1371, 300] width 32 height 30
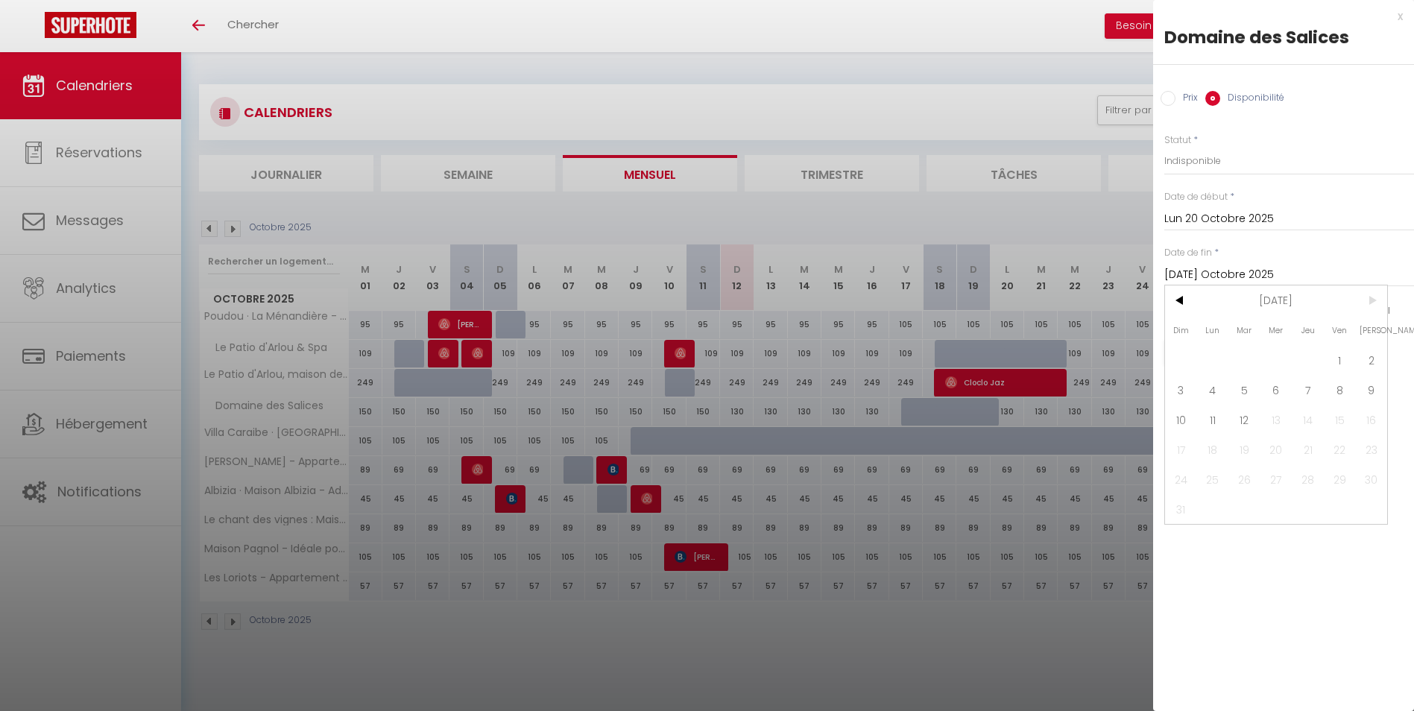
click at [1370, 301] on span ">" at bounding box center [1371, 300] width 32 height 30
click at [1249, 424] on span "12" at bounding box center [1244, 420] width 32 height 30
type input "Mar 12 Octobre 2027"
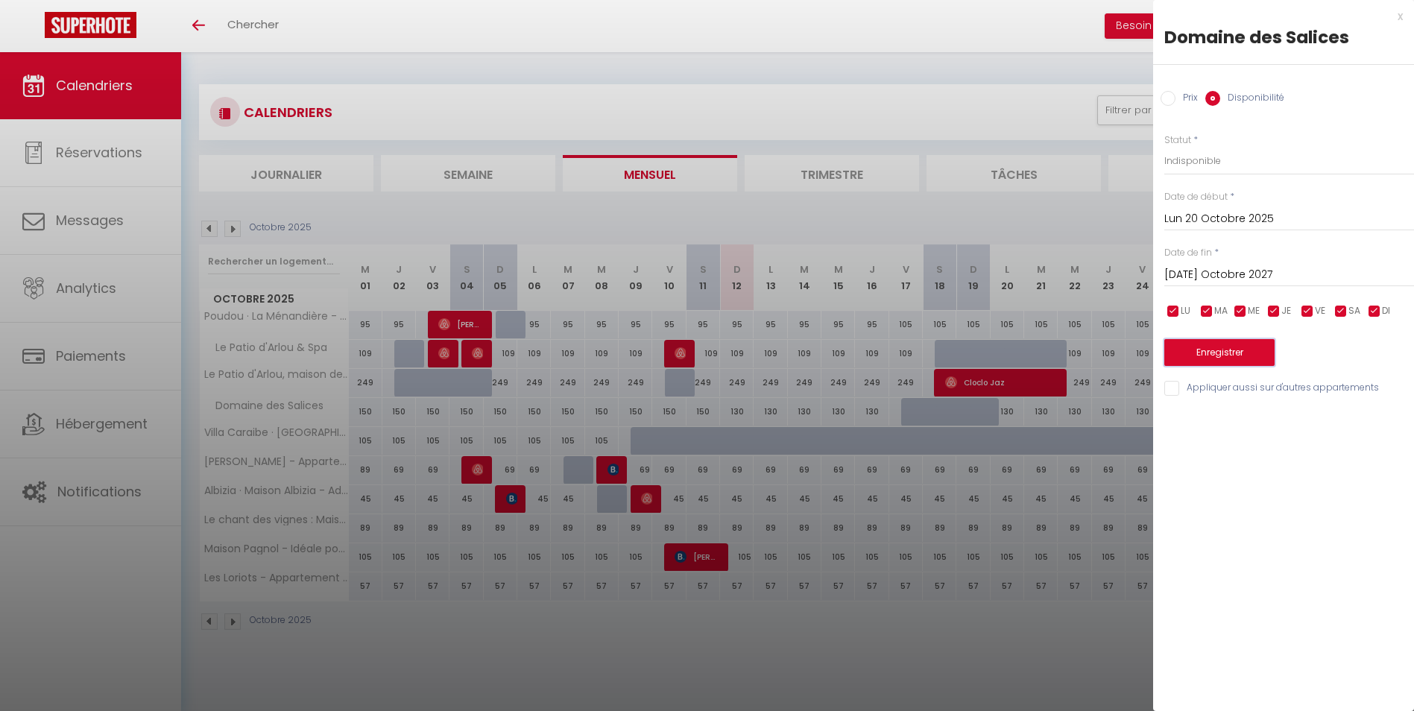
click at [1213, 356] on button "Enregistrer" at bounding box center [1219, 352] width 110 height 27
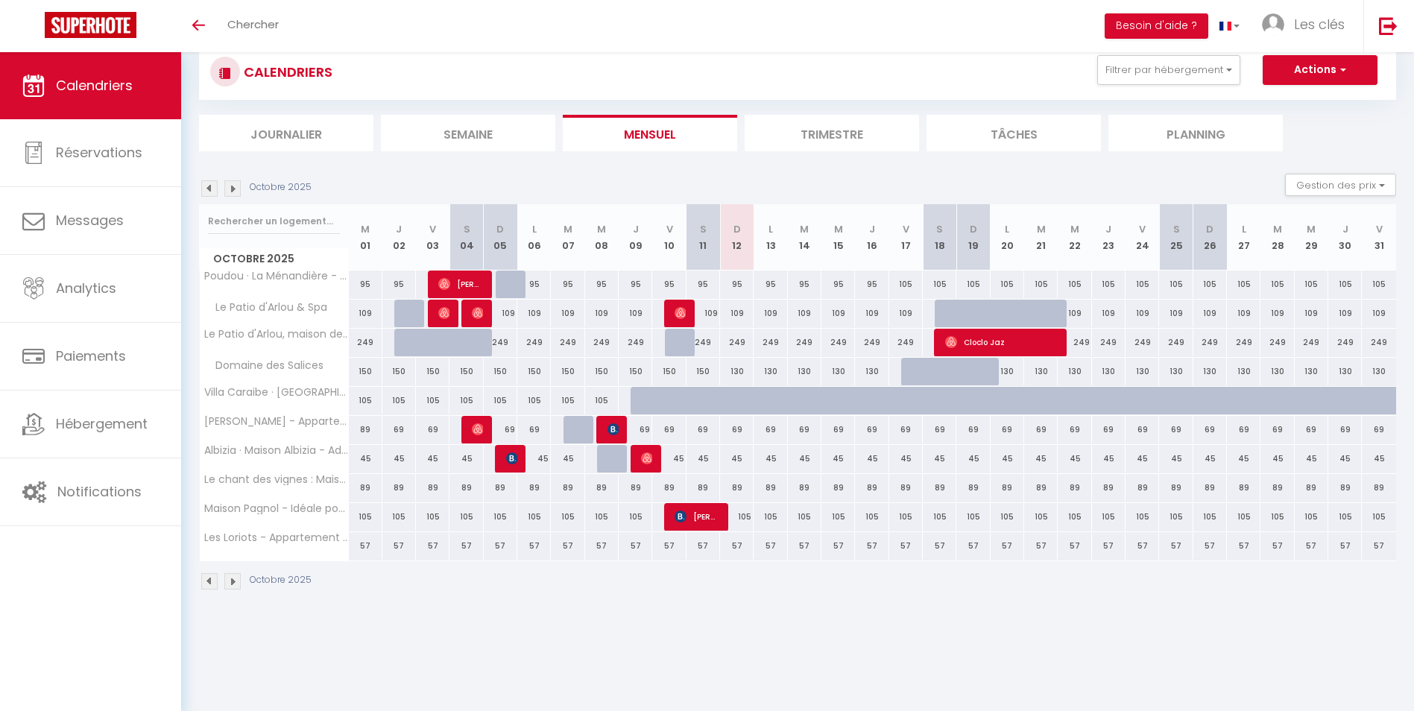
scroll to position [52, 0]
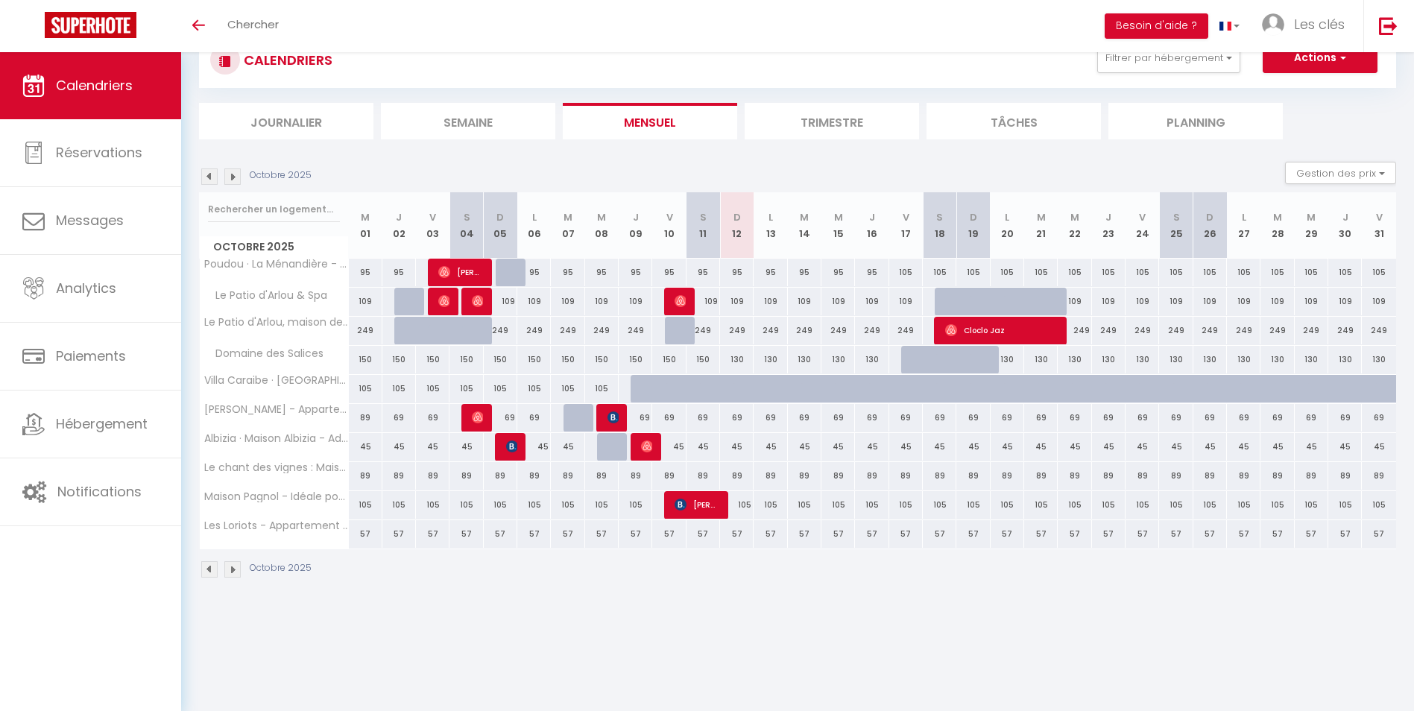
click at [206, 179] on img at bounding box center [209, 176] width 16 height 16
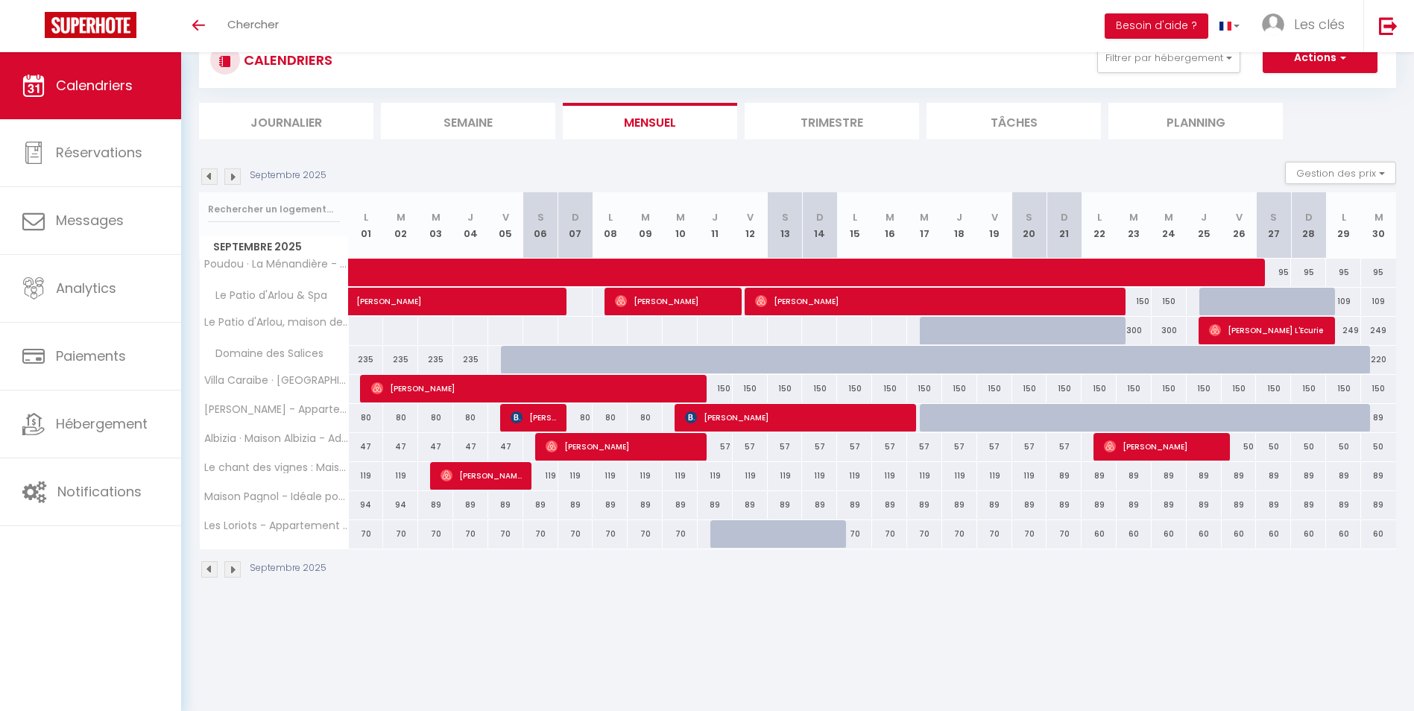
click at [206, 179] on img at bounding box center [209, 176] width 16 height 16
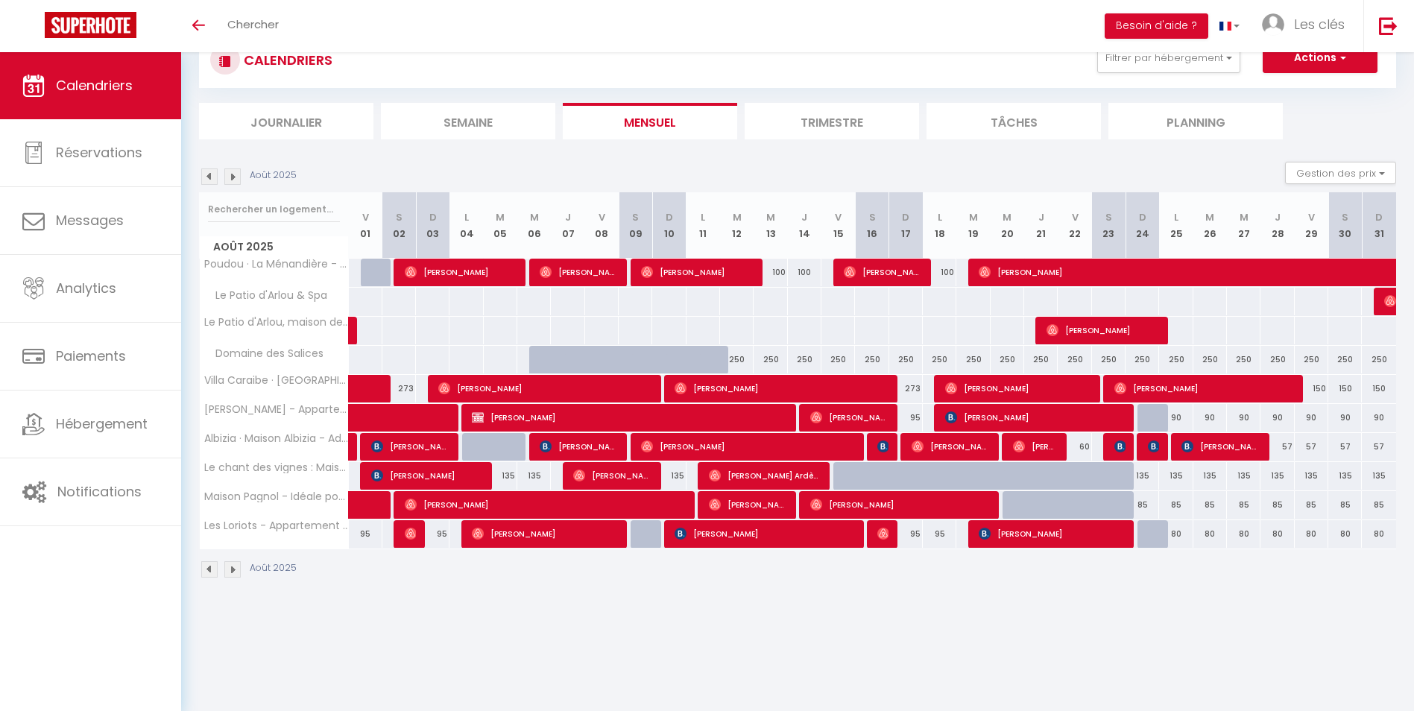
click at [235, 181] on img at bounding box center [232, 176] width 16 height 16
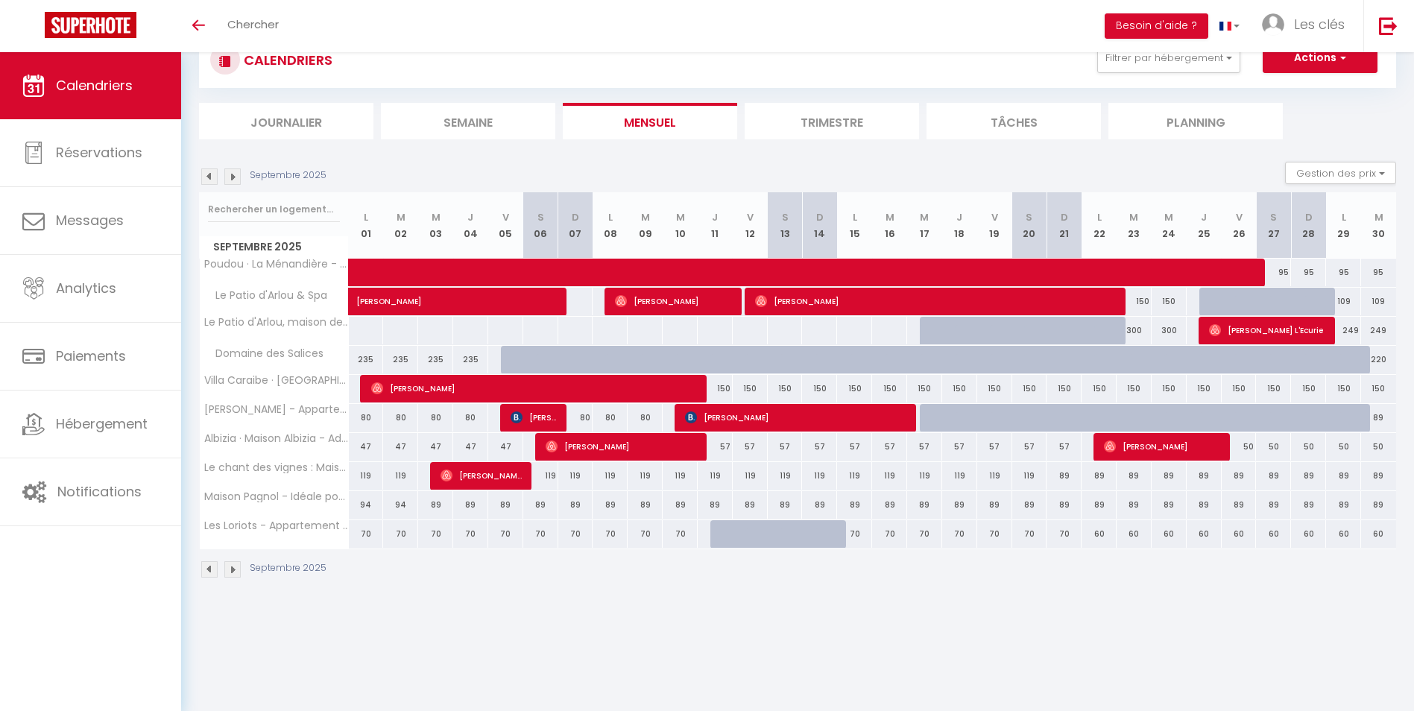
click at [1347, 331] on div "249" at bounding box center [1343, 331] width 35 height 28
select select "1"
type input "Lun 29 Septembre 2025"
type input "Mar 30 Septembre 2025"
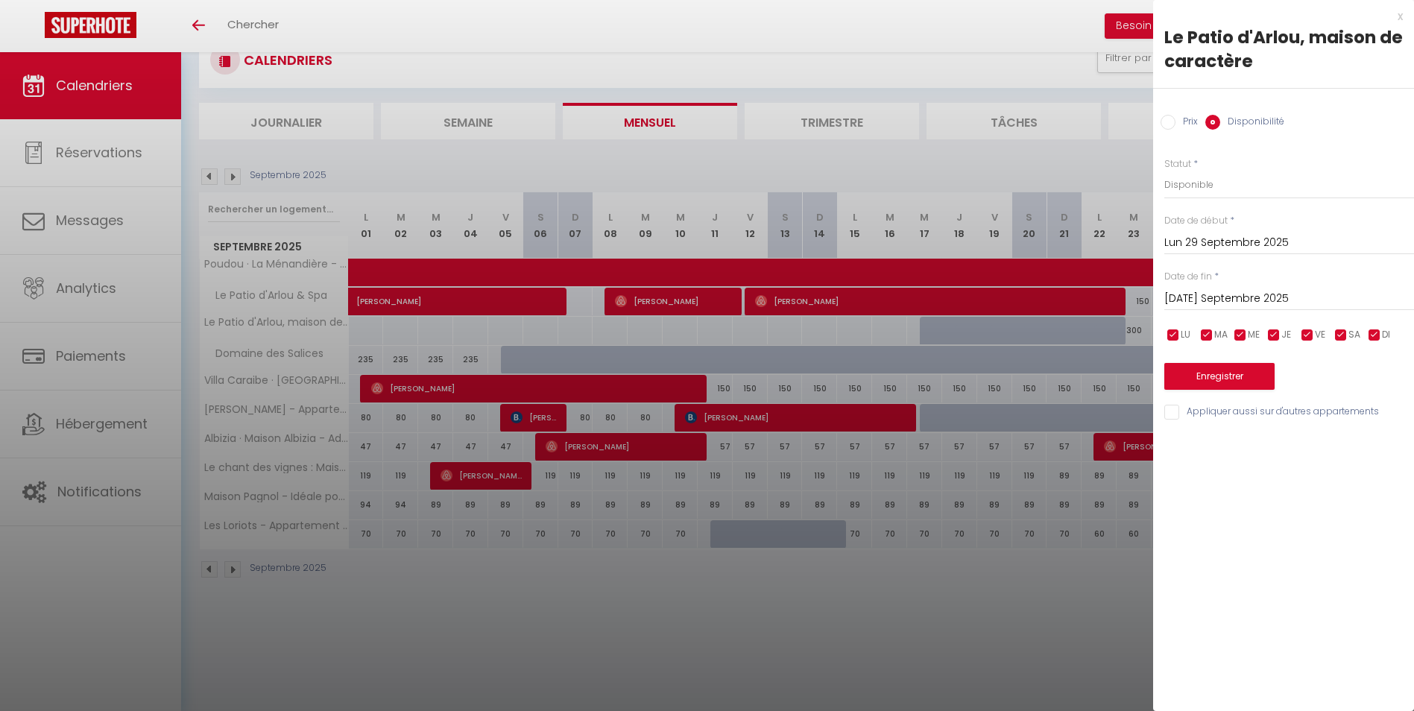
click at [1166, 121] on input "Prix" at bounding box center [1167, 122] width 15 height 15
radio input "true"
radio input "false"
click at [1186, 183] on input "249" at bounding box center [1289, 184] width 250 height 27
type input "2"
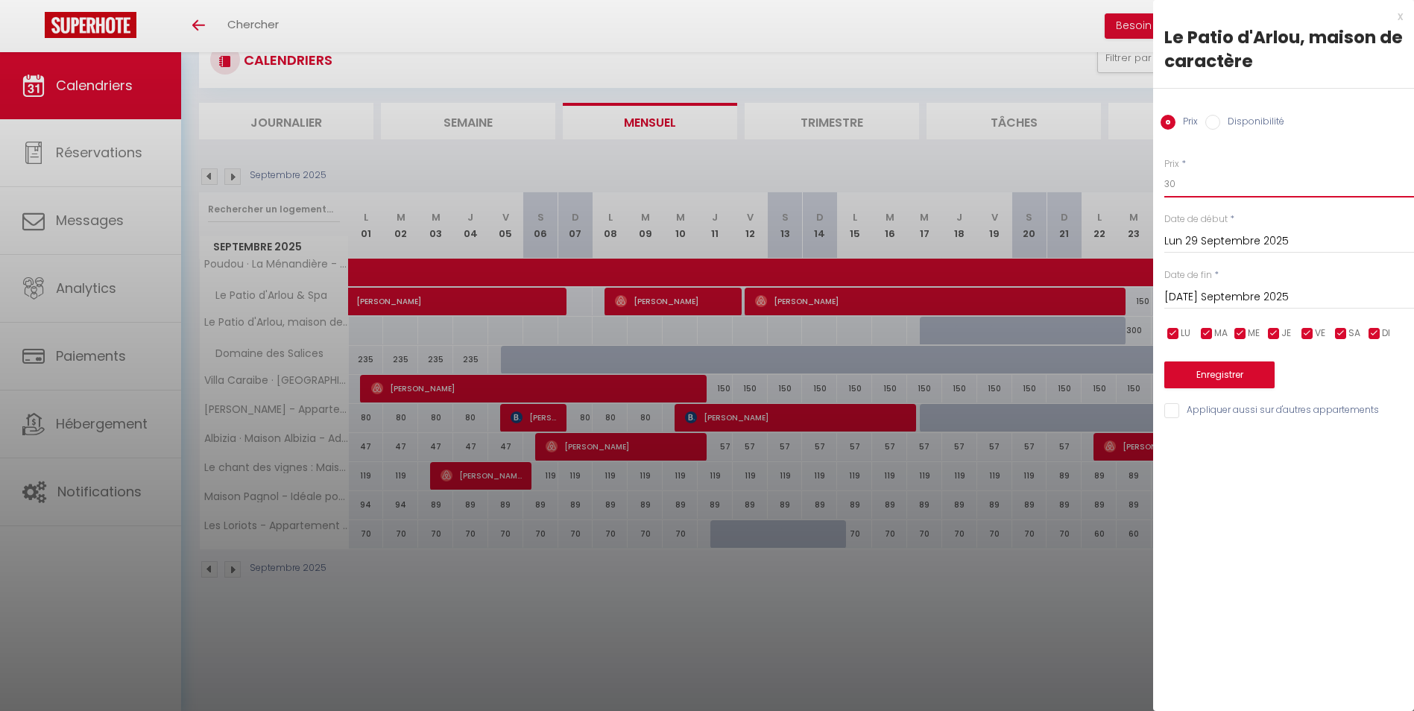
type input "30"
click at [1203, 243] on input "Lun 29 Septembre 2025" at bounding box center [1289, 241] width 250 height 19
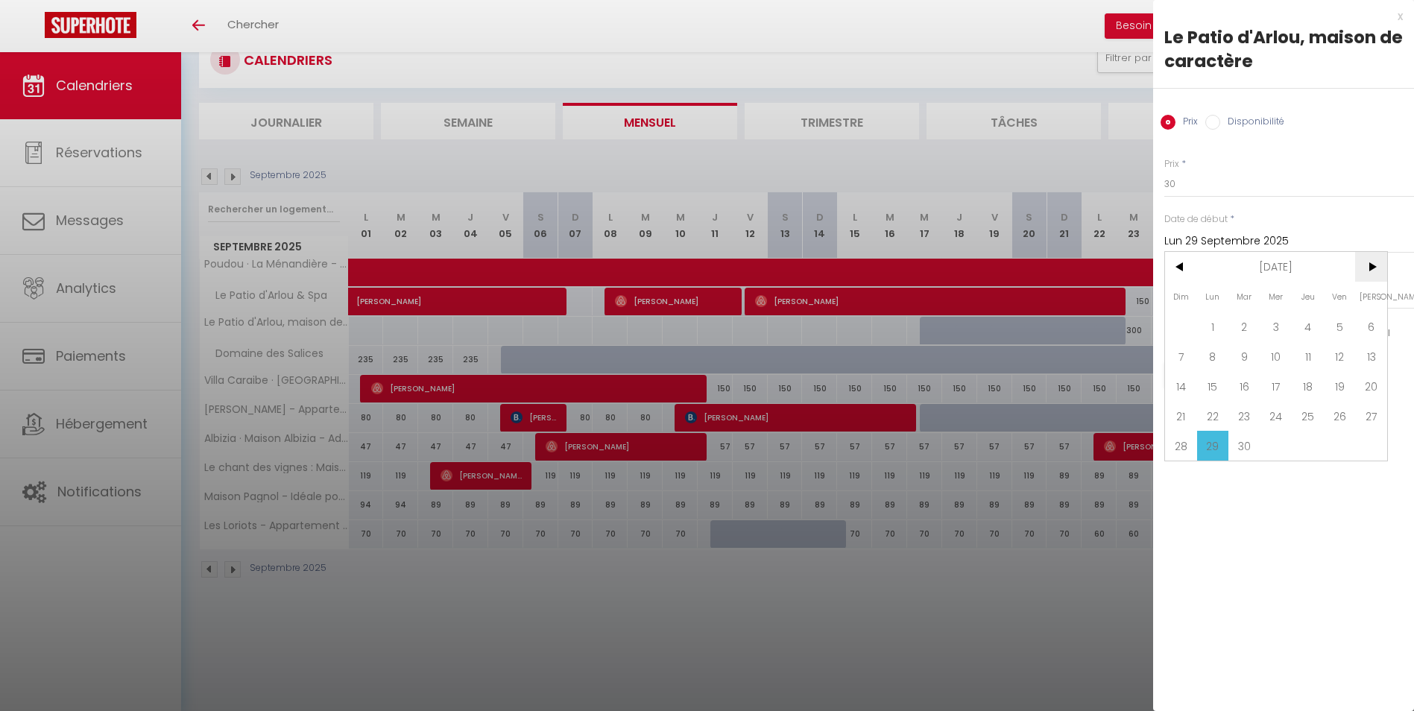
click at [1364, 271] on span ">" at bounding box center [1371, 267] width 32 height 30
click at [1297, 393] on span "16" at bounding box center [1307, 386] width 32 height 30
type input "Jeu 16 Octobre 2025"
type input "Ven 17 Octobre 2025"
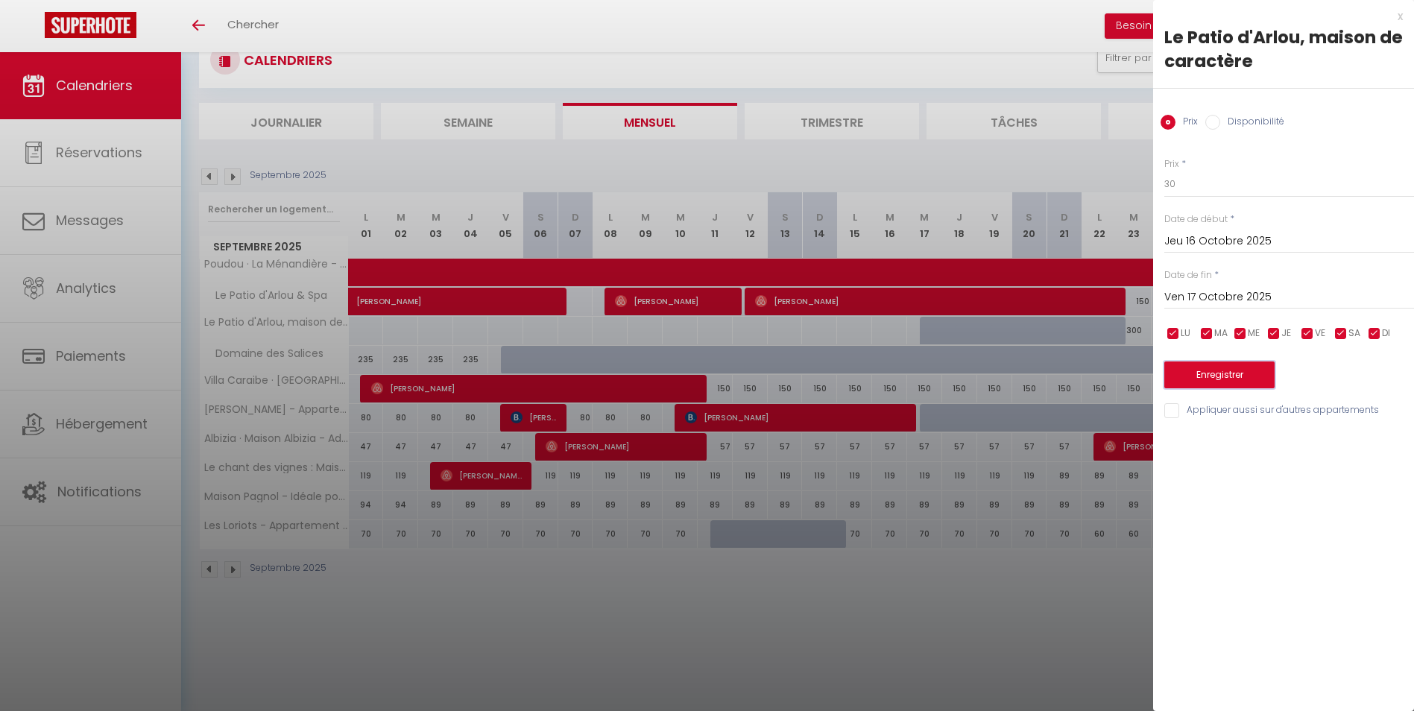
click at [1244, 375] on button "Enregistrer" at bounding box center [1219, 374] width 110 height 27
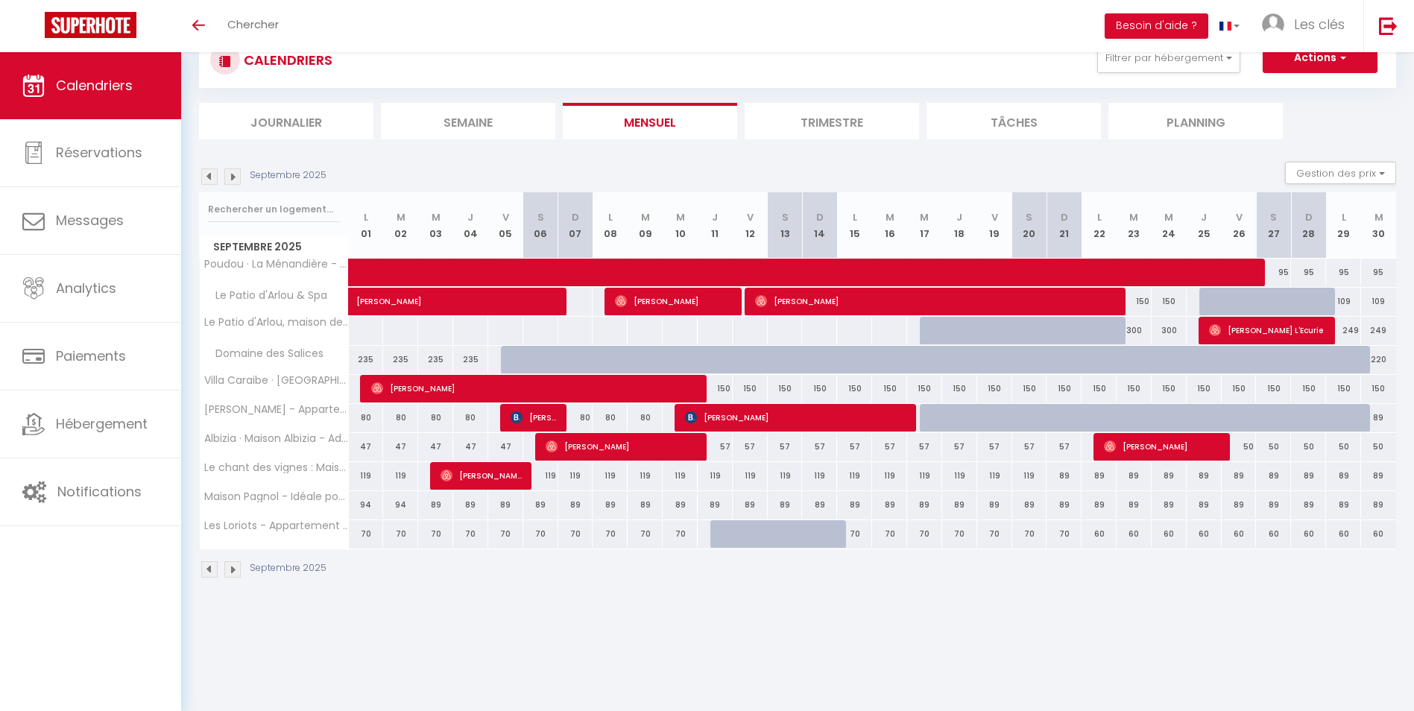
click at [238, 180] on img at bounding box center [232, 176] width 16 height 16
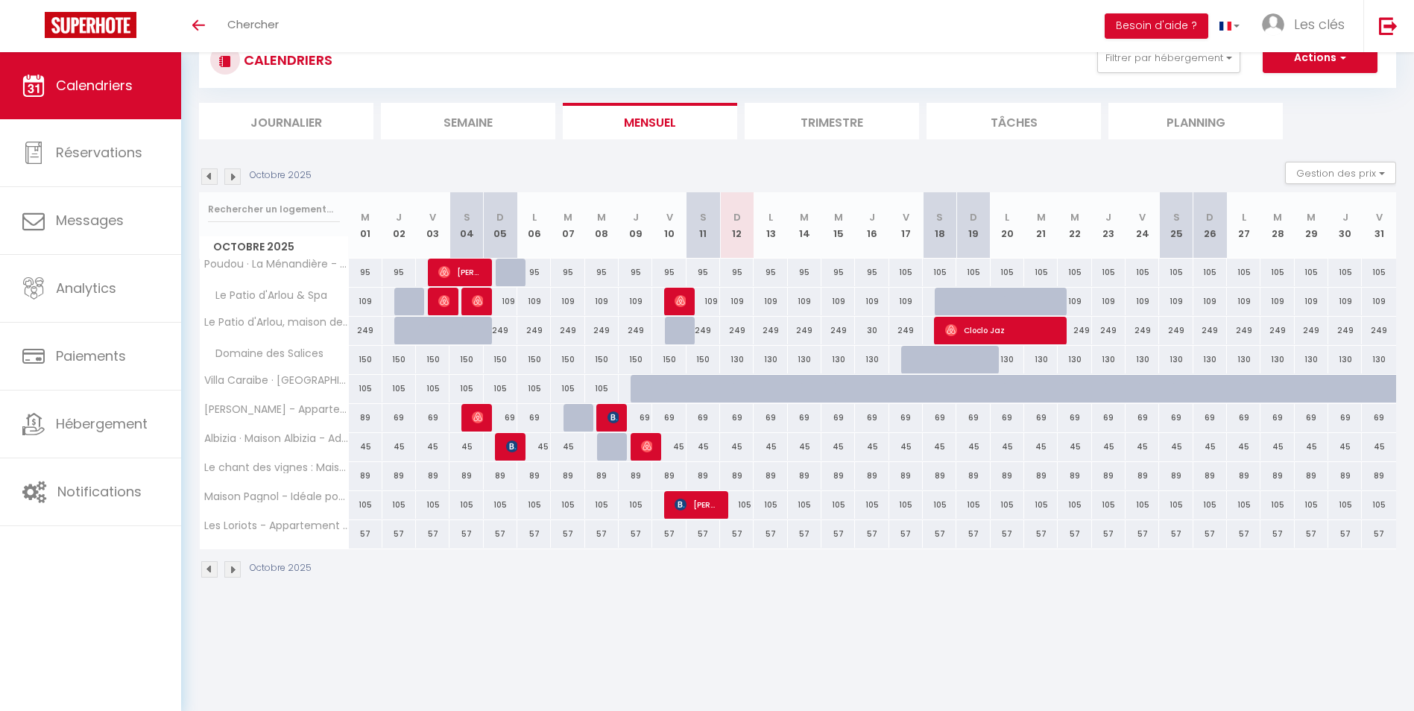
click at [868, 330] on div "30" at bounding box center [872, 331] width 34 height 28
type input "30"
type input "Jeu 16 Octobre 2025"
type input "Ven 17 Octobre 2025"
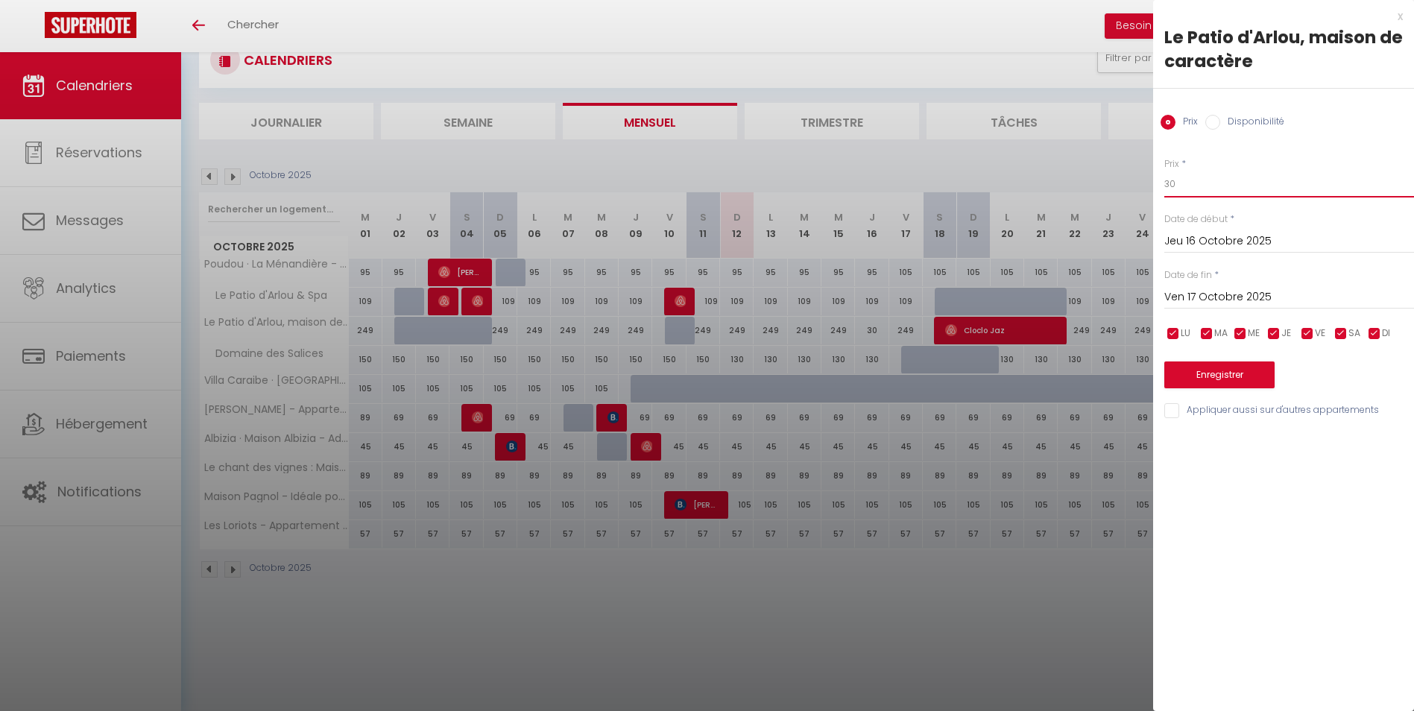
click at [1180, 180] on input "30" at bounding box center [1289, 184] width 250 height 27
type input "3"
type input "249"
click at [1195, 379] on button "Enregistrer" at bounding box center [1219, 374] width 110 height 27
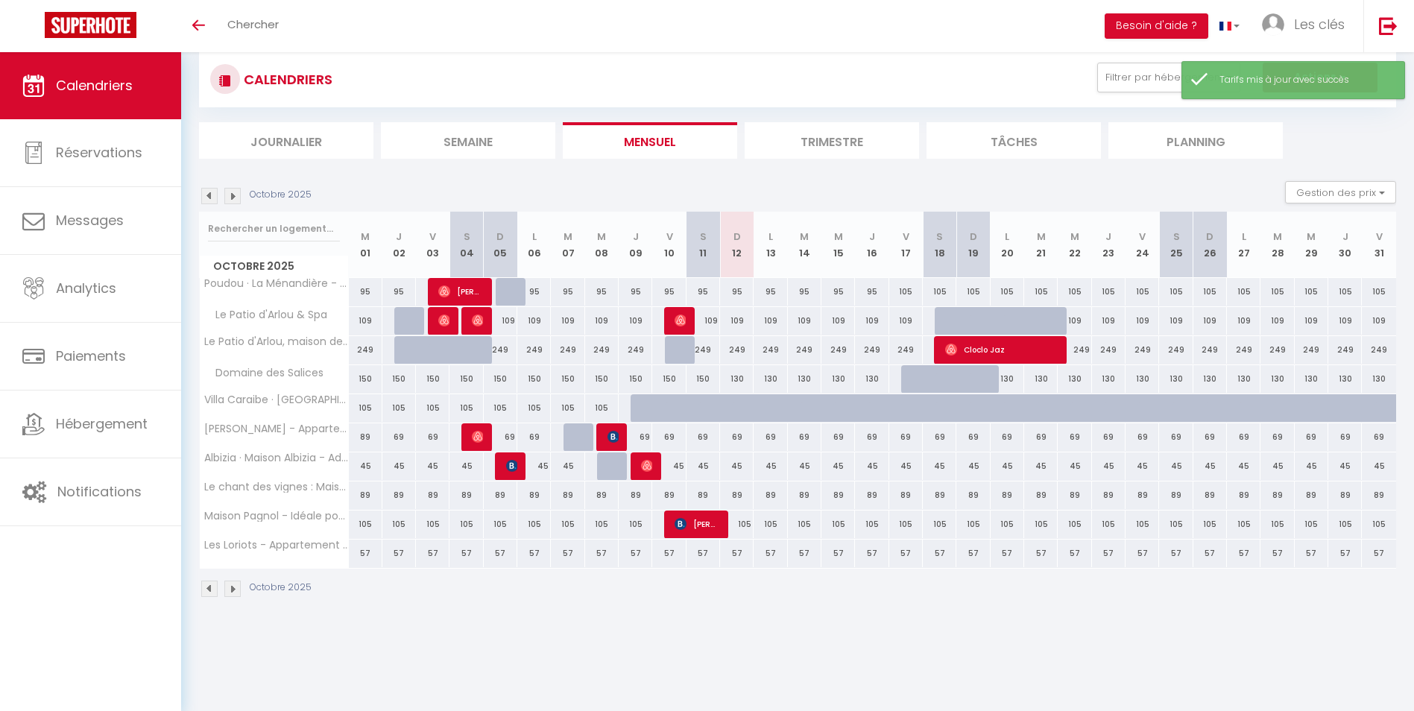
scroll to position [0, 0]
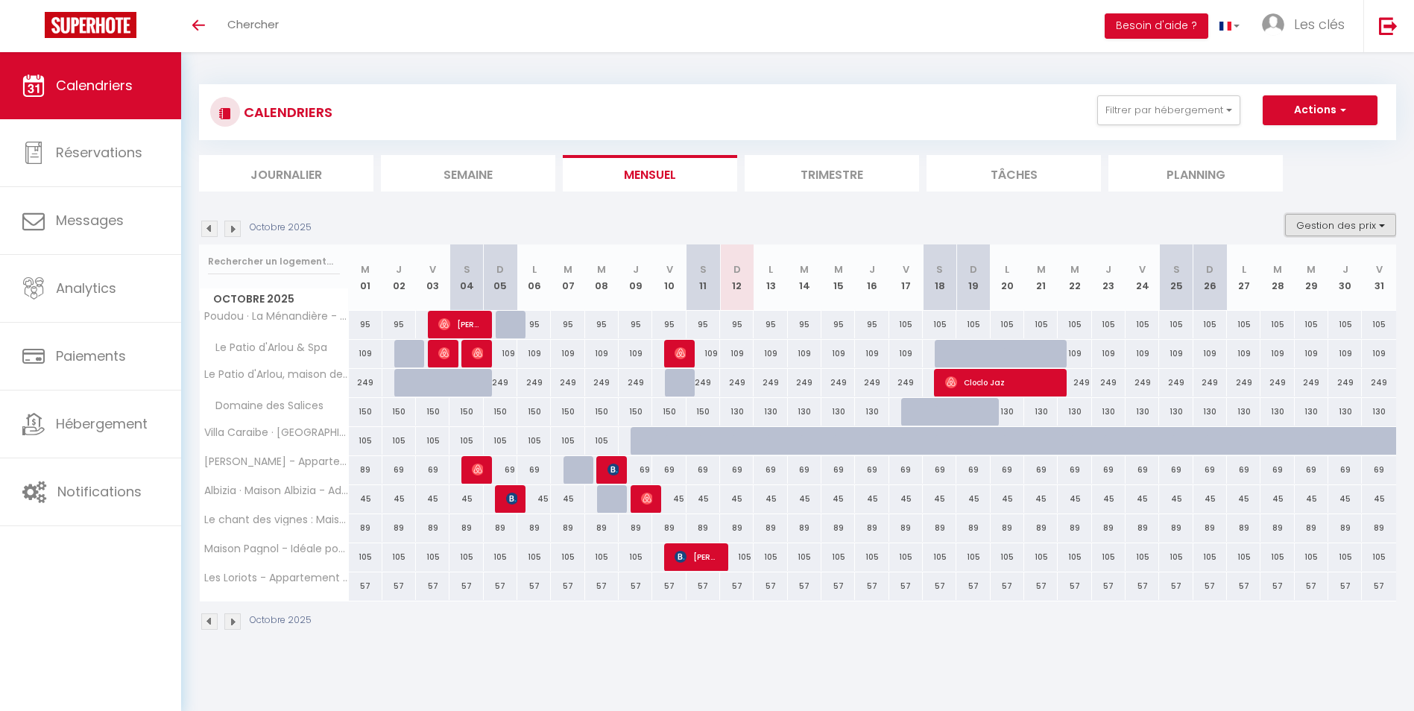
click at [1358, 227] on button "Gestion des prix" at bounding box center [1340, 225] width 111 height 22
click at [1333, 277] on li "Nb Nuits minimum" at bounding box center [1328, 272] width 134 height 26
click at [1316, 230] on button "Gestion des prix" at bounding box center [1340, 225] width 111 height 22
click at [1270, 275] on input "Nb Nuits minimum" at bounding box center [1328, 271] width 134 height 15
checkbox input "true"
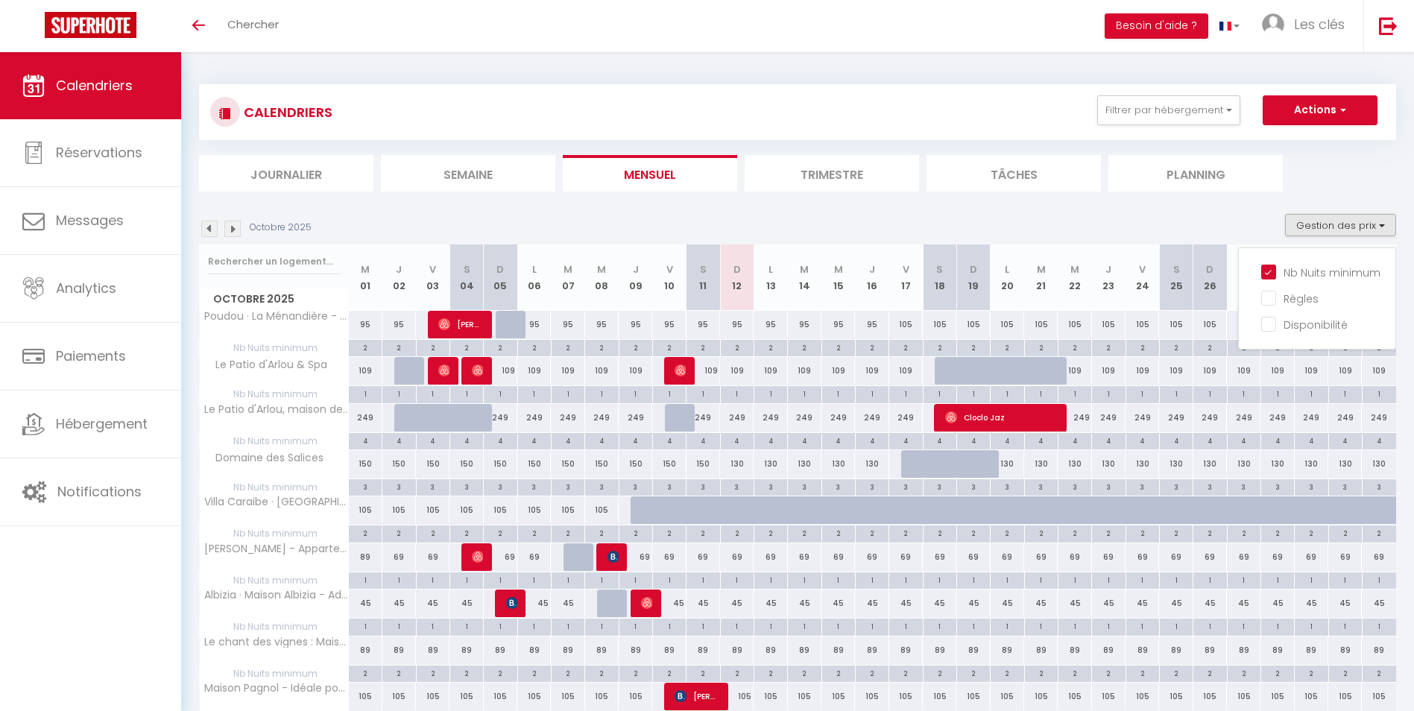
click at [744, 487] on div "3" at bounding box center [737, 486] width 33 height 14
type input "3"
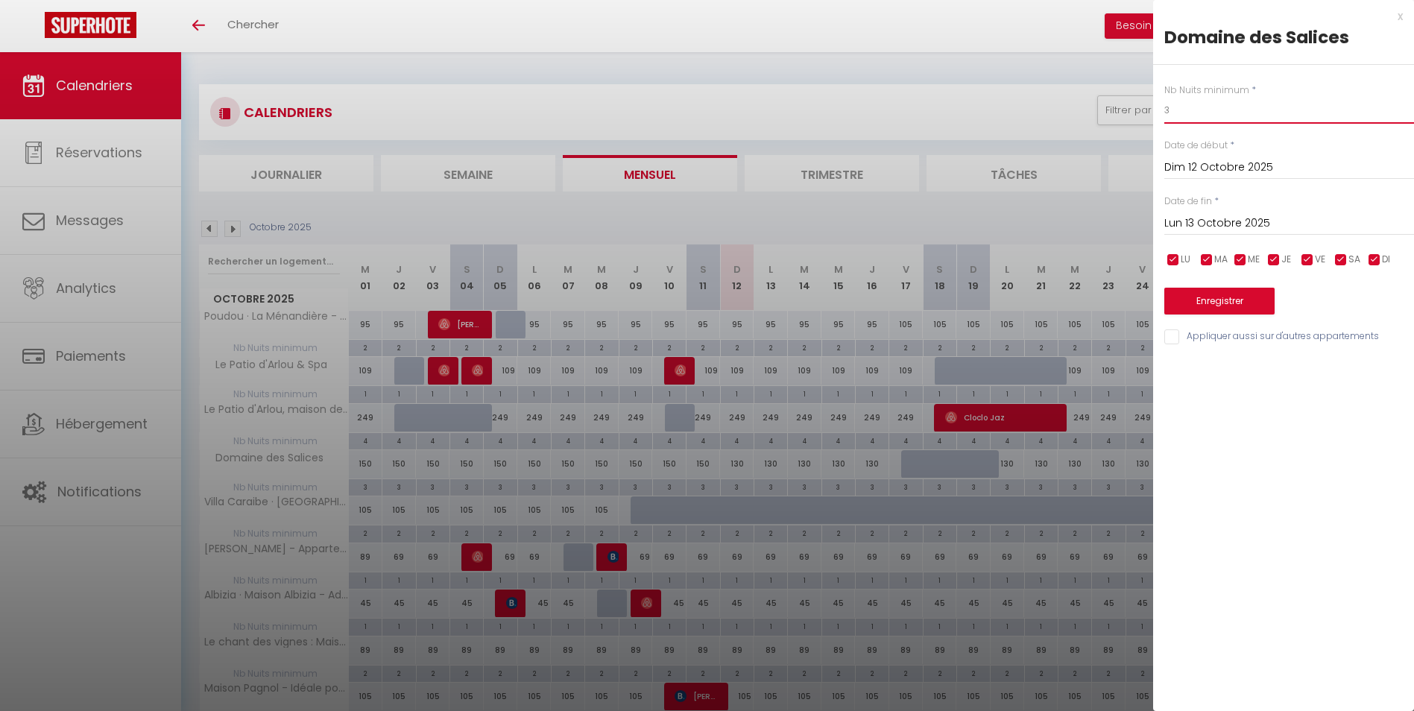
click at [1229, 121] on input "3" at bounding box center [1289, 110] width 250 height 27
type input "2"
click at [1211, 224] on input "Lun 13 Octobre 2025" at bounding box center [1289, 223] width 250 height 19
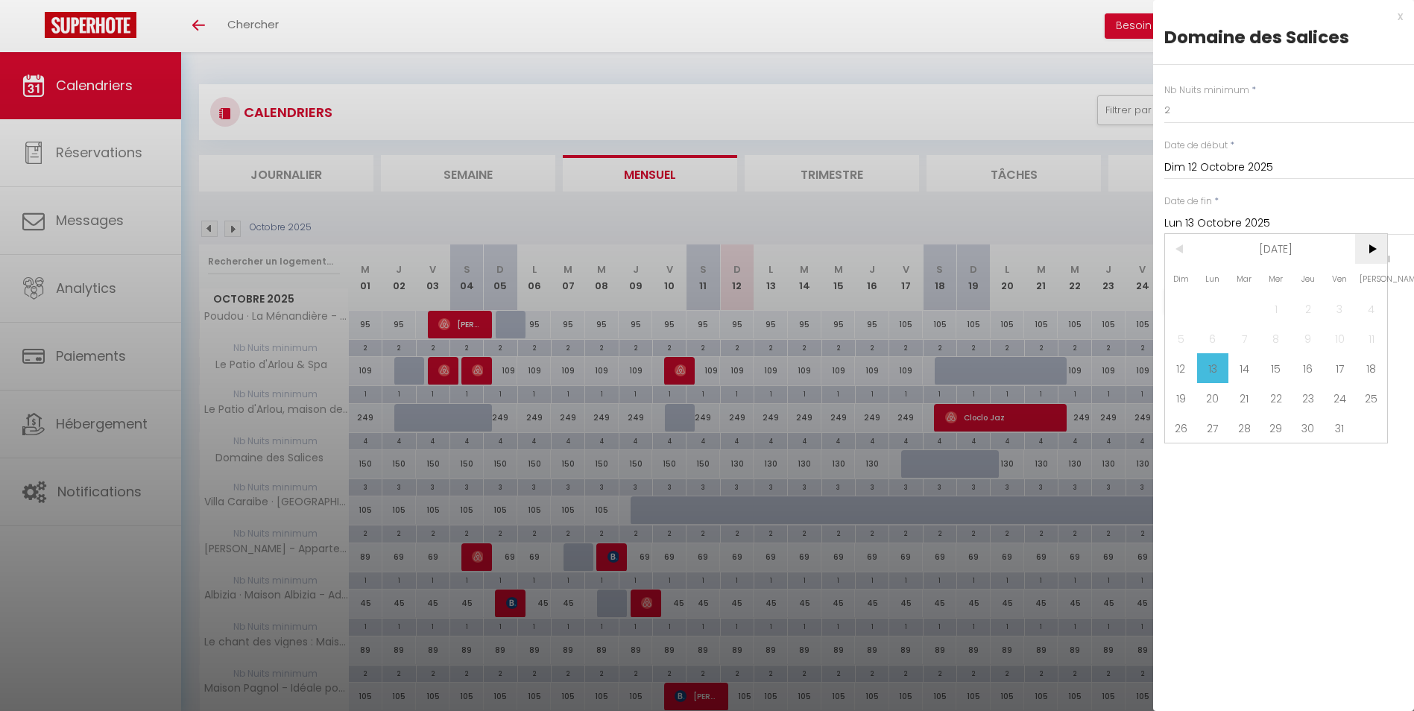
click at [1374, 258] on span ">" at bounding box center [1371, 249] width 32 height 30
click at [1375, 258] on span ">" at bounding box center [1371, 249] width 32 height 30
click at [1376, 256] on span ">" at bounding box center [1371, 249] width 32 height 30
click at [1376, 254] on span ">" at bounding box center [1371, 249] width 32 height 30
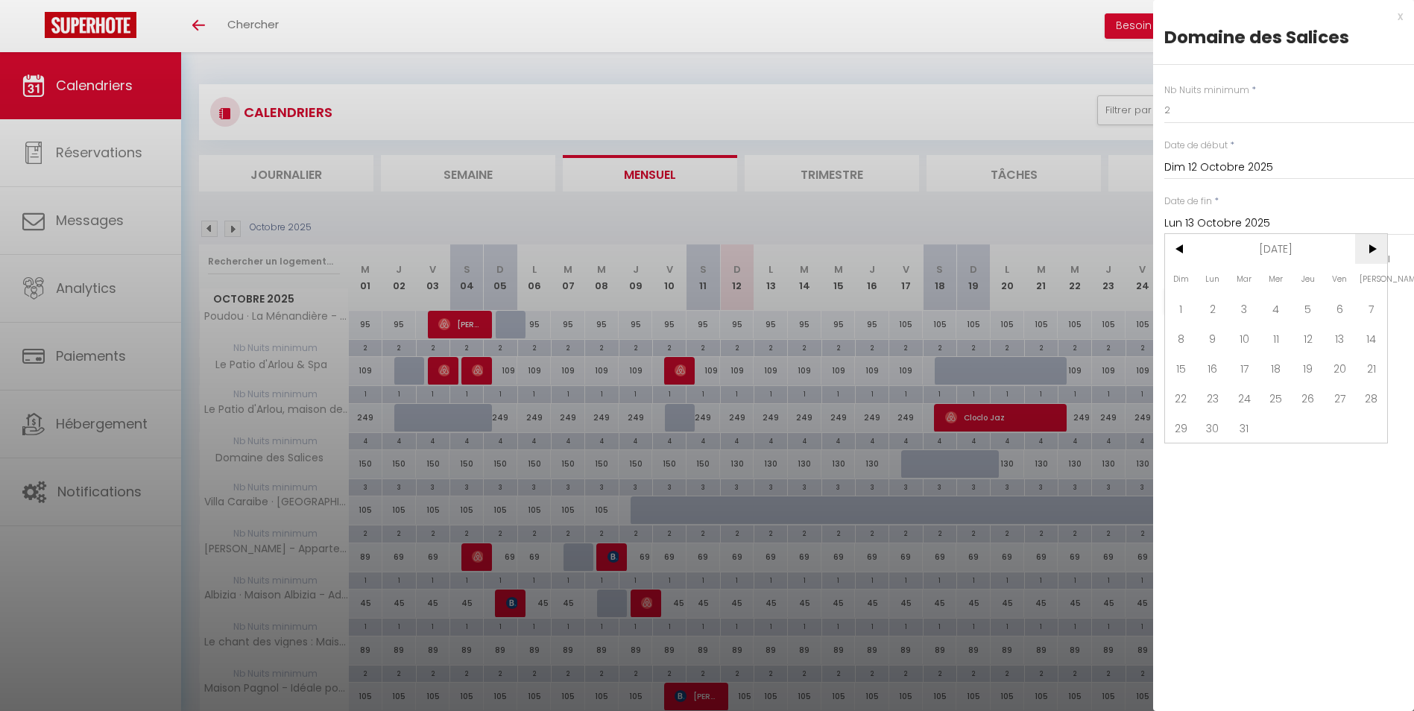
click at [1376, 254] on span ">" at bounding box center [1371, 249] width 32 height 30
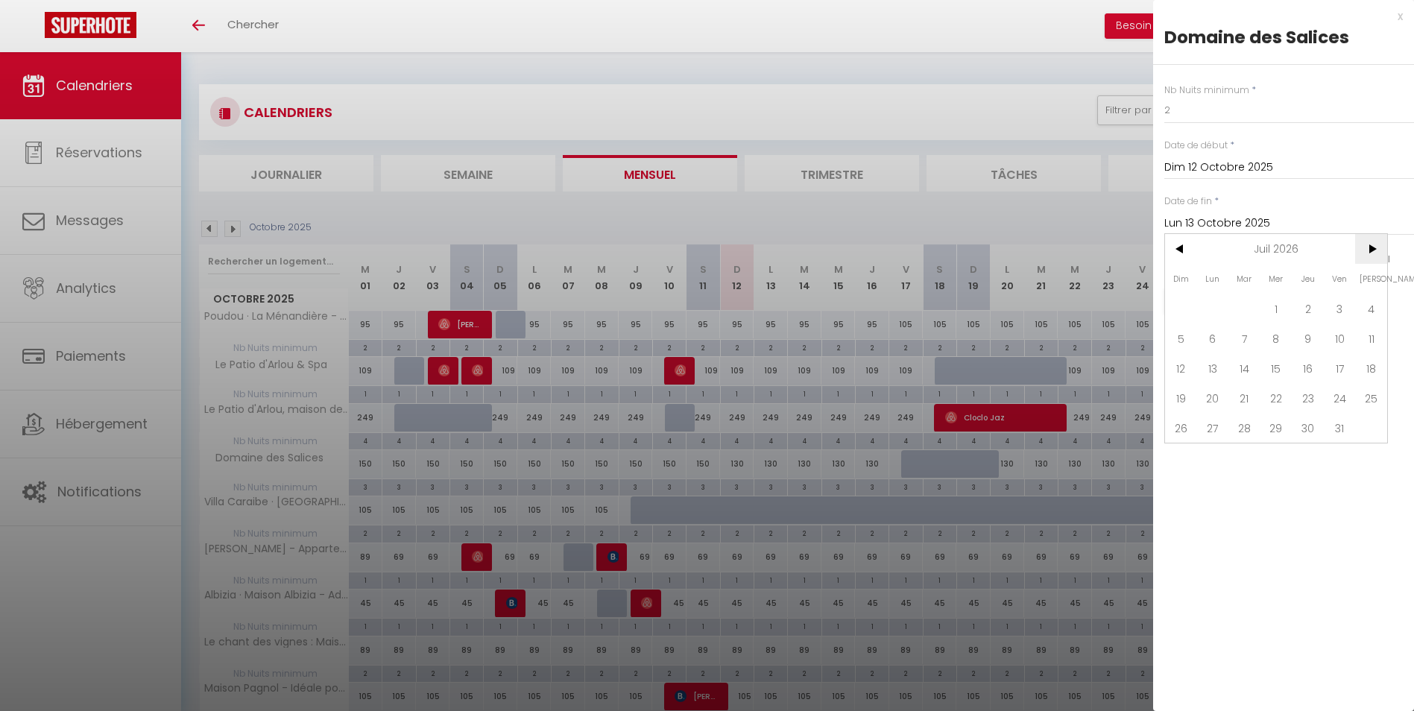
click at [1376, 254] on span ">" at bounding box center [1371, 249] width 32 height 30
click at [1376, 253] on span ">" at bounding box center [1371, 249] width 32 height 30
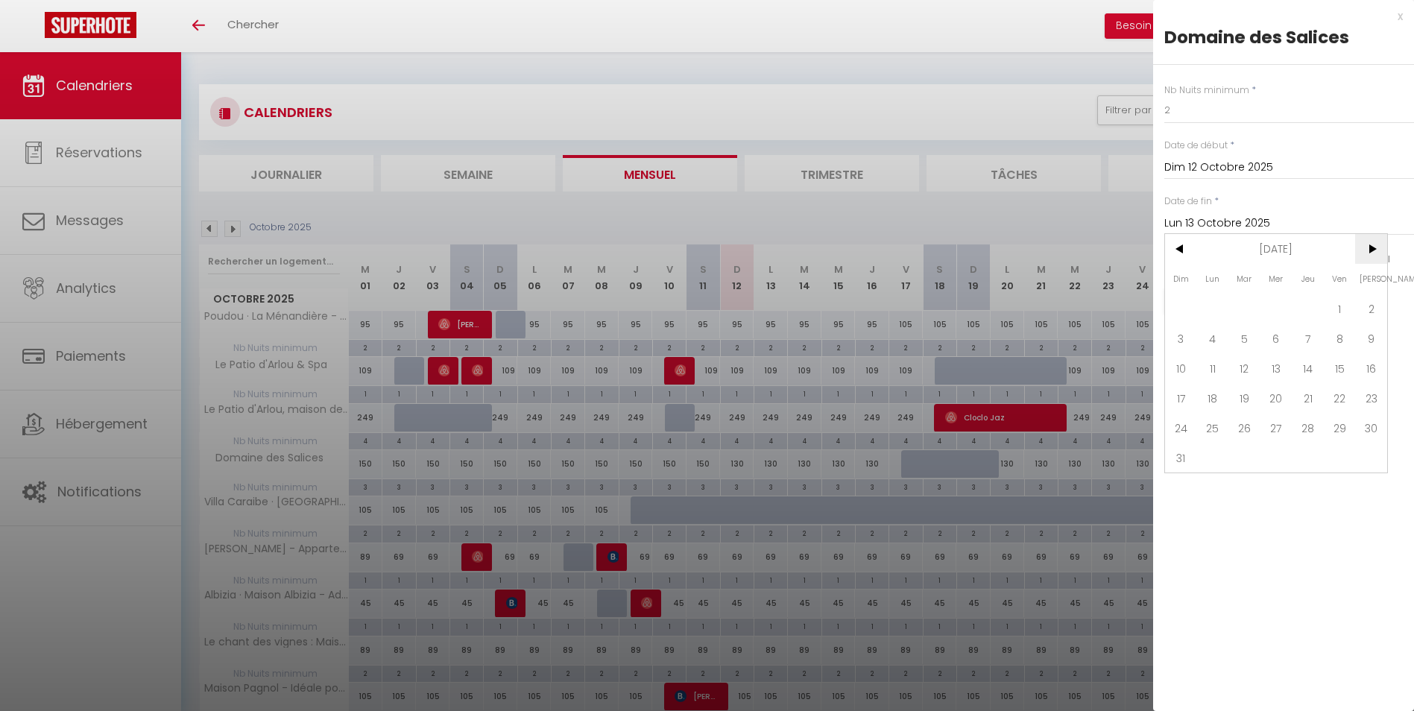
click at [1376, 253] on span ">" at bounding box center [1371, 249] width 32 height 30
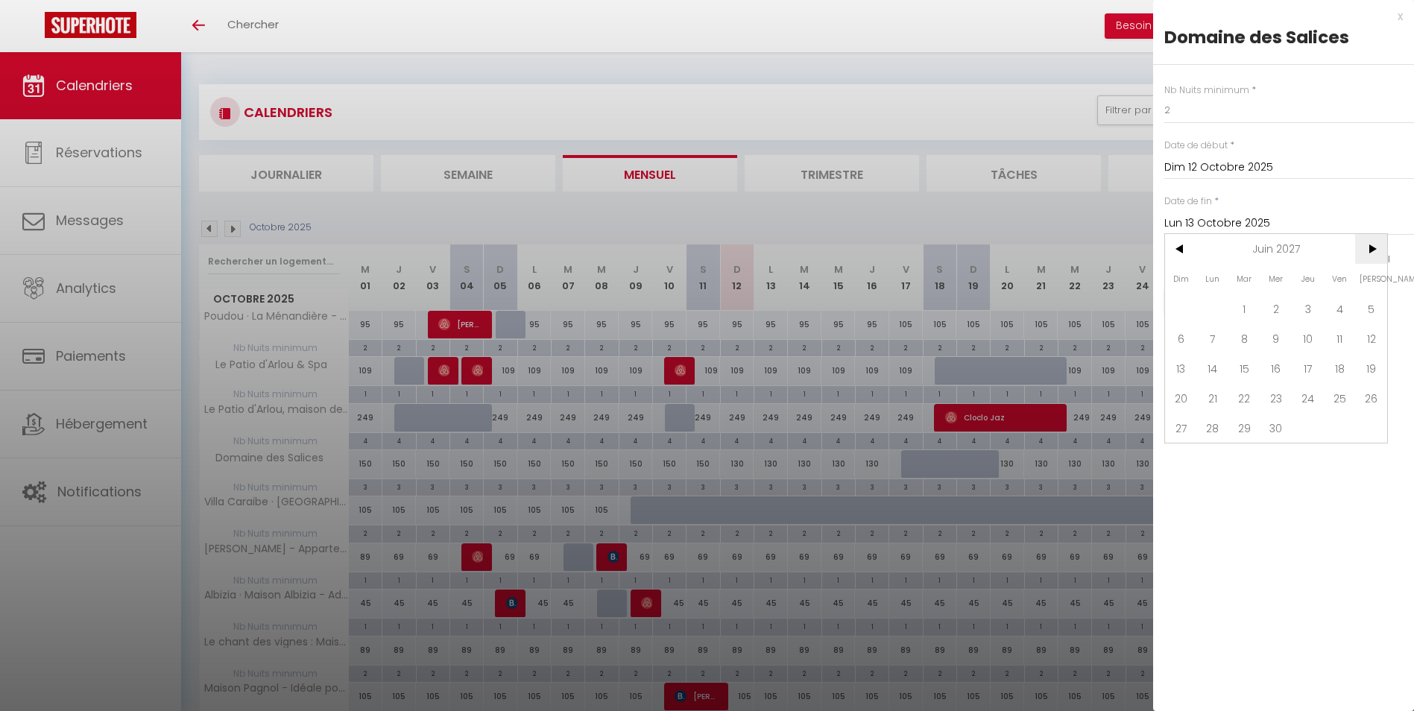
click at [1376, 253] on span ">" at bounding box center [1371, 249] width 32 height 30
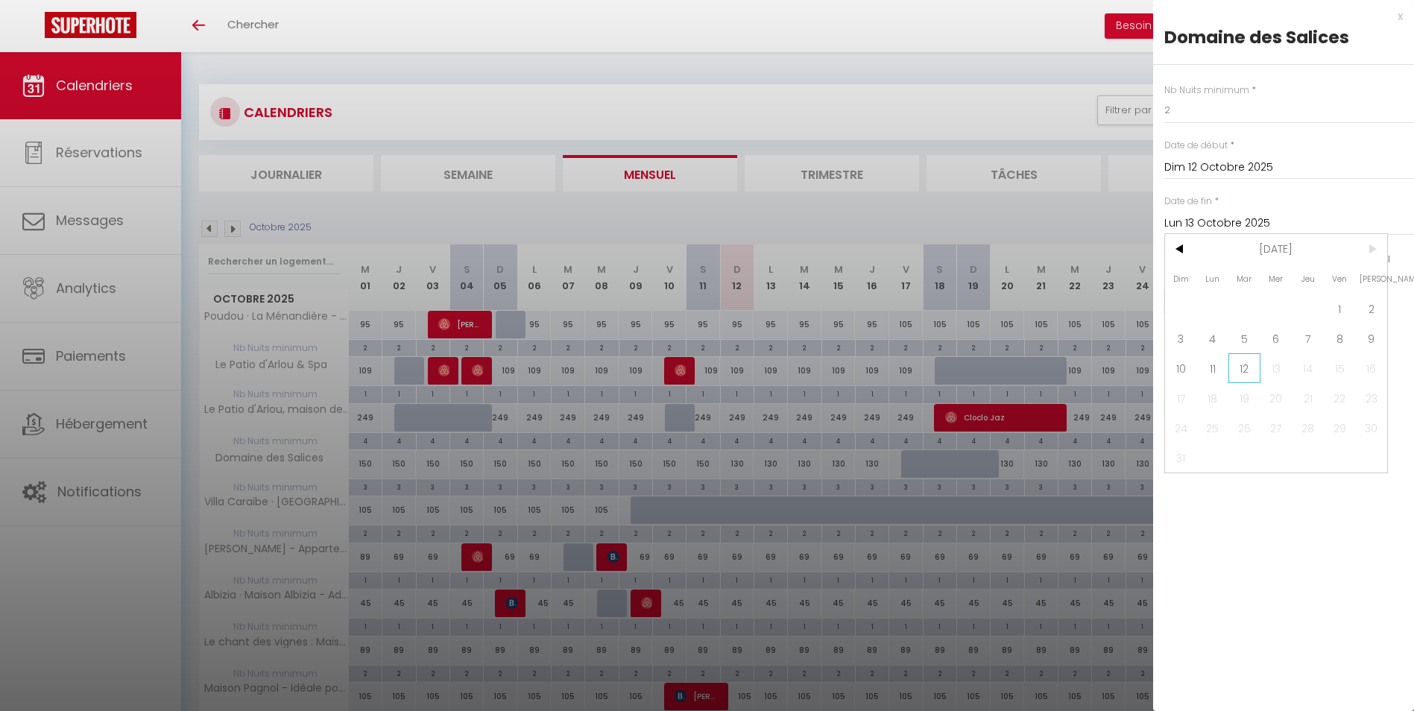
click at [1243, 374] on span "12" at bounding box center [1244, 368] width 32 height 30
type input "Mar 12 Octobre 2027"
click at [1237, 307] on button "Enregistrer" at bounding box center [1219, 301] width 110 height 27
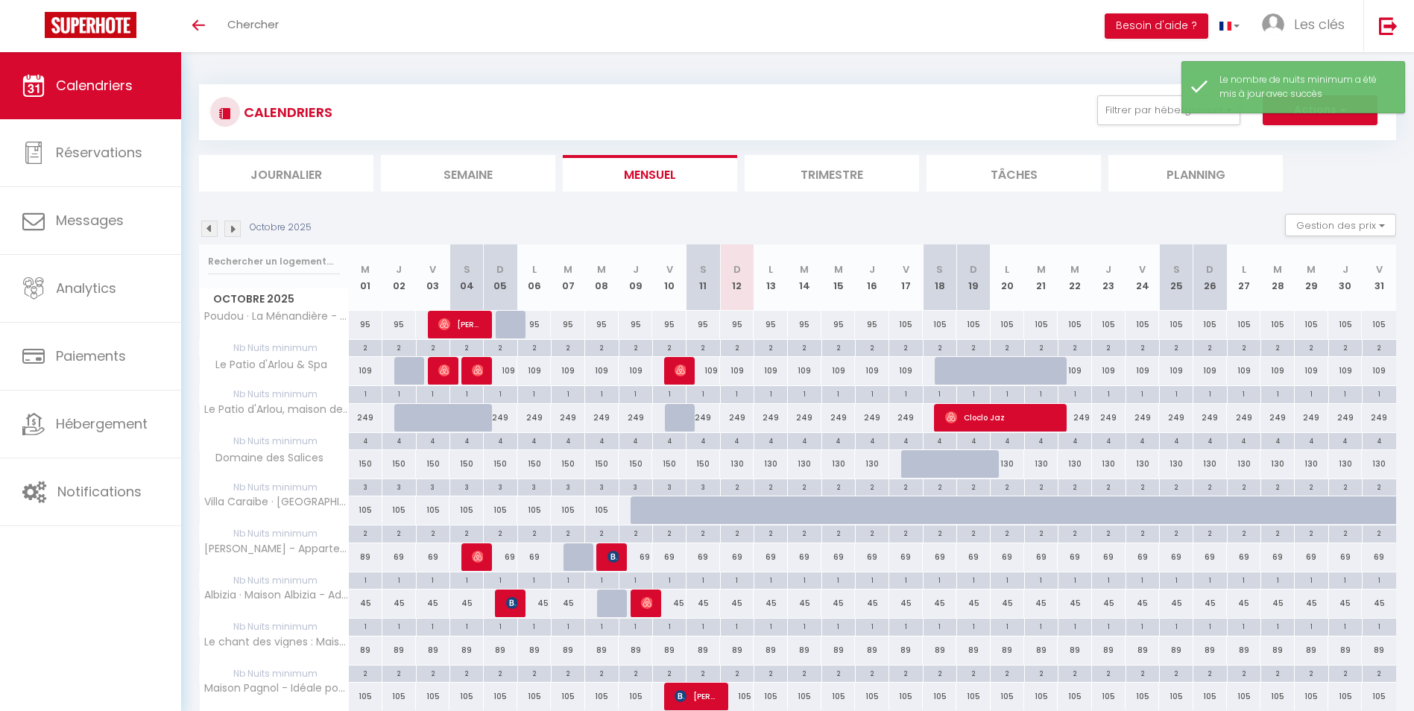
click at [1180, 224] on div "Octobre 2025 Gestion des prix Nb Nuits minimum Règles Disponibilité" at bounding box center [797, 229] width 1197 height 31
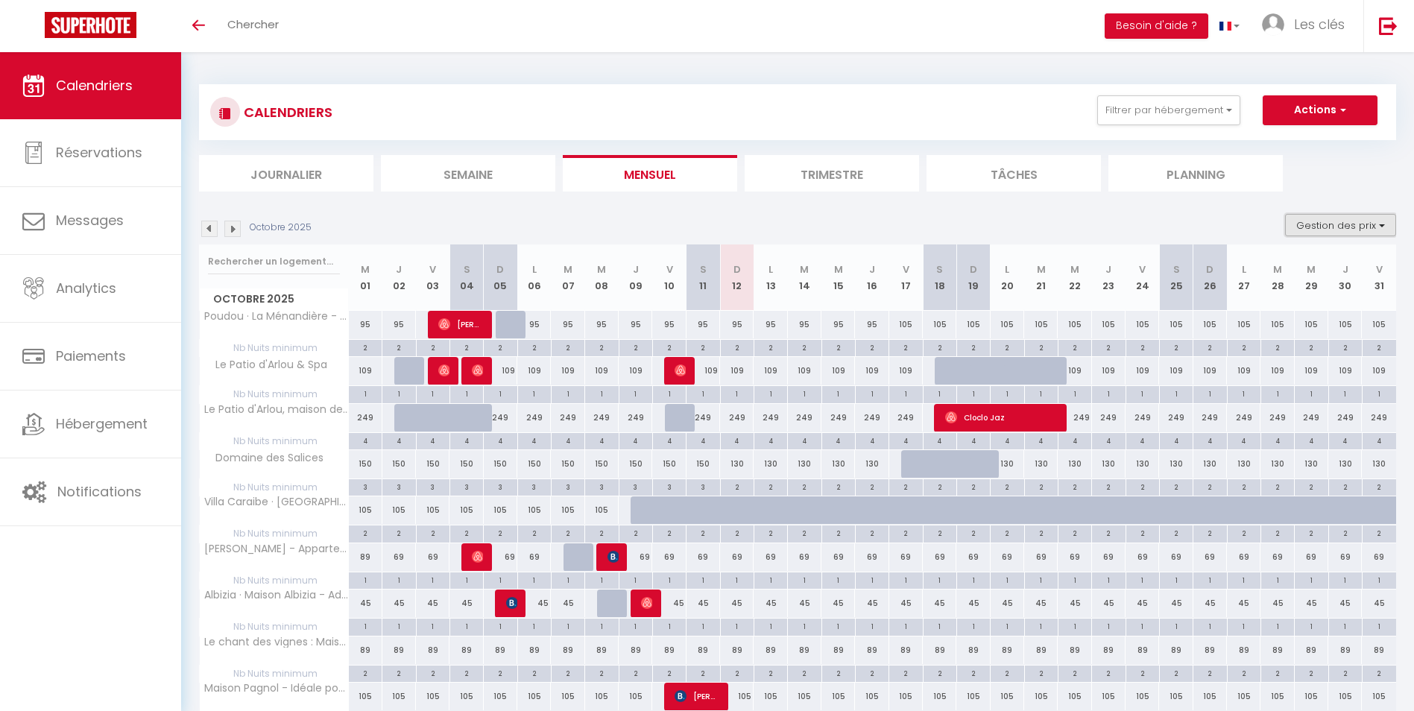
click at [1353, 222] on button "Gestion des prix" at bounding box center [1340, 225] width 111 height 22
click at [1267, 272] on input "Nb Nuits minimum" at bounding box center [1328, 271] width 134 height 15
checkbox input "false"
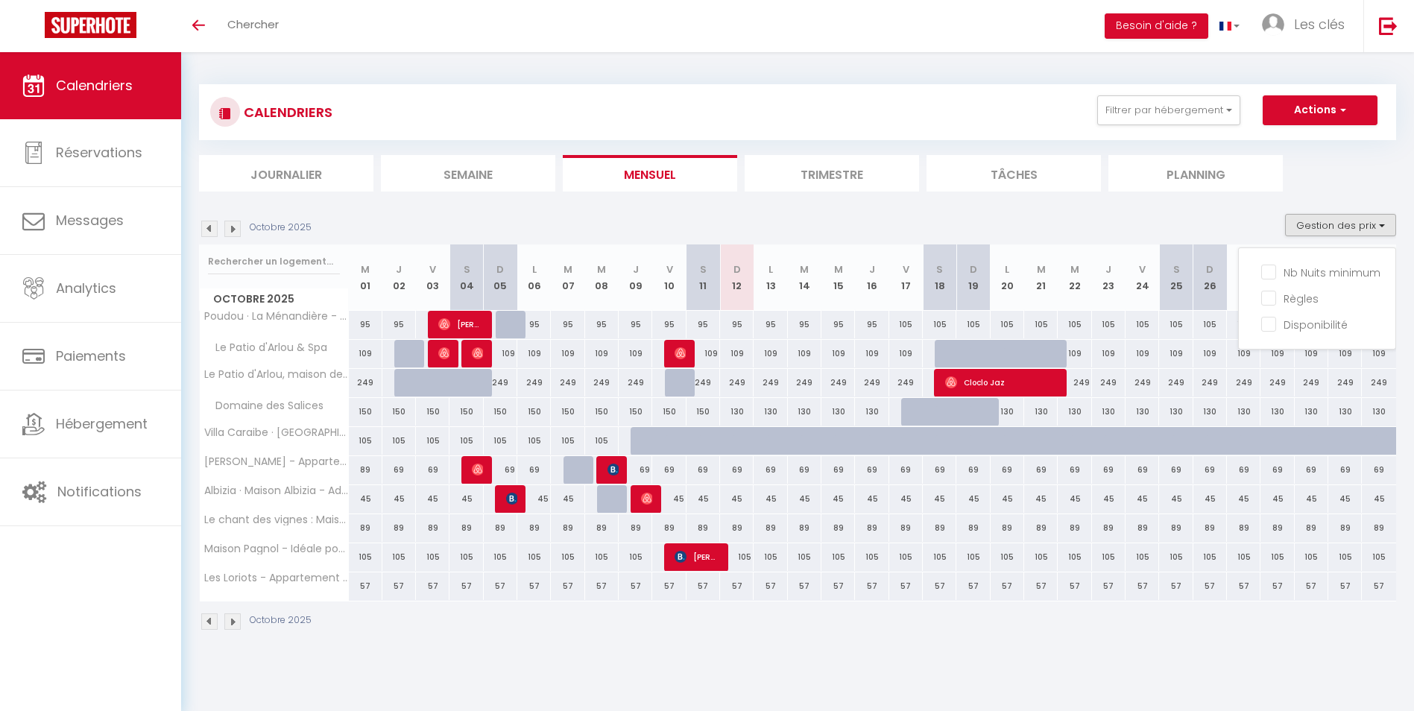
click at [1205, 219] on div "Octobre 2025 Gestion des prix Nb Nuits minimum Règles Disponibilité" at bounding box center [797, 229] width 1197 height 31
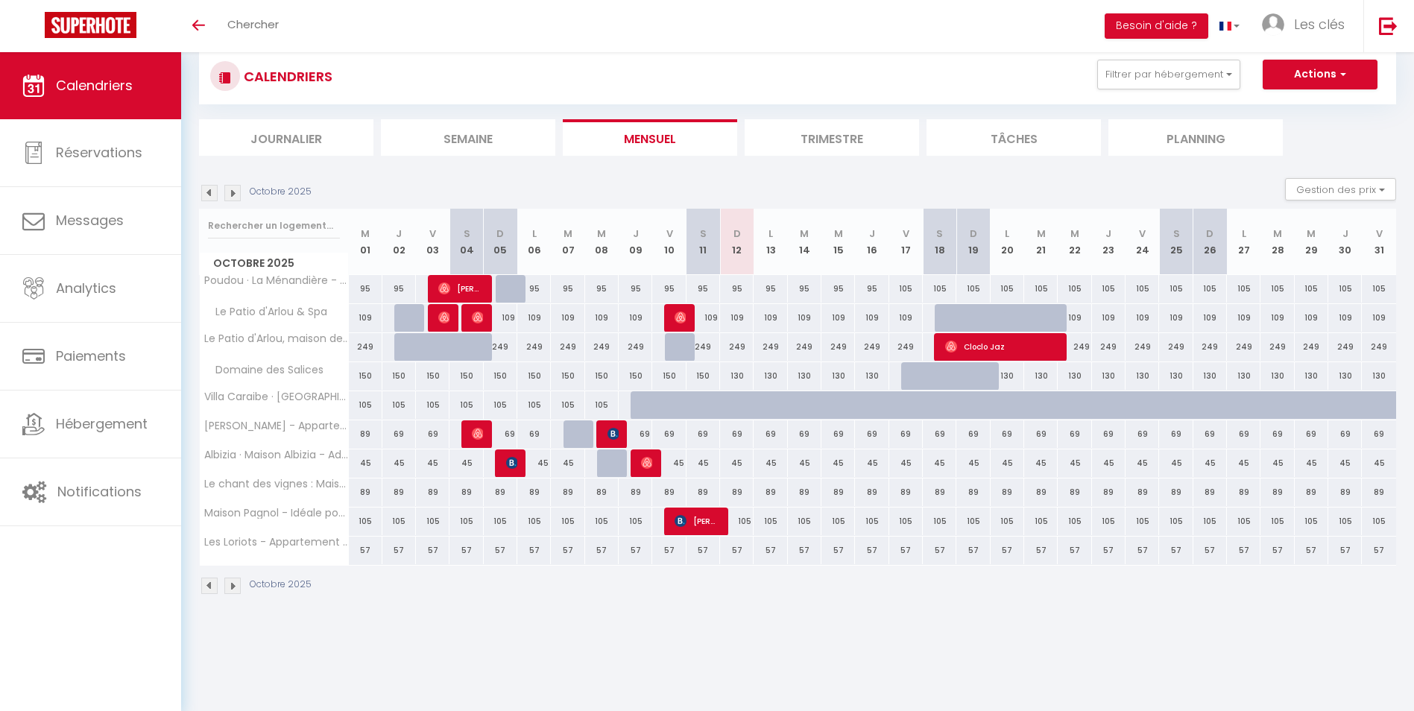
scroll to position [52, 0]
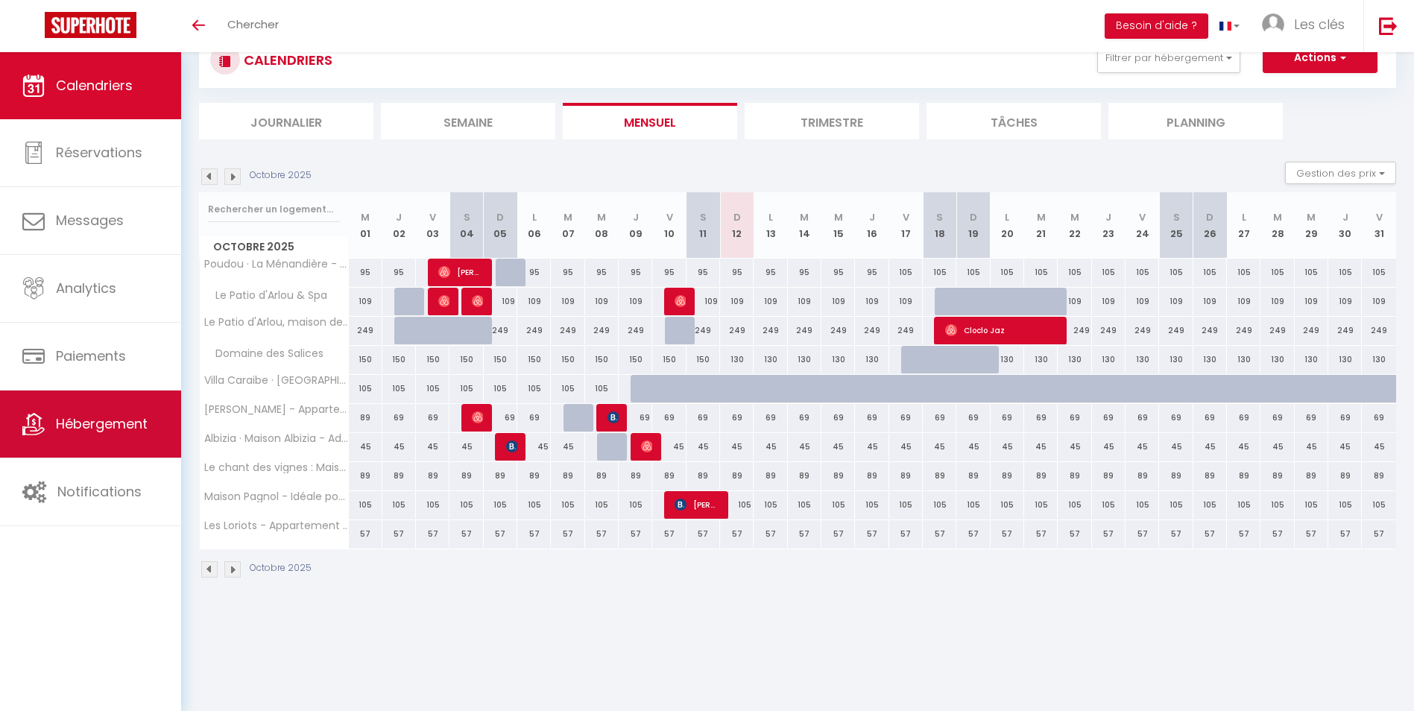
click at [126, 419] on span "Hébergement" at bounding box center [102, 423] width 92 height 19
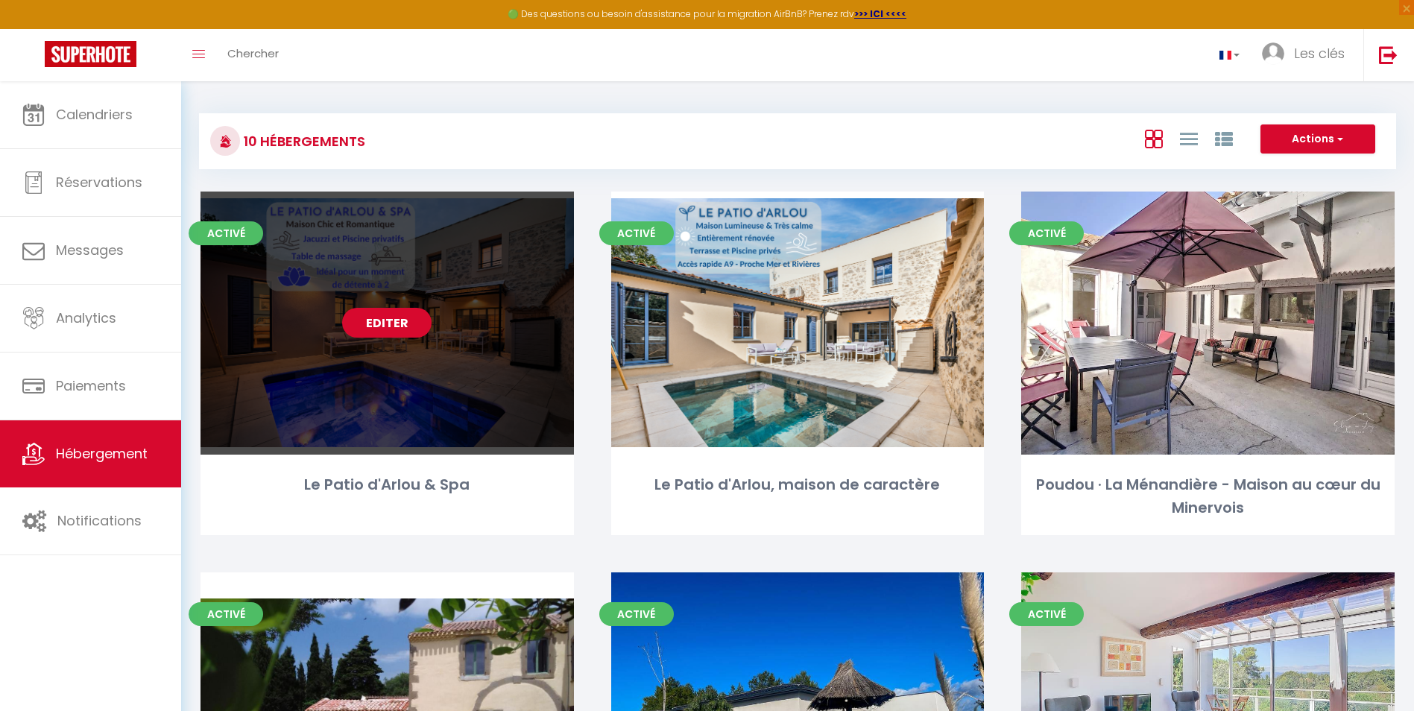
click at [391, 325] on link "Editer" at bounding box center [386, 323] width 89 height 30
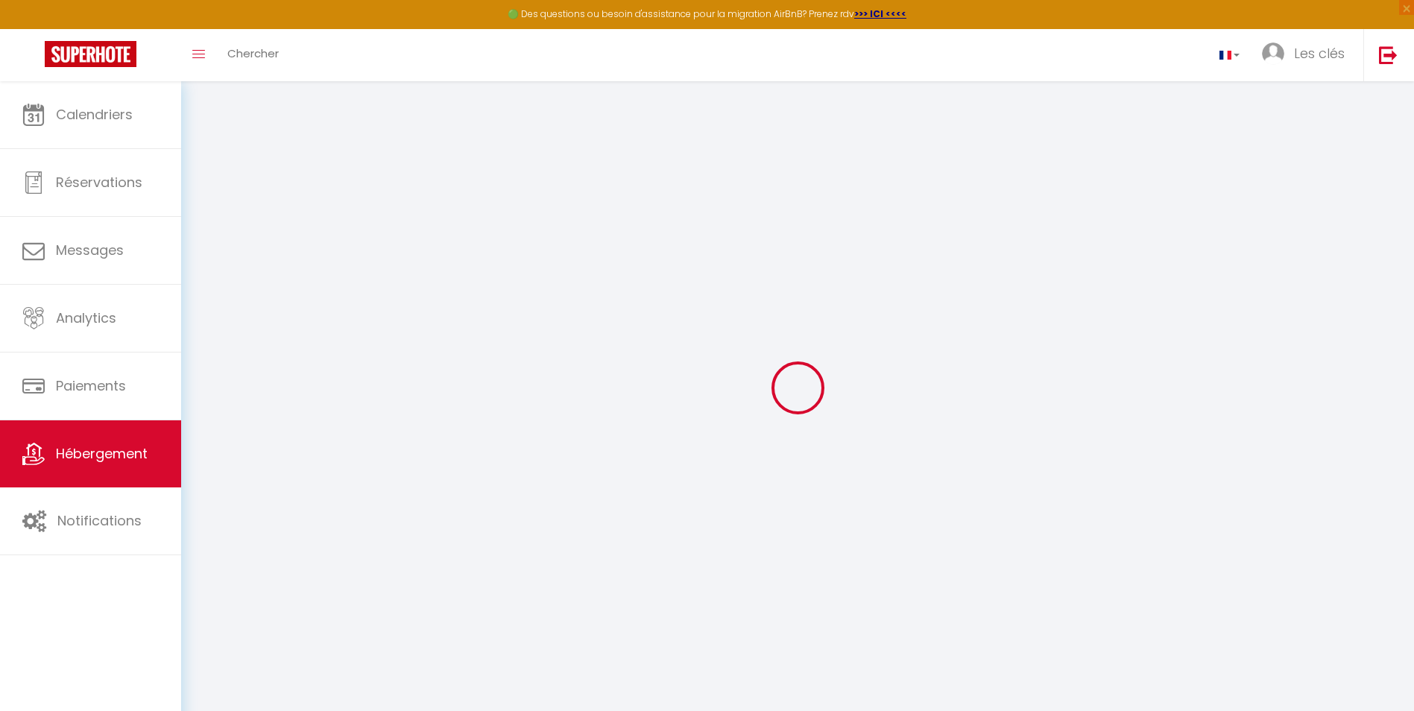
select select "+ 22 %"
select select "+ 18 %"
select select "98-910067619575755980"
select select
checkbox input "false"
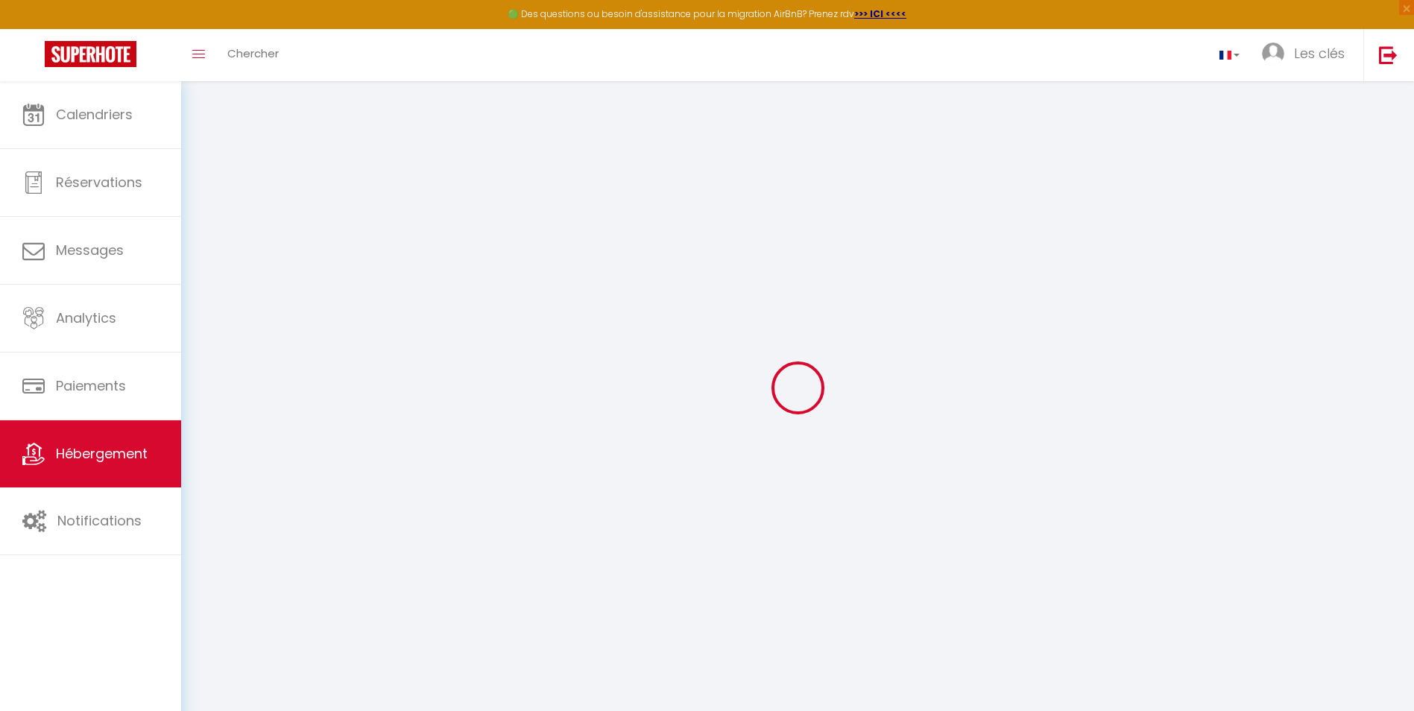
checkbox input "false"
select select "EUR"
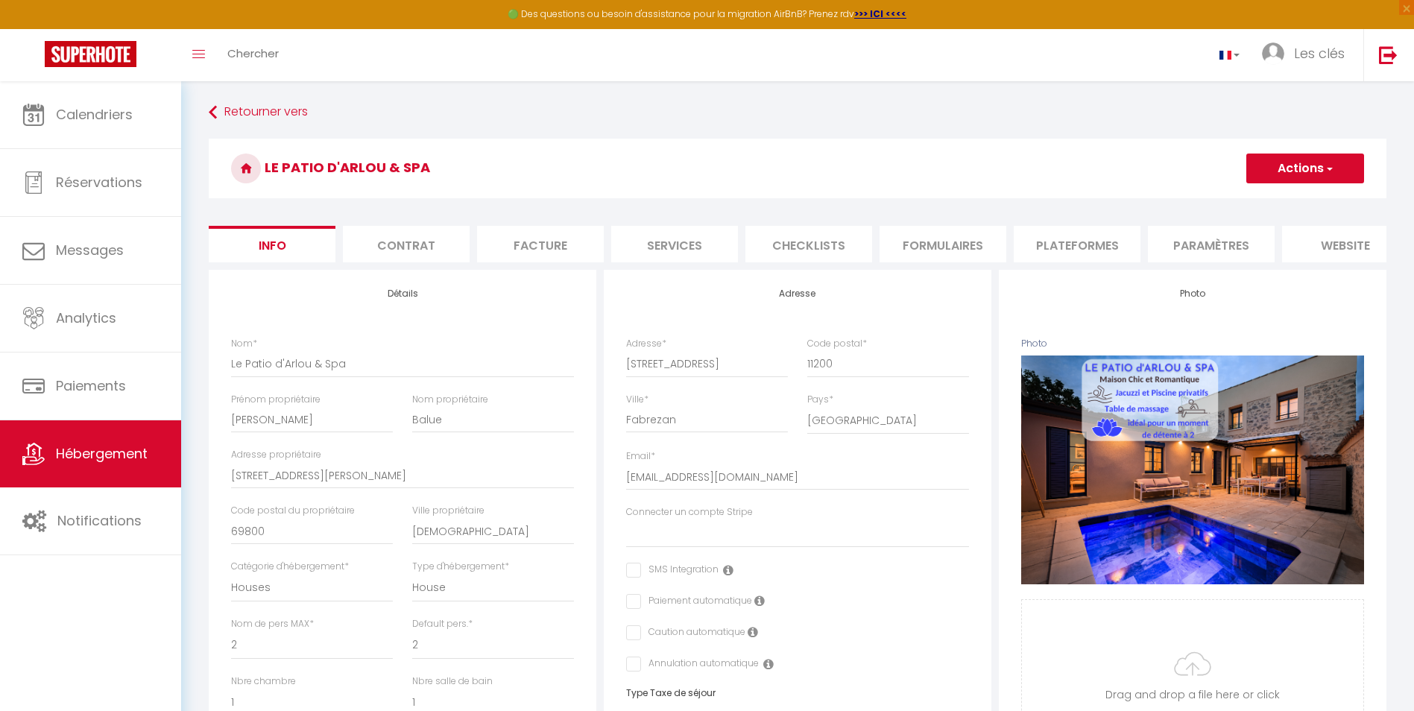
click at [1065, 245] on li "Plateformes" at bounding box center [1076, 244] width 127 height 37
select select
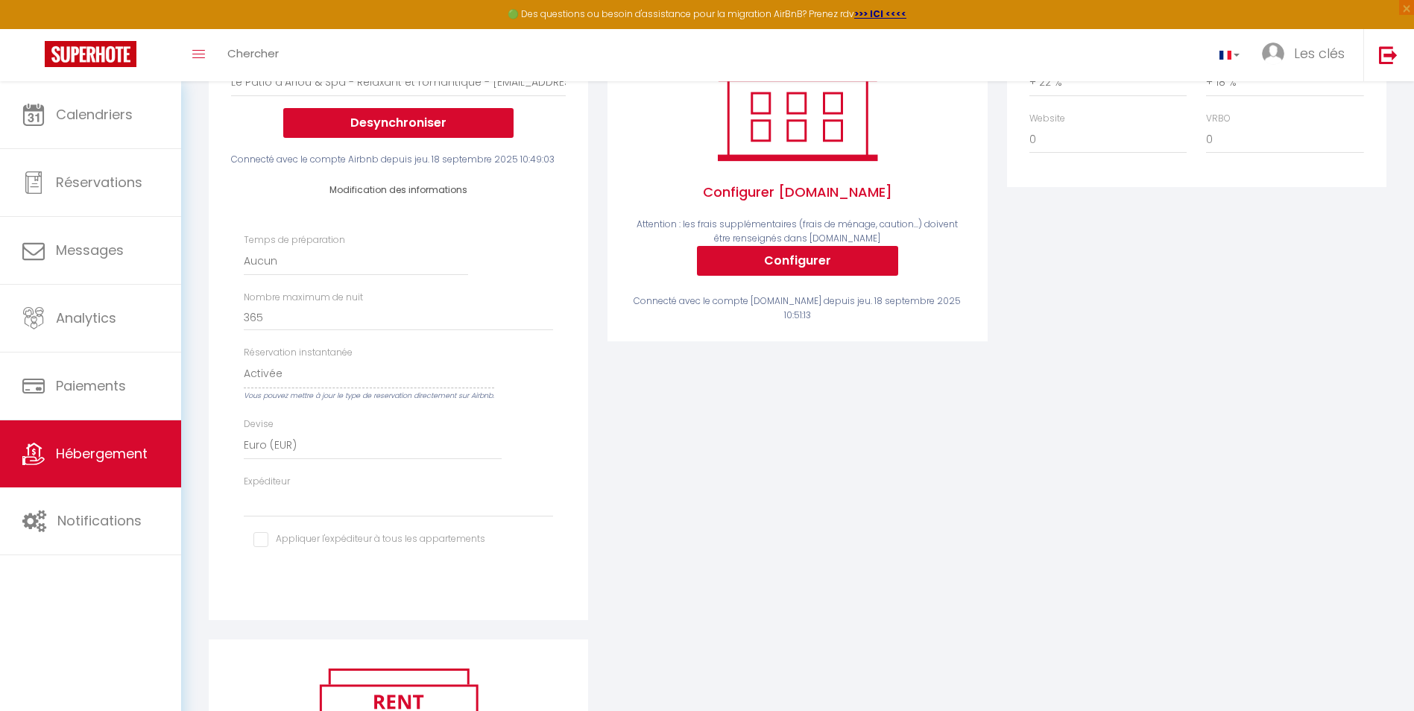
scroll to position [298, 0]
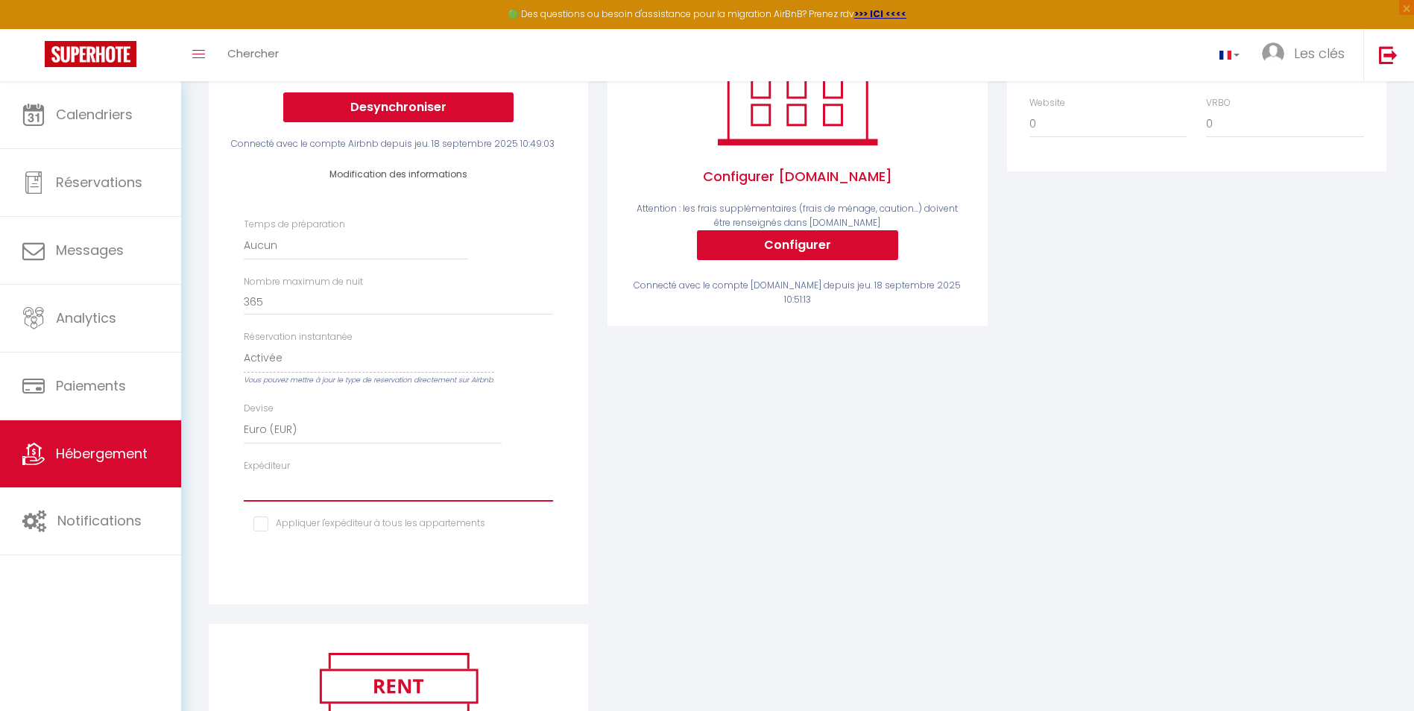
click at [259, 488] on select "fredericpierre6911@gmail.com" at bounding box center [398, 487] width 309 height 28
click at [333, 566] on div "Modification des informations Temps de préparation Aucun 1 nuit avant et après …" at bounding box center [398, 359] width 335 height 416
click at [267, 502] on select "fredericpierre6911@gmail.com" at bounding box center [398, 487] width 309 height 28
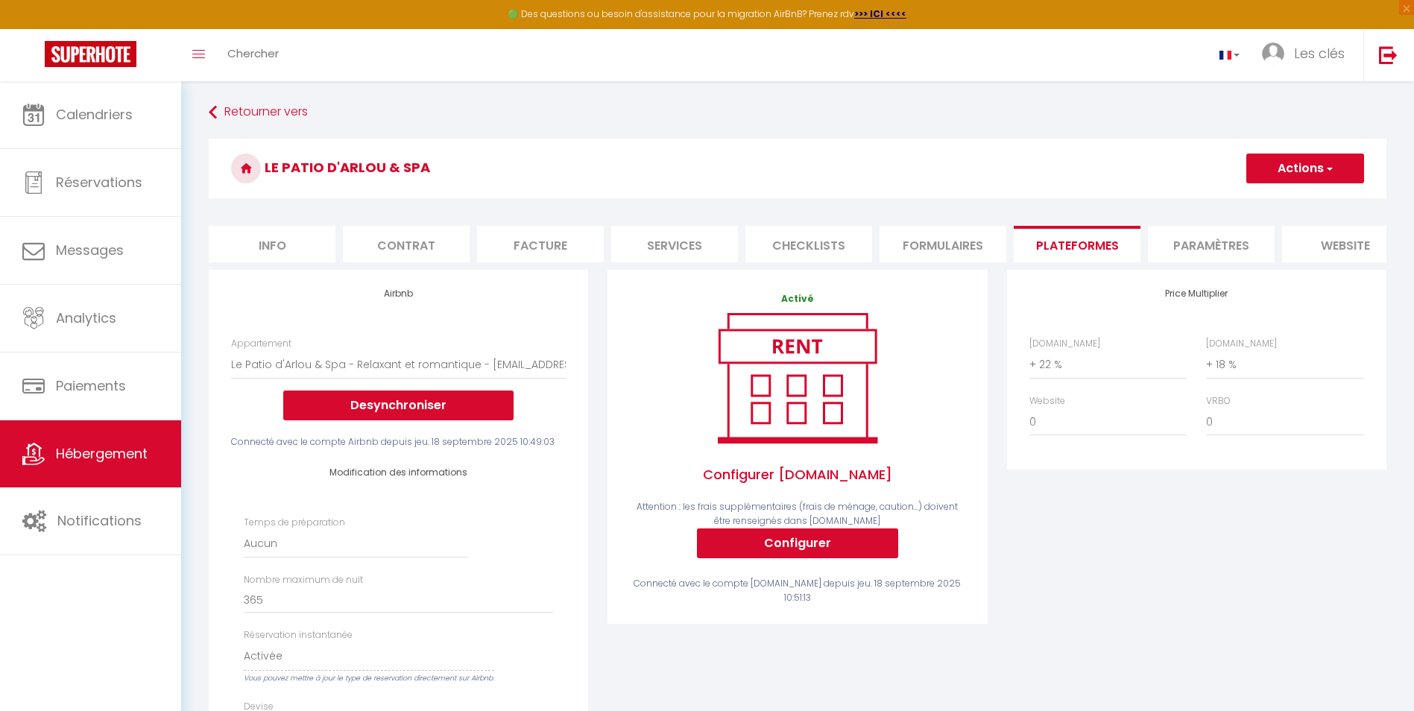
click at [496, 567] on div "Temps de préparation Aucun 1 nuit avant et après chaque réservation 2 nuits ava…" at bounding box center [398, 681] width 309 height 330
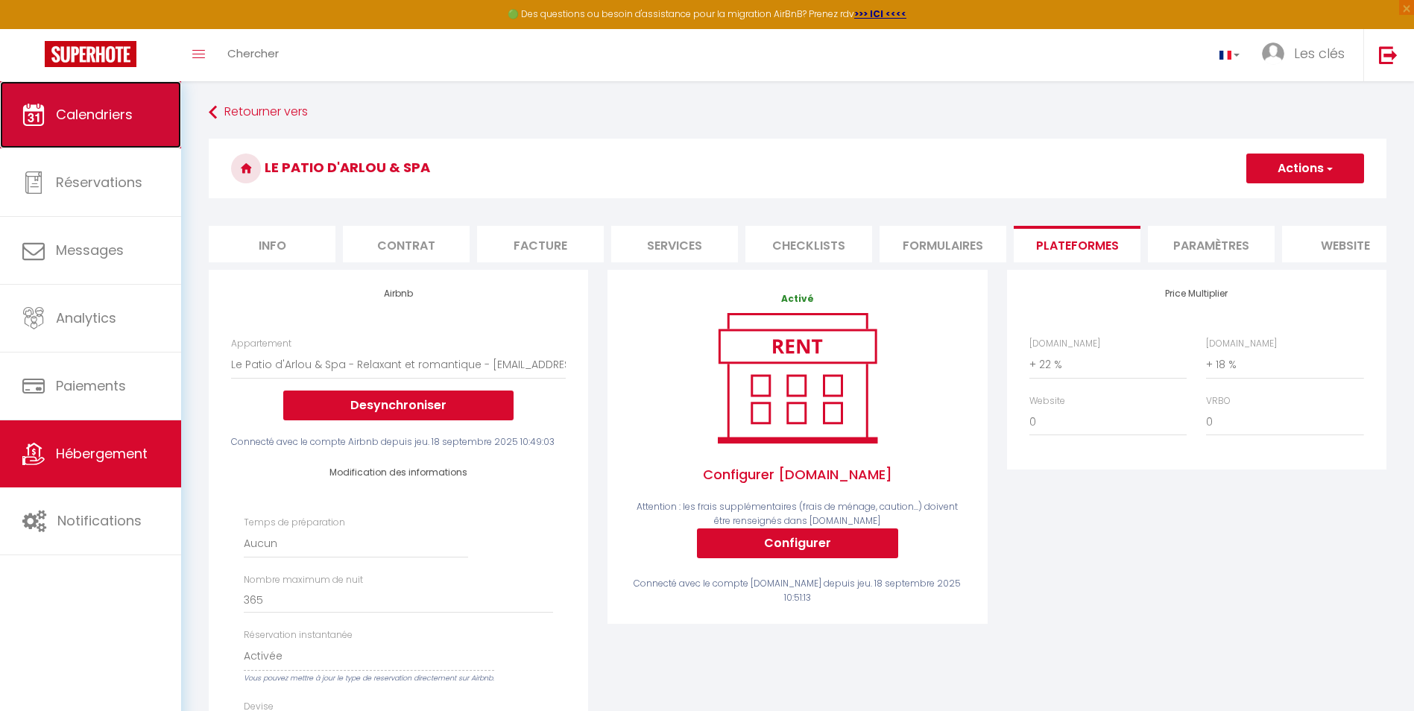
click at [87, 112] on span "Calendriers" at bounding box center [94, 114] width 77 height 19
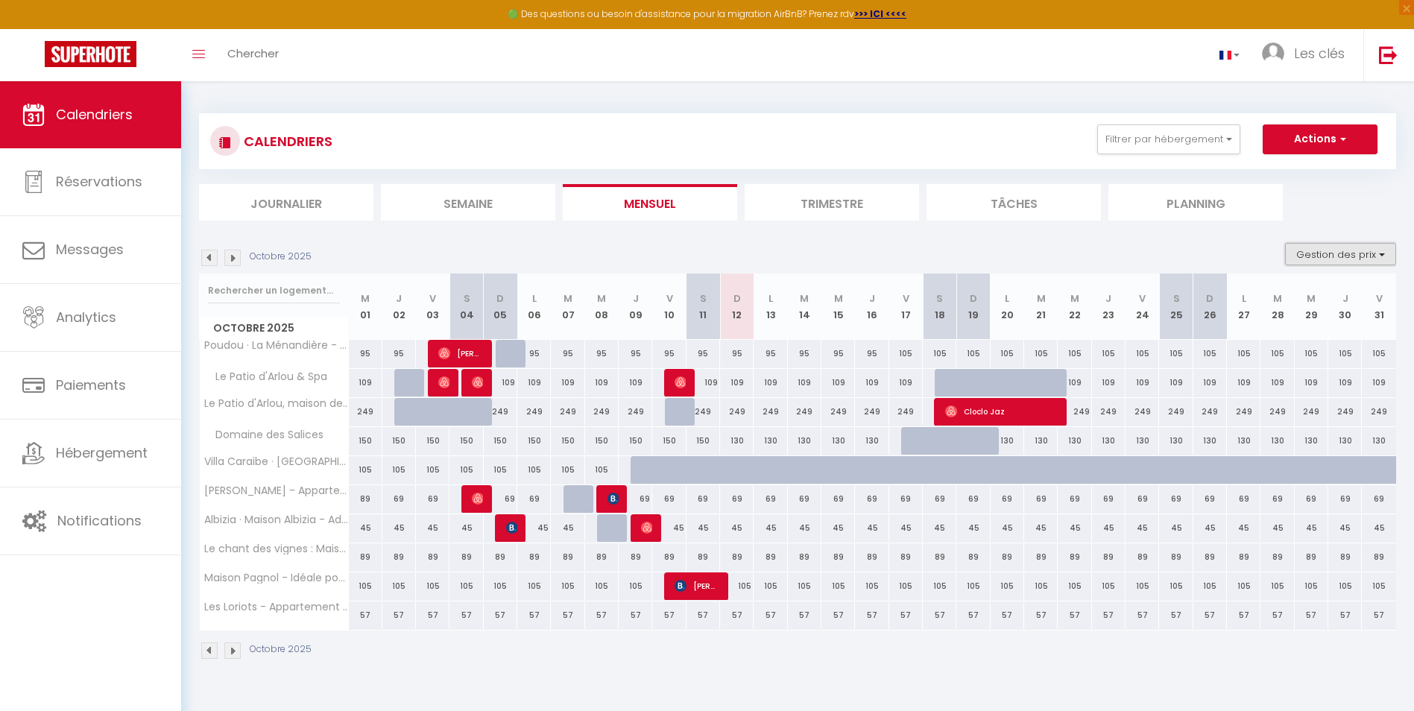
click at [1312, 256] on button "Gestion des prix" at bounding box center [1340, 254] width 111 height 22
click at [1268, 305] on input "Nb Nuits minimum" at bounding box center [1328, 300] width 134 height 15
checkbox input "true"
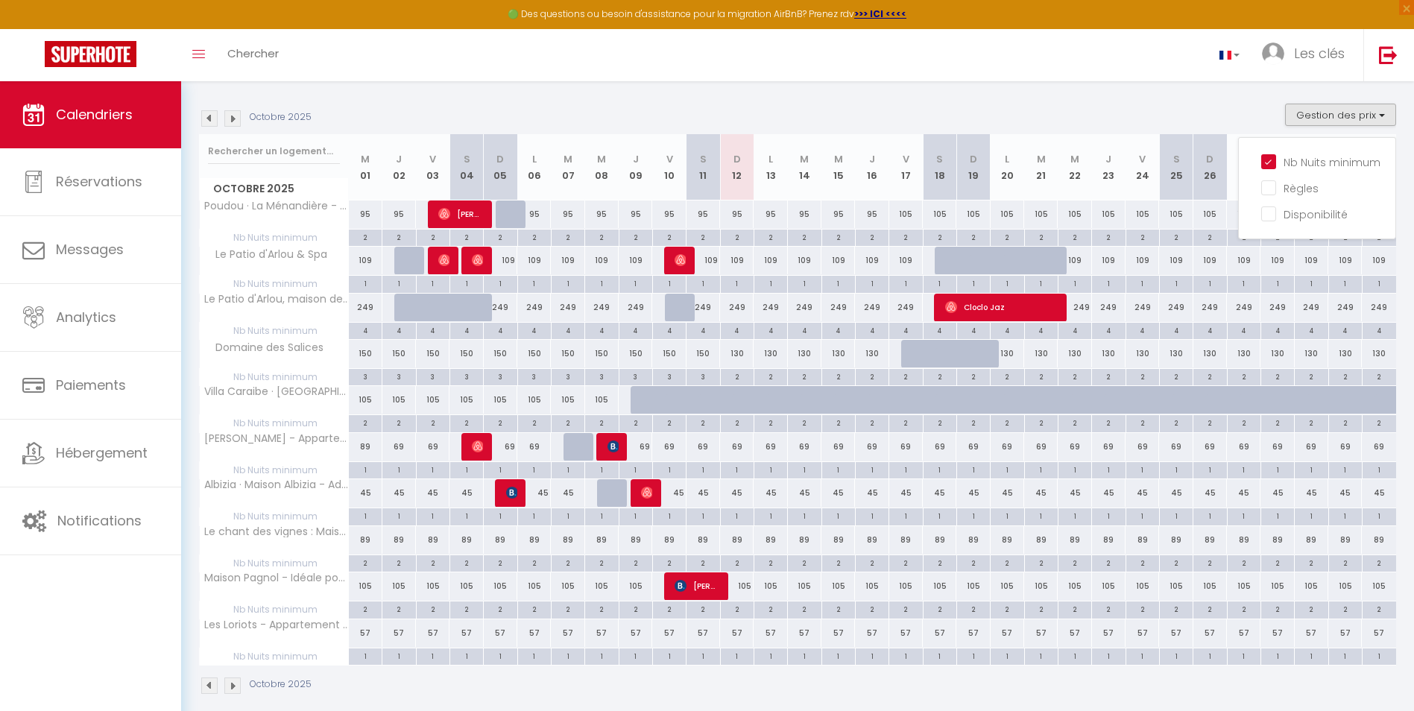
scroll to position [149, 0]
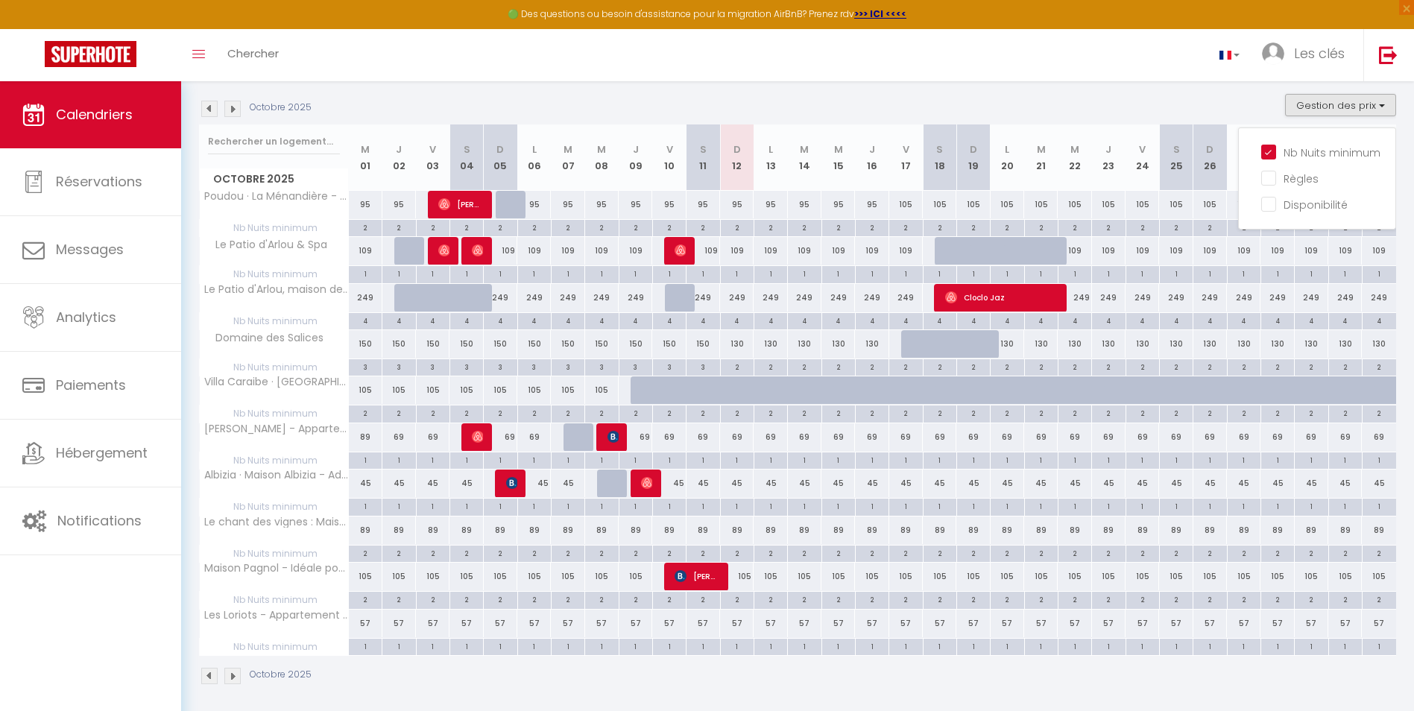
click at [1043, 111] on div "Octobre 2025 Gestion des prix Nb Nuits minimum Règles Disponibilité" at bounding box center [797, 109] width 1197 height 31
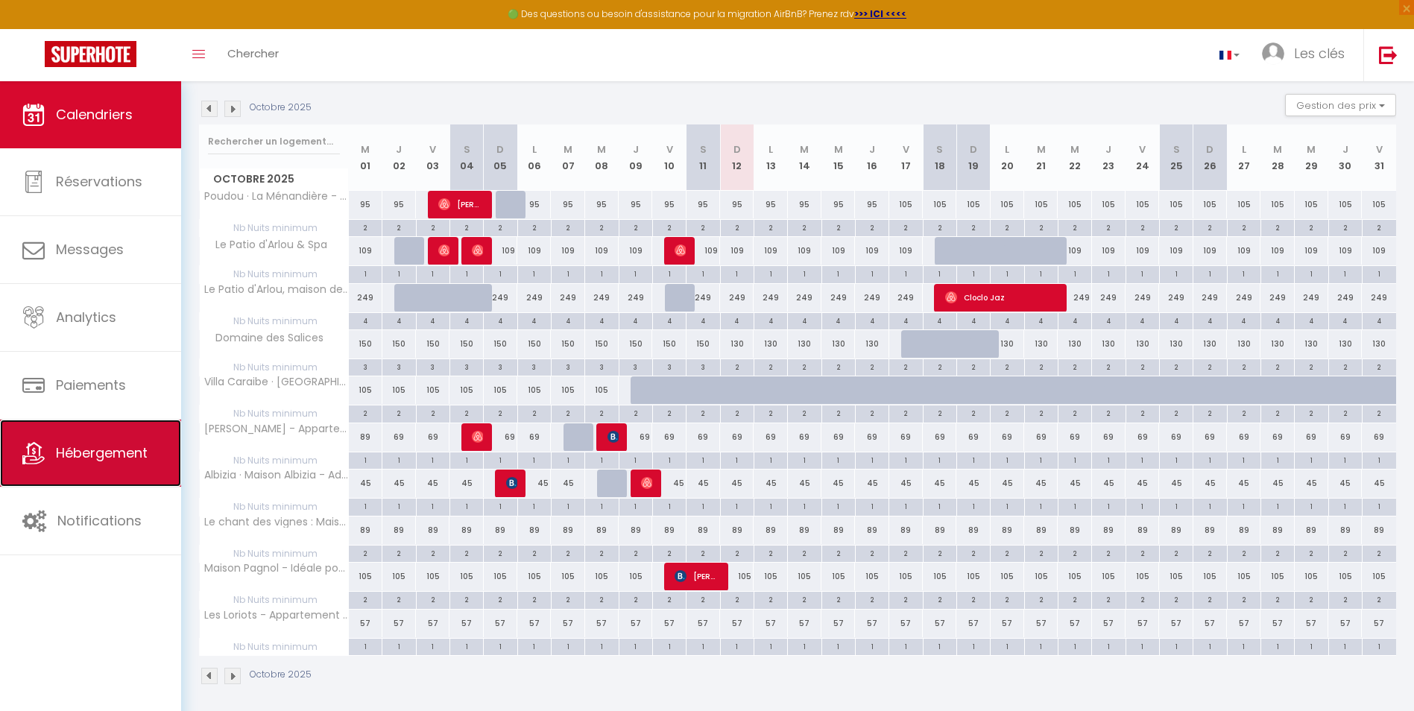
click at [131, 447] on span "Hébergement" at bounding box center [102, 452] width 92 height 19
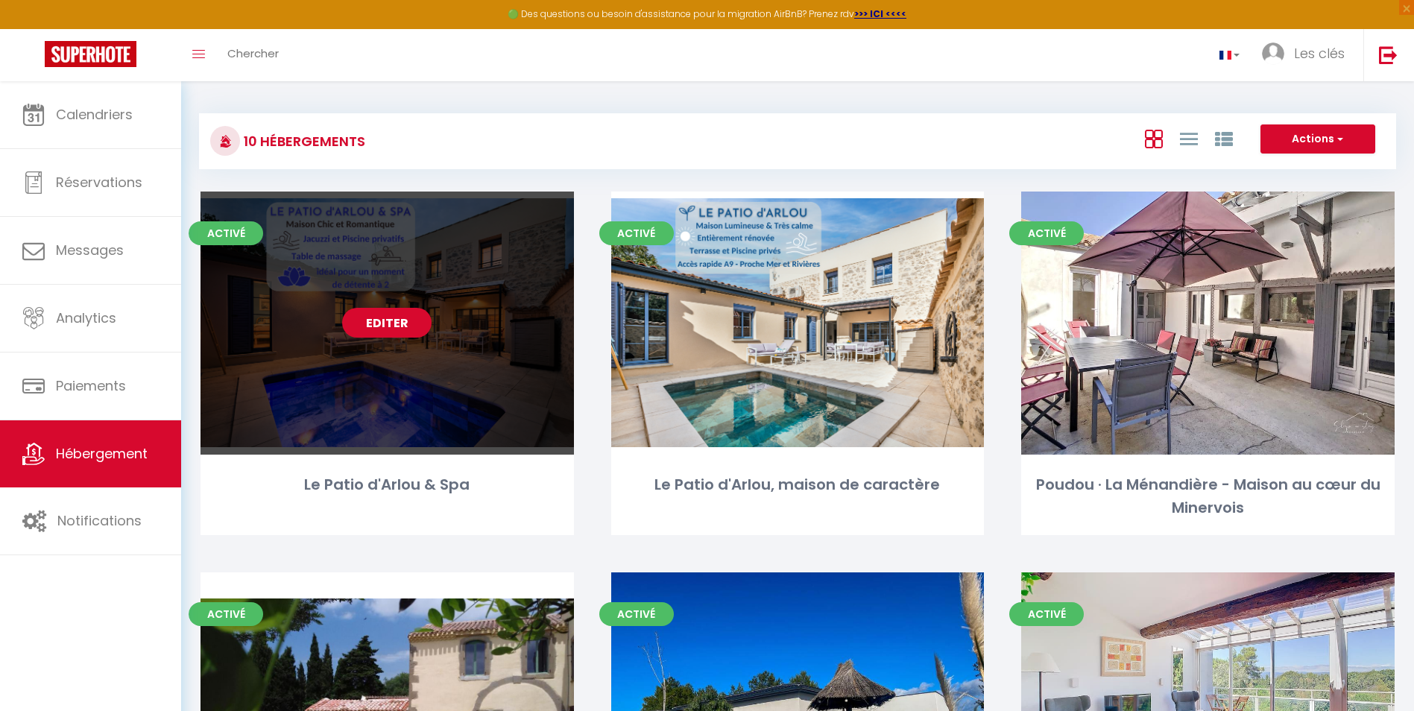
click at [390, 320] on link "Editer" at bounding box center [386, 323] width 89 height 30
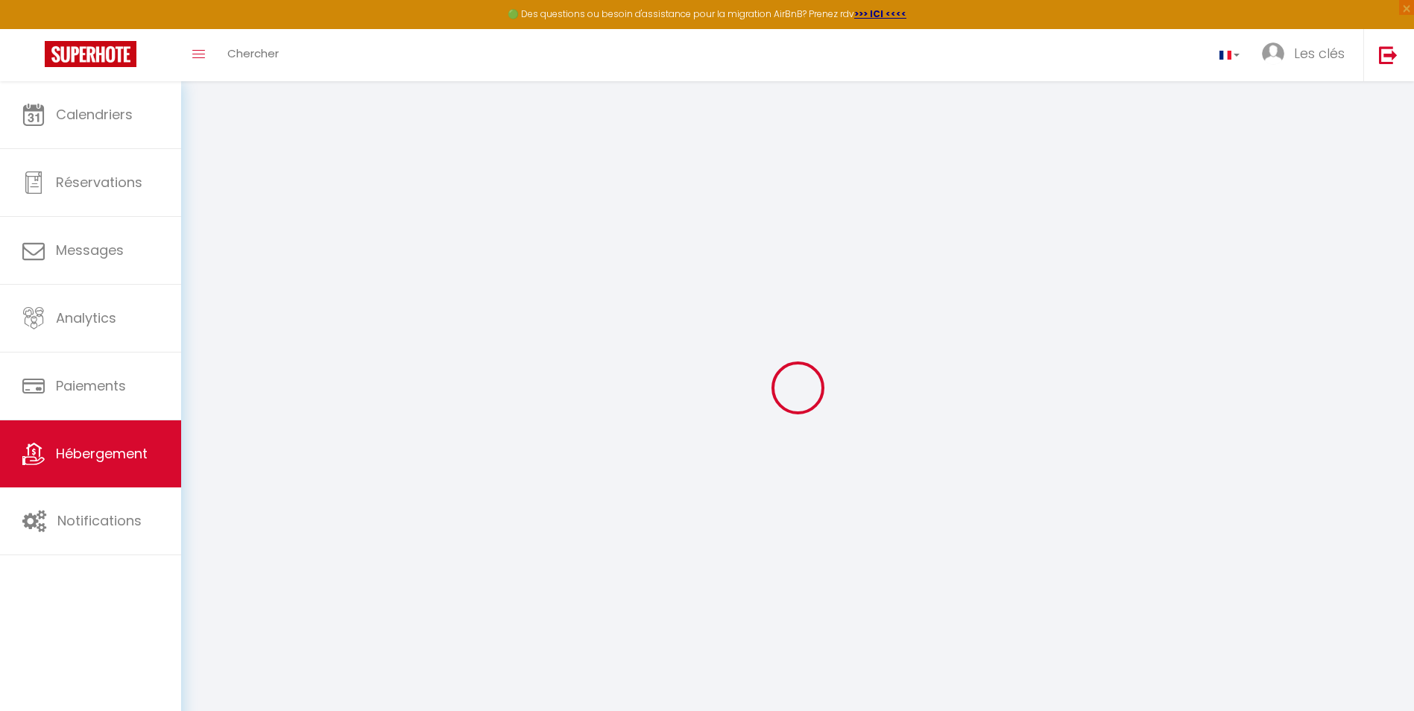
select select "+ 22 %"
select select "+ 18 %"
select select
checkbox input "false"
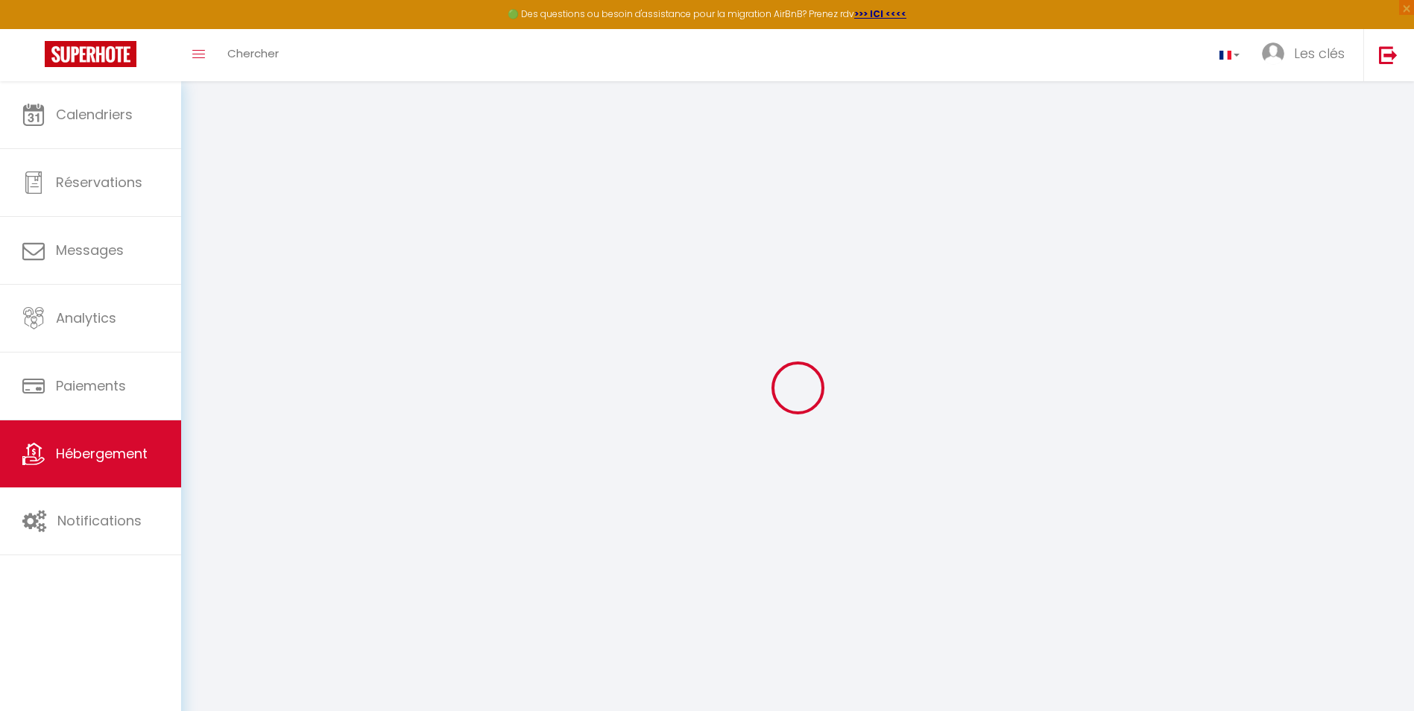
checkbox input "false"
select select "98-910067619575755980"
select select
checkbox input "false"
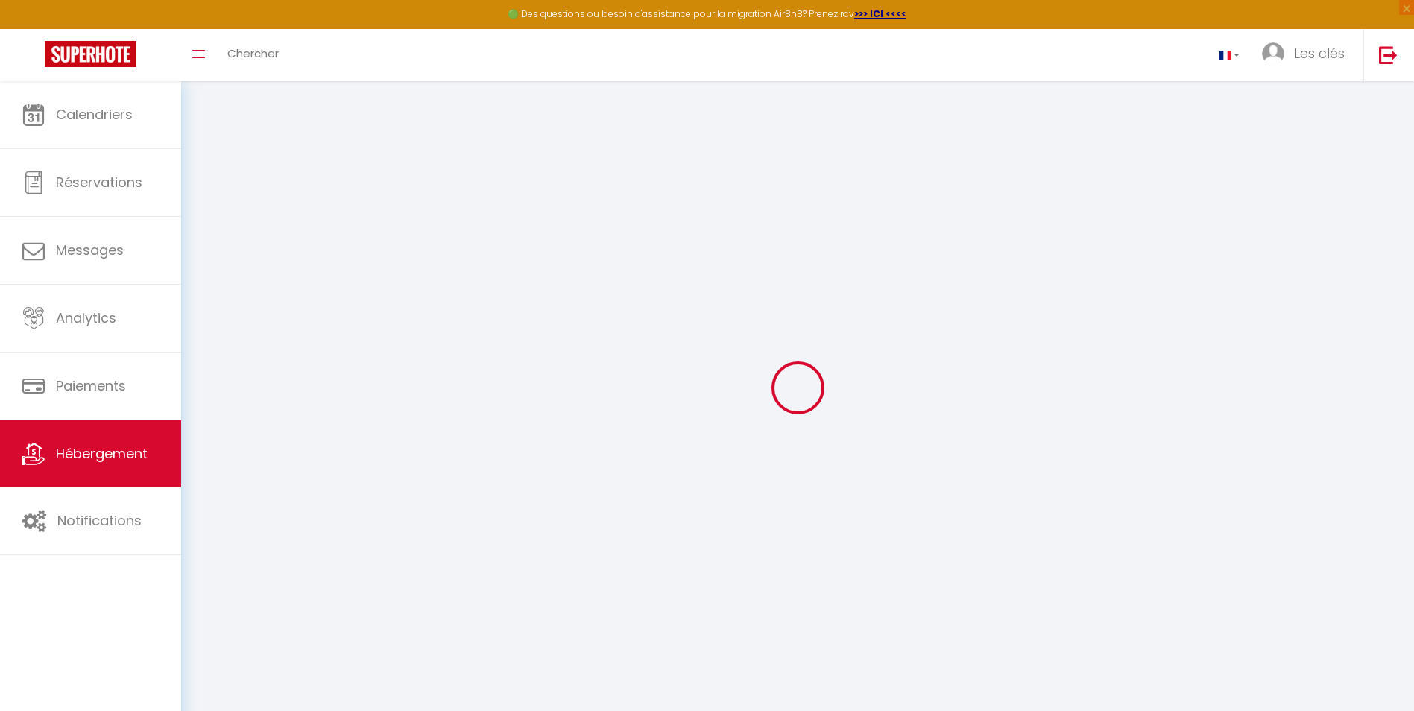
checkbox input "false"
select select "EUR"
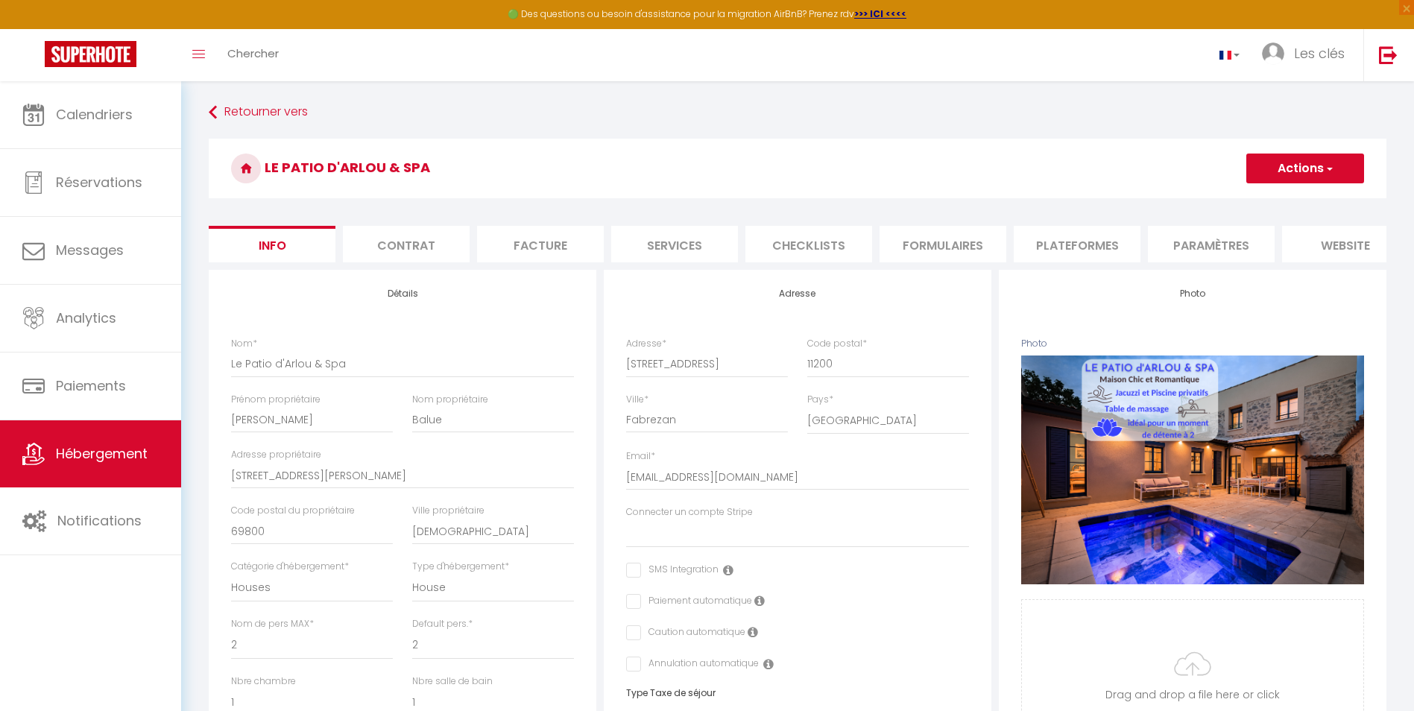
click at [1063, 242] on li "Plateformes" at bounding box center [1076, 244] width 127 height 37
select select
